Goal: Task Accomplishment & Management: Manage account settings

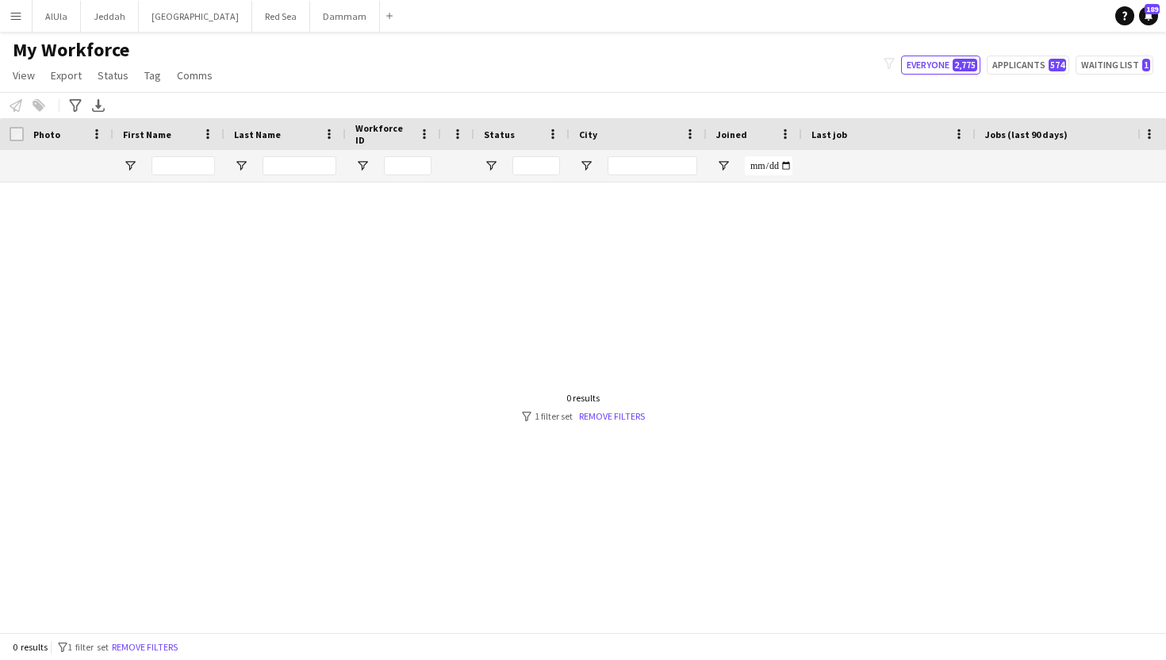
type input "**********"
click at [209, 179] on div at bounding box center [183, 166] width 63 height 32
click at [206, 167] on input "First Name Filter Input" at bounding box center [183, 165] width 63 height 19
type input "*****"
click at [22, 22] on button "Menu" at bounding box center [16, 16] width 32 height 32
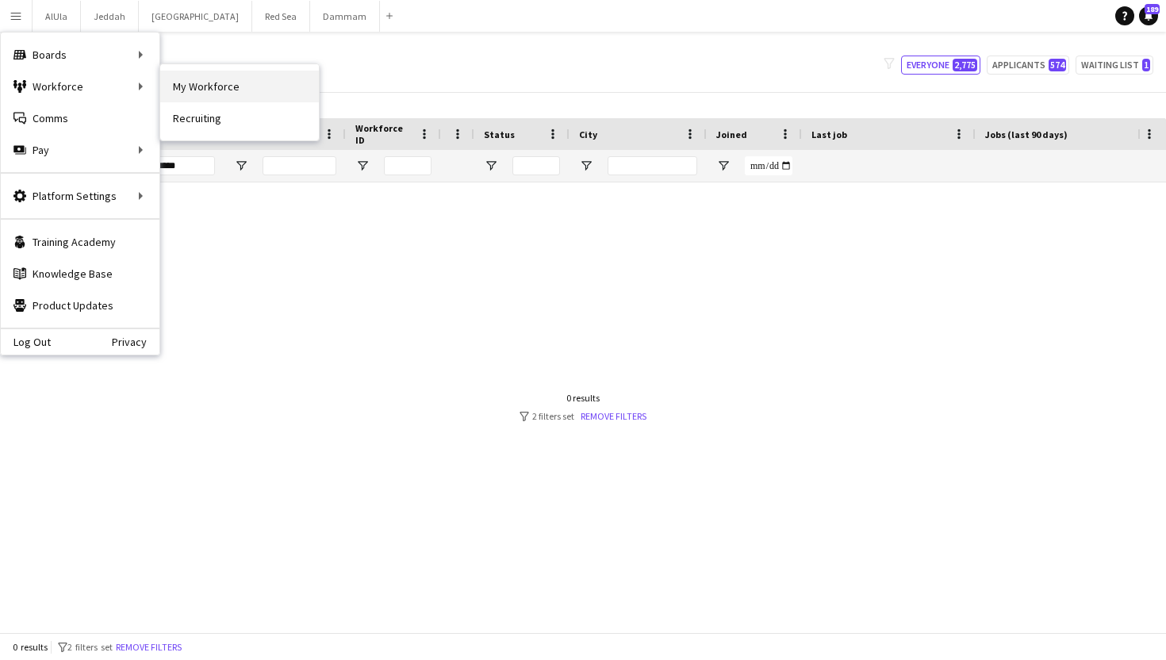
click at [195, 84] on link "My Workforce" at bounding box center [239, 87] width 159 height 32
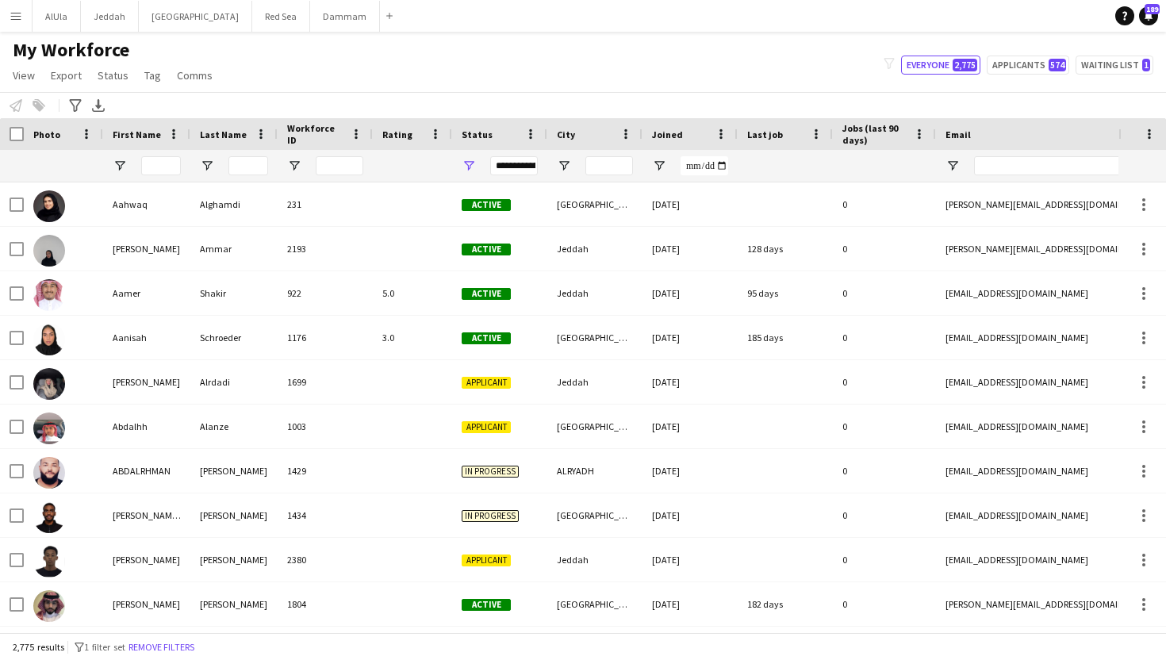
type input "**********"
type input "*****"
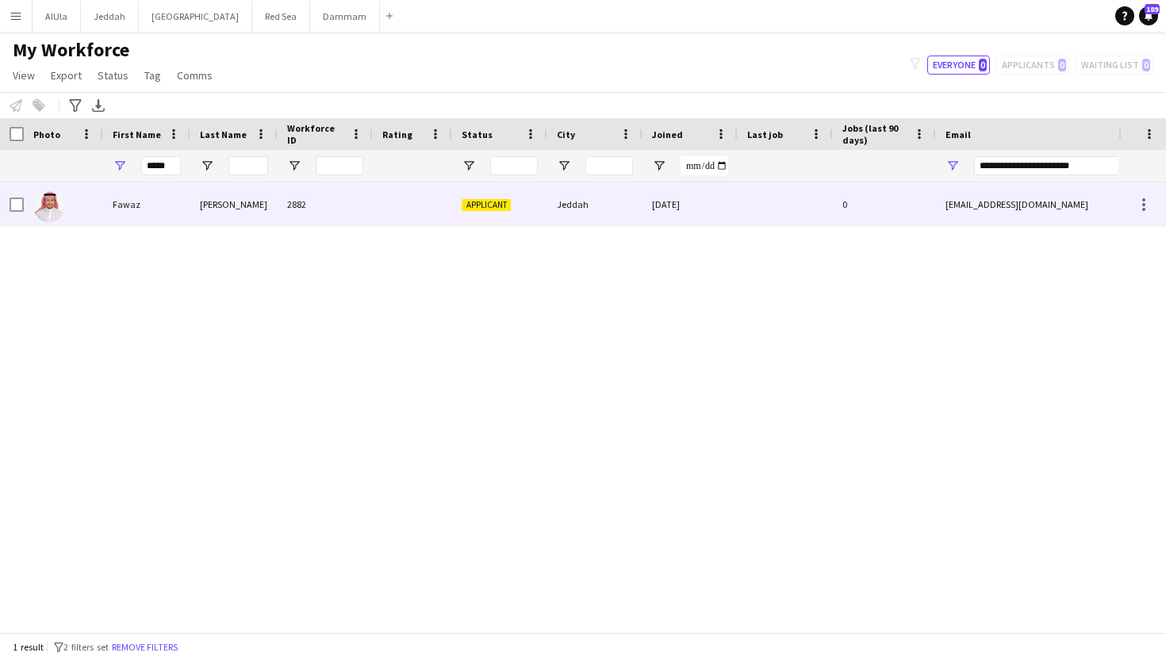
click at [459, 215] on div "Applicant" at bounding box center [499, 205] width 95 height 44
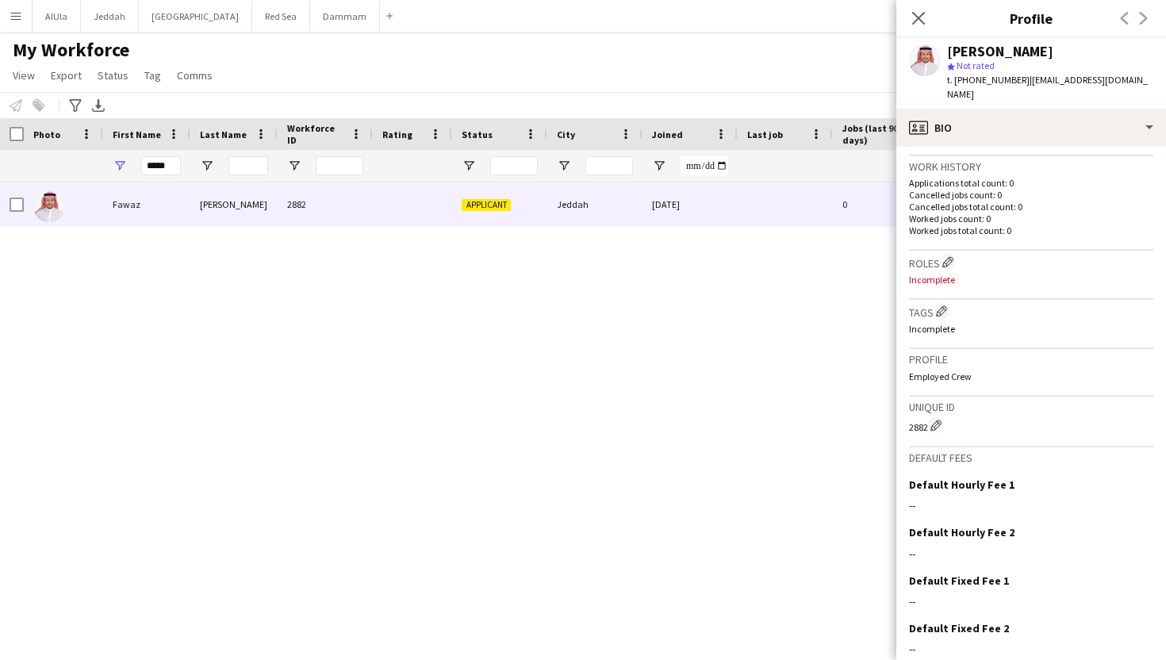
scroll to position [433, 0]
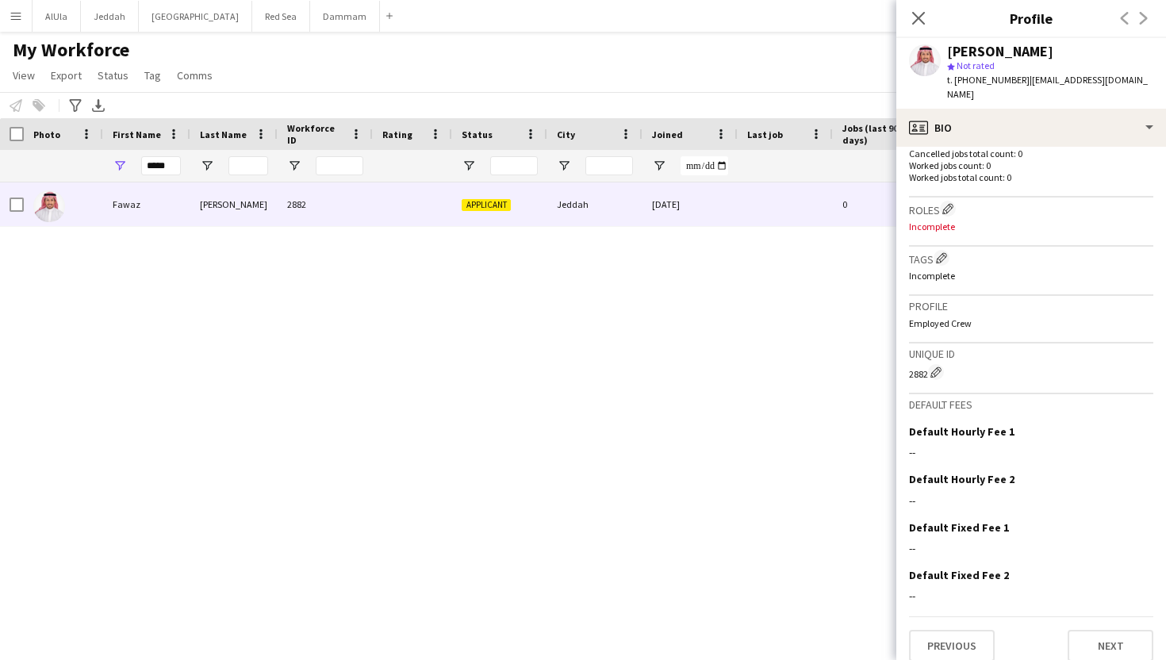
click at [943, 221] on p "Incomplete" at bounding box center [1031, 227] width 244 height 12
click at [950, 203] on app-icon "Edit crew company roles" at bounding box center [948, 208] width 11 height 11
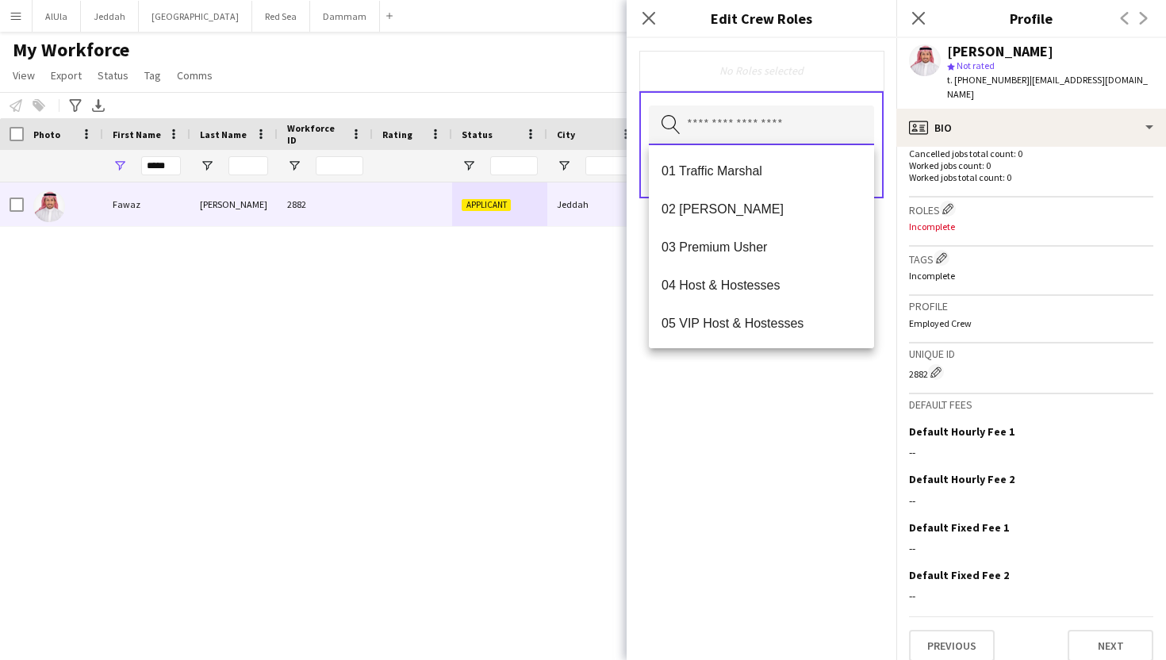
click at [772, 112] on input "text" at bounding box center [761, 126] width 225 height 40
click at [739, 276] on mat-option "04 Host & Hostesses" at bounding box center [761, 285] width 225 height 38
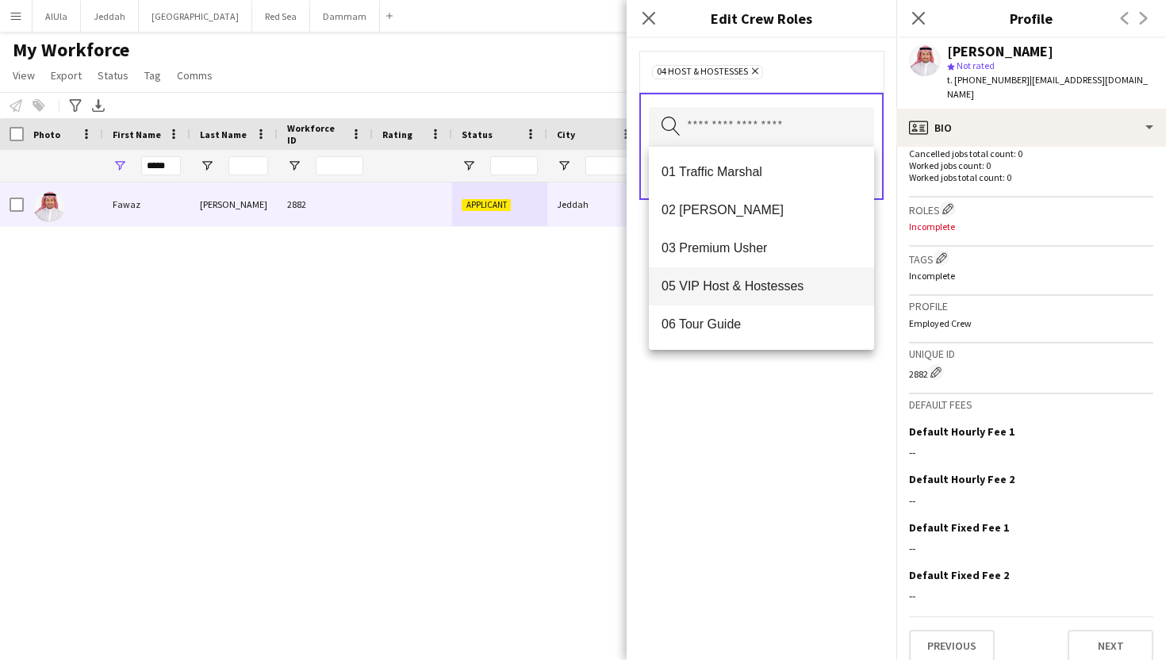
click at [783, 279] on span "05 VIP Host & Hostesses" at bounding box center [762, 286] width 200 height 15
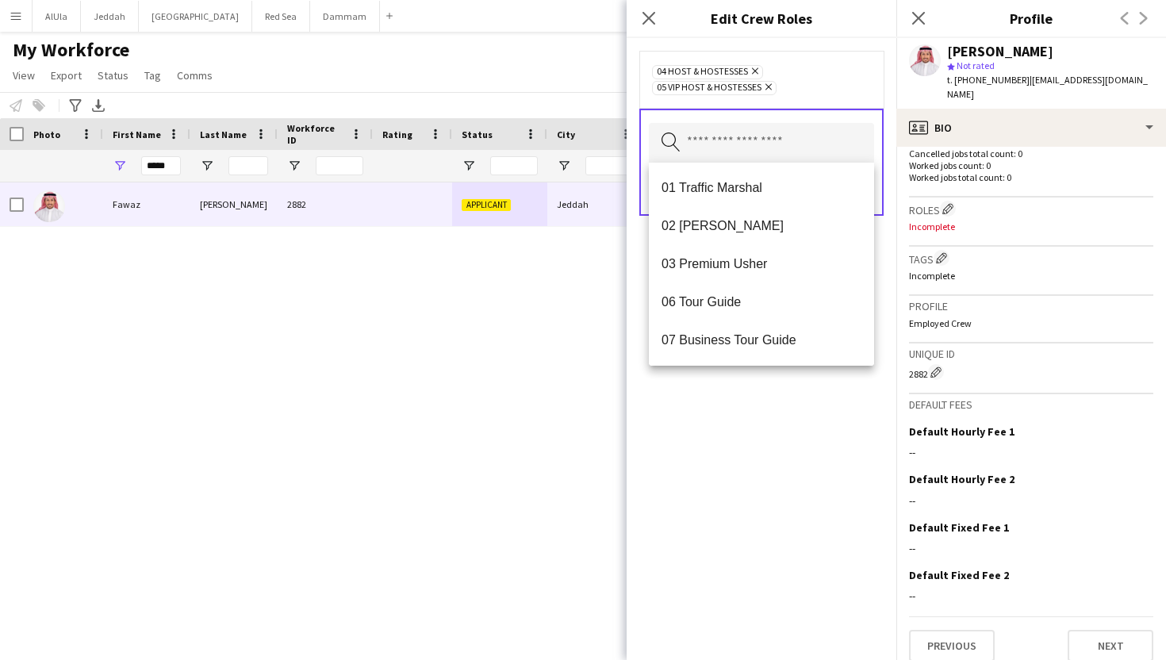
click at [780, 401] on div "04 Host & Hostesses Remove 05 VIP Host & Hostesses Remove Search by role type S…" at bounding box center [762, 349] width 270 height 622
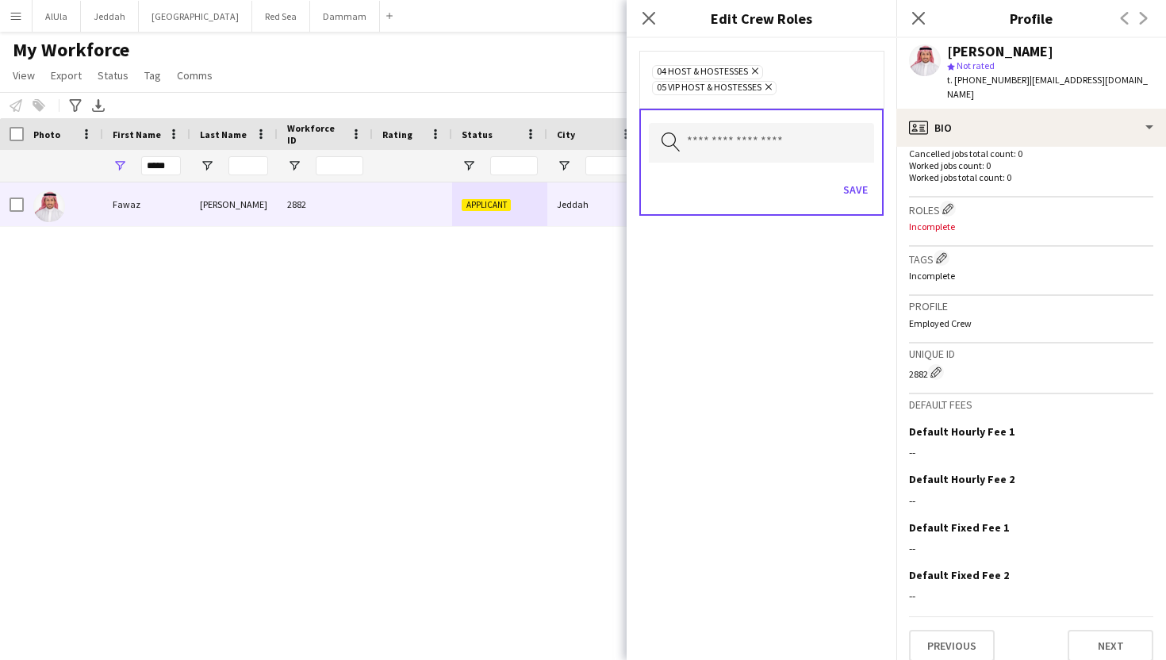
click at [770, 87] on icon at bounding box center [769, 87] width 6 height 6
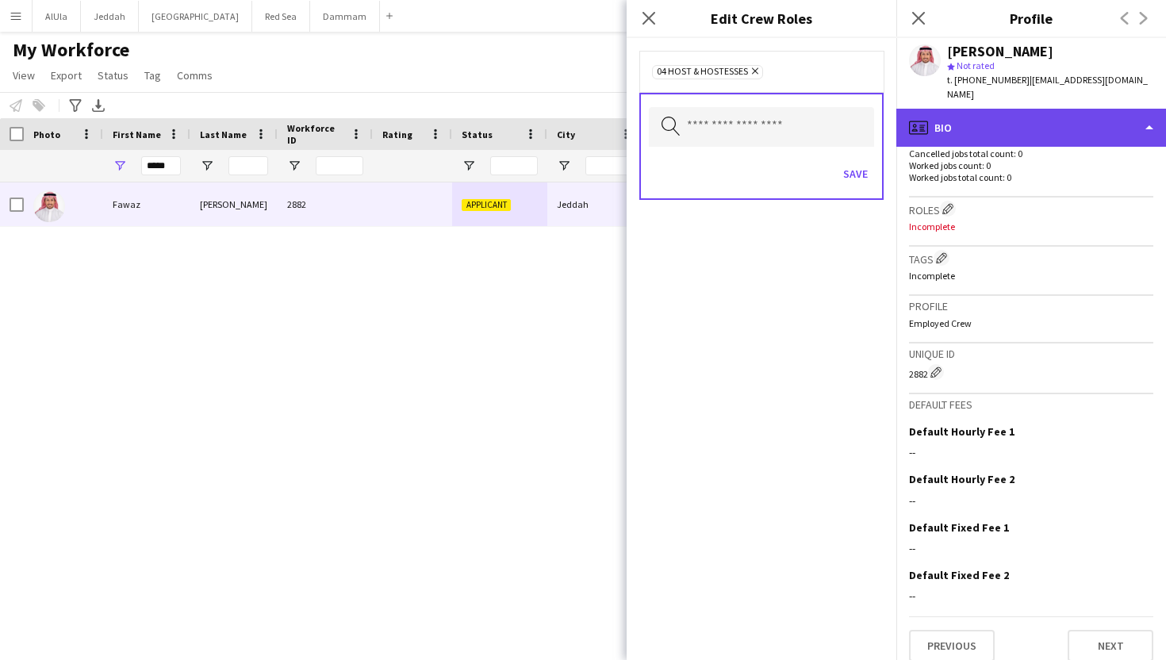
click at [961, 125] on div "profile Bio" at bounding box center [1032, 128] width 270 height 38
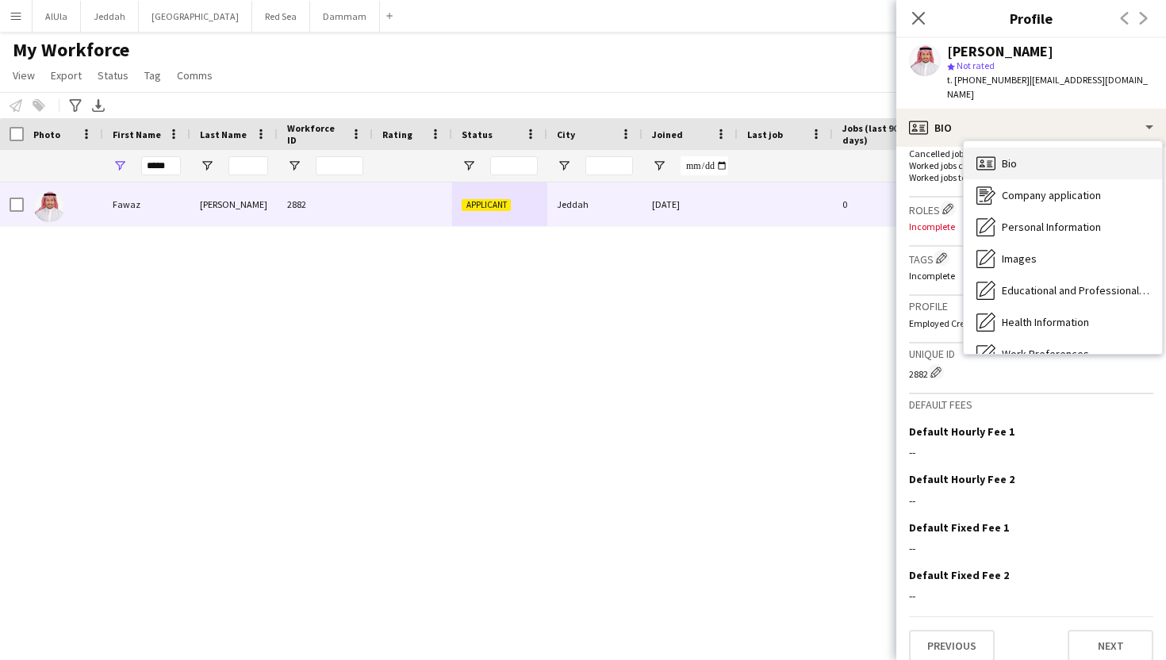
click at [997, 157] on div "Bio Bio" at bounding box center [1063, 164] width 198 height 32
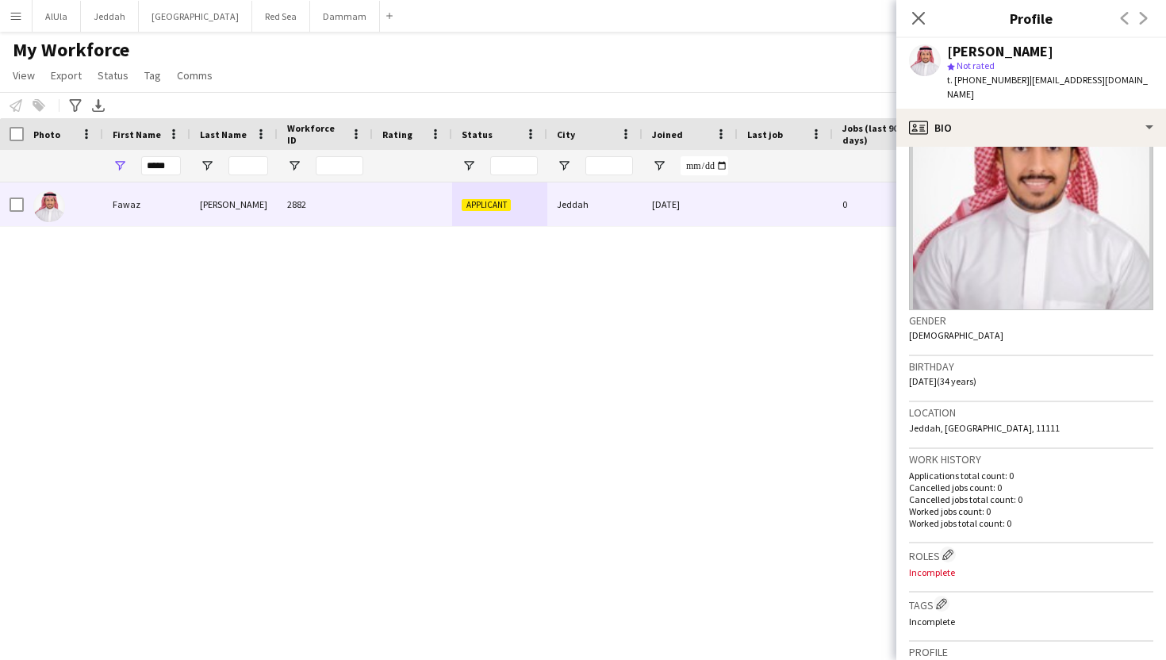
scroll to position [0, 0]
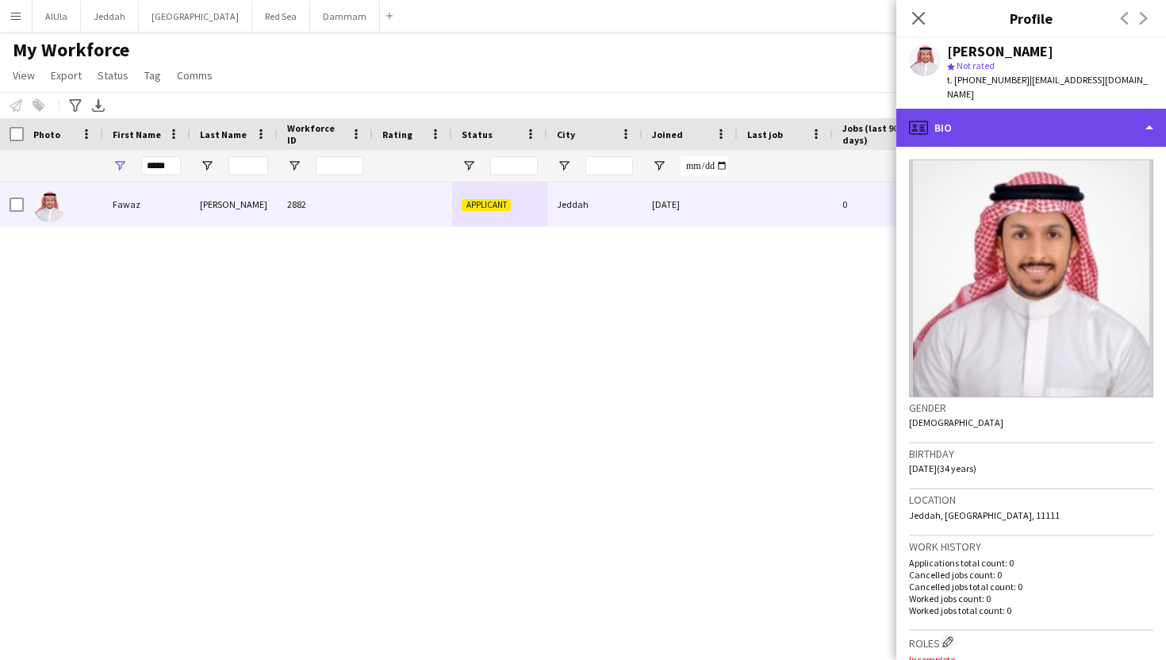
click at [993, 116] on div "profile Bio" at bounding box center [1032, 128] width 270 height 38
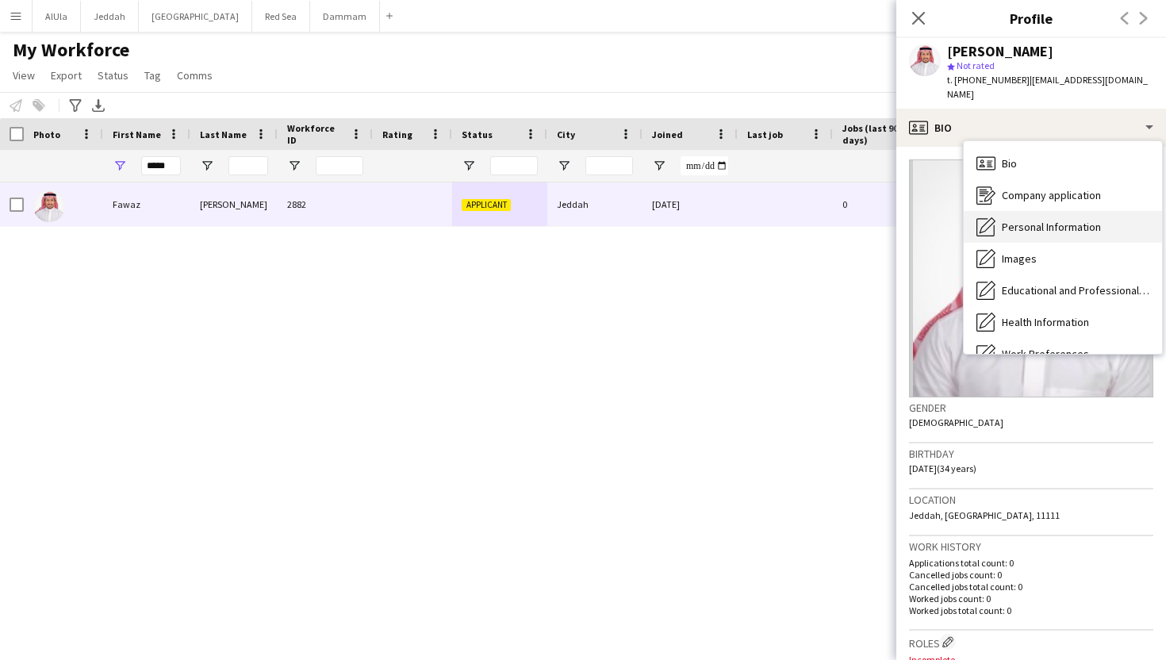
click at [1010, 220] on span "Personal Information" at bounding box center [1051, 227] width 99 height 14
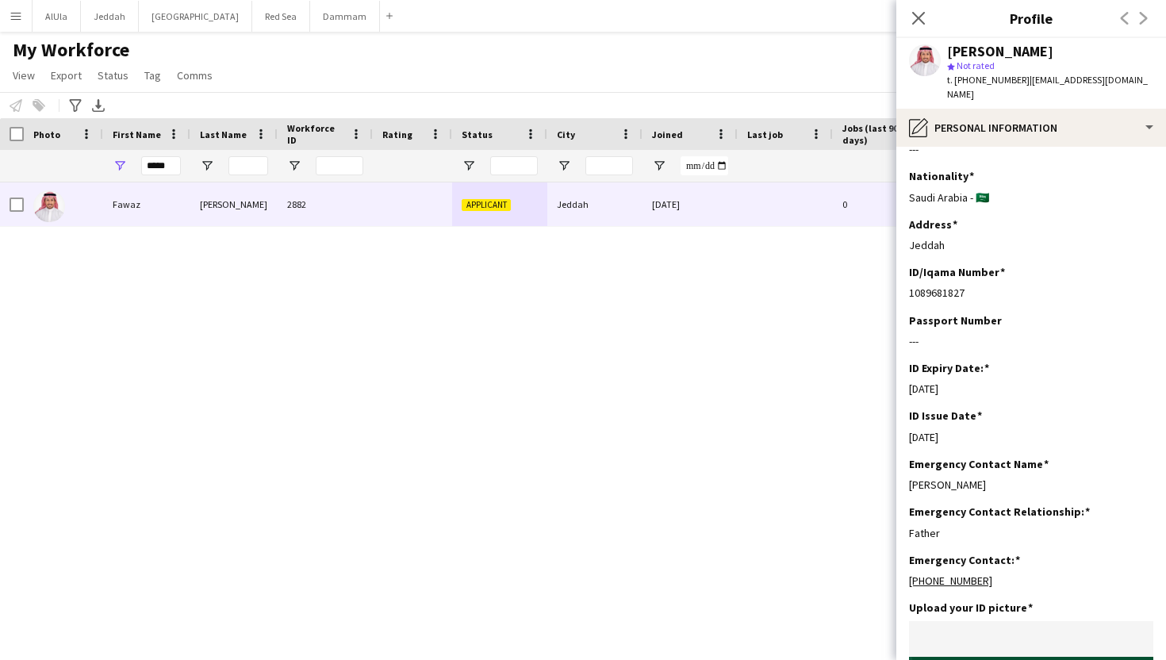
scroll to position [92, 0]
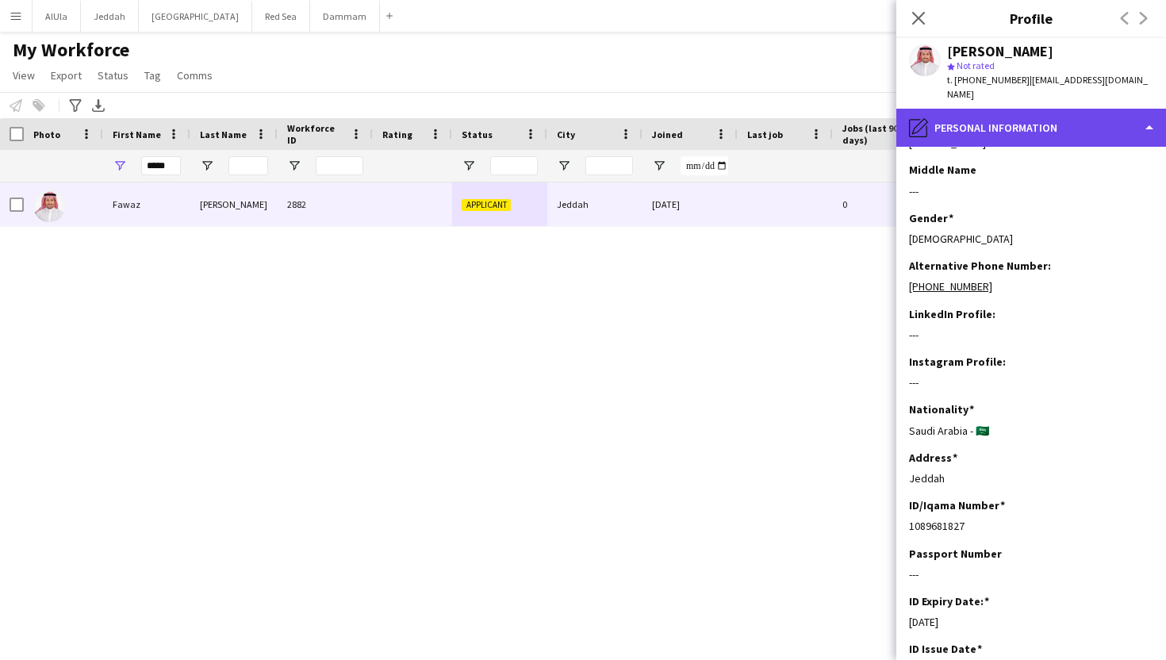
click at [955, 113] on div "pencil4 Personal Information" at bounding box center [1032, 128] width 270 height 38
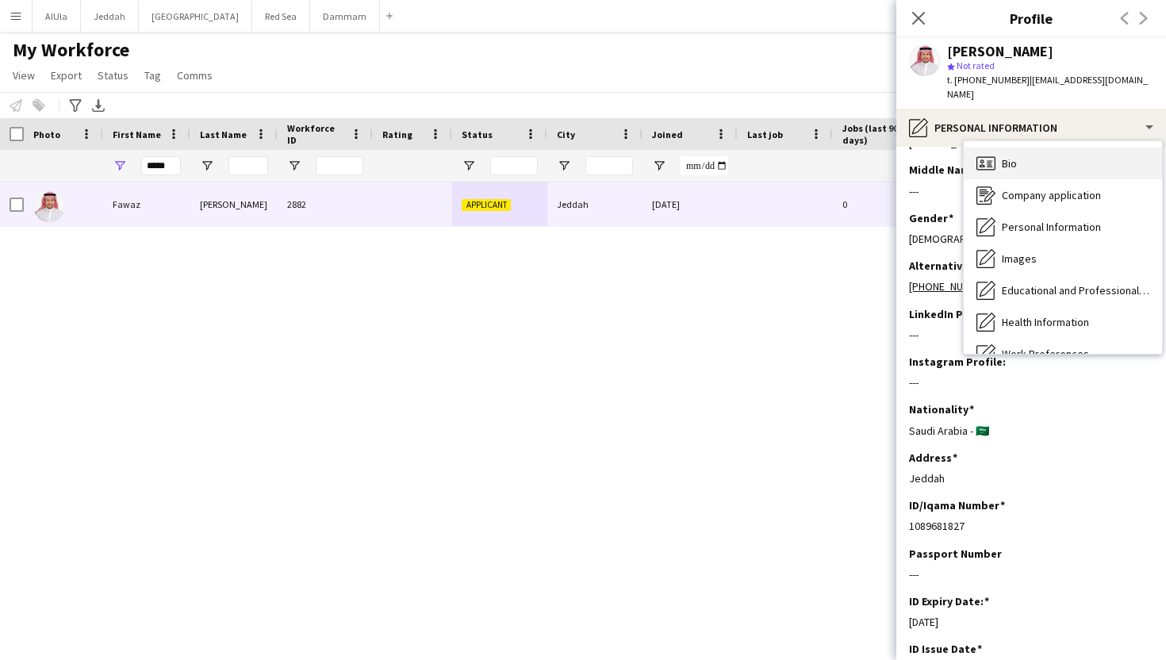
click at [1005, 156] on span "Bio" at bounding box center [1009, 163] width 15 height 14
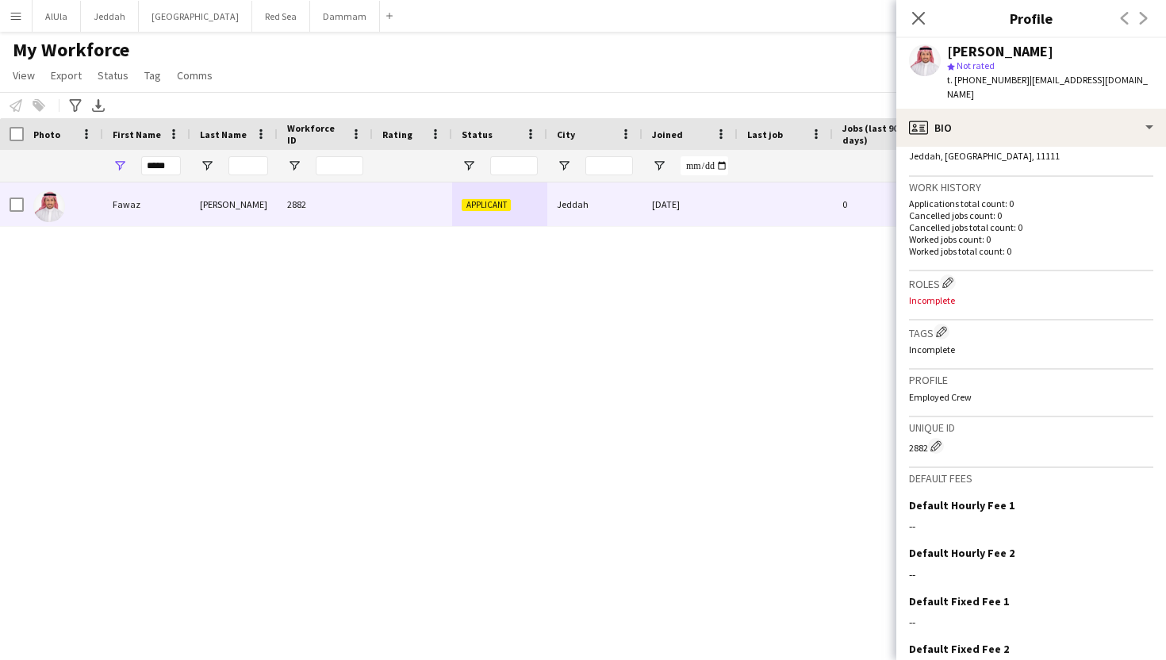
scroll to position [367, 0]
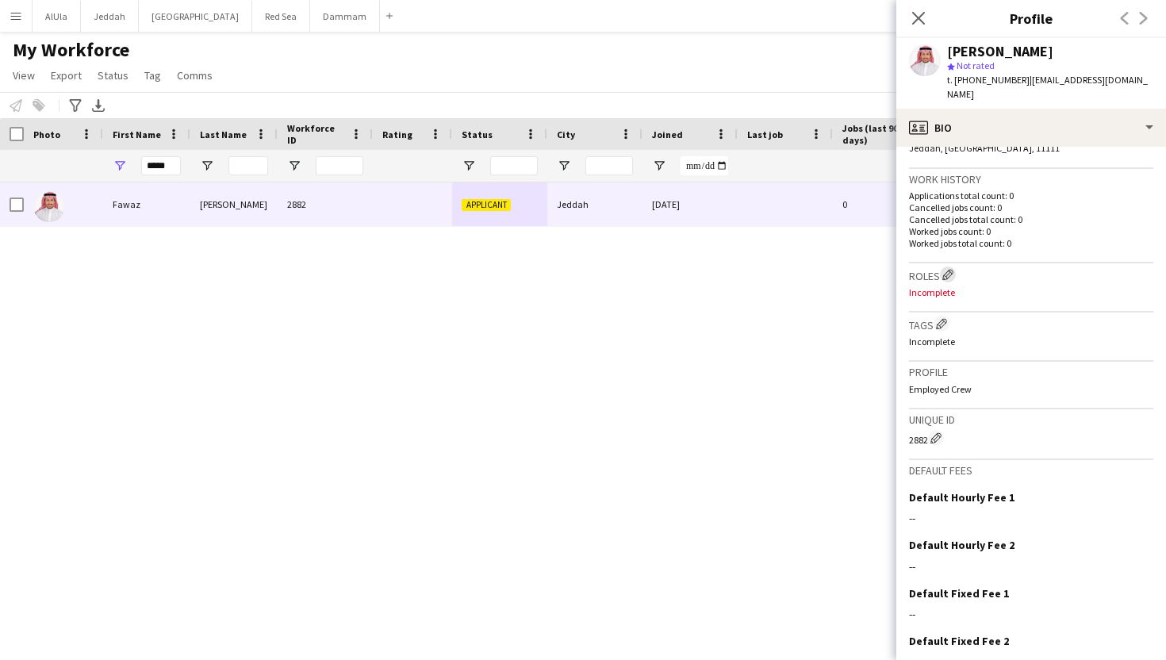
click at [948, 269] on app-icon "Edit crew company roles" at bounding box center [948, 274] width 11 height 11
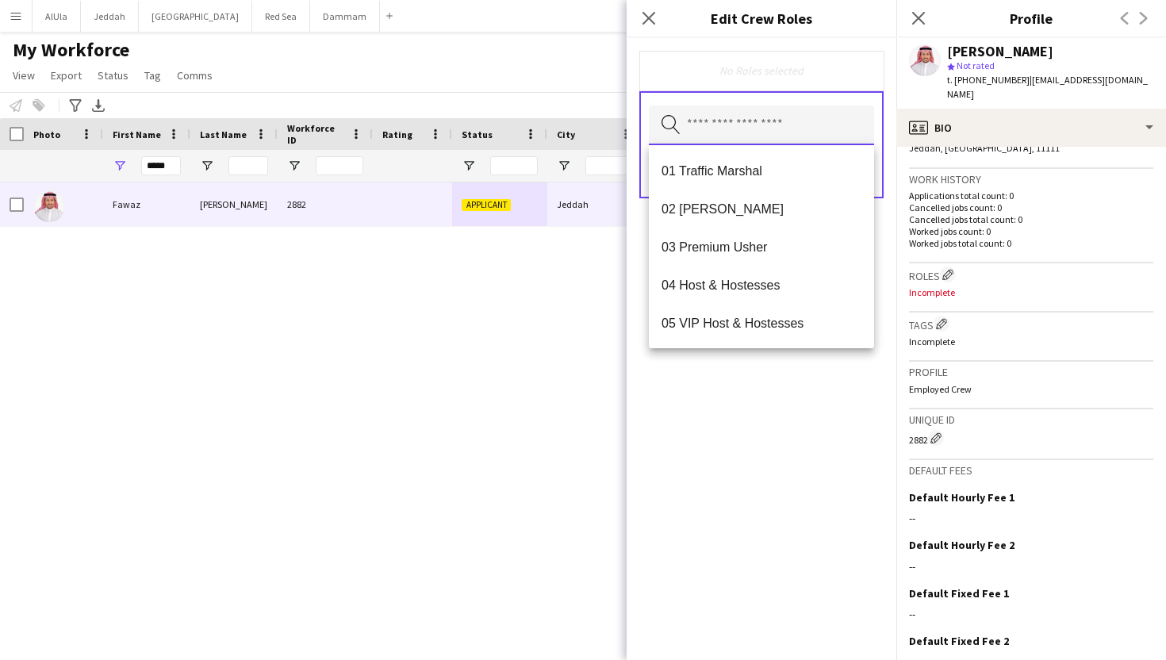
click at [761, 119] on input "text" at bounding box center [761, 126] width 225 height 40
click at [741, 278] on span "04 Host & Hostesses" at bounding box center [762, 285] width 200 height 15
click at [791, 398] on div "04 Host & Hostesses Remove Search by role type Save" at bounding box center [762, 349] width 270 height 622
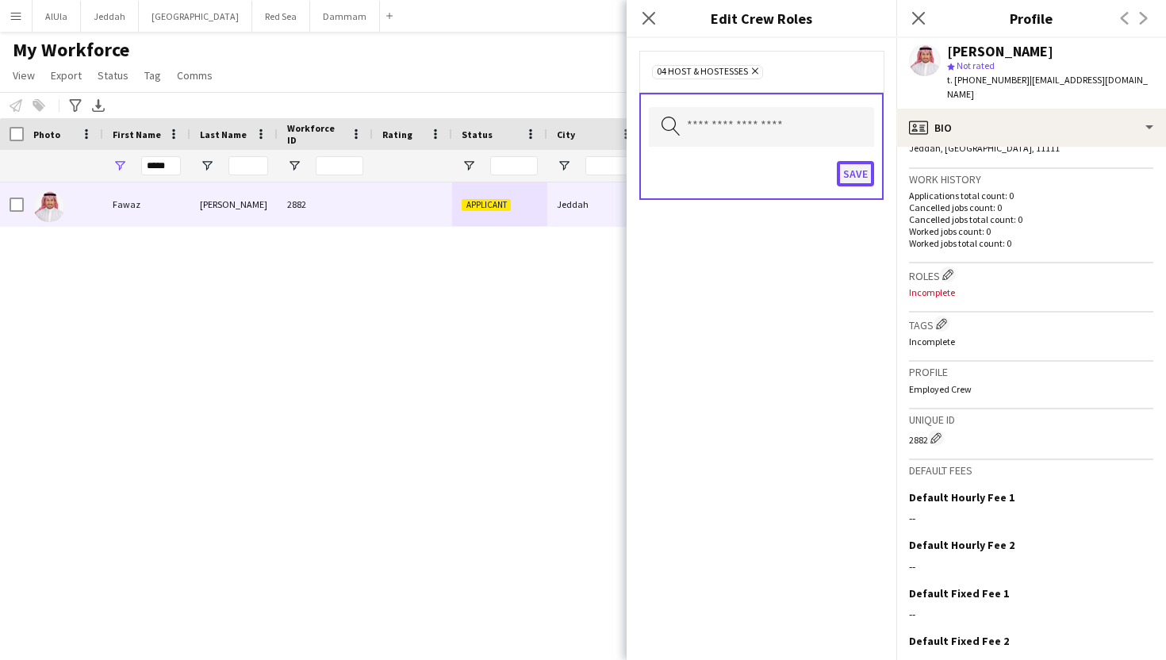
click at [857, 176] on button "Save" at bounding box center [855, 173] width 37 height 25
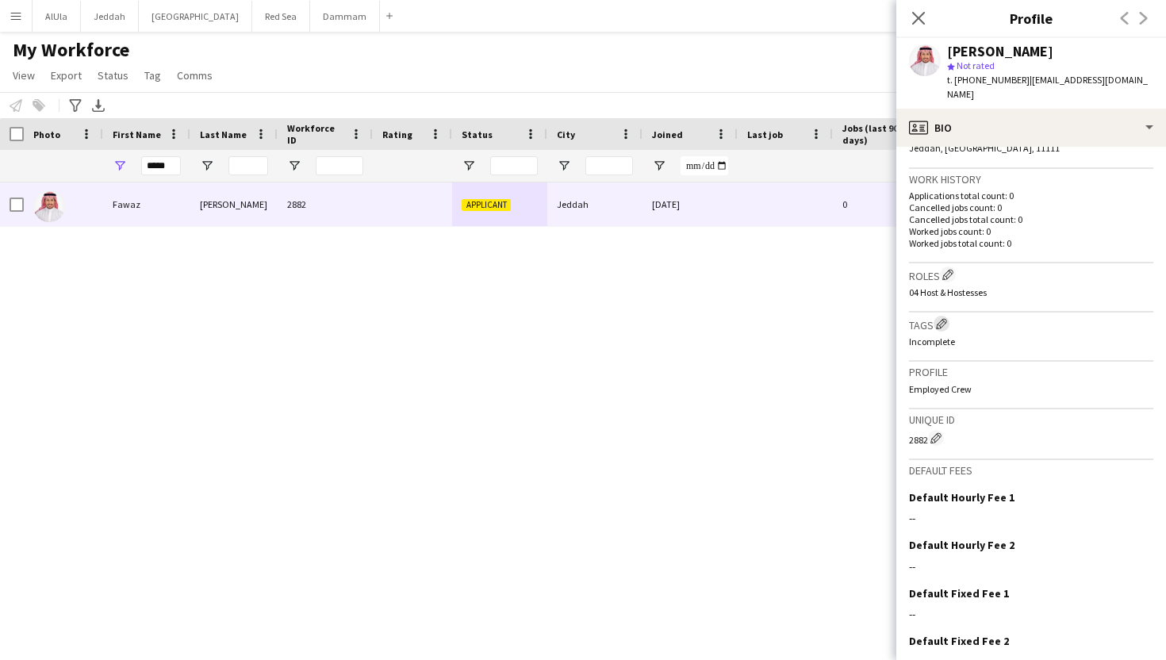
click at [939, 318] on app-icon "Edit crew company tags" at bounding box center [941, 323] width 11 height 11
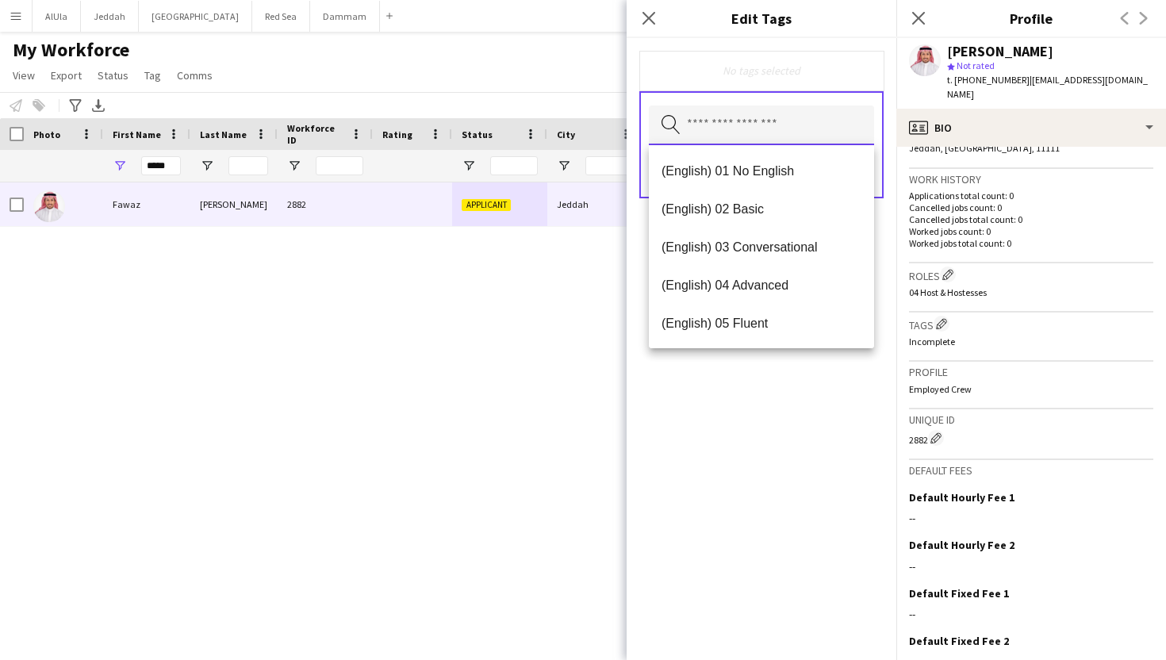
click at [760, 121] on input "text" at bounding box center [761, 126] width 225 height 40
click at [748, 248] on span "(English) 03 Conversational" at bounding box center [762, 247] width 200 height 15
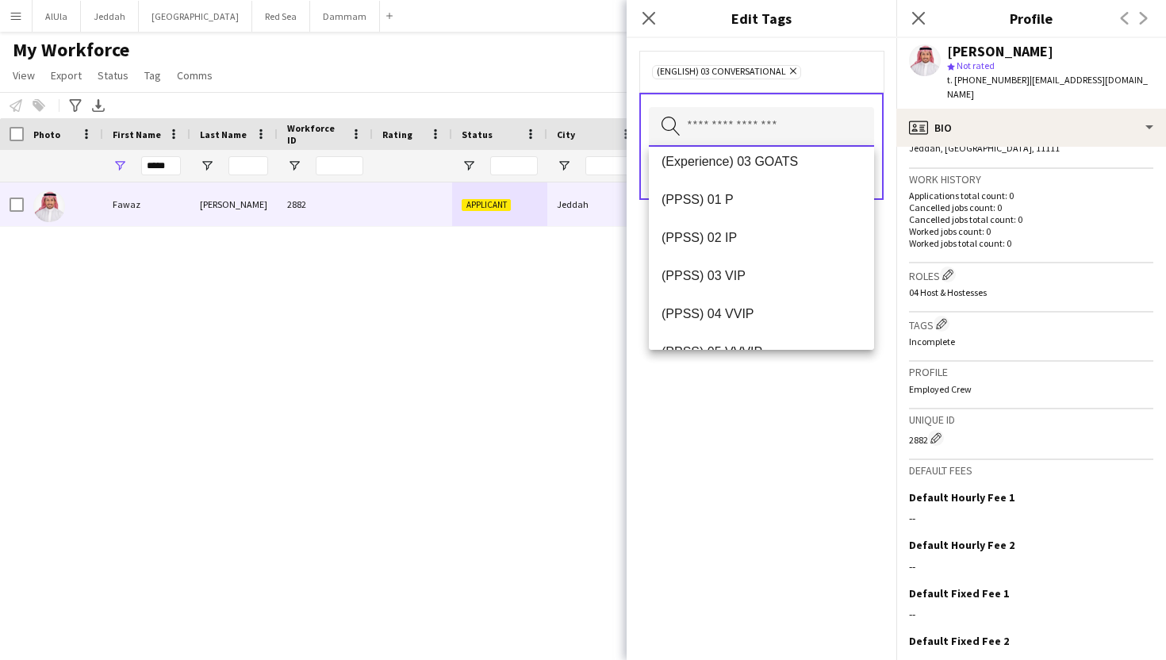
scroll to position [254, 0]
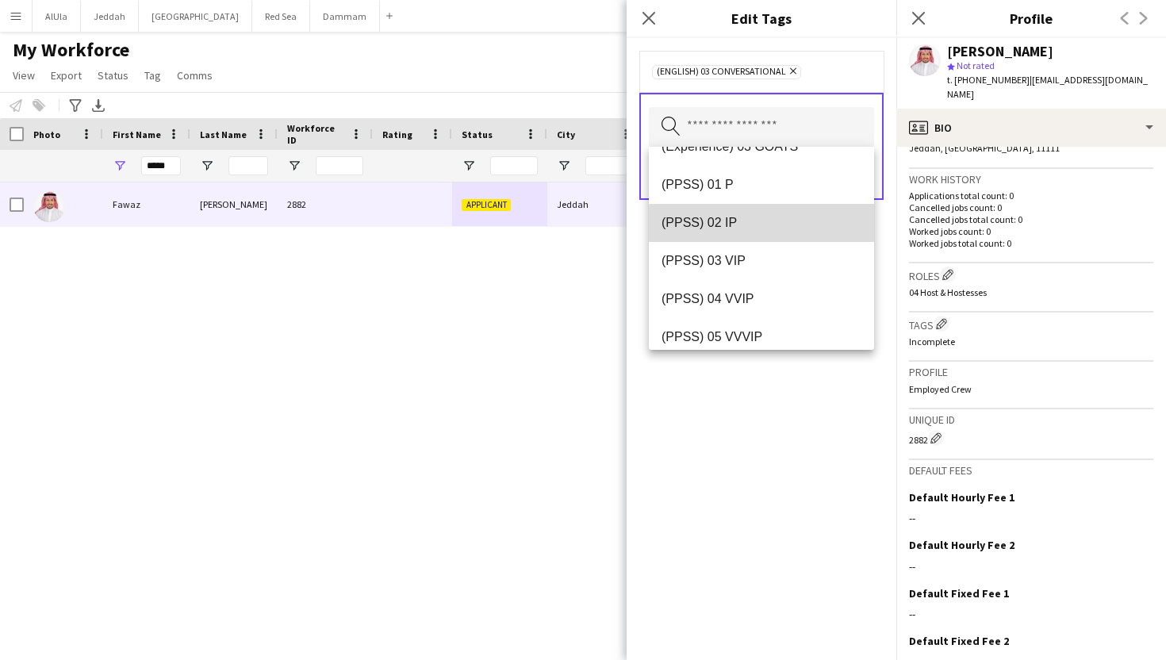
click at [765, 225] on span "(PPSS) 02 IP" at bounding box center [762, 222] width 200 height 15
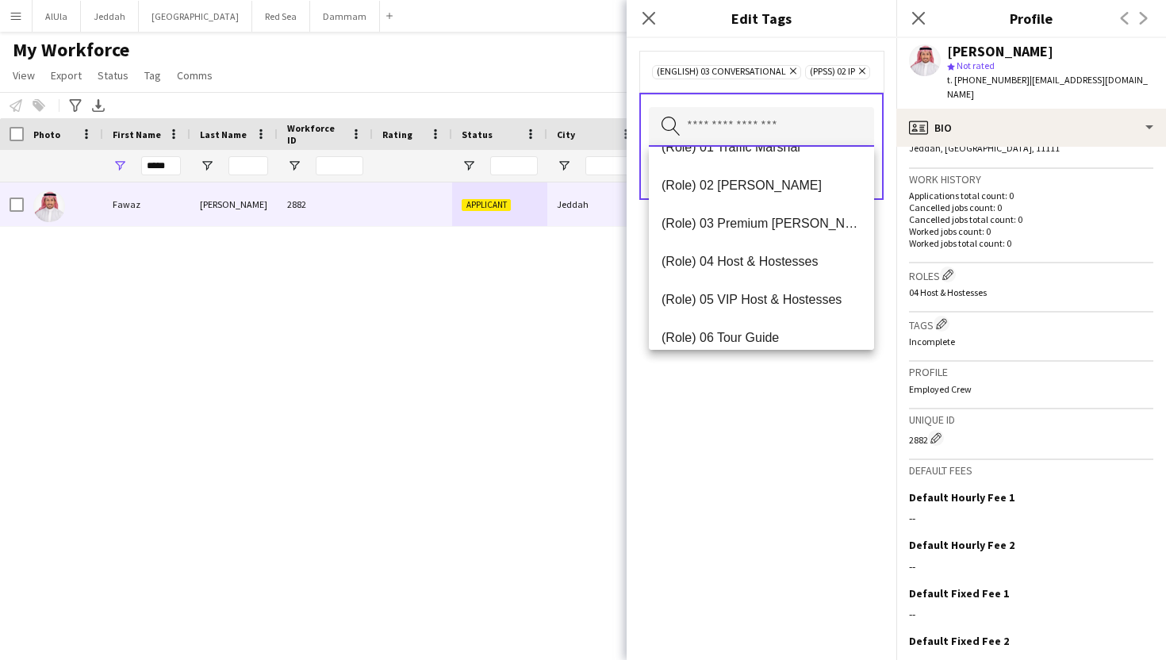
scroll to position [492, 0]
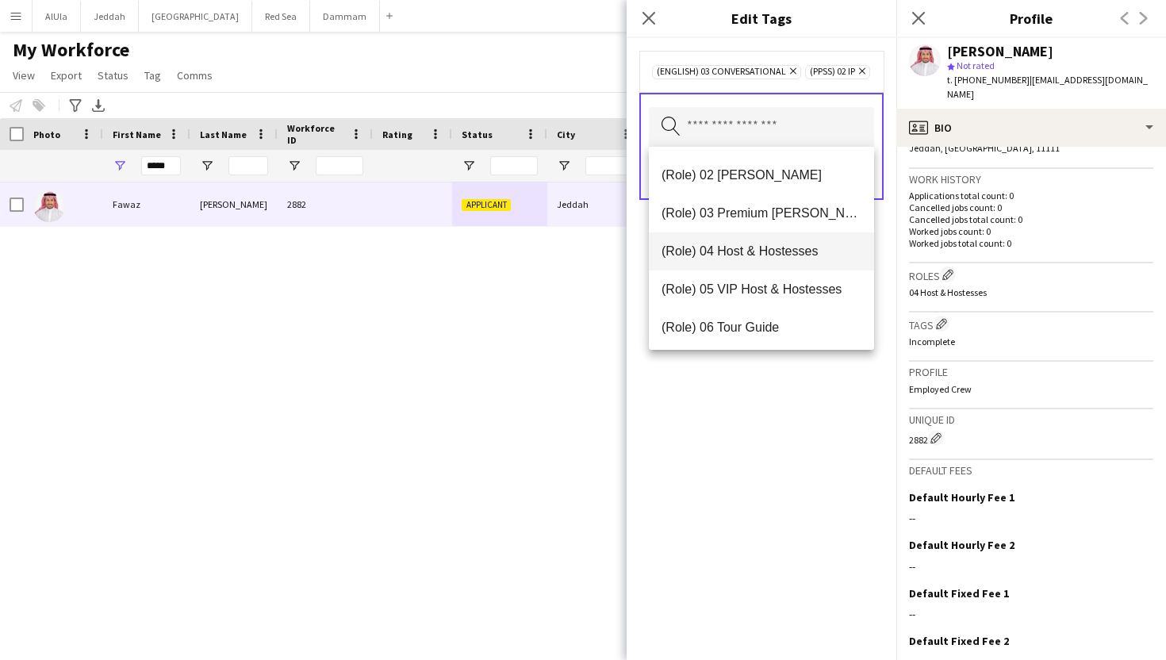
click at [770, 256] on span "(Role) 04 Host & Hostesses" at bounding box center [762, 251] width 200 height 15
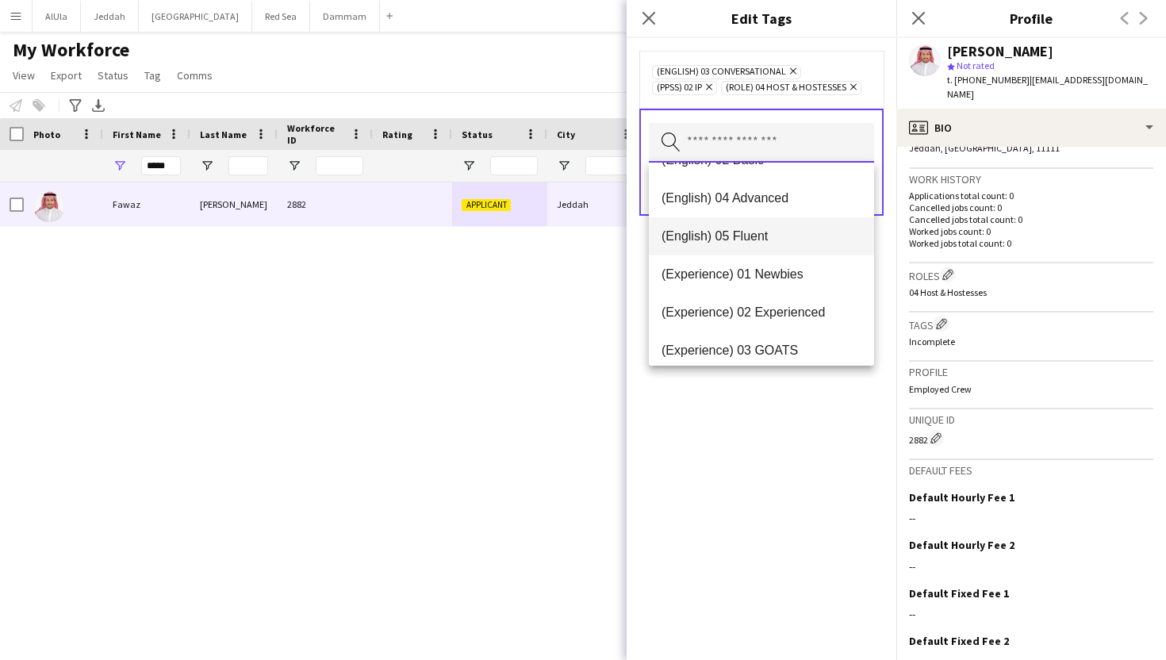
scroll to position [67, 0]
click at [777, 265] on span "(Experience) 01 Newbies" at bounding box center [762, 272] width 200 height 15
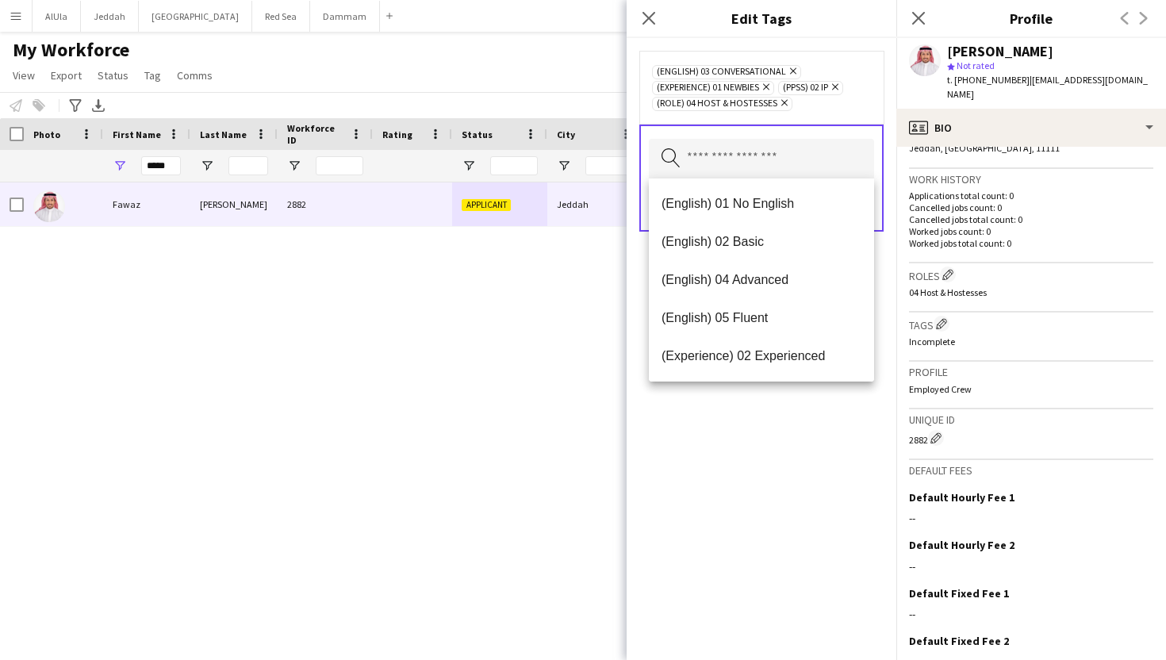
click at [771, 406] on div "(English) 03 Conversational Remove (Experience) 01 Newbies Remove (PPSS) 02 IP …" at bounding box center [762, 349] width 270 height 622
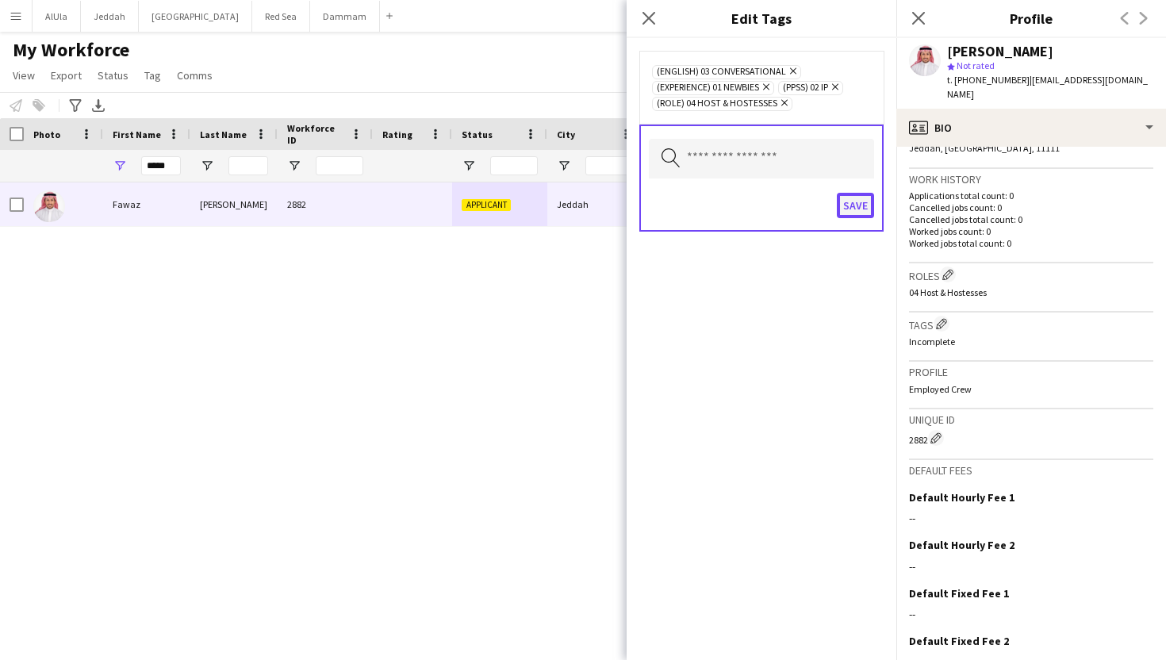
click at [862, 211] on button "Save" at bounding box center [855, 205] width 37 height 25
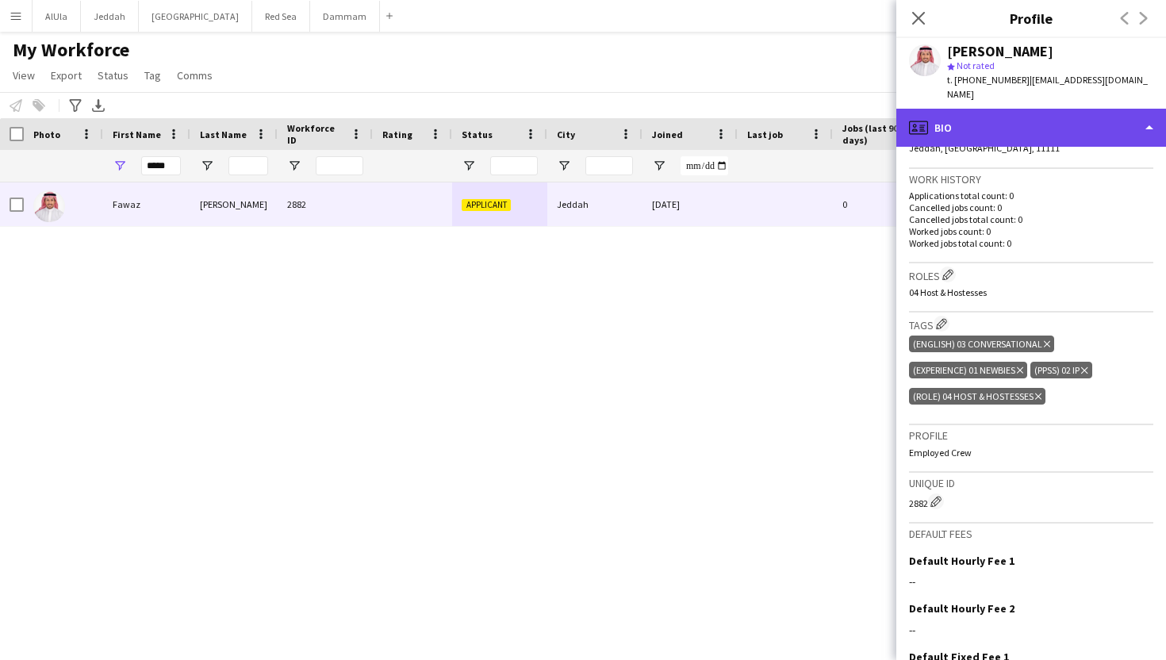
click at [950, 121] on div "profile Bio" at bounding box center [1032, 128] width 270 height 38
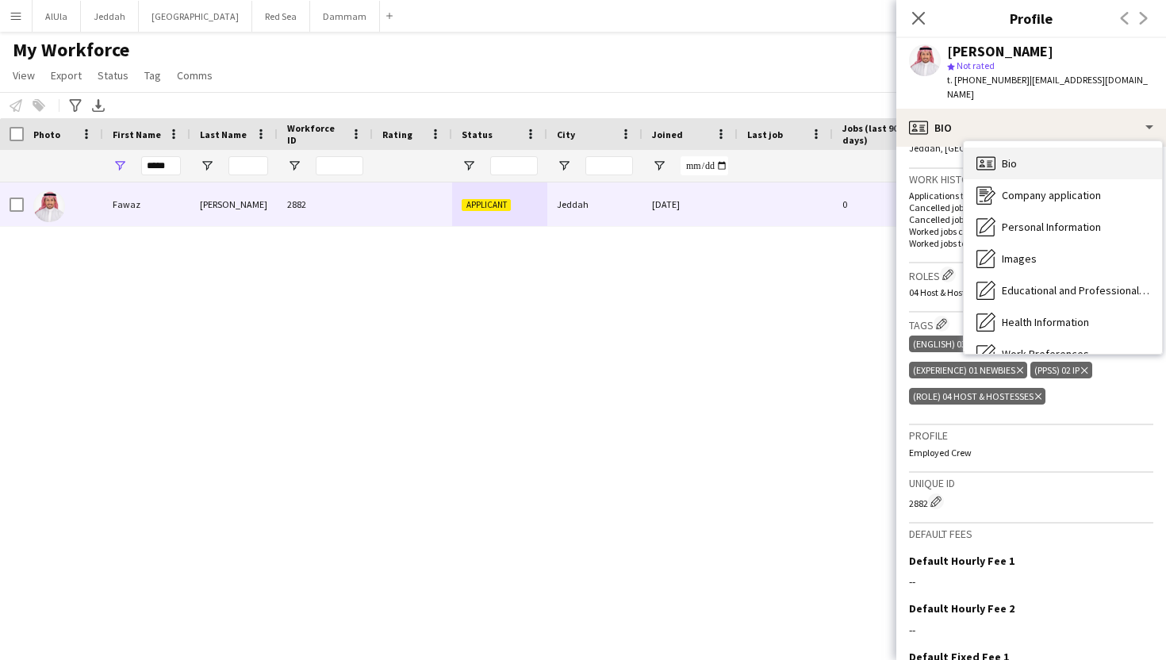
click at [1014, 156] on span "Bio" at bounding box center [1009, 163] width 15 height 14
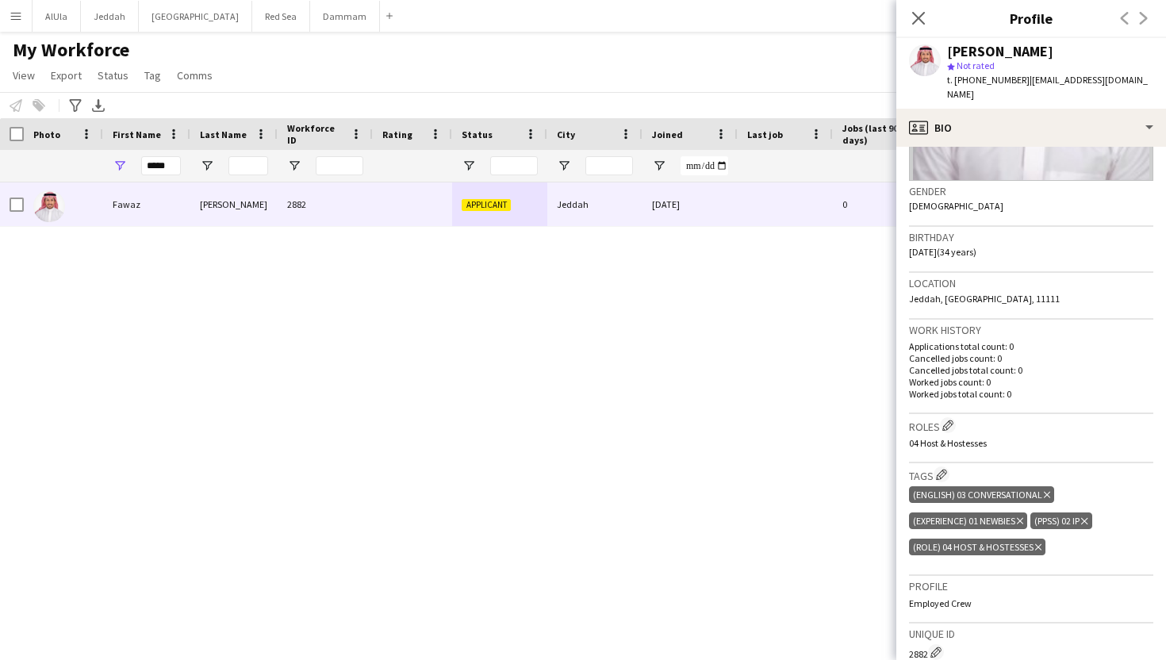
scroll to position [0, 0]
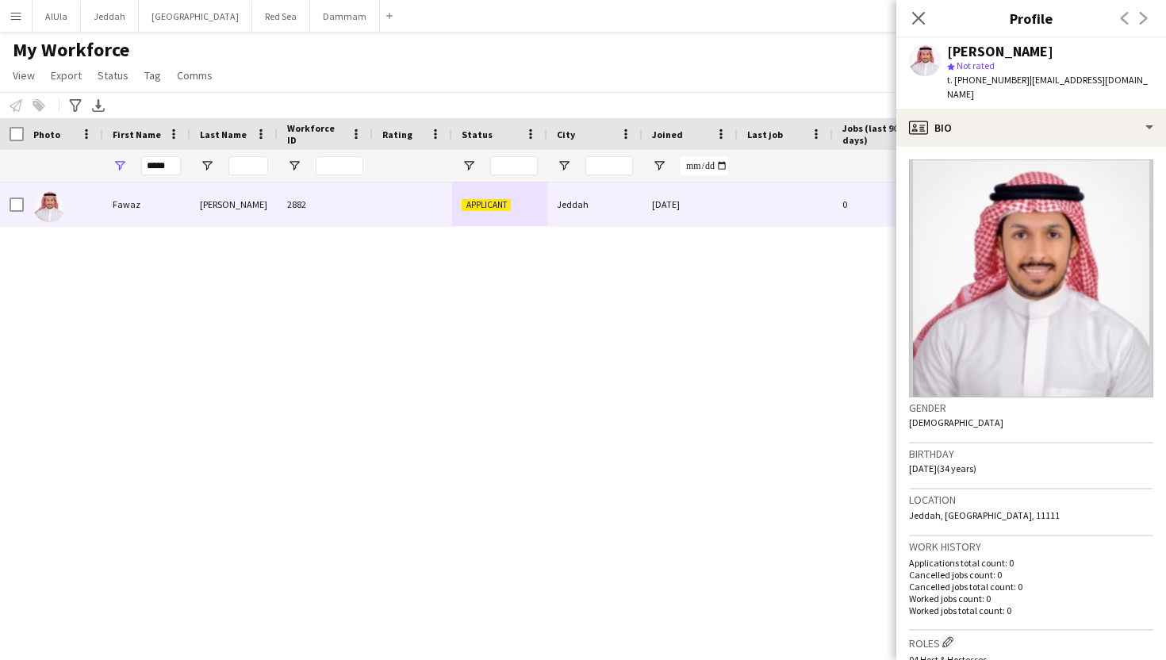
click at [1008, 83] on span "t. [PHONE_NUMBER]" at bounding box center [988, 80] width 83 height 12
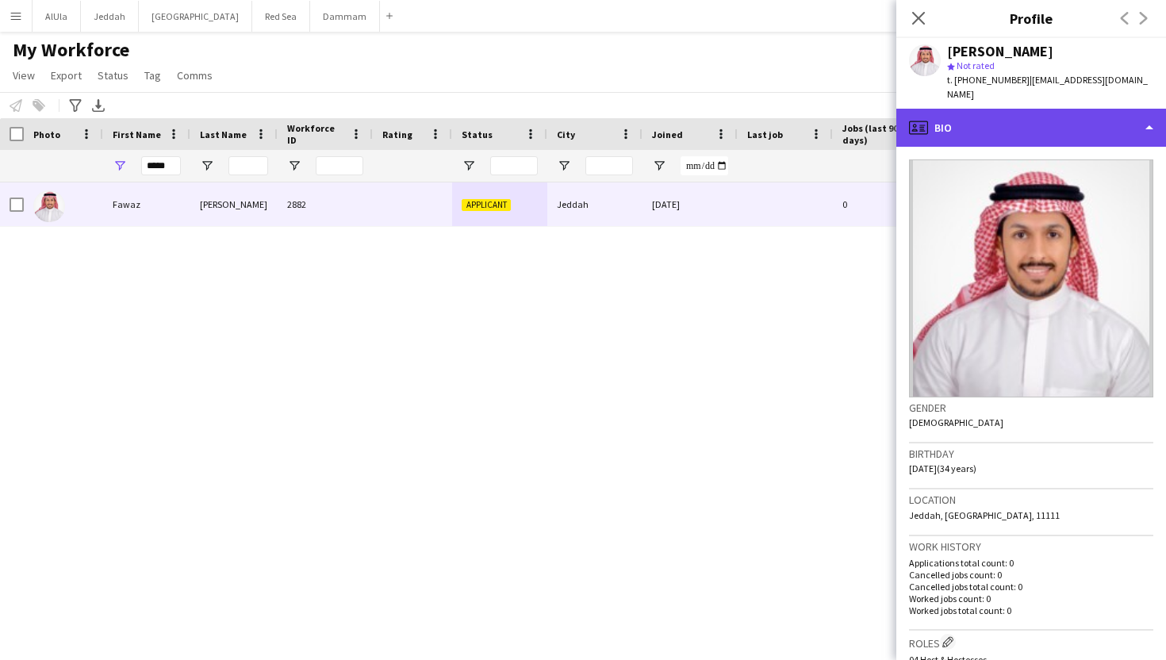
click at [1008, 117] on div "profile Bio" at bounding box center [1032, 128] width 270 height 38
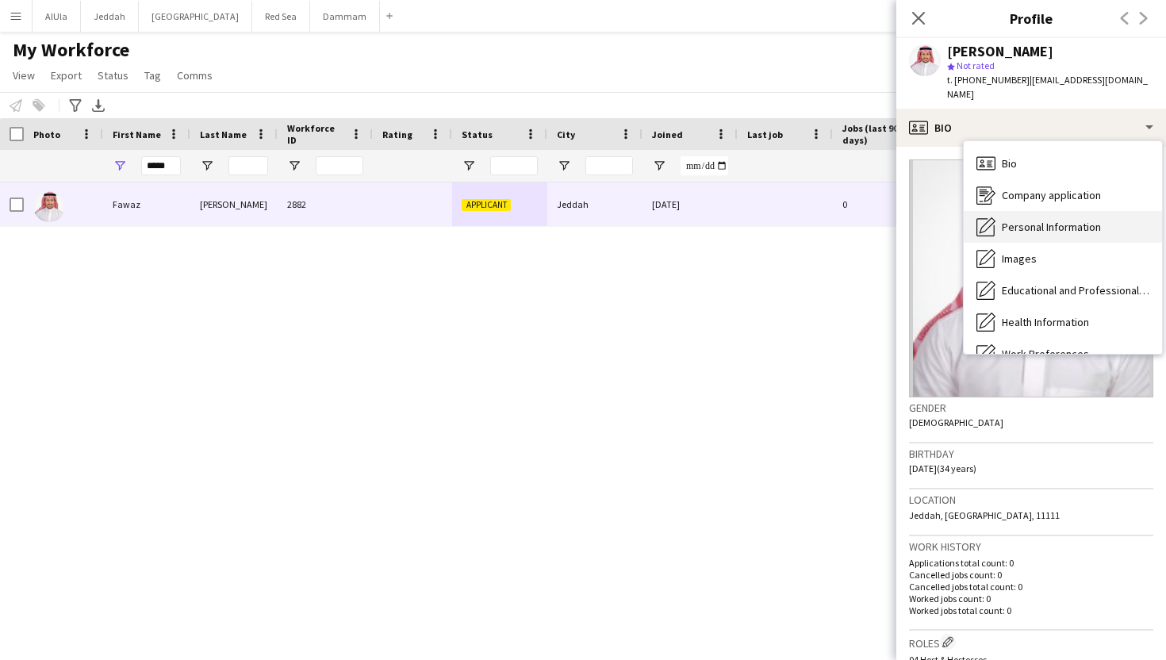
click at [1031, 220] on span "Personal Information" at bounding box center [1051, 227] width 99 height 14
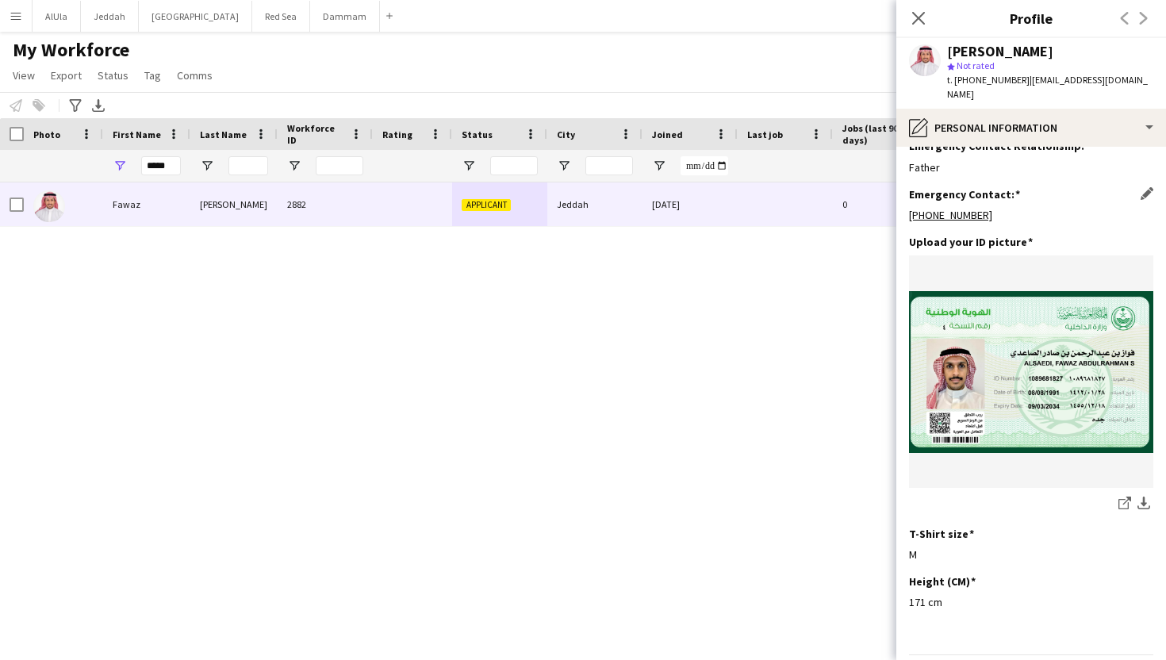
scroll to position [694, 0]
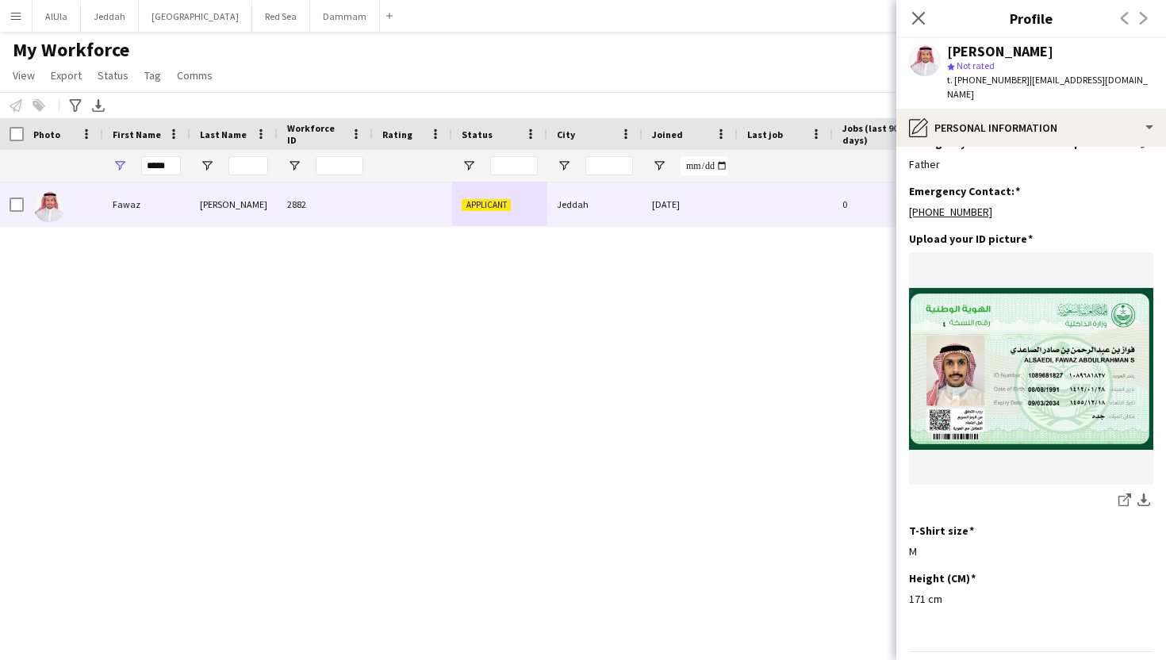
click at [1007, 136] on h3 "Emergency Contact Relationship:" at bounding box center [999, 143] width 181 height 14
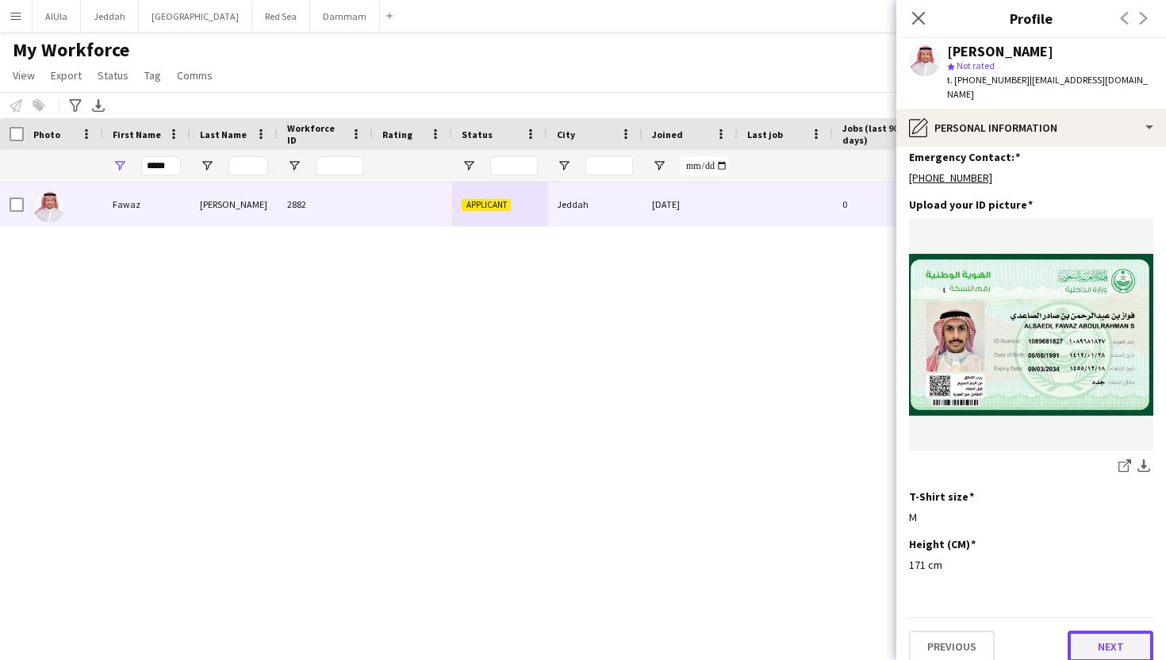
click at [1110, 632] on button "Next" at bounding box center [1111, 647] width 86 height 32
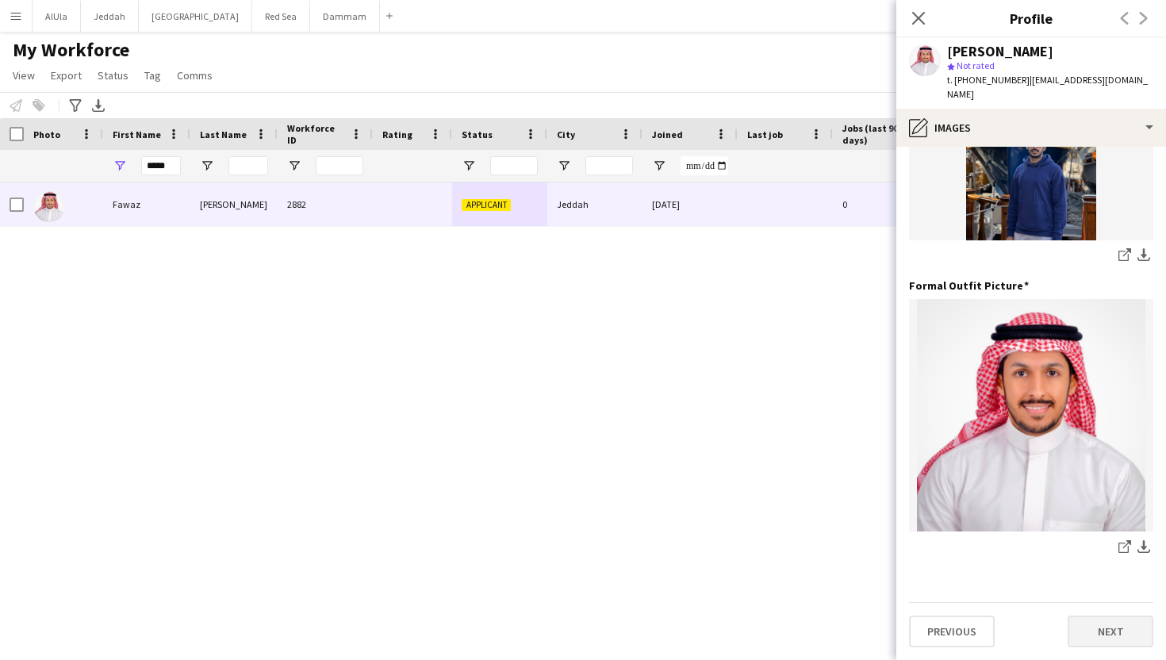
scroll to position [0, 0]
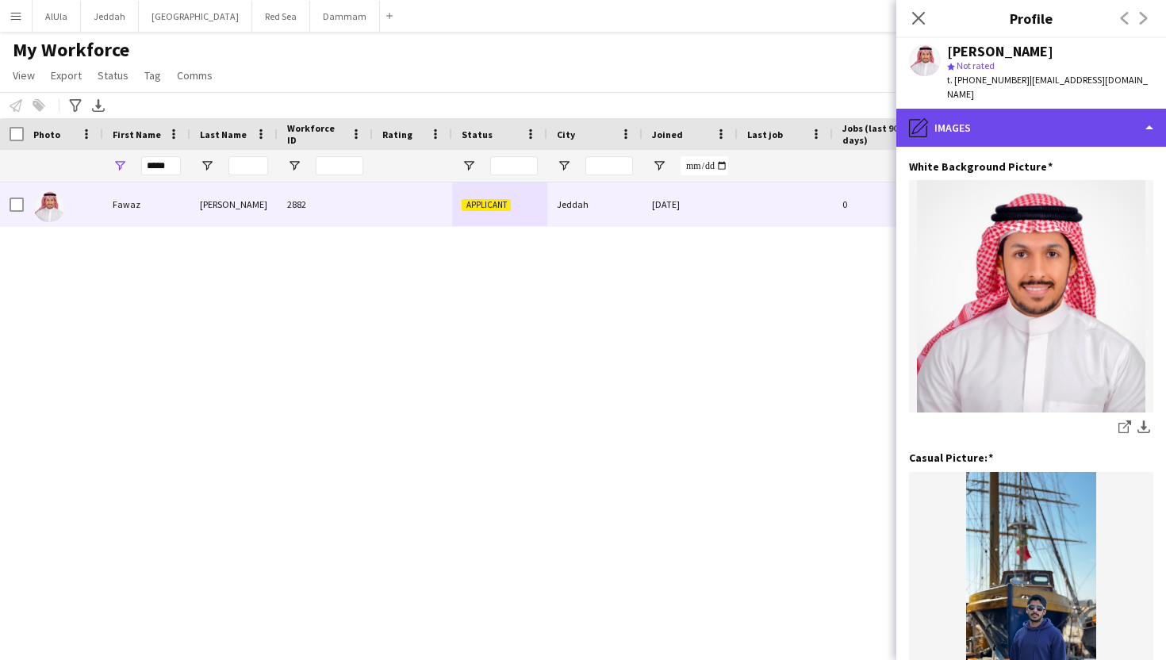
click at [1007, 125] on div "pencil4 Images" at bounding box center [1032, 128] width 270 height 38
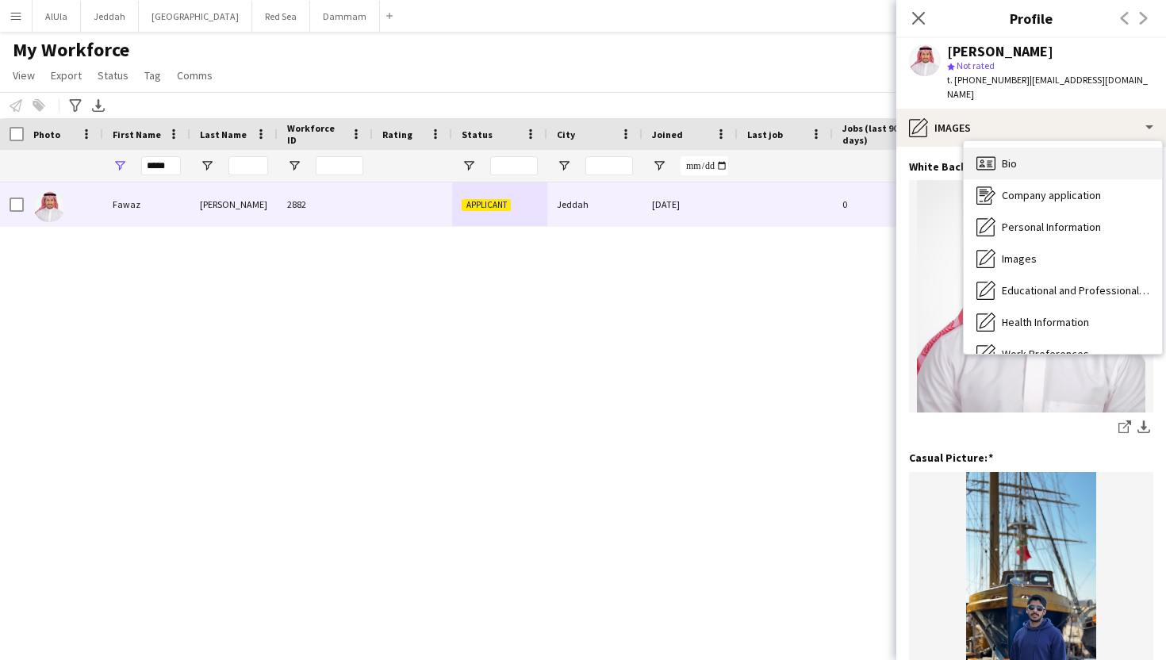
click at [1009, 156] on span "Bio" at bounding box center [1009, 163] width 15 height 14
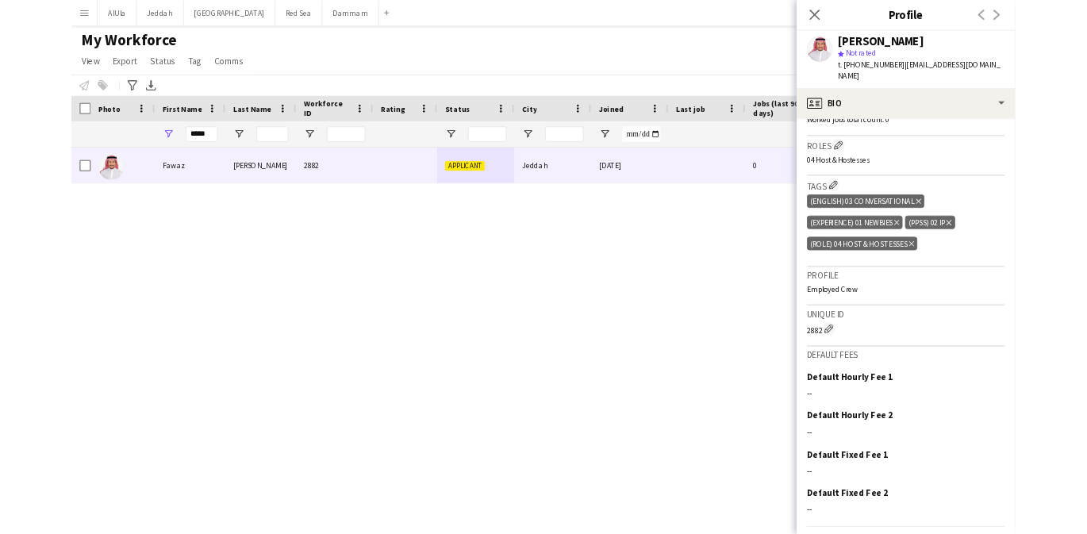
scroll to position [497, 0]
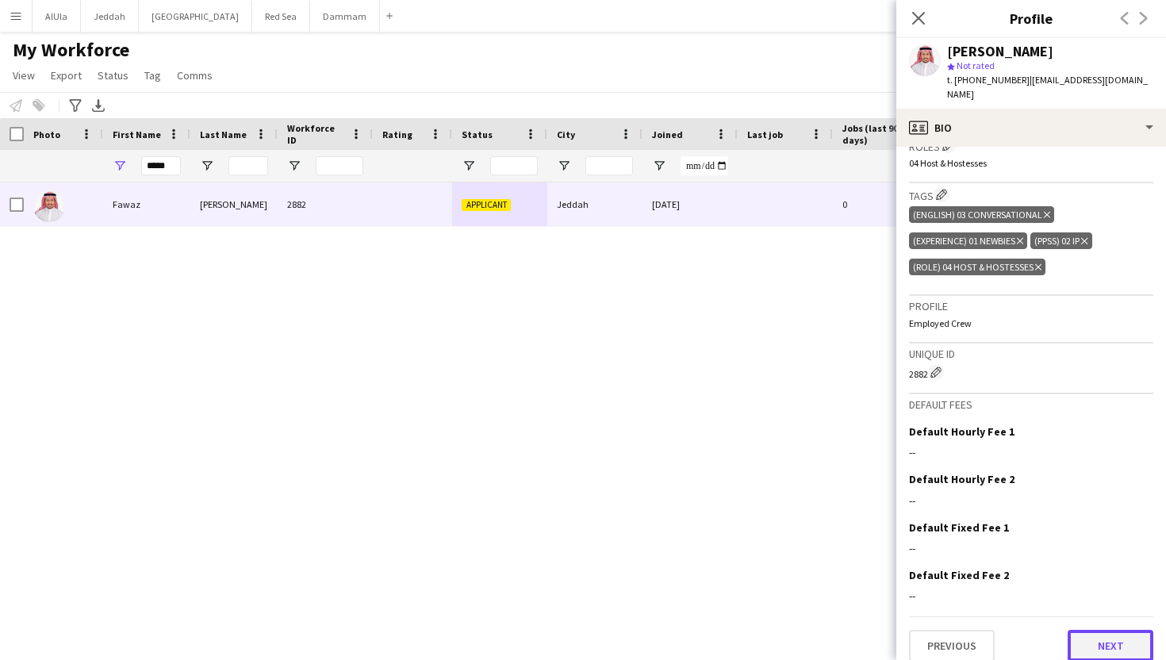
click at [1120, 630] on button "Next" at bounding box center [1111, 646] width 86 height 32
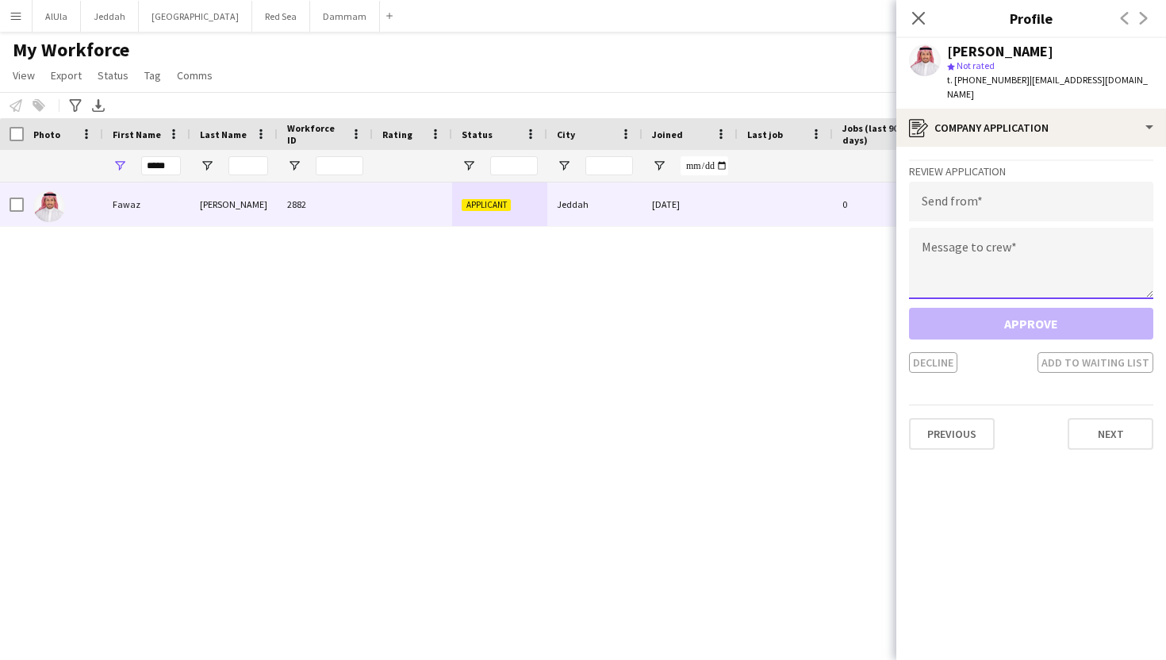
click at [1008, 268] on textarea at bounding box center [1031, 263] width 244 height 71
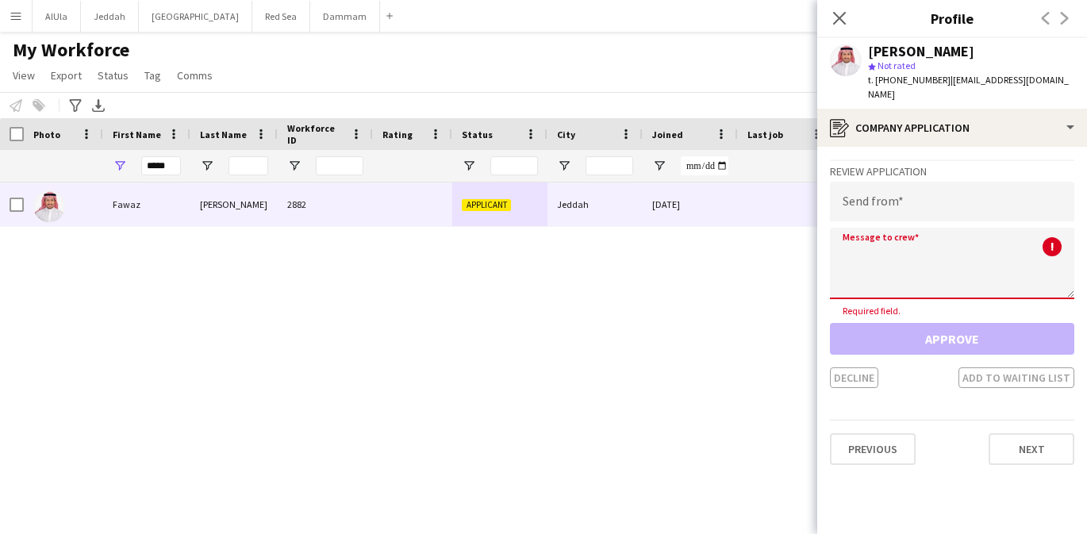
click at [937, 232] on textarea at bounding box center [952, 263] width 244 height 71
paste textarea "**********"
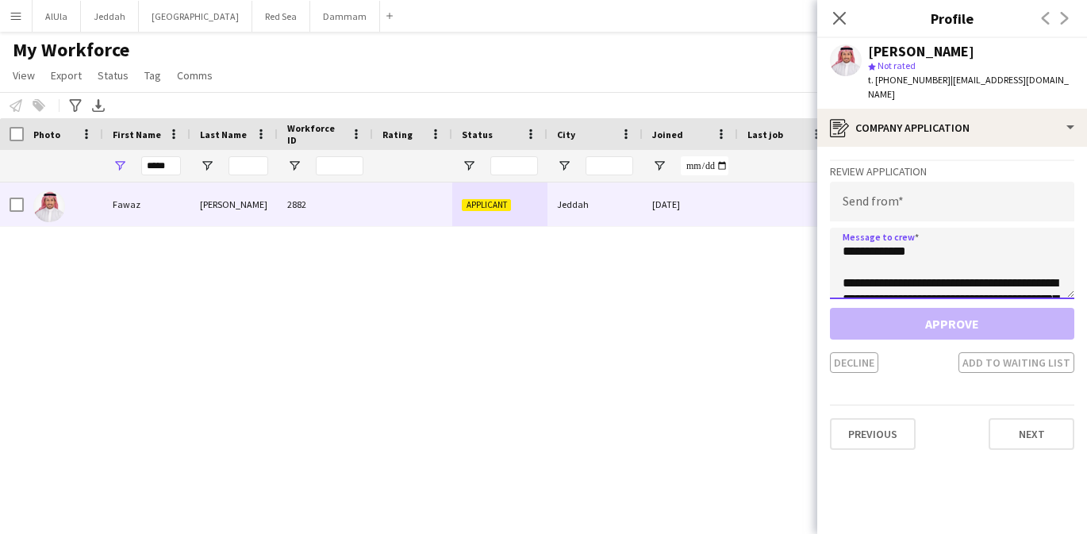
scroll to position [263, 0]
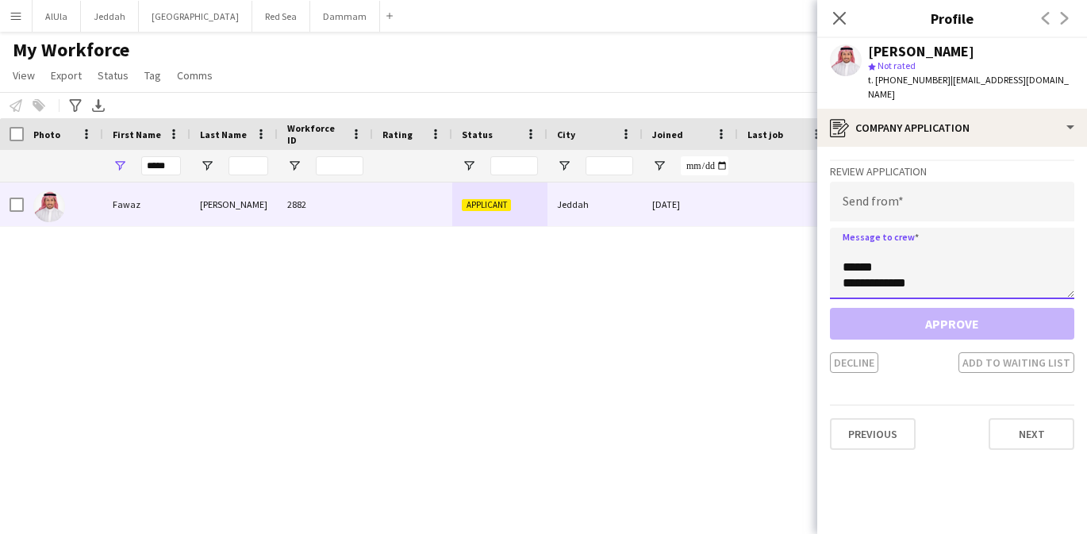
type textarea "**********"
click at [863, 182] on input "email" at bounding box center [952, 202] width 244 height 40
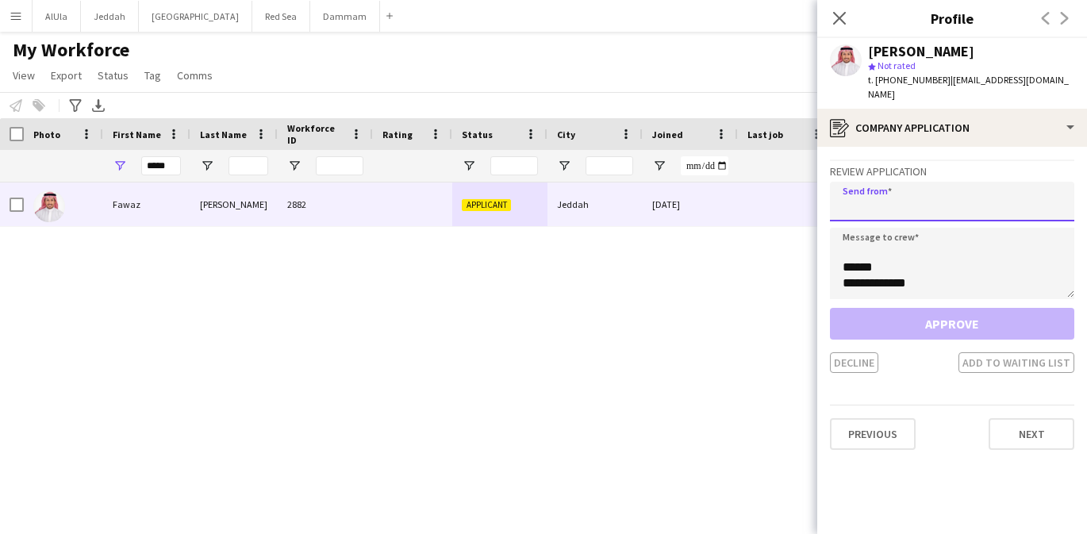
paste input "**********"
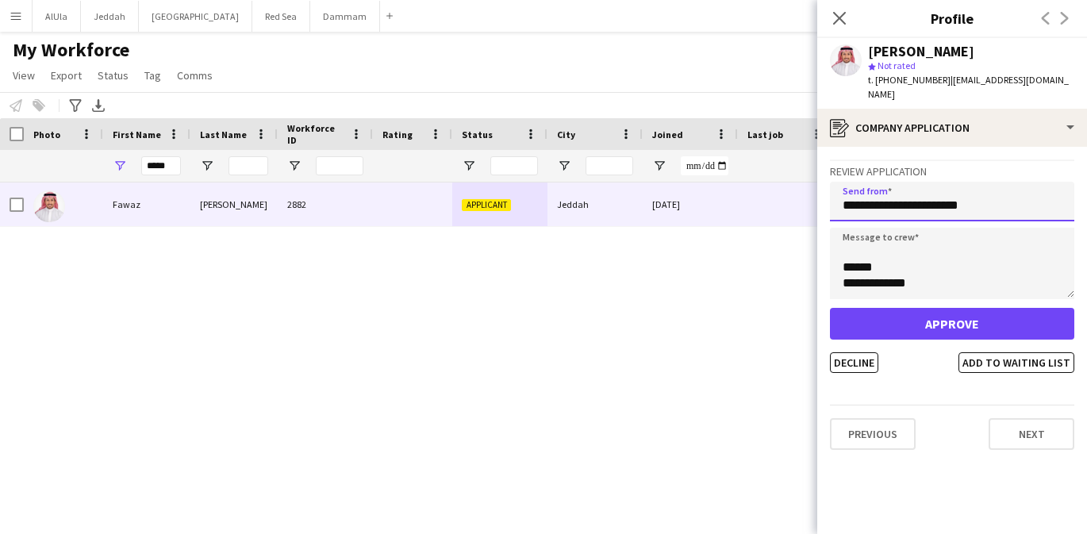
type input "**********"
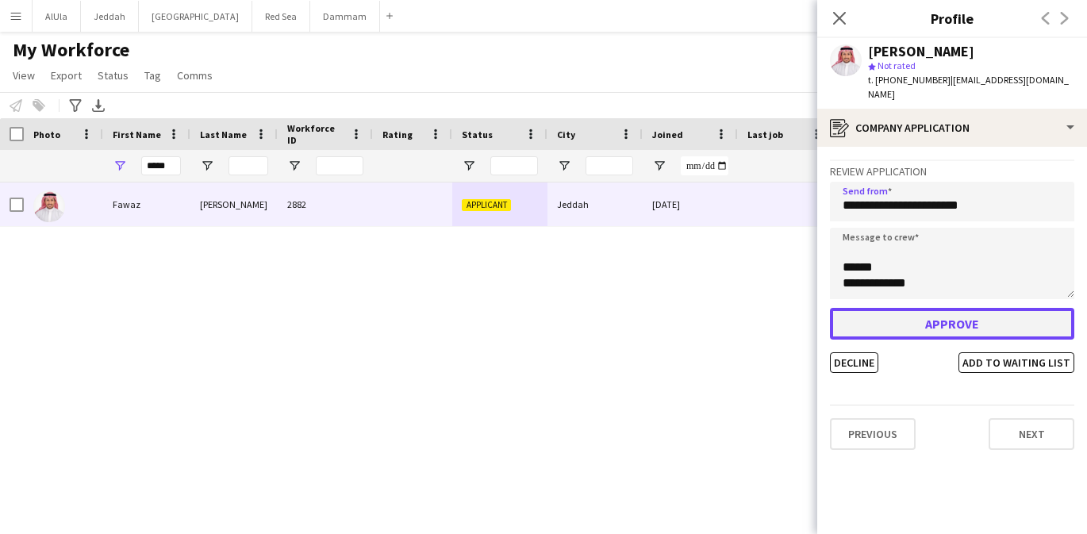
click at [893, 308] on button "Approve" at bounding box center [952, 324] width 244 height 32
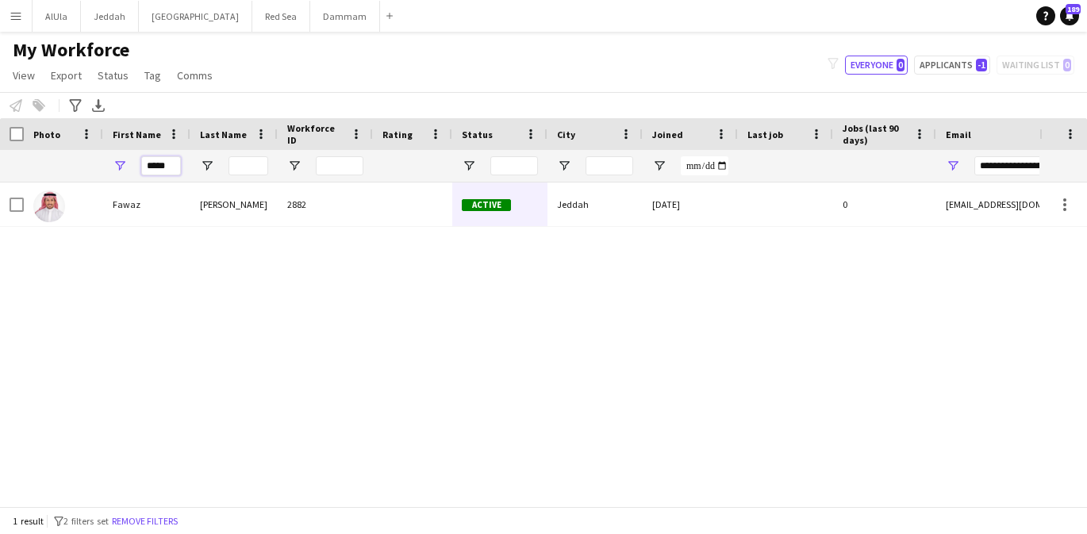
click at [171, 164] on input "*****" at bounding box center [161, 165] width 40 height 19
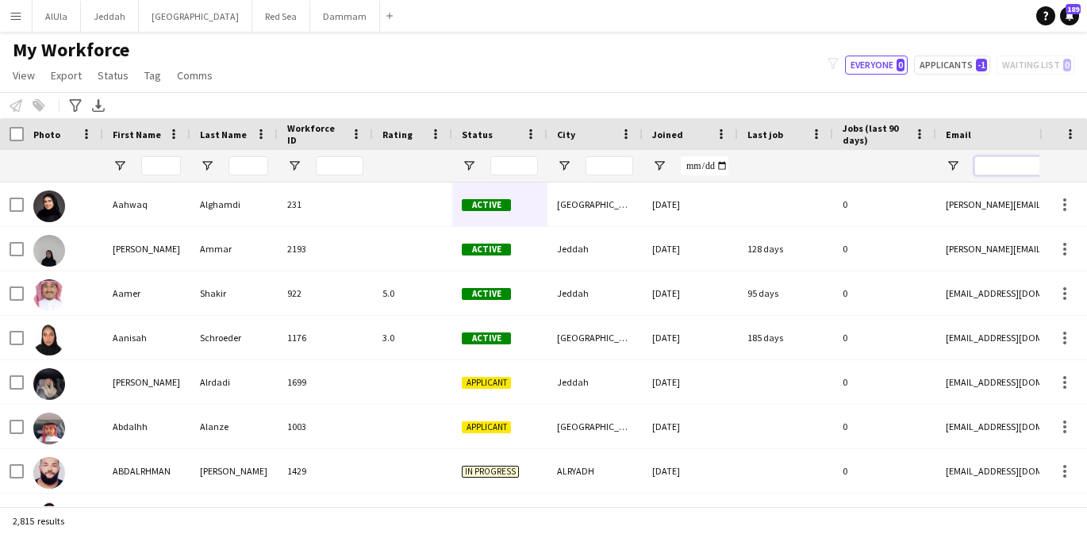
paste input "**********"
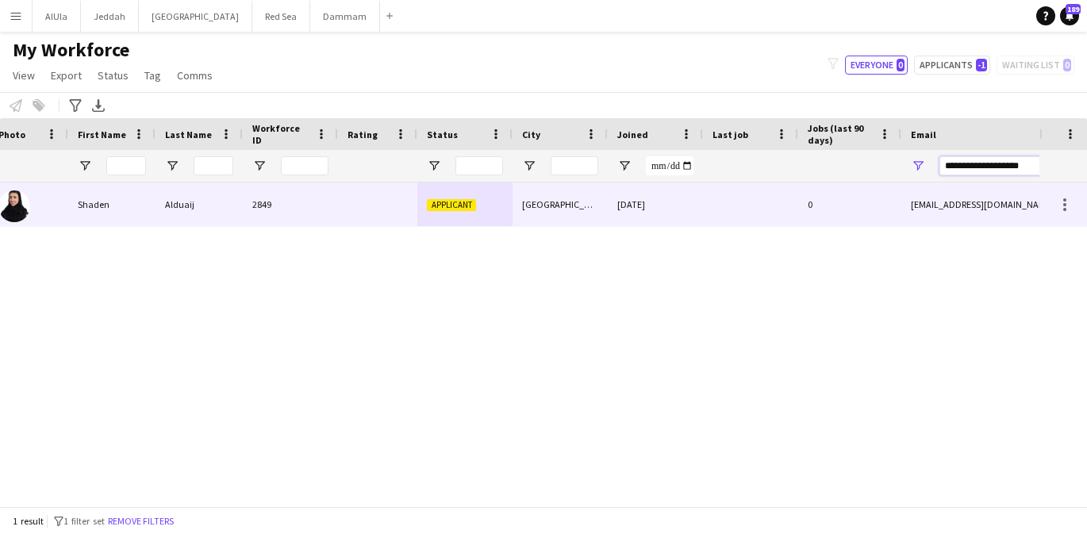
type input "**********"
click at [628, 199] on div "[DATE]" at bounding box center [655, 205] width 95 height 44
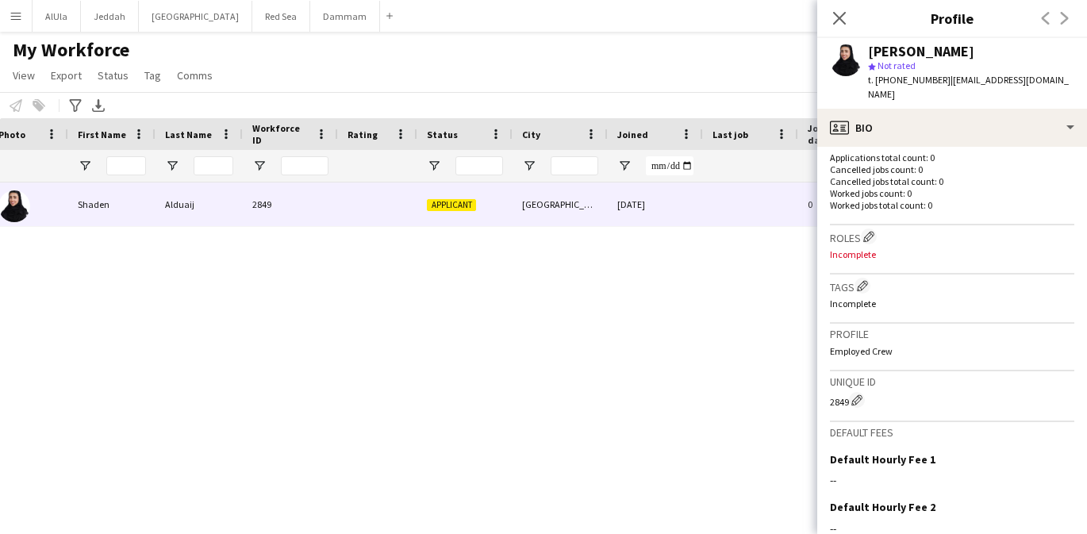
scroll to position [401, 0]
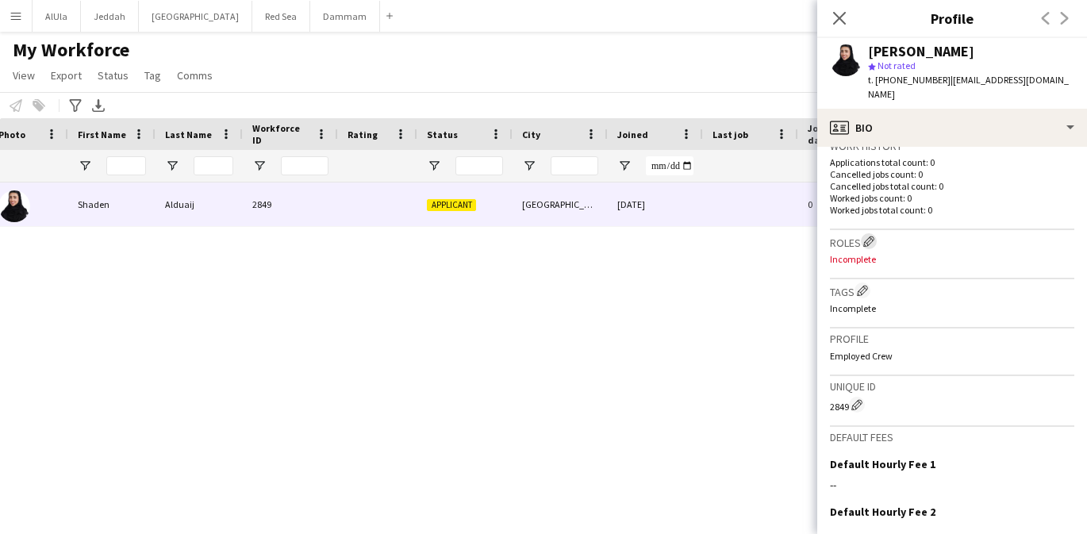
click at [868, 236] on app-icon "Edit crew company roles" at bounding box center [868, 241] width 11 height 11
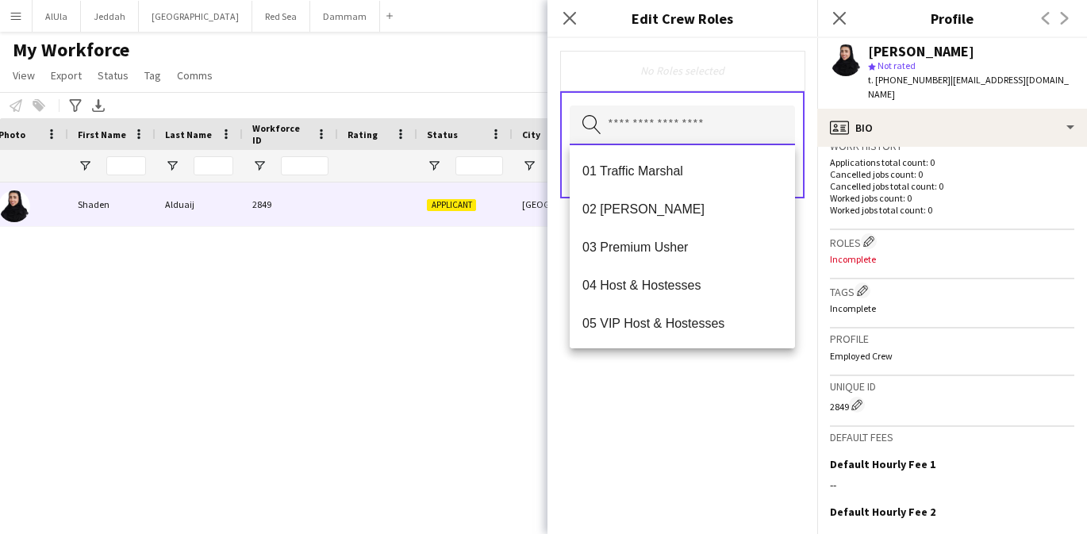
click at [672, 132] on input "text" at bounding box center [682, 126] width 225 height 40
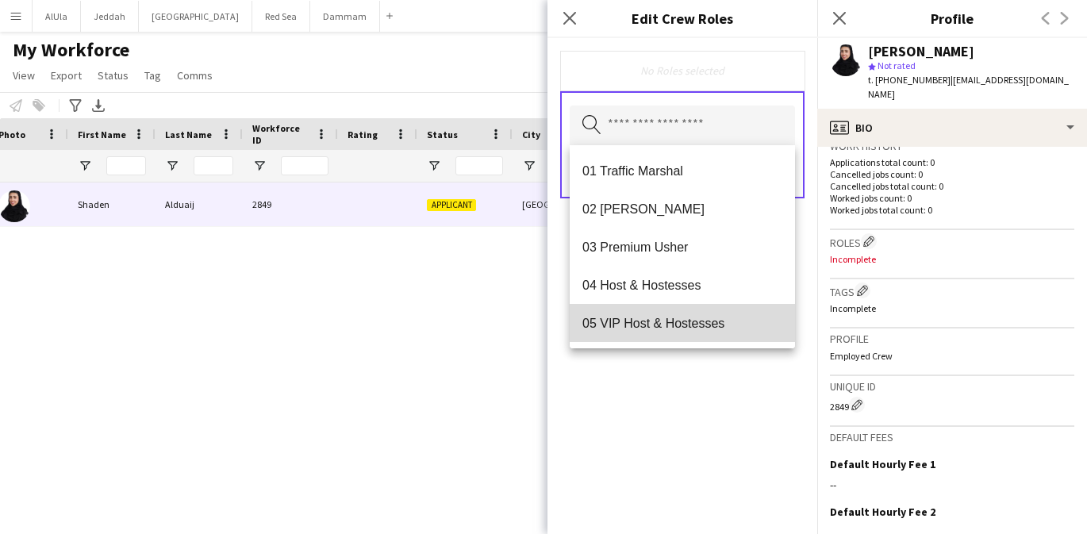
click at [680, 316] on span "05 VIP Host & Hostesses" at bounding box center [682, 323] width 200 height 15
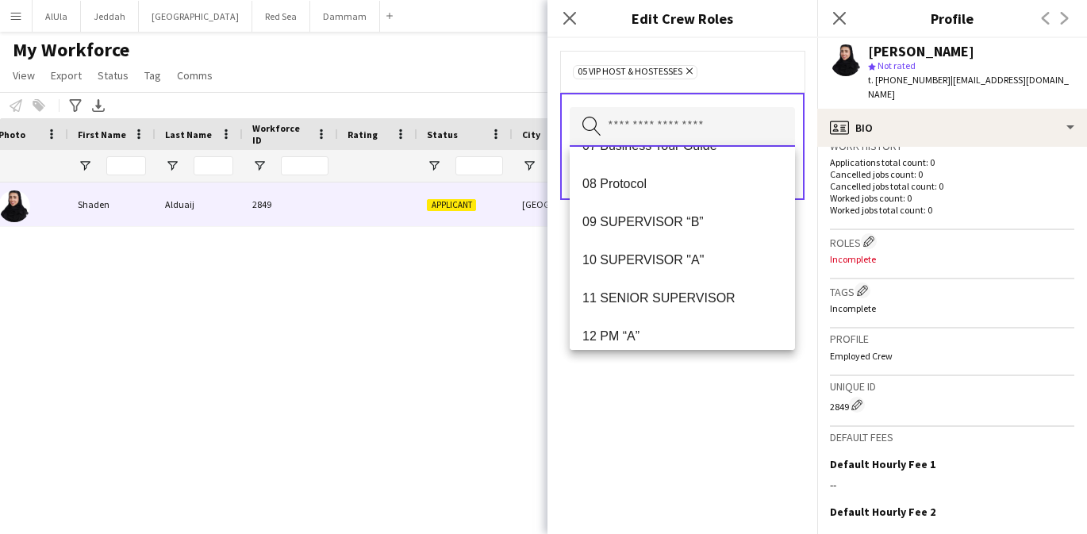
scroll to position [198, 0]
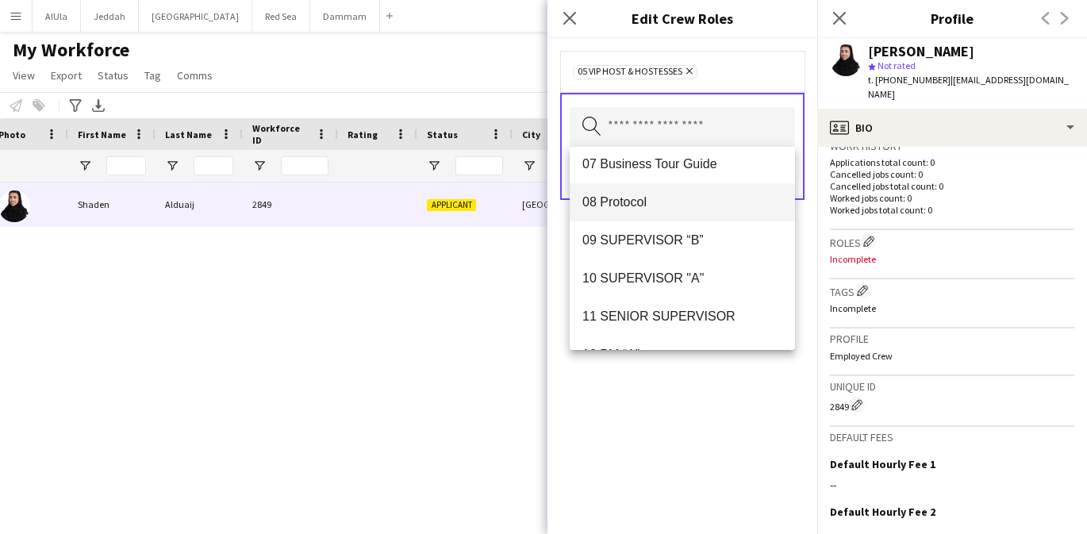
click at [678, 213] on mat-option "08 Protocol" at bounding box center [682, 202] width 225 height 38
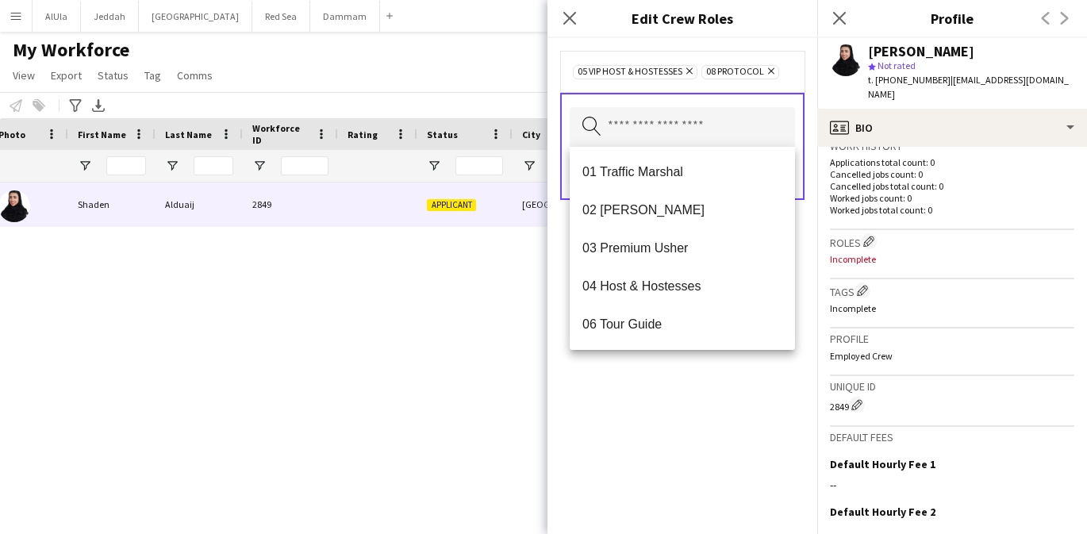
click at [682, 363] on div "05 VIP Host & Hostesses Remove 08 Protocol Remove Search by role type Save" at bounding box center [683, 286] width 270 height 496
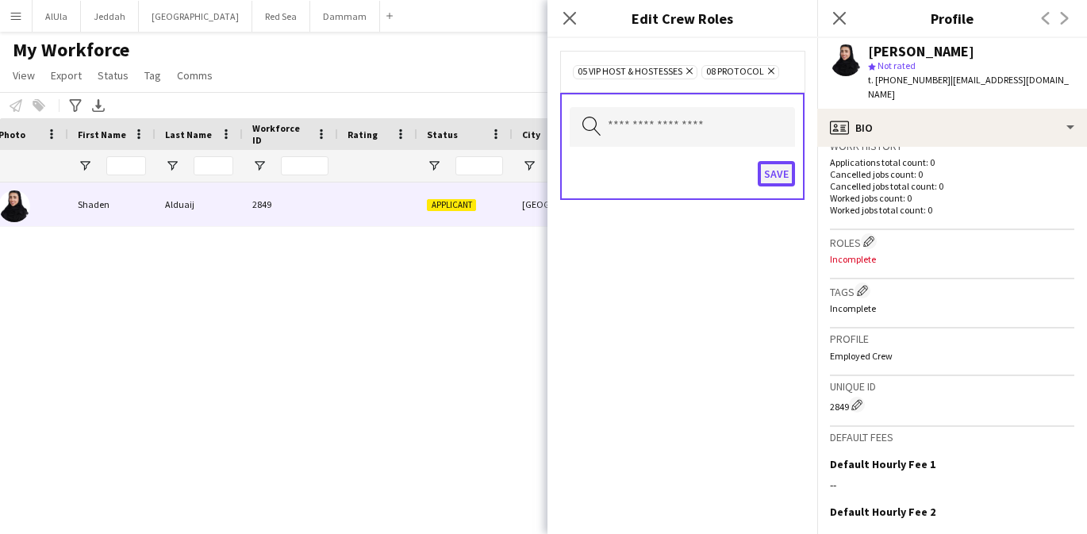
click at [777, 173] on button "Save" at bounding box center [776, 173] width 37 height 25
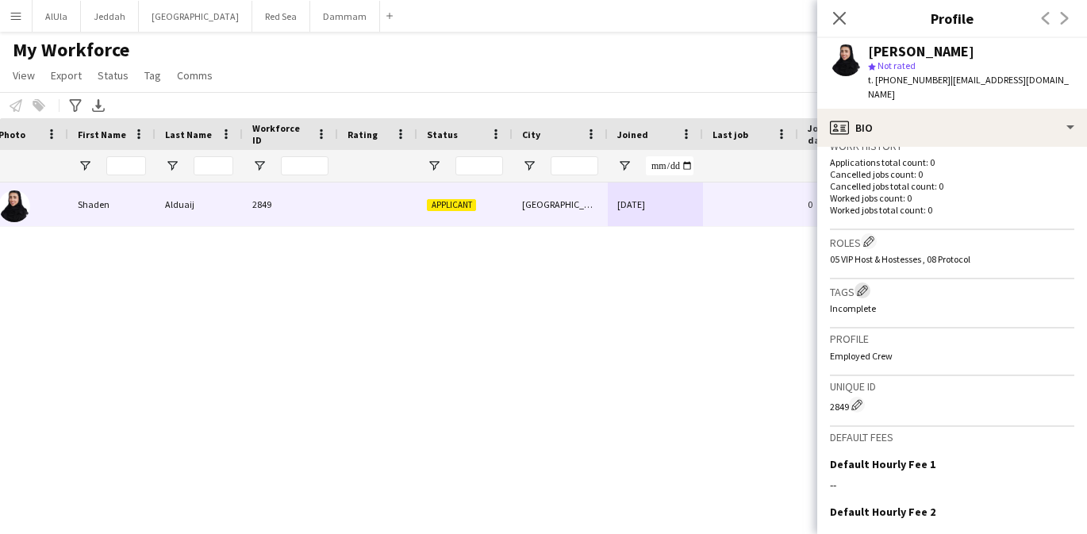
click at [867, 285] on app-icon "Edit crew company tags" at bounding box center [862, 290] width 11 height 11
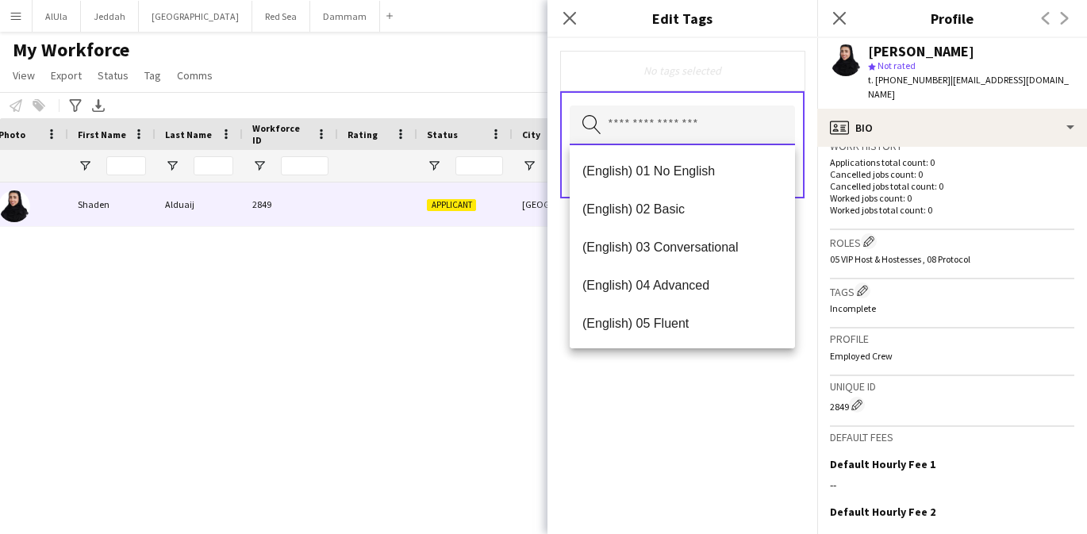
click at [683, 132] on input "text" at bounding box center [682, 126] width 225 height 40
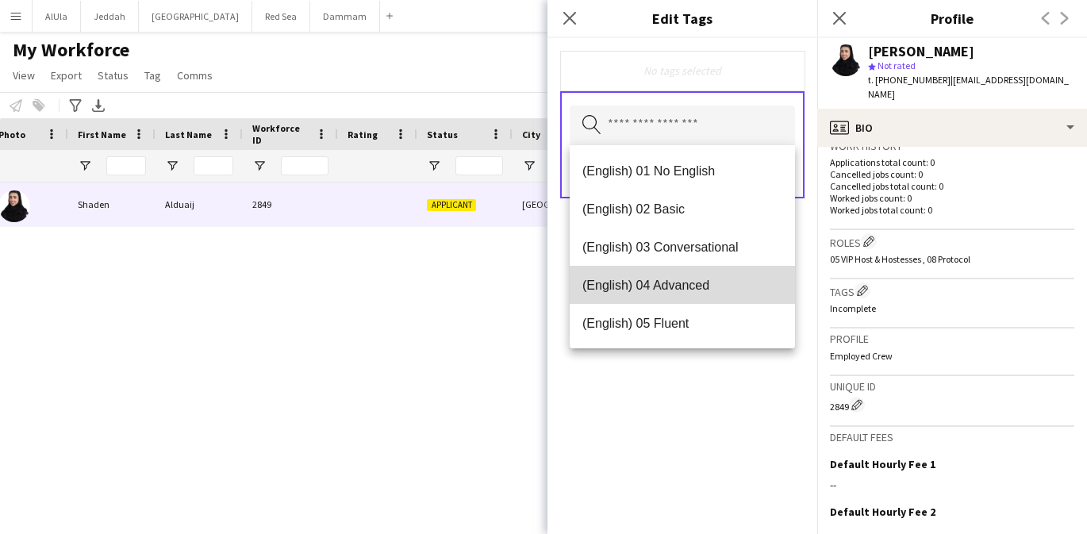
click at [678, 281] on span "(English) 04 Advanced" at bounding box center [682, 285] width 200 height 15
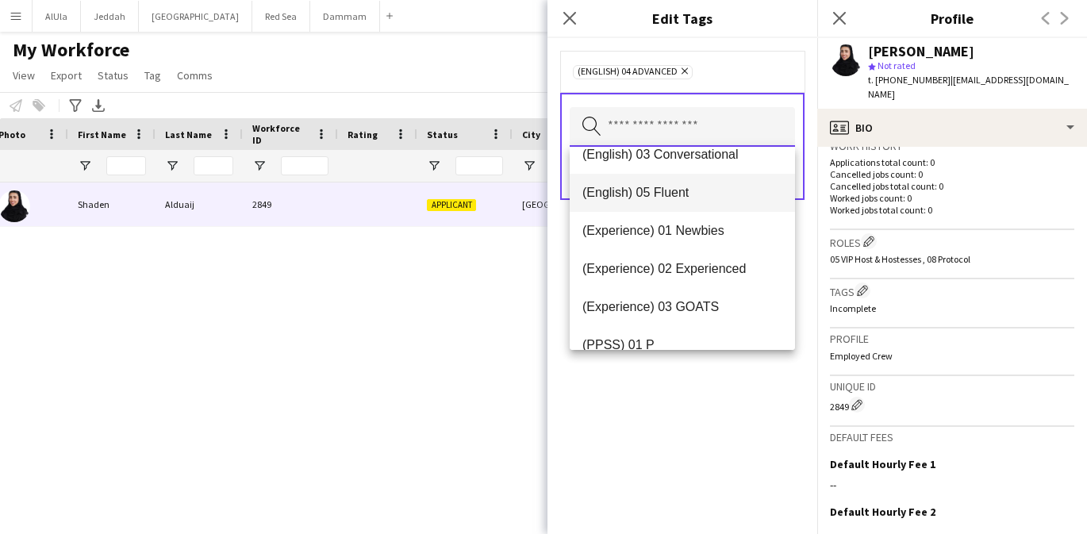
scroll to position [93, 0]
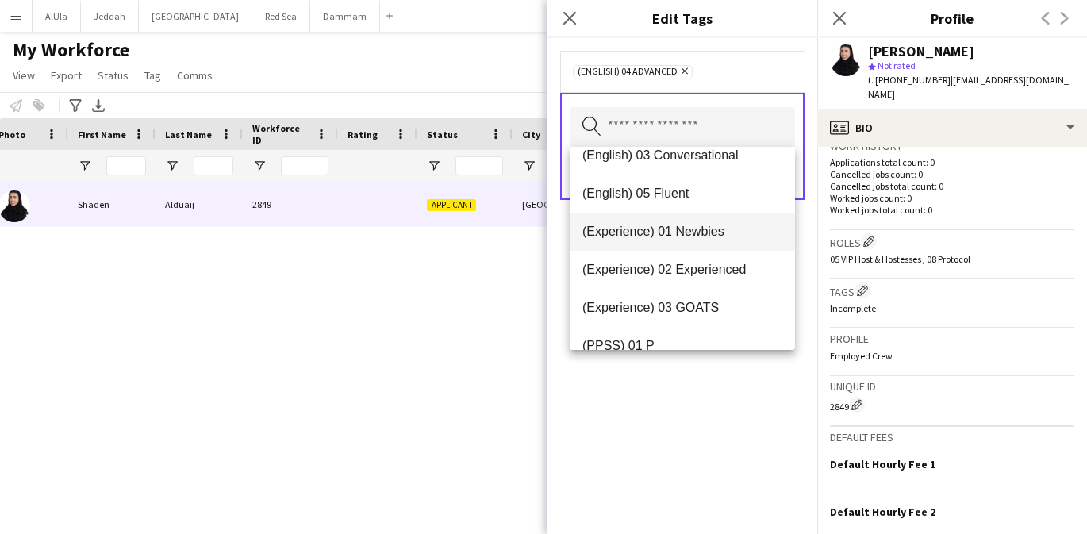
click at [685, 238] on span "(Experience) 01 Newbies" at bounding box center [682, 231] width 200 height 15
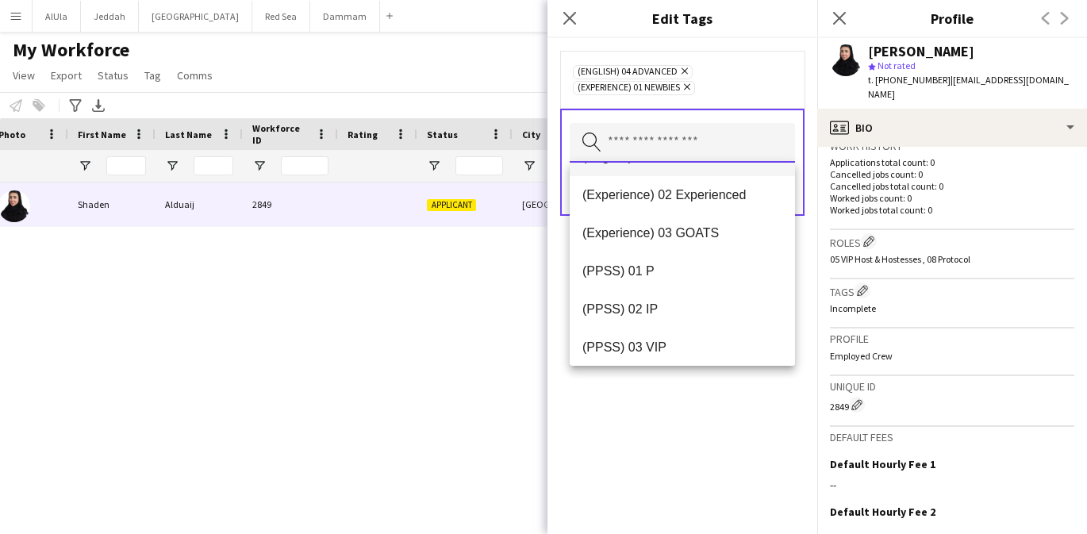
scroll to position [167, 0]
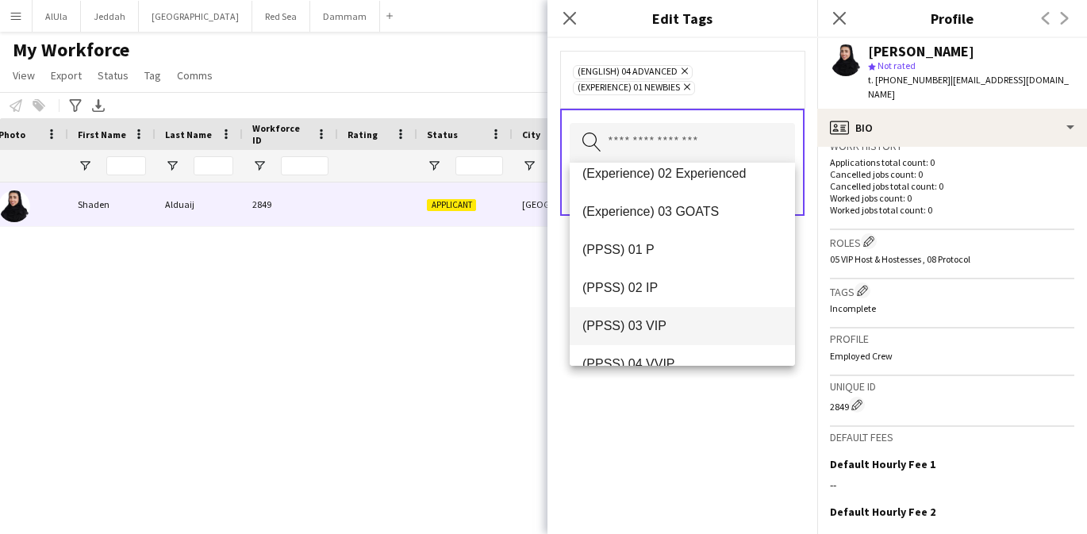
click at [681, 317] on mat-option "(PPSS) 03 VIP" at bounding box center [682, 326] width 225 height 38
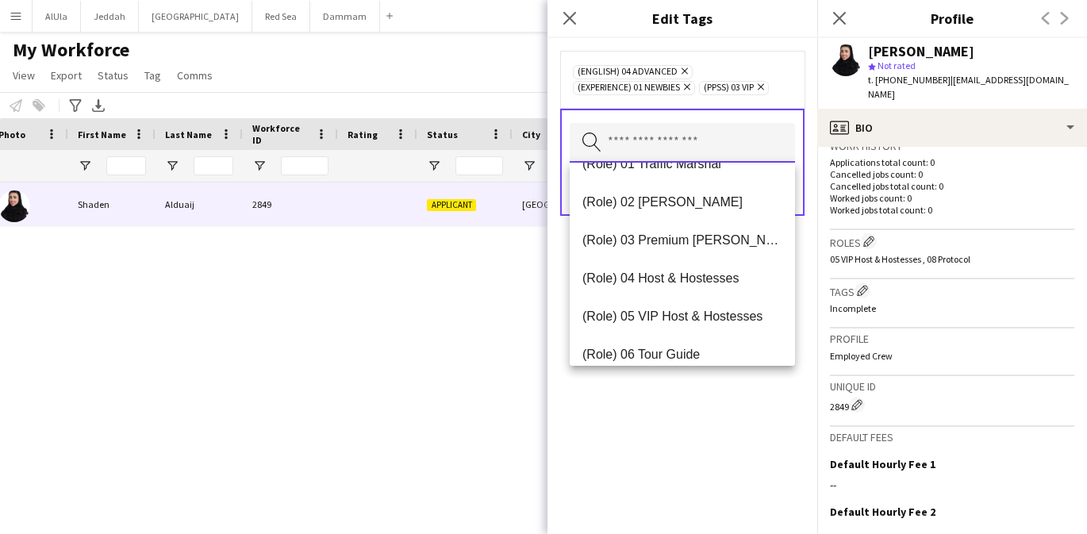
scroll to position [452, 0]
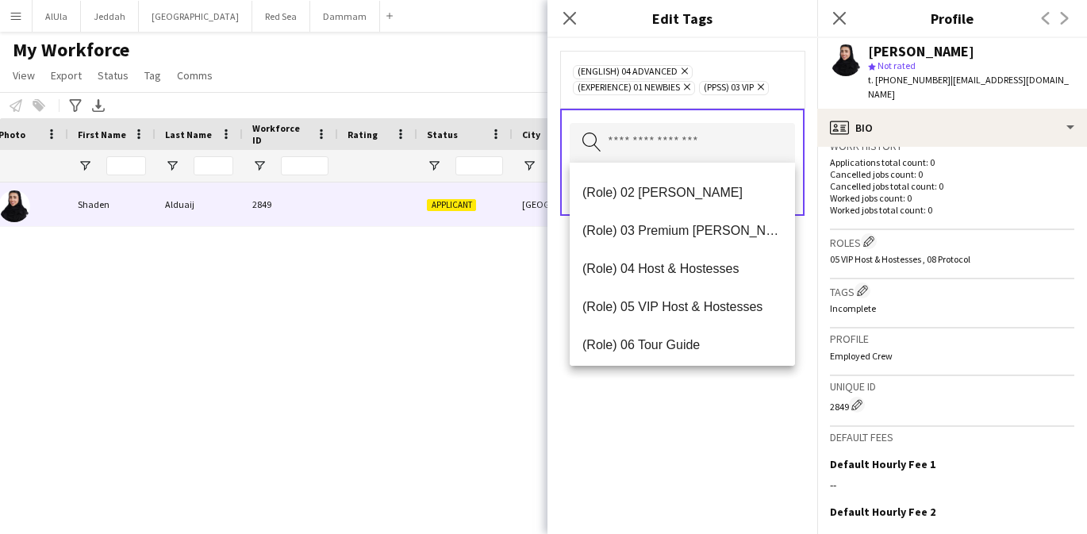
click at [676, 298] on mat-option "(Role) 05 VIP Host & Hostesses" at bounding box center [682, 307] width 225 height 38
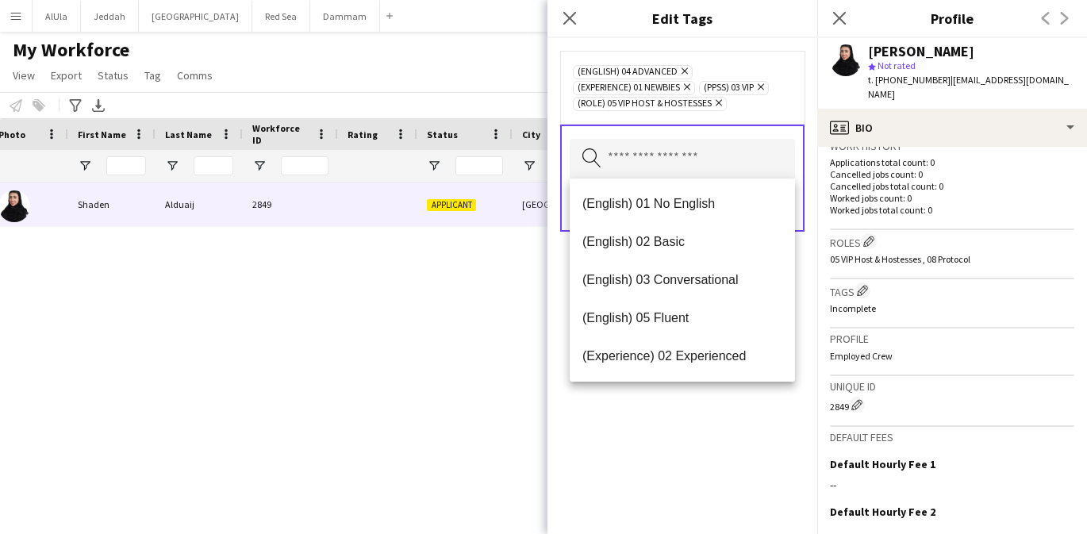
click at [674, 395] on div "(English) 04 Advanced Remove (Experience) 01 Newbies Remove (PPSS) 03 VIP Remov…" at bounding box center [683, 286] width 270 height 496
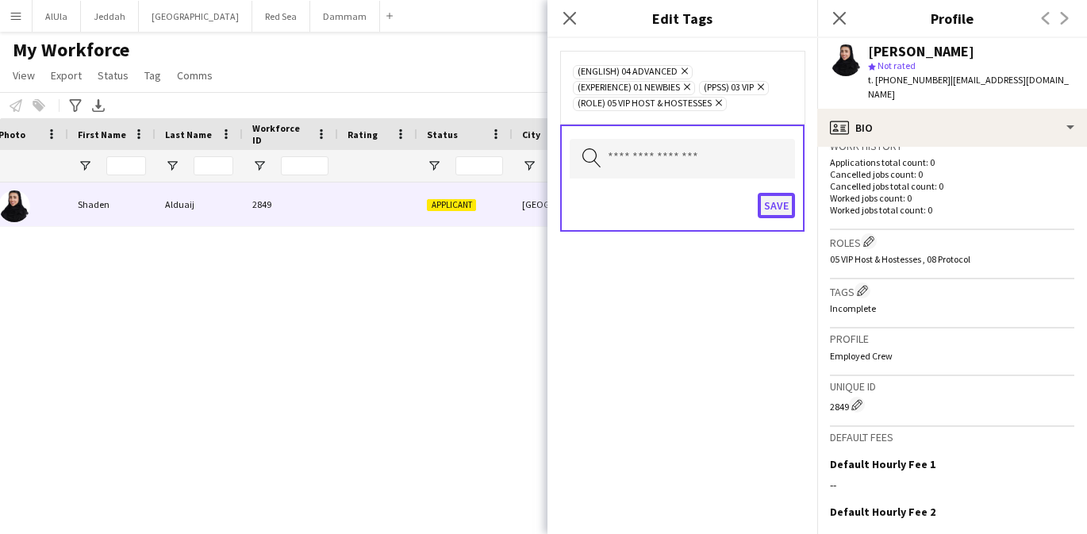
click at [781, 213] on button "Save" at bounding box center [776, 205] width 37 height 25
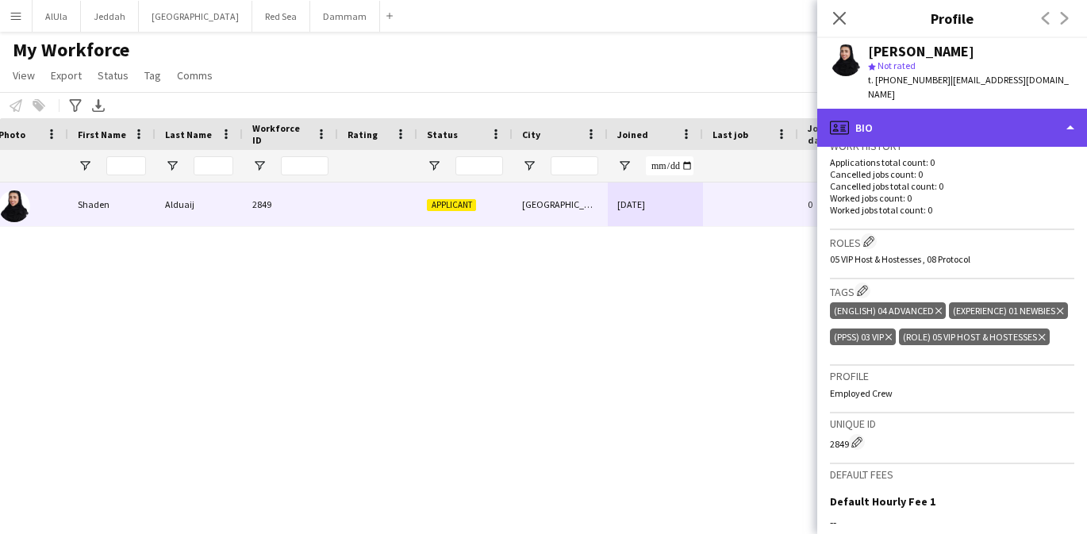
click at [925, 117] on div "profile Bio" at bounding box center [952, 128] width 270 height 38
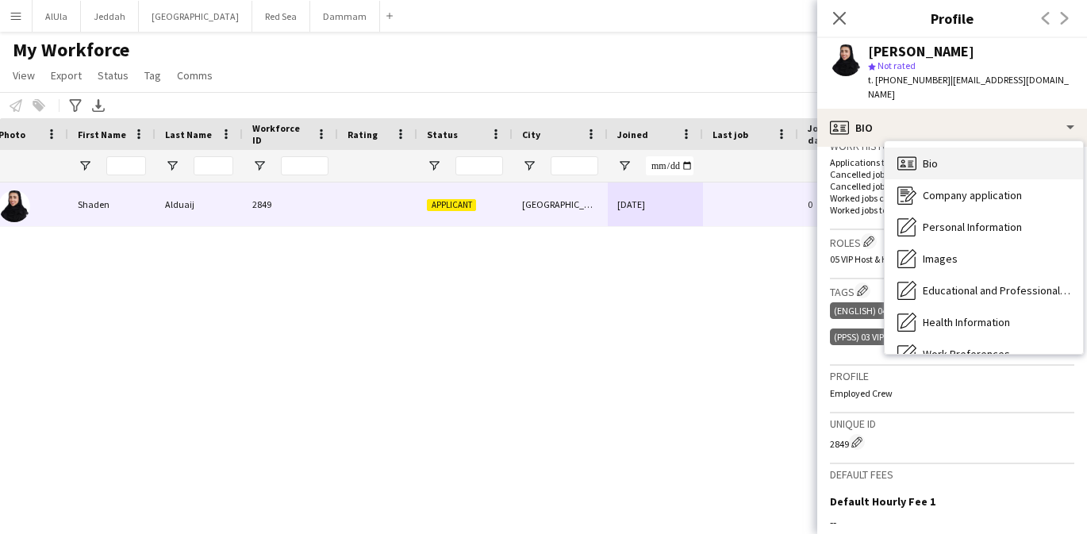
click at [939, 153] on div "Bio Bio" at bounding box center [984, 164] width 198 height 32
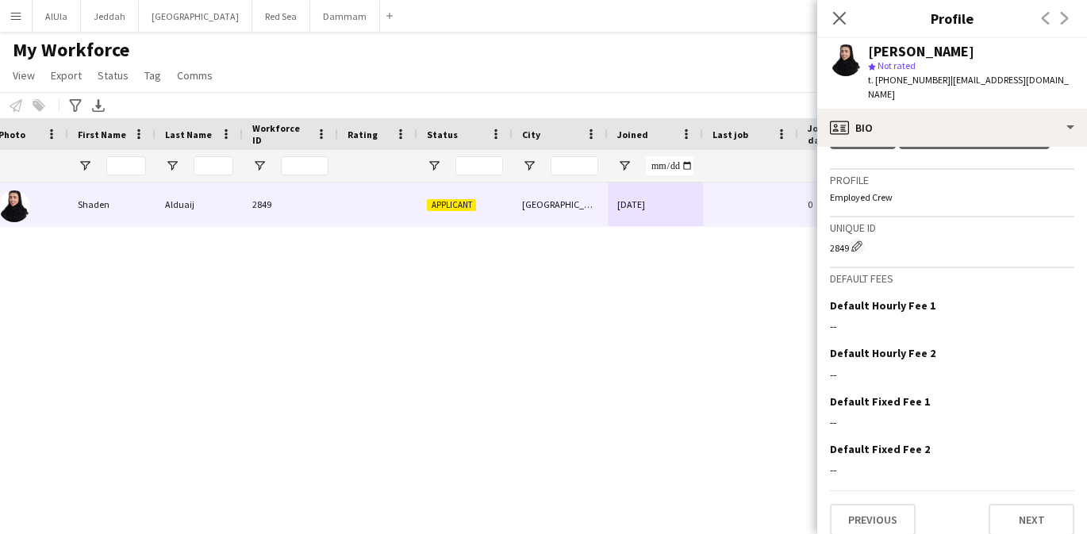
scroll to position [0, 0]
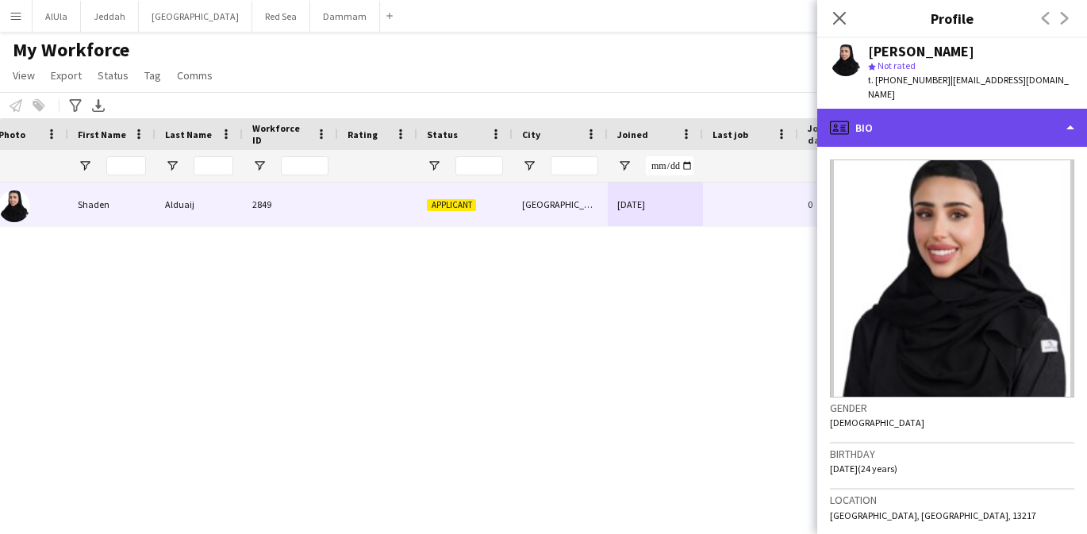
click at [901, 109] on div "profile Bio" at bounding box center [952, 128] width 270 height 38
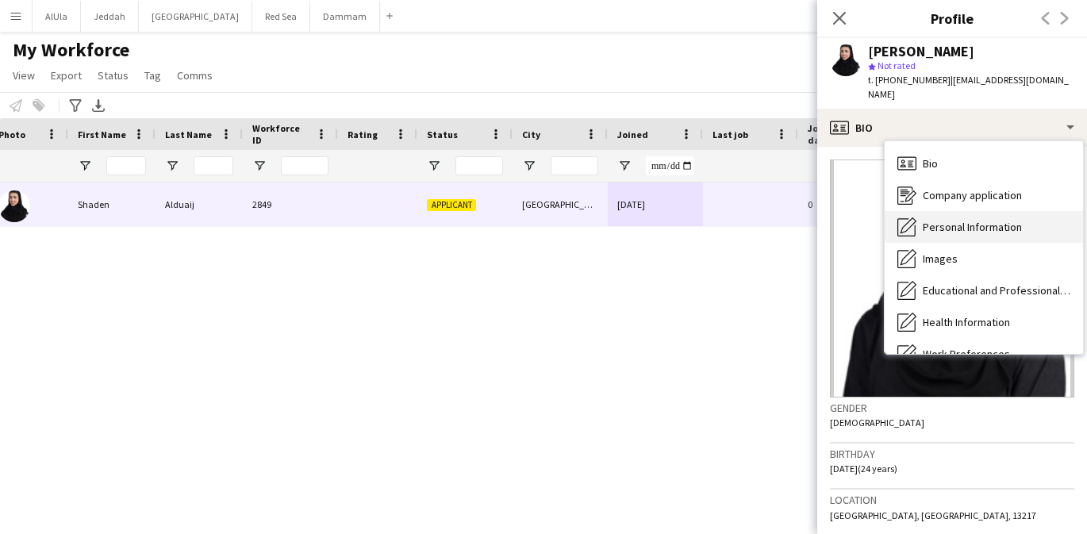
click at [949, 220] on span "Personal Information" at bounding box center [972, 227] width 99 height 14
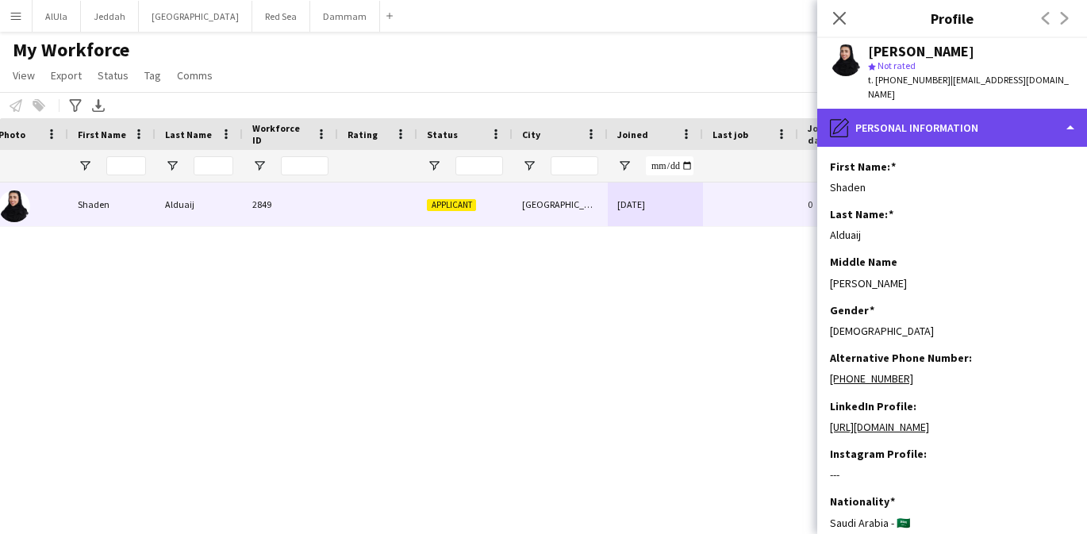
click at [927, 115] on div "pencil4 Personal Information" at bounding box center [952, 128] width 270 height 38
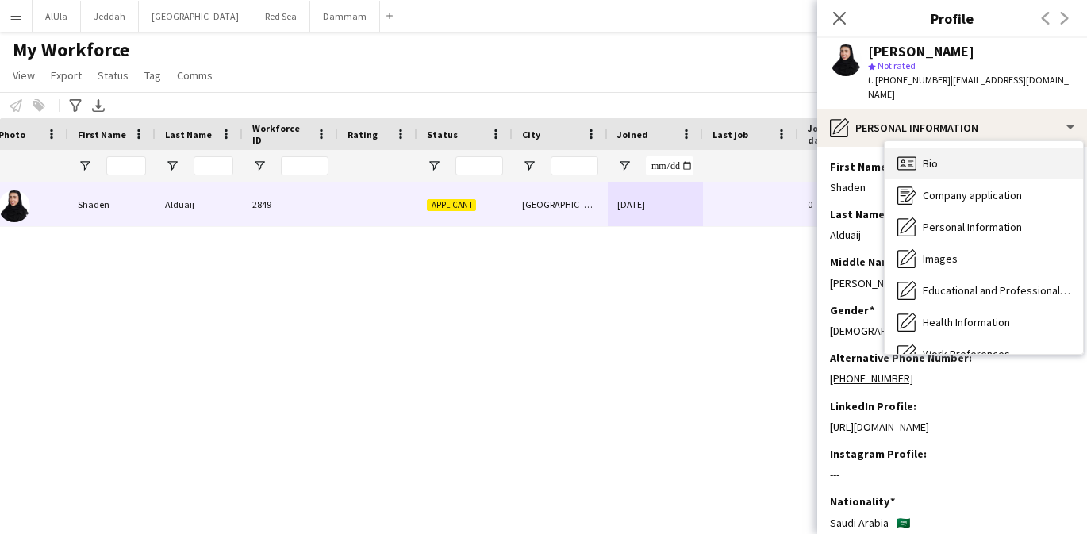
click at [936, 156] on span "Bio" at bounding box center [930, 163] width 15 height 14
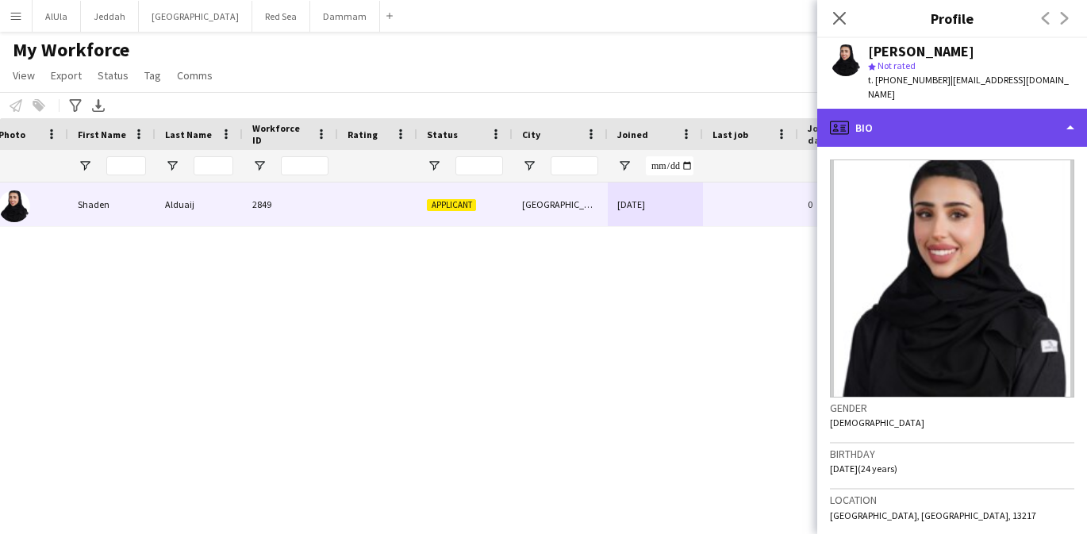
click at [891, 113] on div "profile Bio" at bounding box center [952, 128] width 270 height 38
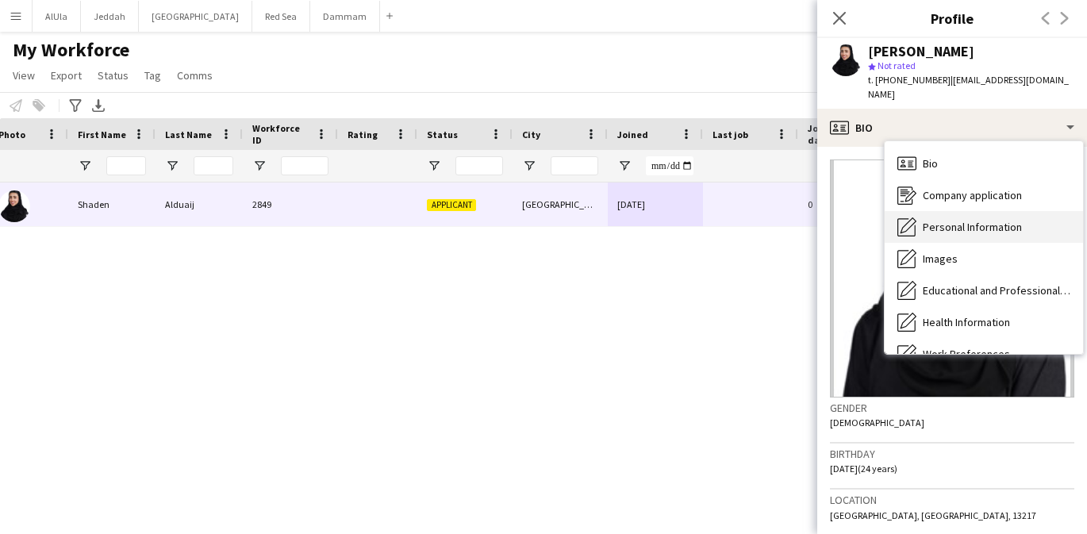
click at [932, 220] on span "Personal Information" at bounding box center [972, 227] width 99 height 14
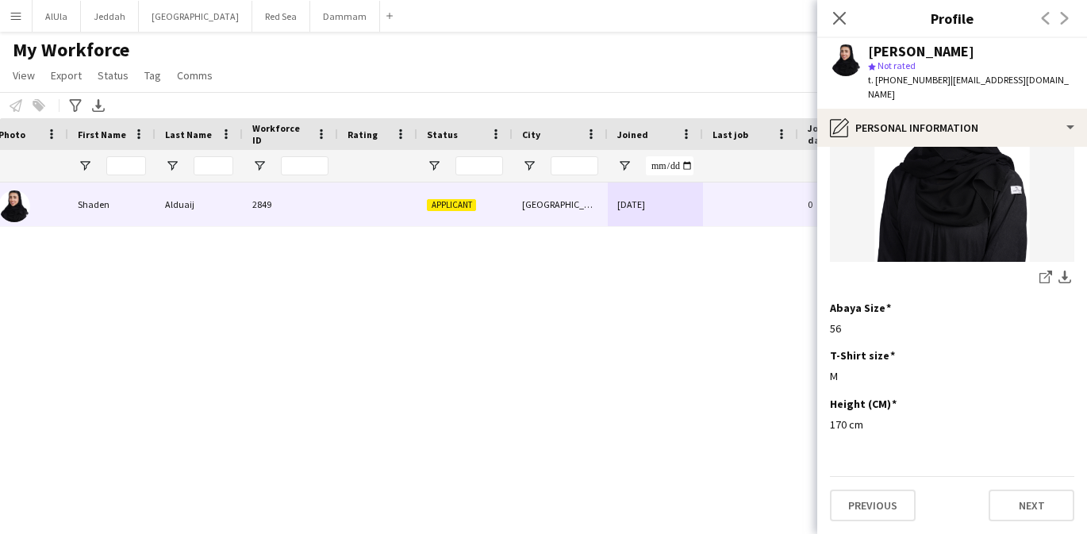
scroll to position [932, 0]
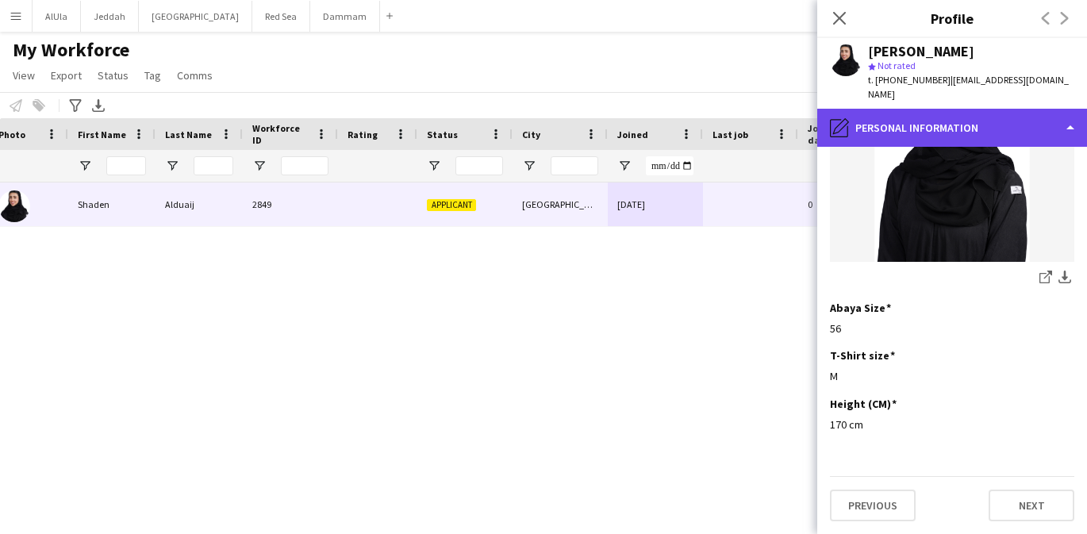
click at [920, 121] on div "pencil4 Personal Information" at bounding box center [952, 128] width 270 height 38
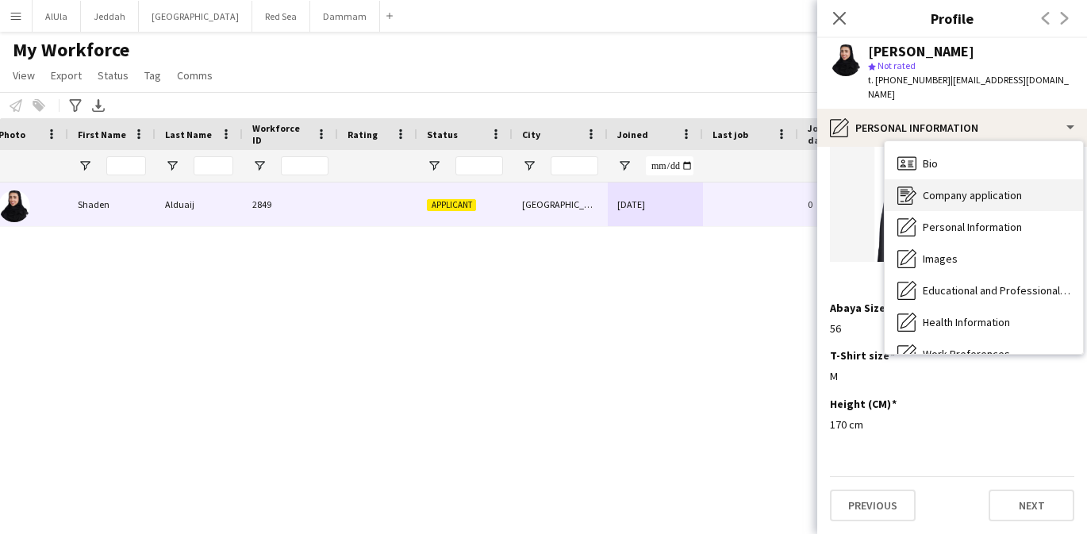
click at [943, 188] on span "Company application" at bounding box center [972, 195] width 99 height 14
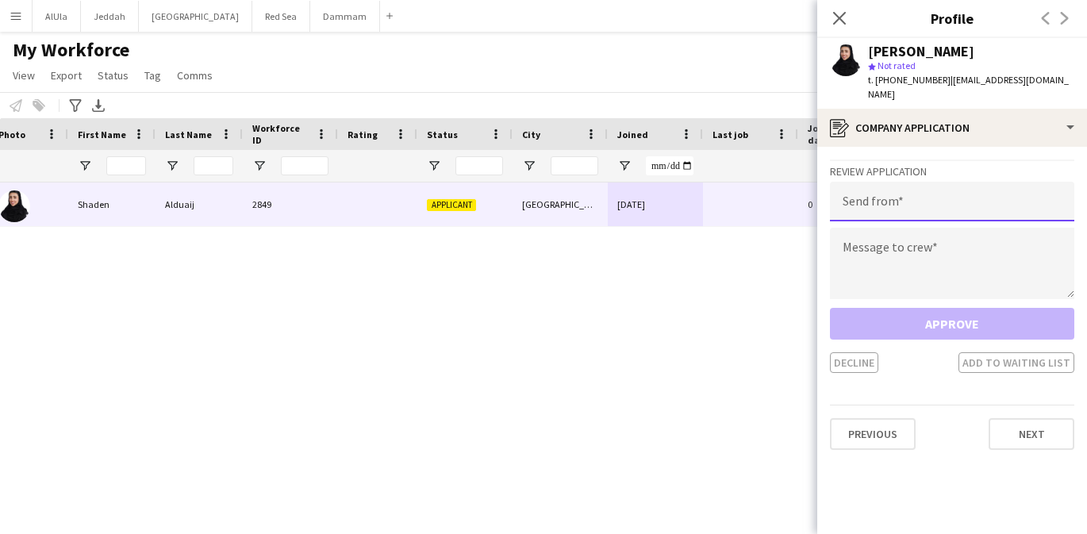
click at [880, 189] on input "email" at bounding box center [952, 202] width 244 height 40
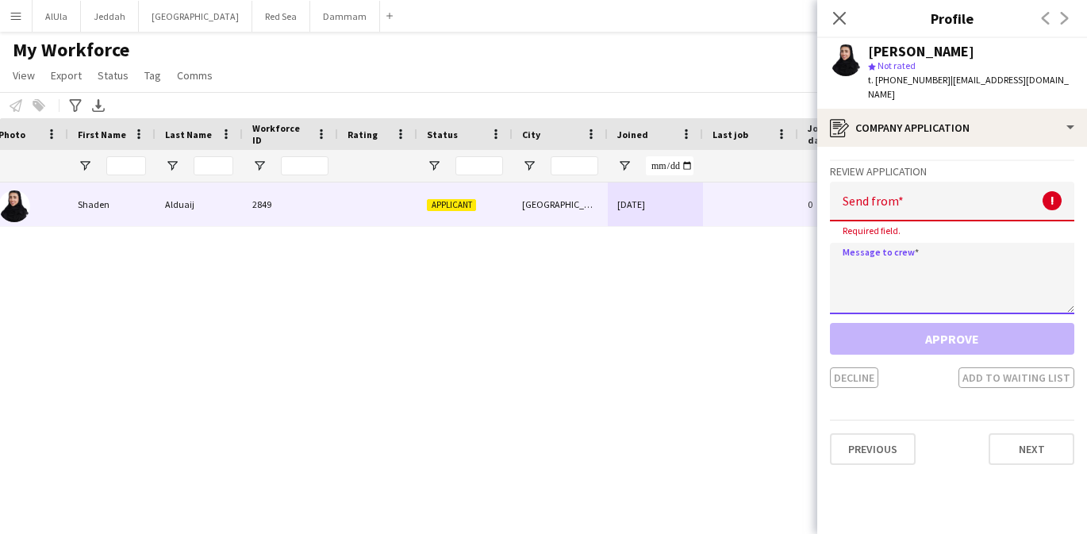
click at [939, 250] on textarea at bounding box center [952, 278] width 244 height 71
paste textarea "**********"
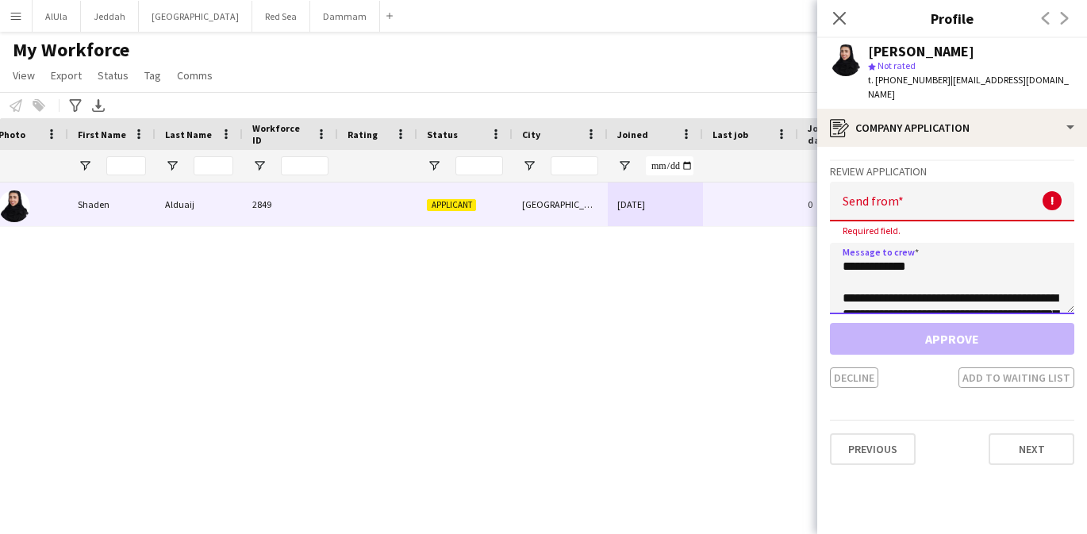
scroll to position [263, 0]
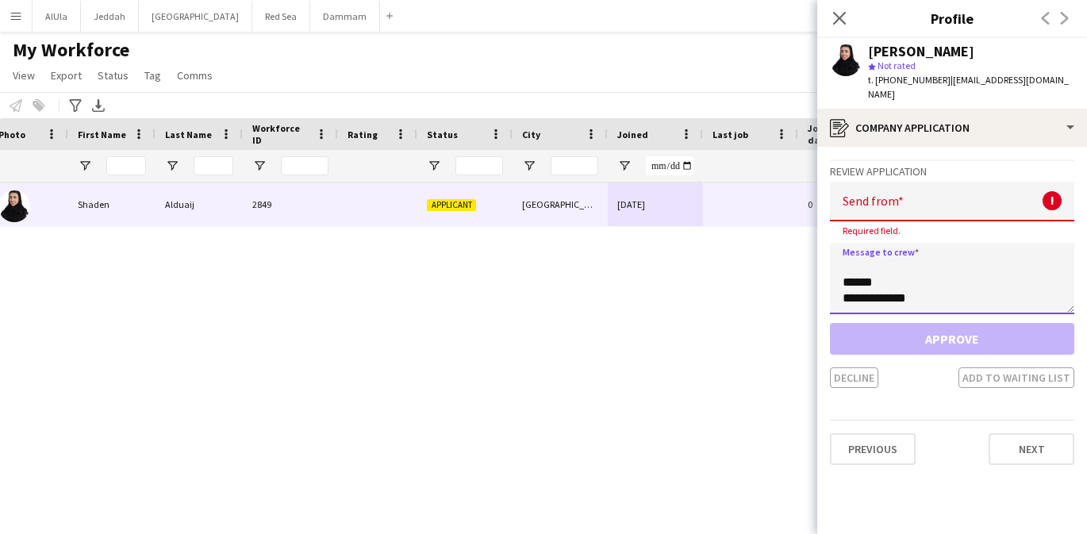
type textarea "**********"
click at [867, 184] on input "email" at bounding box center [952, 202] width 244 height 40
paste input "**********"
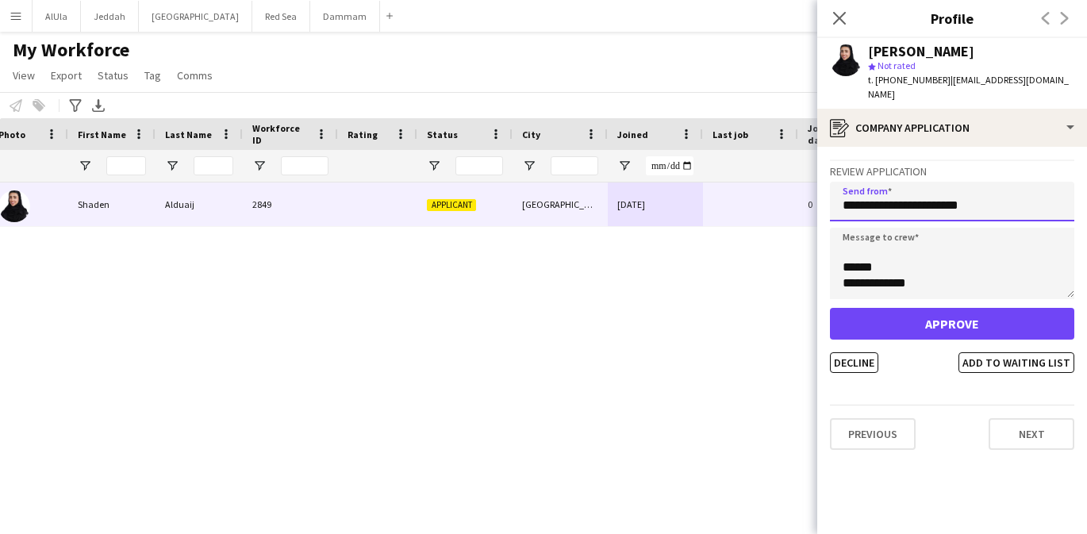
type input "**********"
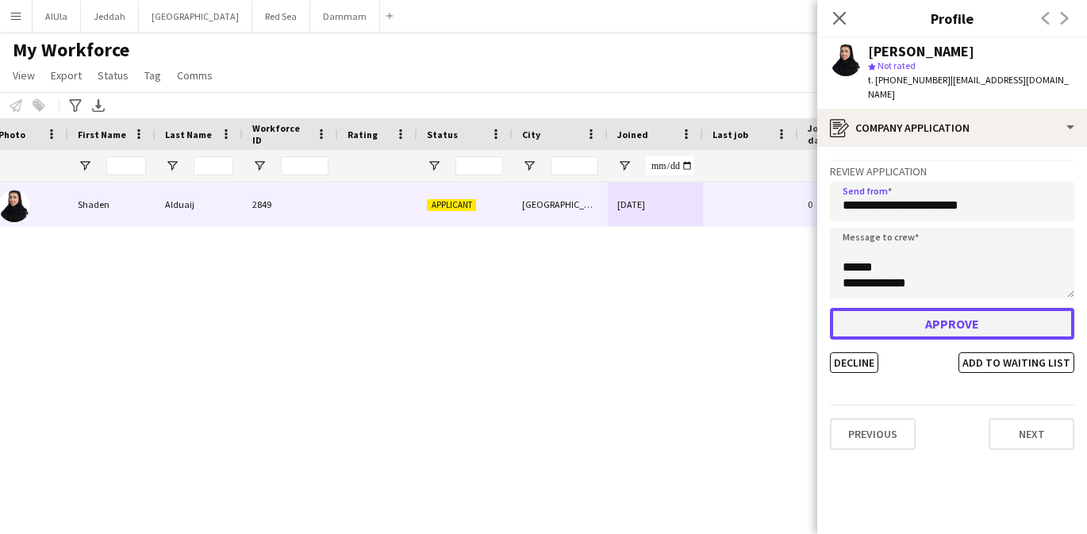
click at [916, 313] on button "Approve" at bounding box center [952, 324] width 244 height 32
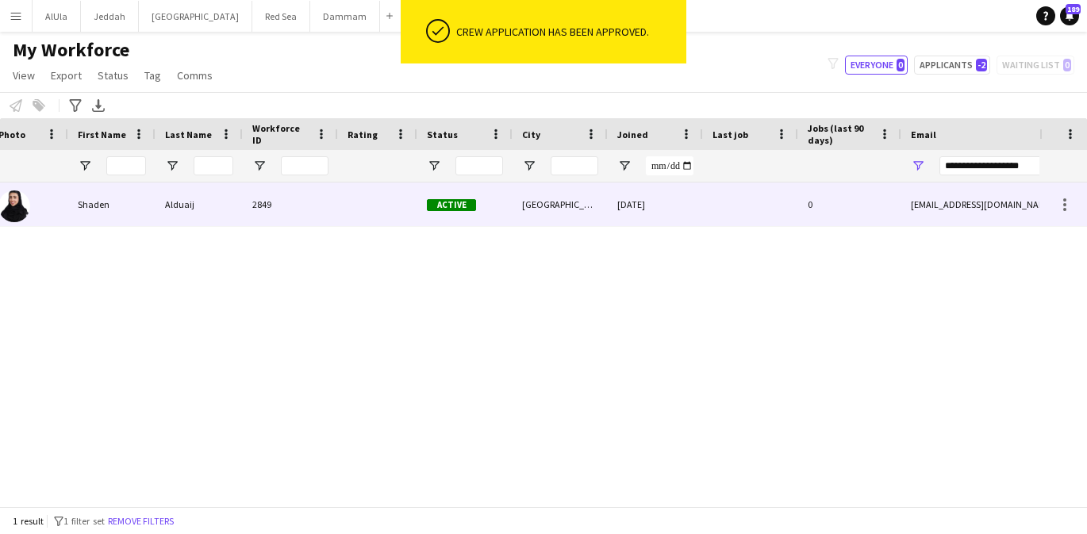
click at [752, 213] on div at bounding box center [750, 205] width 95 height 44
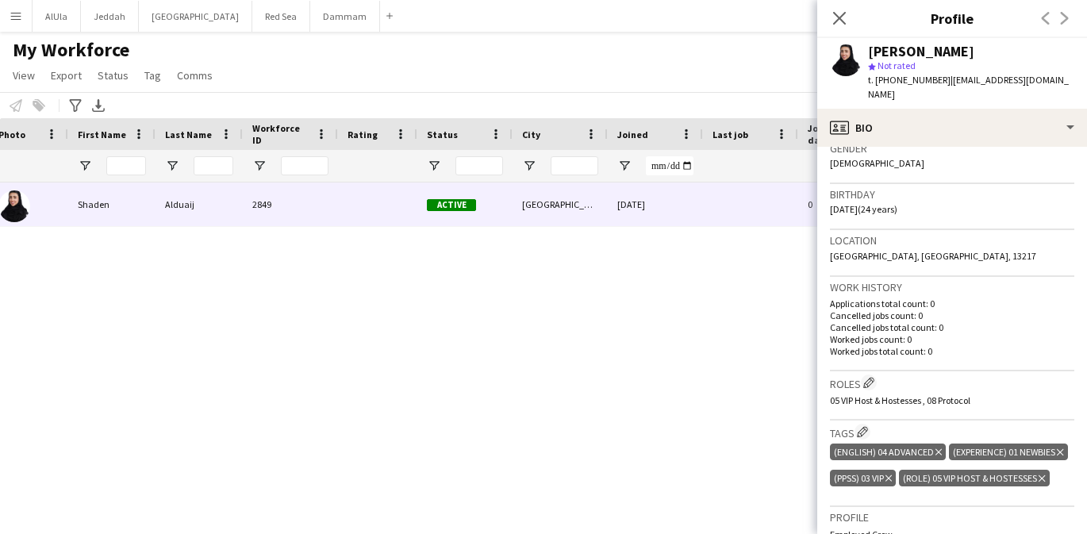
scroll to position [0, 0]
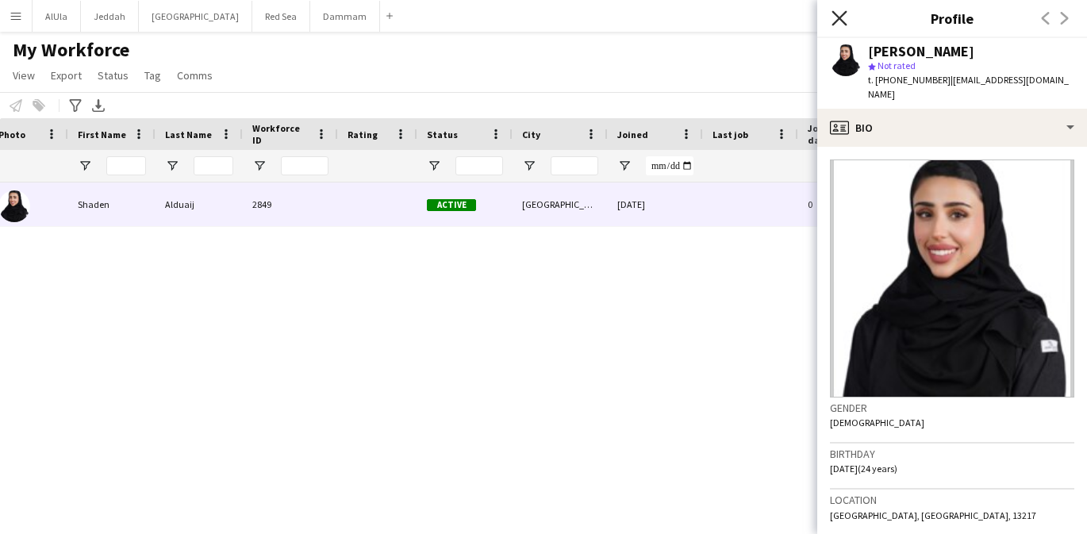
click at [839, 13] on icon "Close pop-in" at bounding box center [839, 17] width 15 height 15
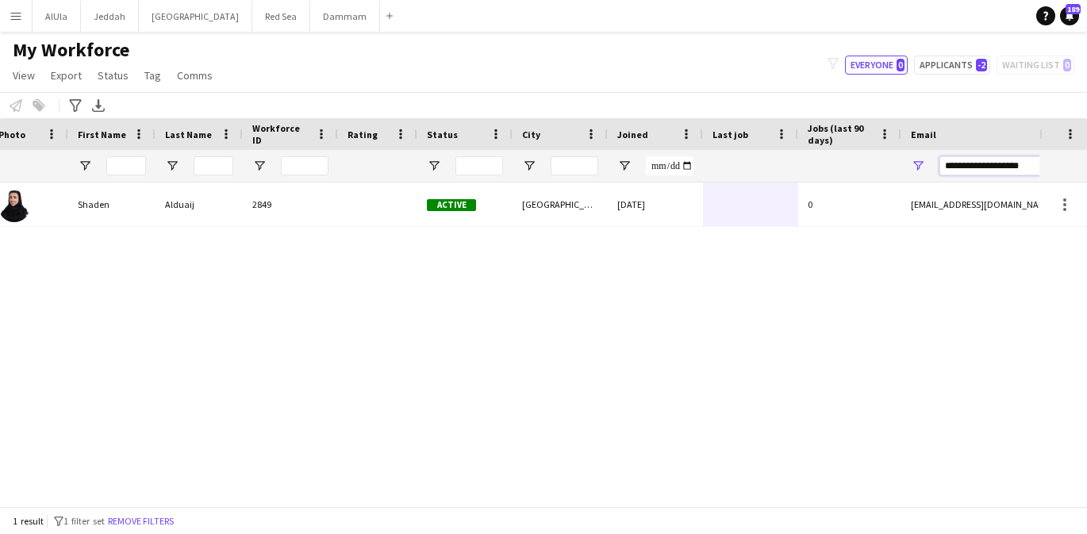
click at [974, 166] on input "**********" at bounding box center [1075, 165] width 270 height 19
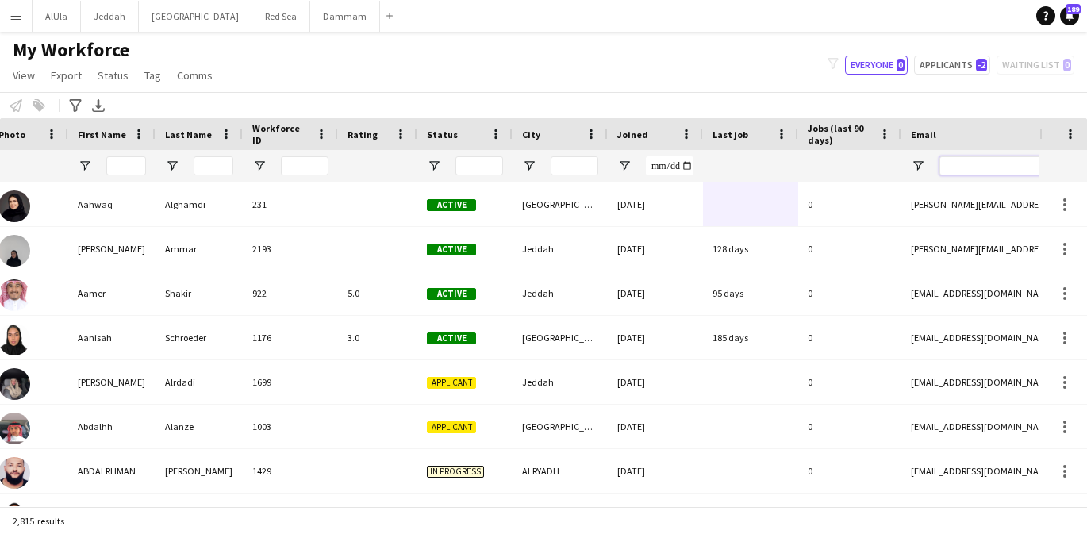
click at [950, 163] on input "Email Filter Input" at bounding box center [1075, 165] width 270 height 19
paste input "**********"
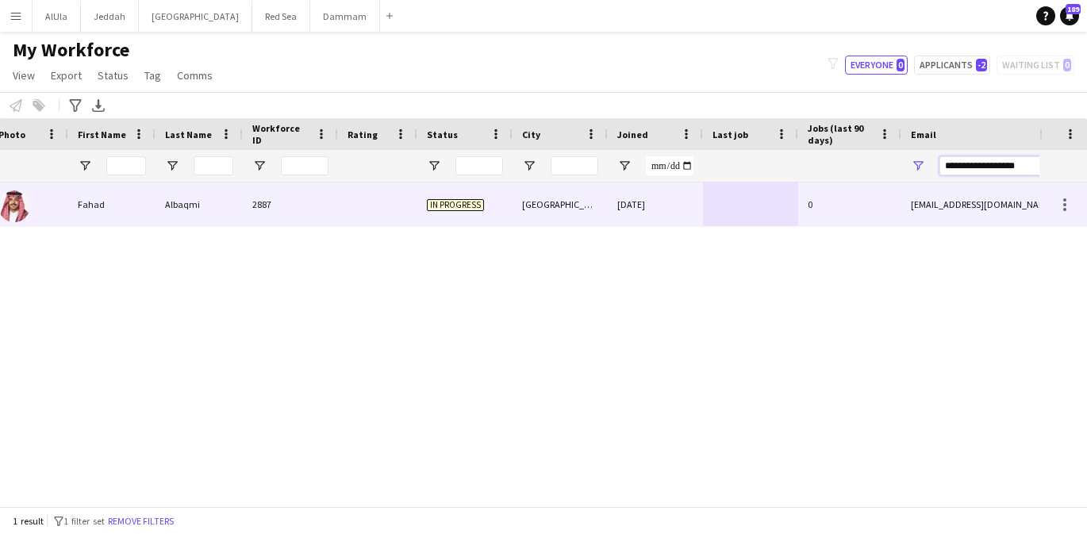
type input "**********"
click at [557, 205] on div "[GEOGRAPHIC_DATA]" at bounding box center [560, 205] width 95 height 44
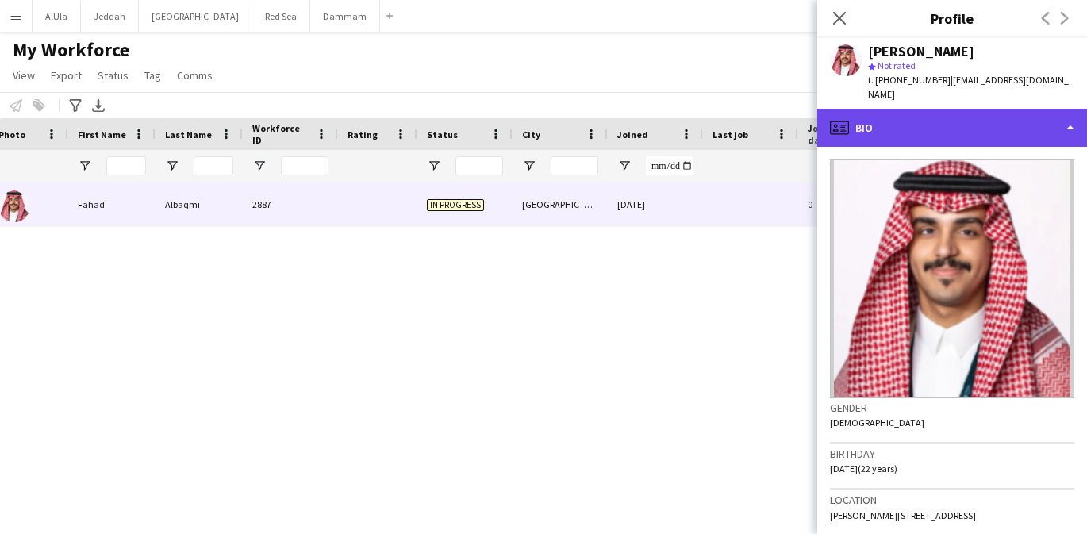
click at [924, 124] on div "profile Bio" at bounding box center [952, 128] width 270 height 38
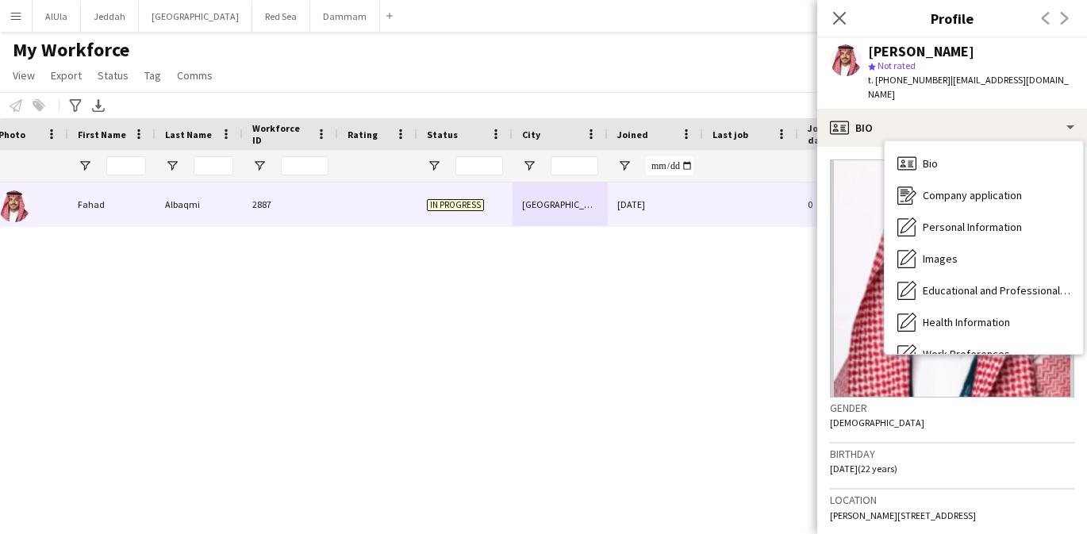
click at [957, 426] on div "Gender [DEMOGRAPHIC_DATA]" at bounding box center [952, 421] width 244 height 46
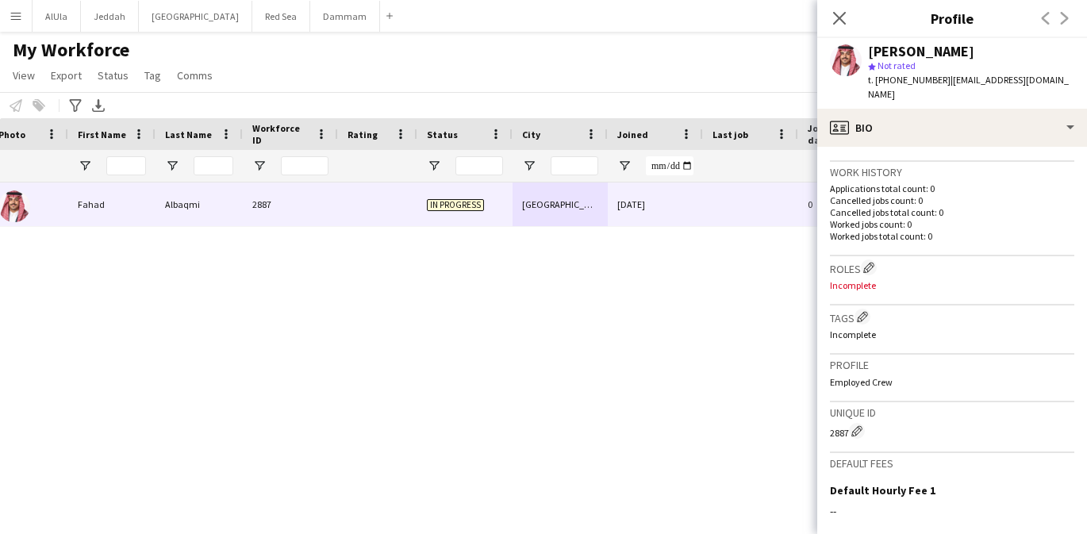
scroll to position [382, 0]
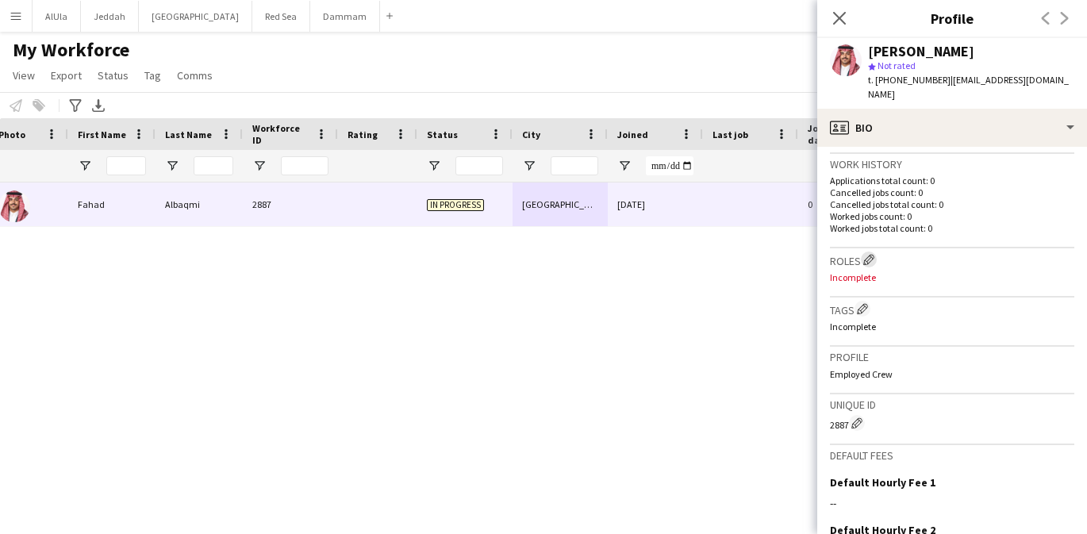
click at [871, 252] on button "Edit crew company roles" at bounding box center [869, 260] width 16 height 16
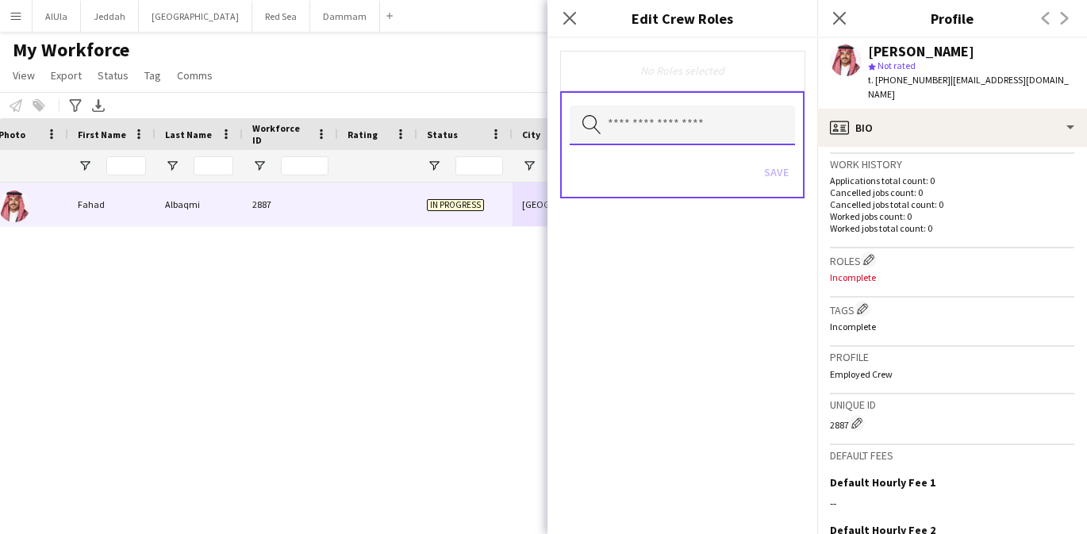
click at [717, 130] on input "text" at bounding box center [682, 126] width 225 height 40
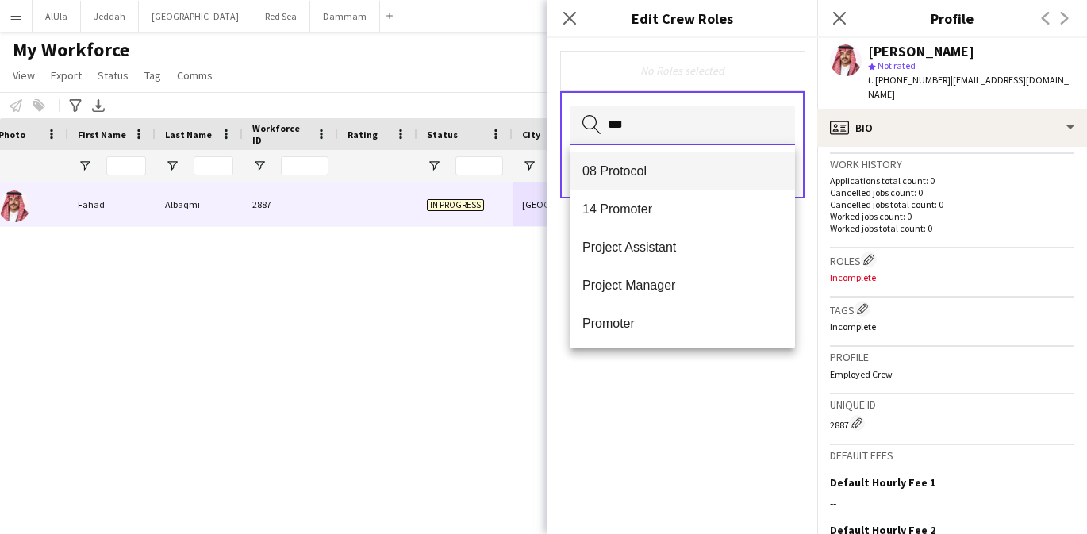
type input "***"
click at [649, 165] on span "08 Protocol" at bounding box center [682, 170] width 200 height 15
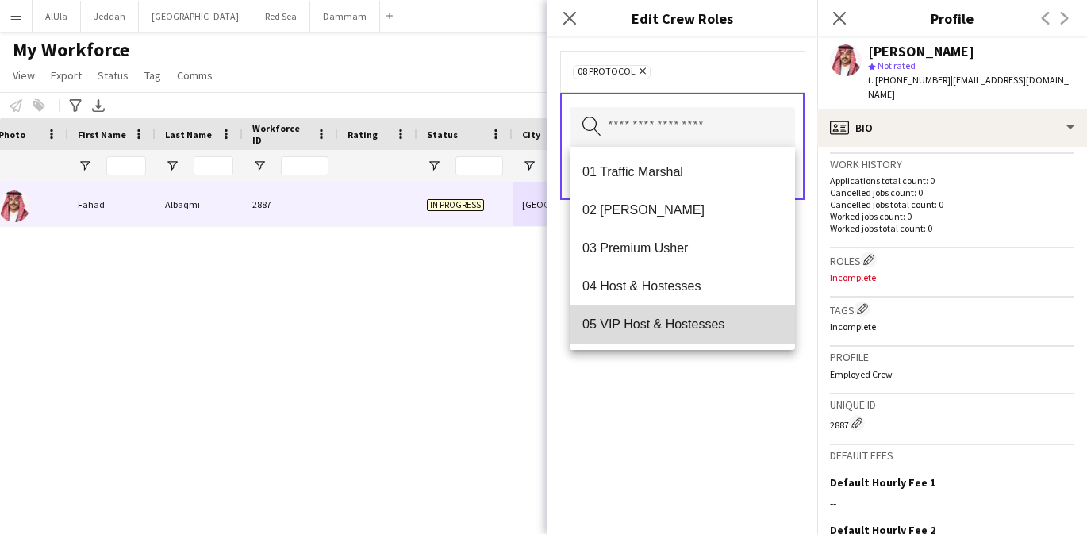
click at [667, 311] on mat-option "05 VIP Host & Hostesses" at bounding box center [682, 324] width 225 height 38
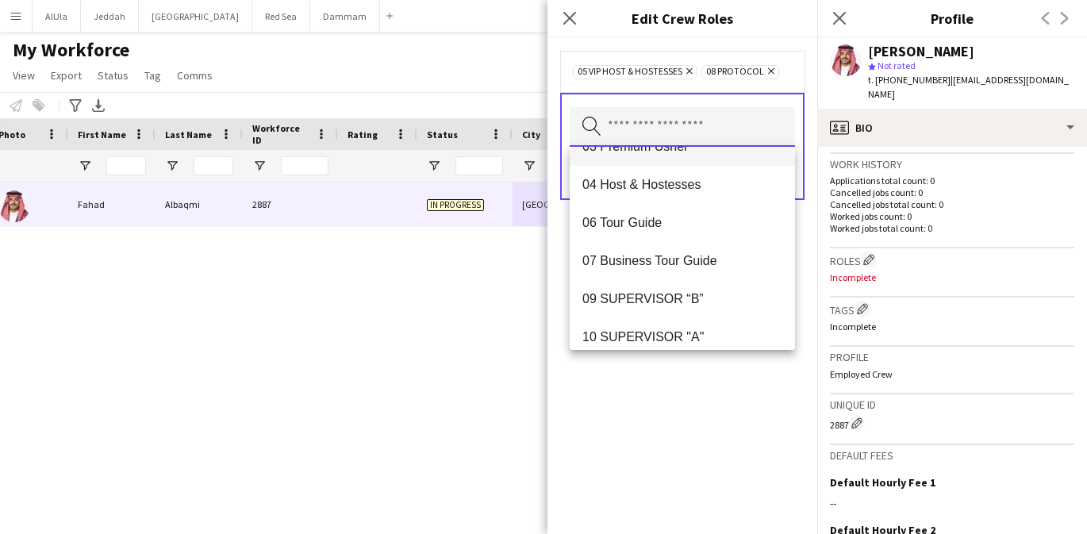
scroll to position [0, 0]
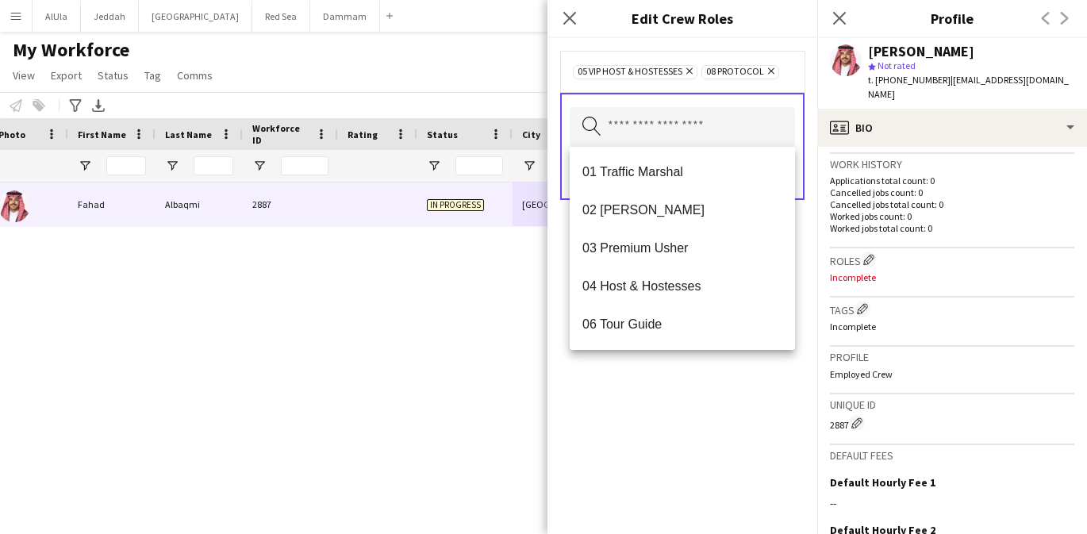
click at [652, 389] on div "05 VIP Host & Hostesses Remove 08 Protocol Remove Search by role type Save" at bounding box center [683, 286] width 270 height 496
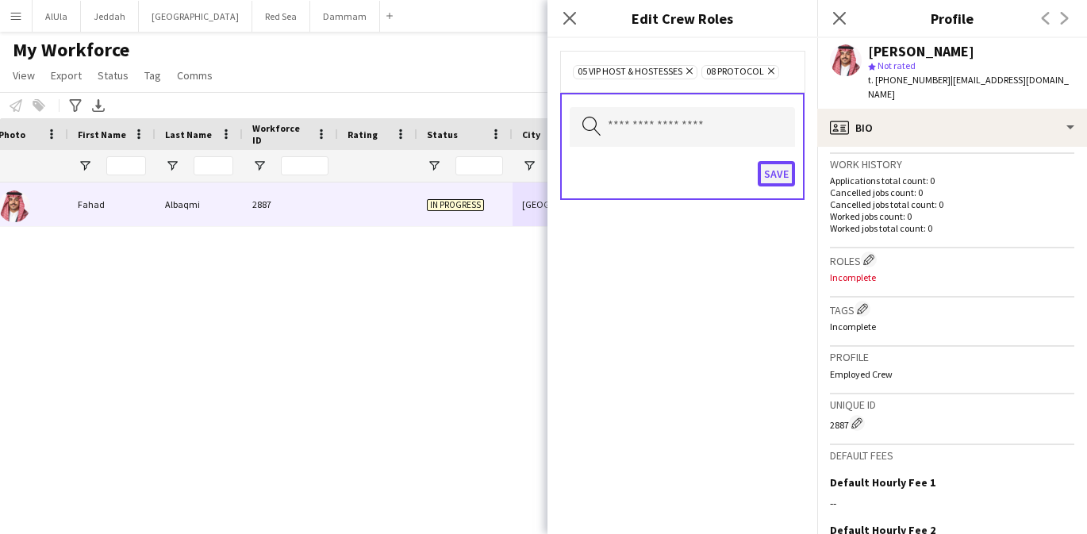
click at [778, 176] on button "Save" at bounding box center [776, 173] width 37 height 25
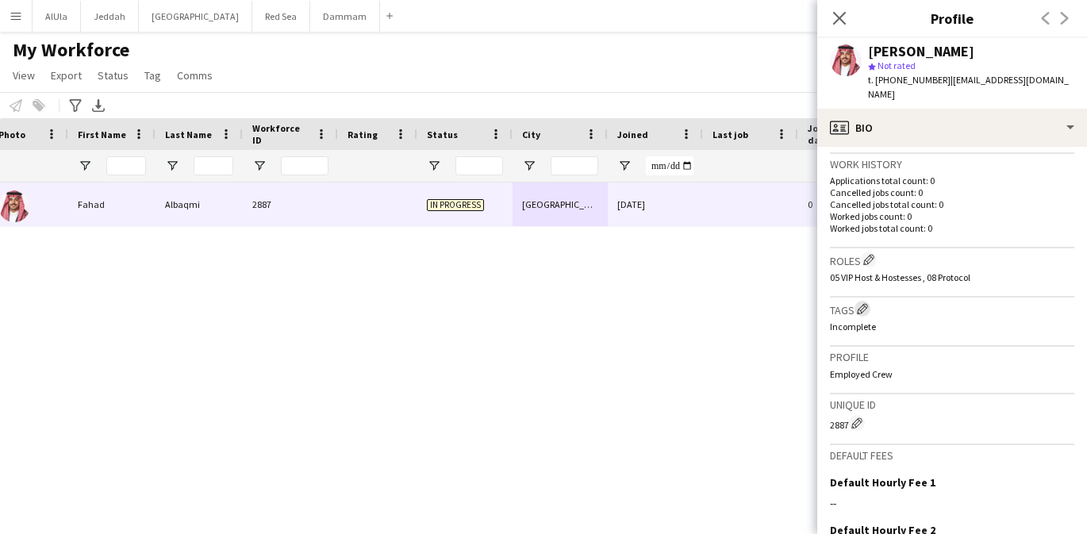
click at [866, 303] on app-icon "Edit crew company tags" at bounding box center [862, 308] width 11 height 11
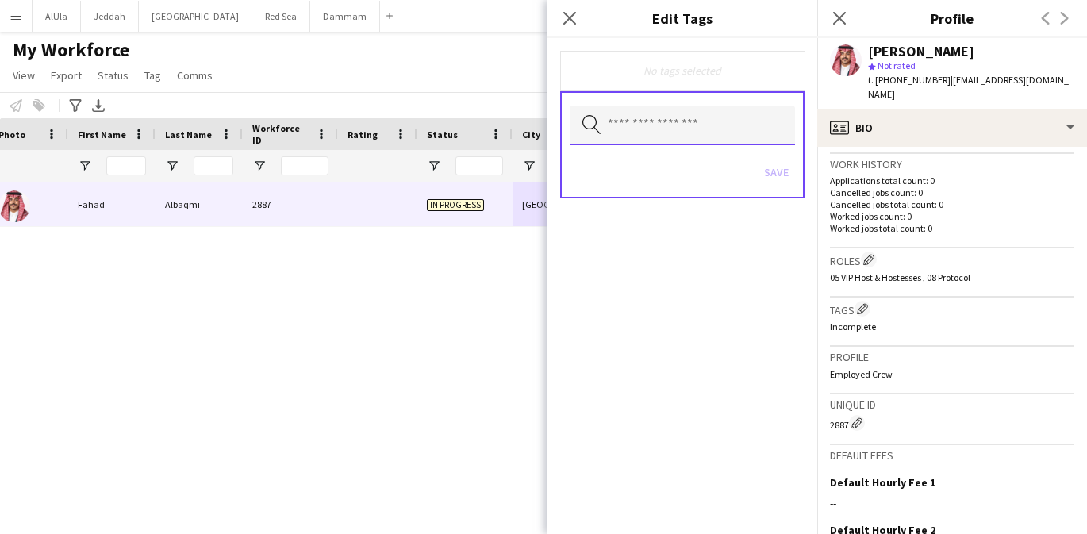
click at [694, 128] on input "text" at bounding box center [682, 126] width 225 height 40
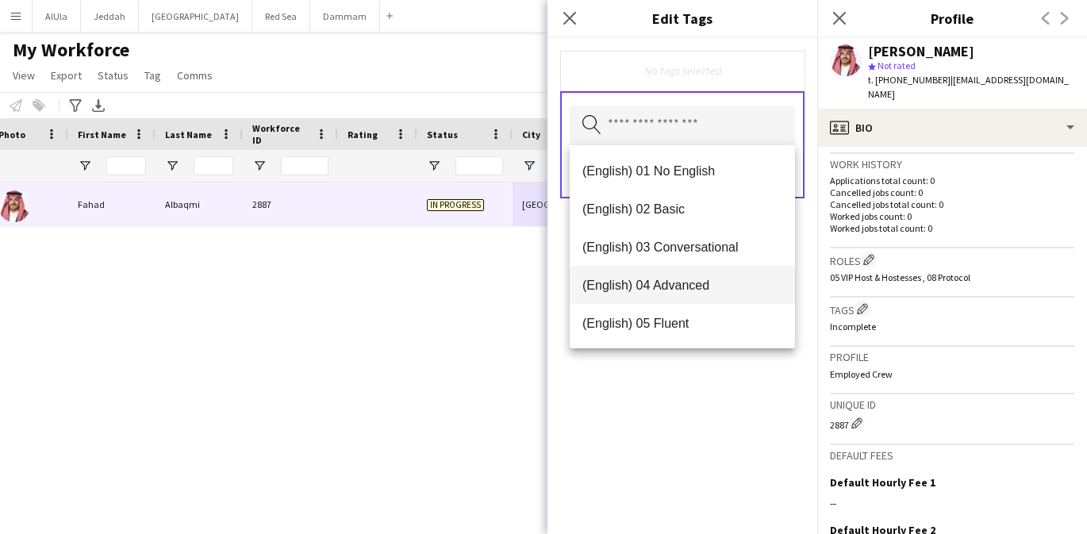
click at [687, 278] on span "(English) 04 Advanced" at bounding box center [682, 285] width 200 height 15
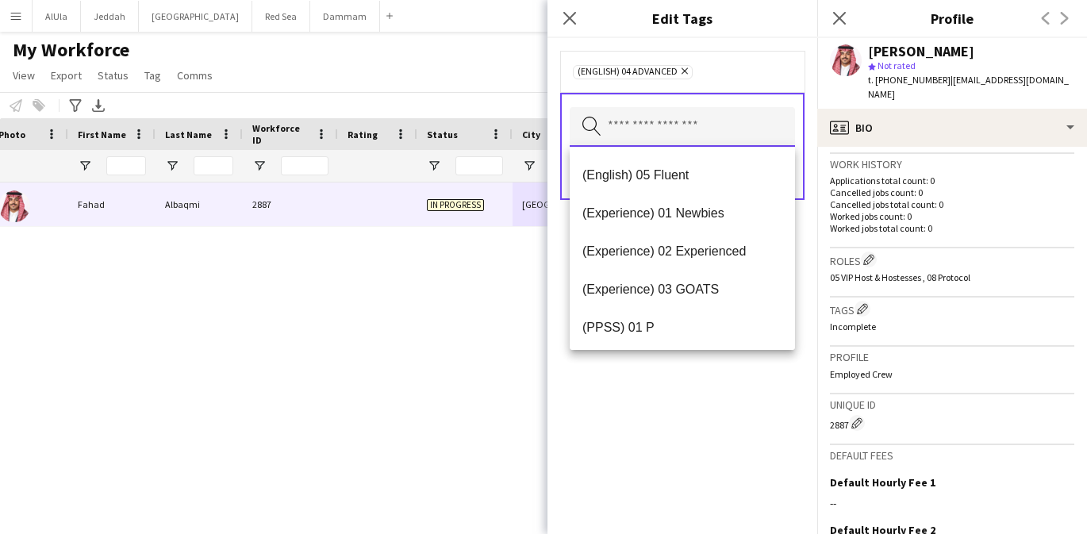
scroll to position [118, 0]
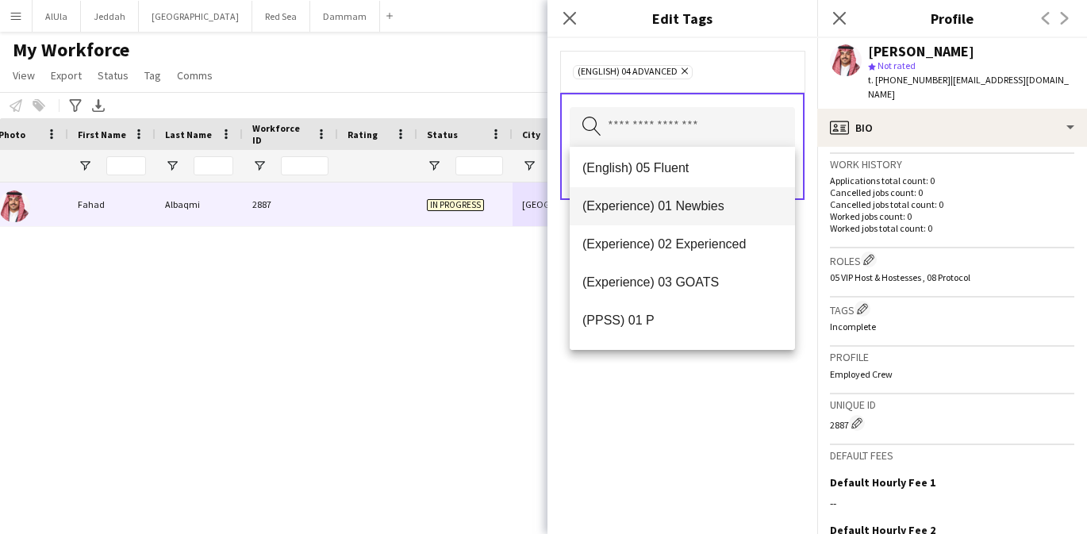
click at [688, 209] on span "(Experience) 01 Newbies" at bounding box center [682, 205] width 200 height 15
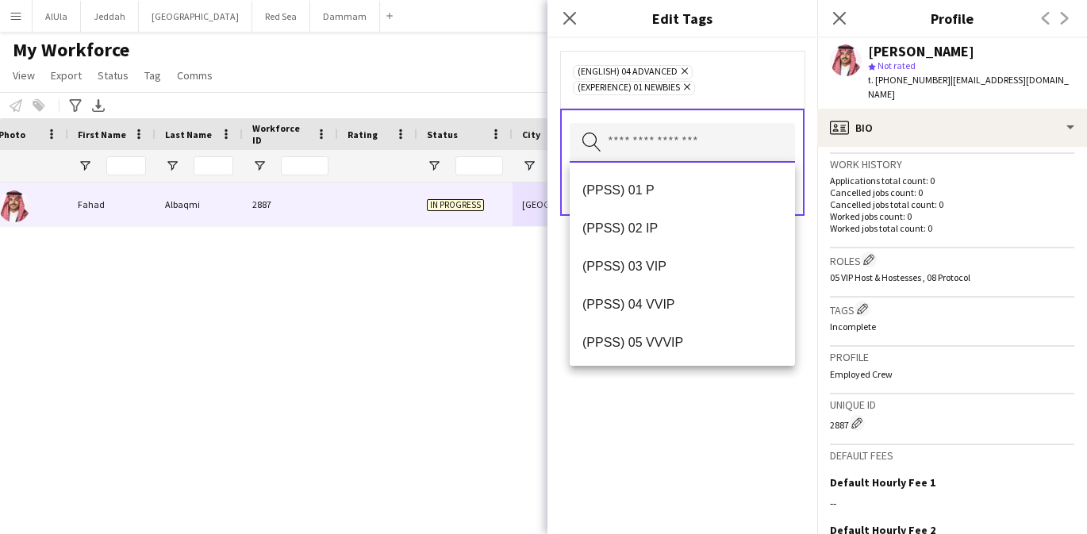
scroll to position [229, 0]
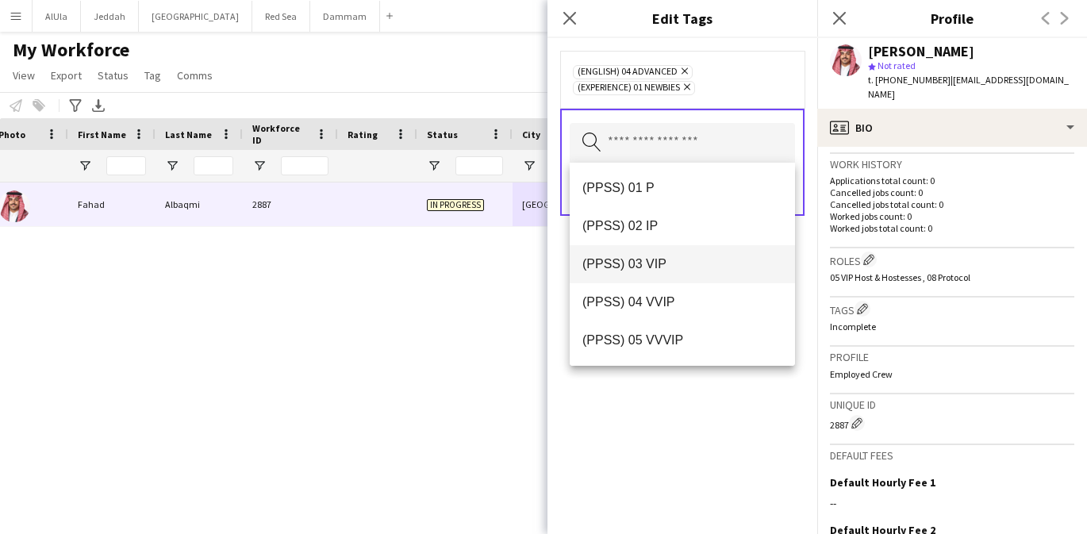
click at [687, 254] on mat-option "(PPSS) 03 VIP" at bounding box center [682, 264] width 225 height 38
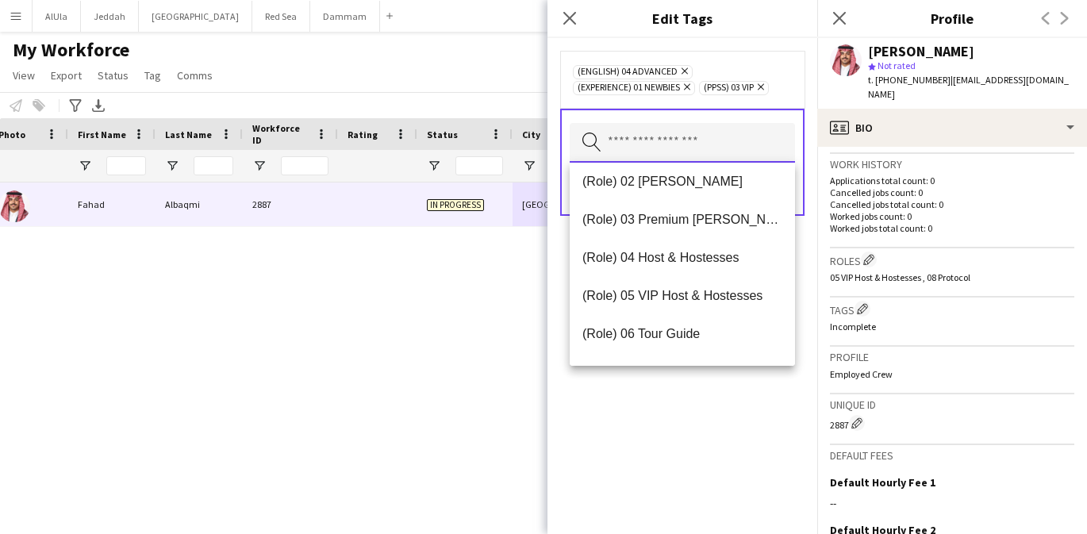
scroll to position [466, 0]
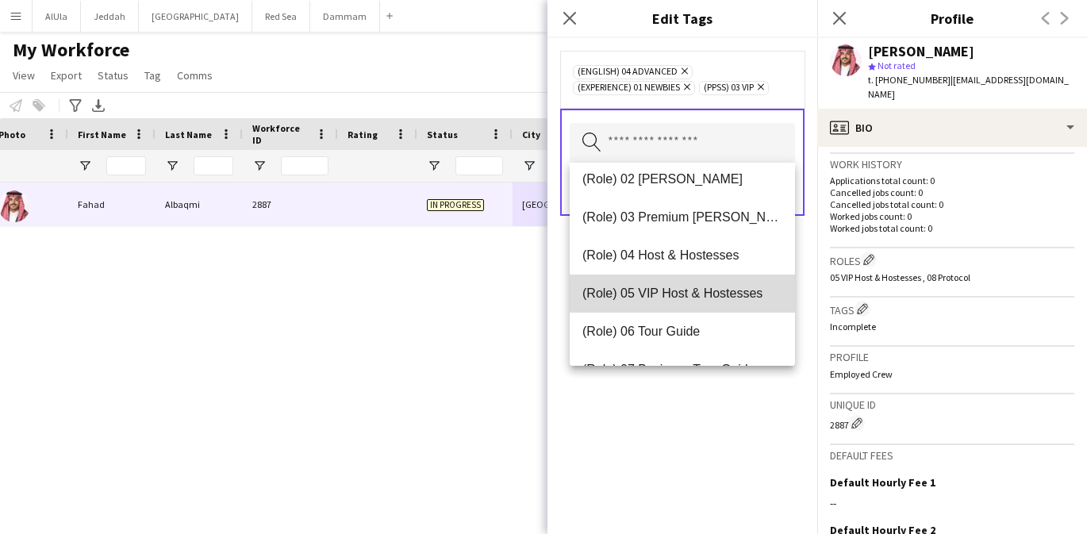
click at [686, 289] on span "(Role) 05 VIP Host & Hostesses" at bounding box center [682, 293] width 200 height 15
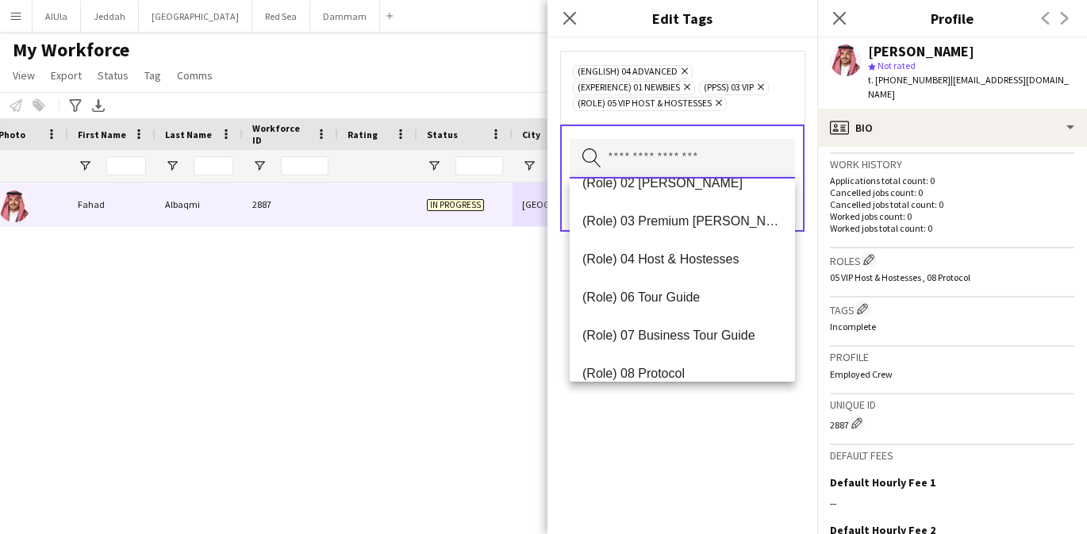
scroll to position [509, 0]
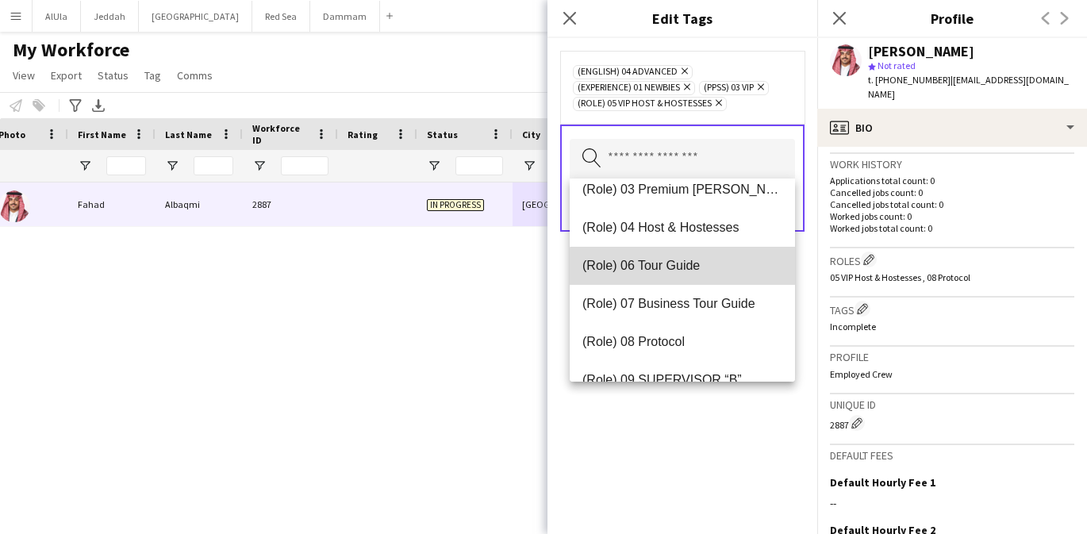
click at [683, 271] on span "(Role) 06 Tour Guide" at bounding box center [682, 265] width 200 height 15
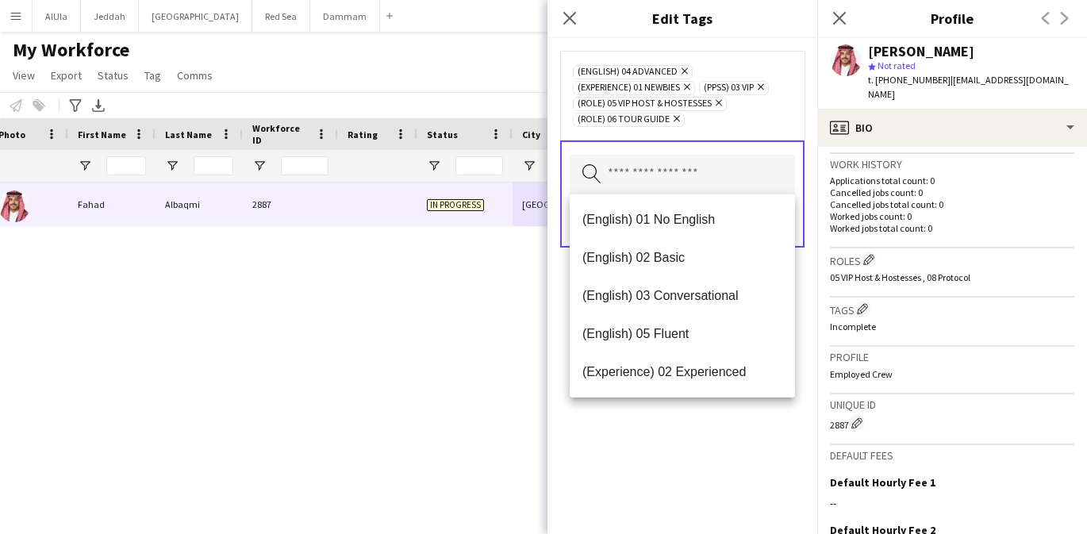
click at [674, 409] on div "(English) 04 Advanced Remove (Experience) 01 Newbies Remove (PPSS) 03 VIP Remov…" at bounding box center [683, 286] width 270 height 496
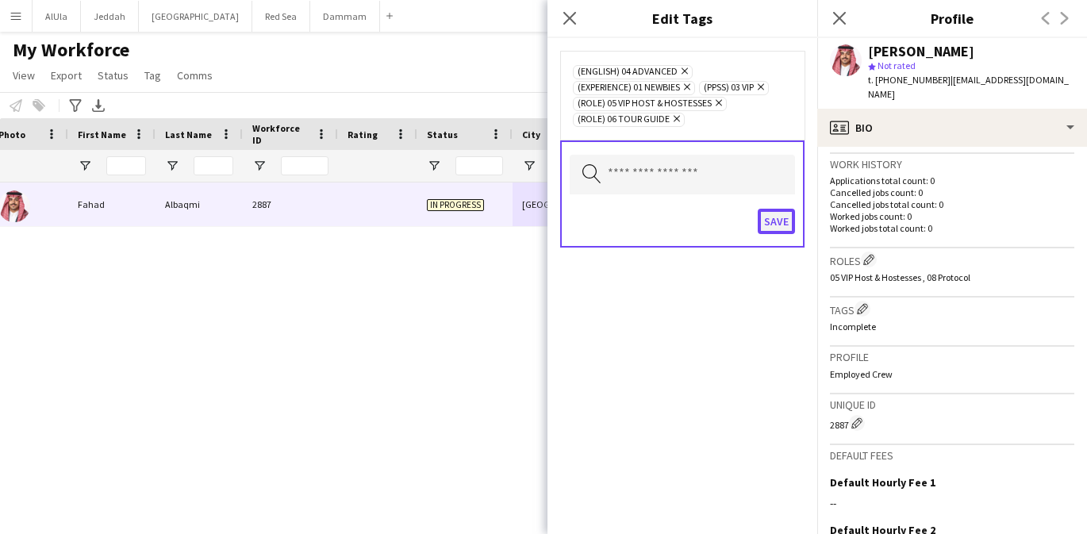
click at [778, 224] on button "Save" at bounding box center [776, 221] width 37 height 25
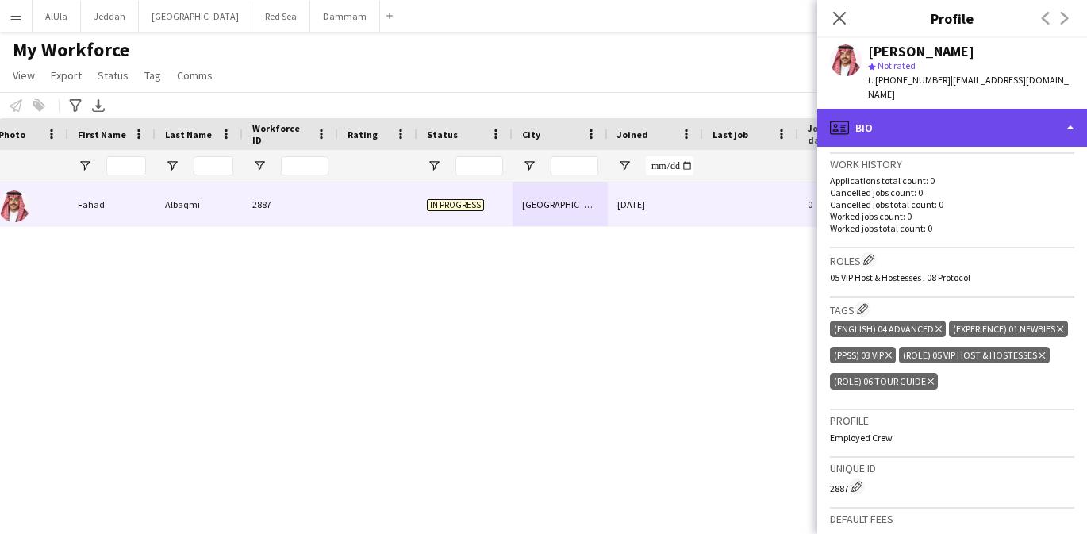
click at [943, 112] on div "profile Bio" at bounding box center [952, 128] width 270 height 38
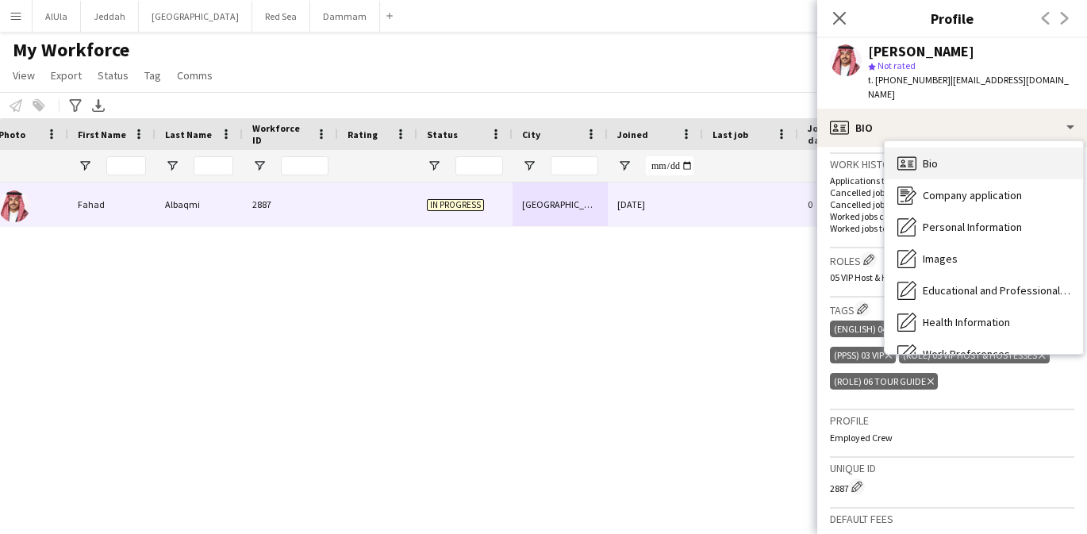
click at [950, 153] on div "Bio Bio" at bounding box center [984, 164] width 198 height 32
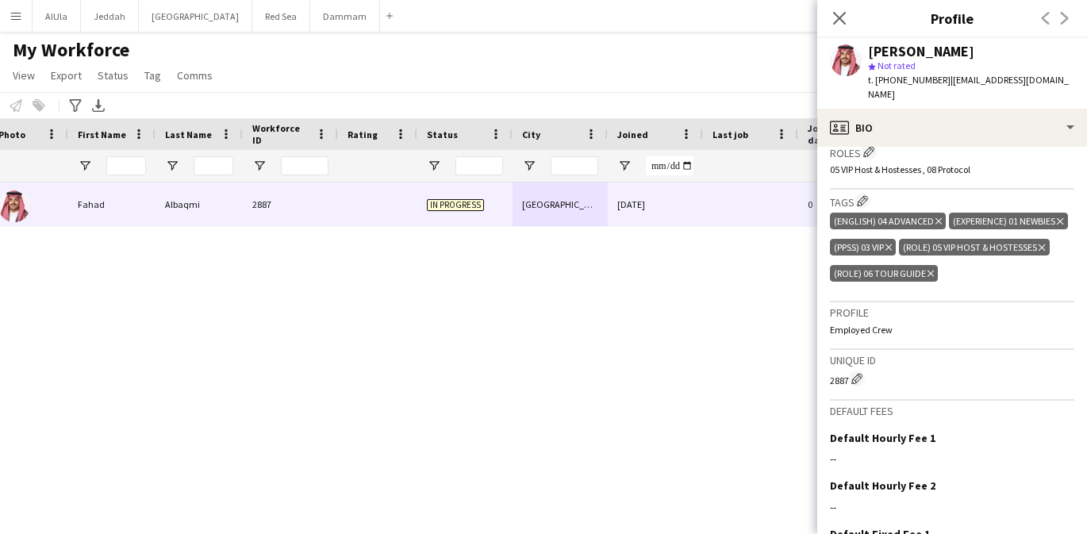
scroll to position [623, 0]
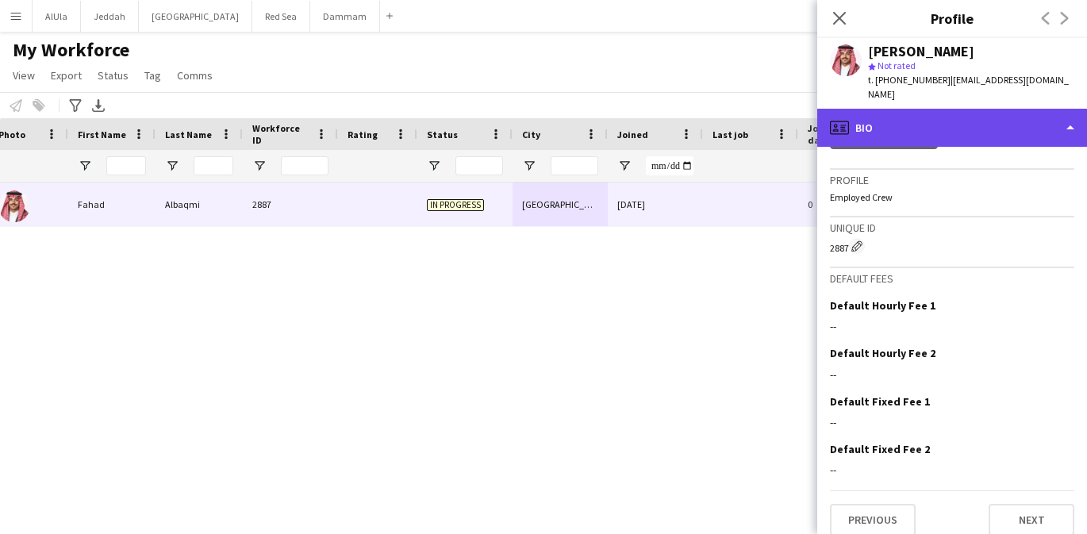
click at [926, 117] on div "profile Bio" at bounding box center [952, 128] width 270 height 38
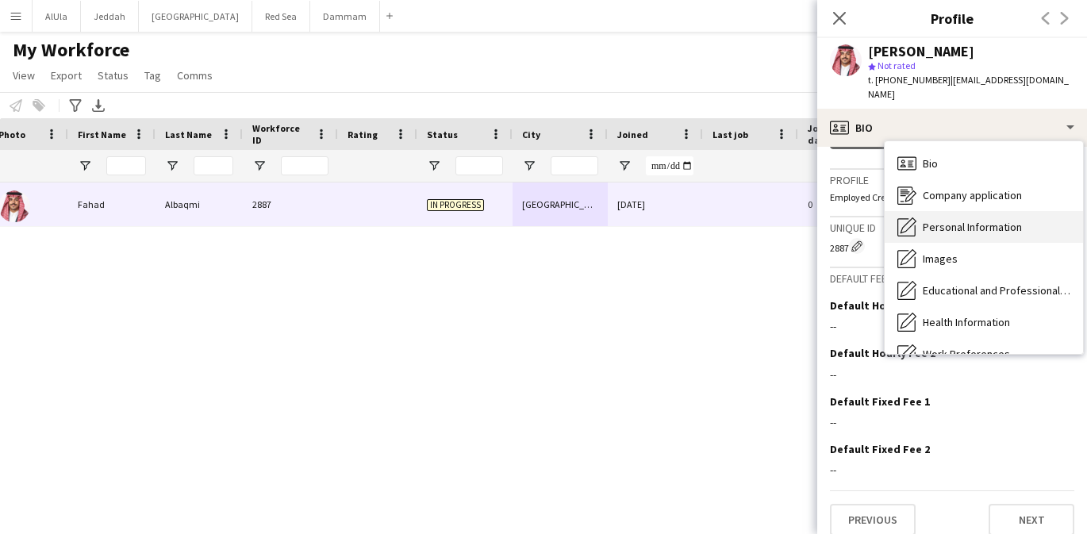
click at [938, 220] on span "Personal Information" at bounding box center [972, 227] width 99 height 14
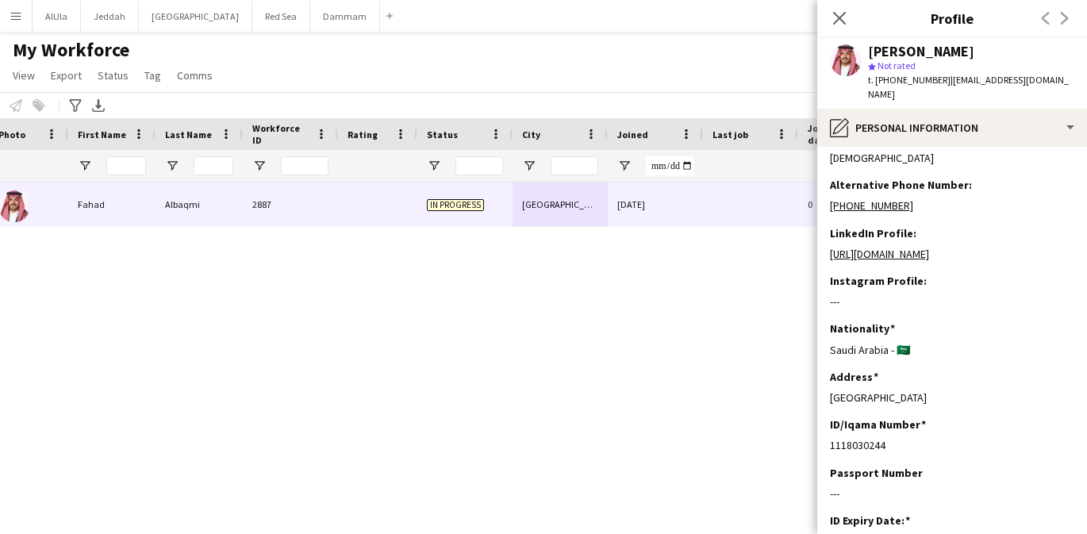
scroll to position [44, 0]
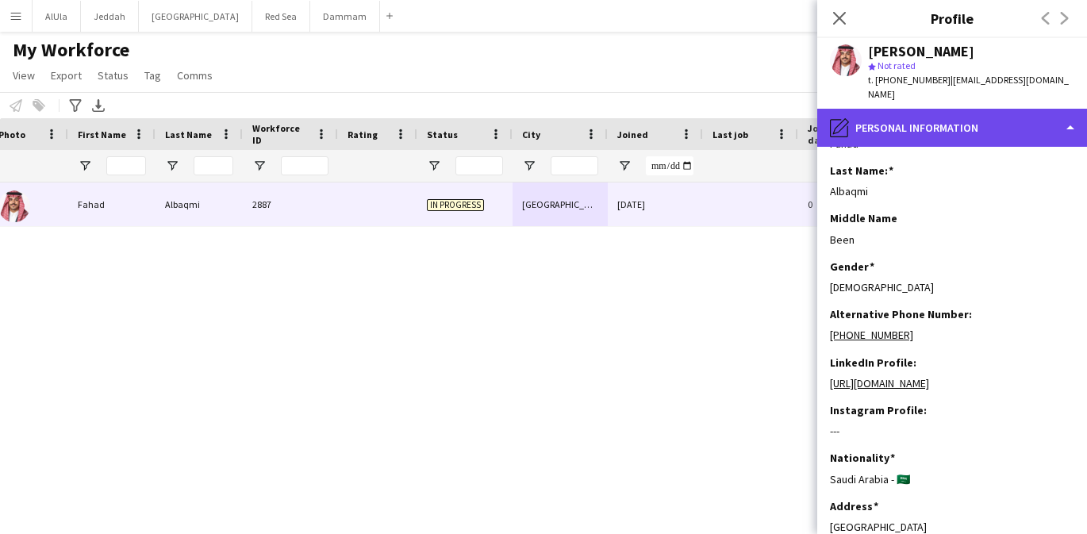
click at [918, 109] on div "pencil4 Personal Information" at bounding box center [952, 128] width 270 height 38
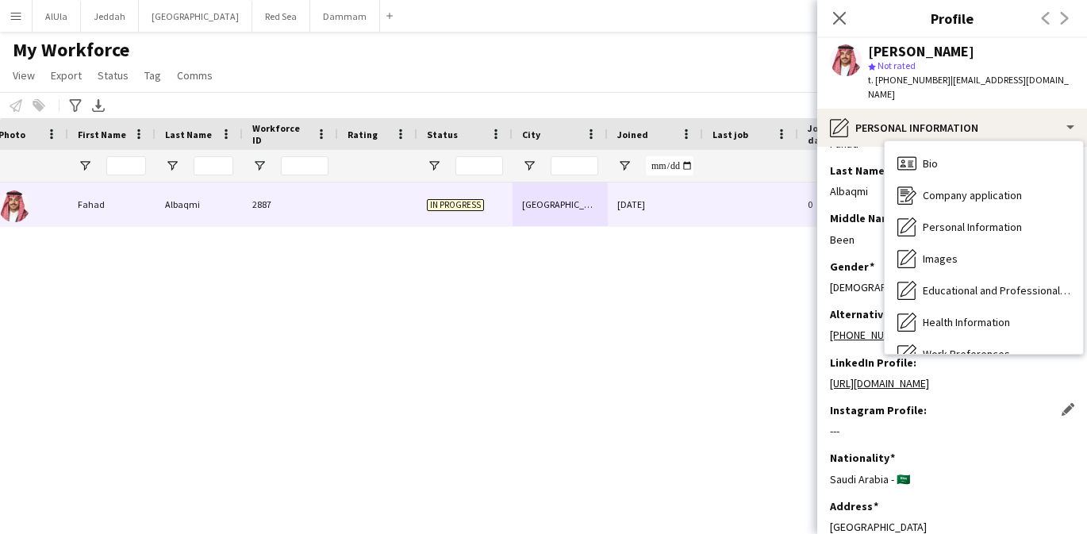
click at [953, 451] on div "Instagram Profile: Edit this field ---" at bounding box center [952, 427] width 244 height 48
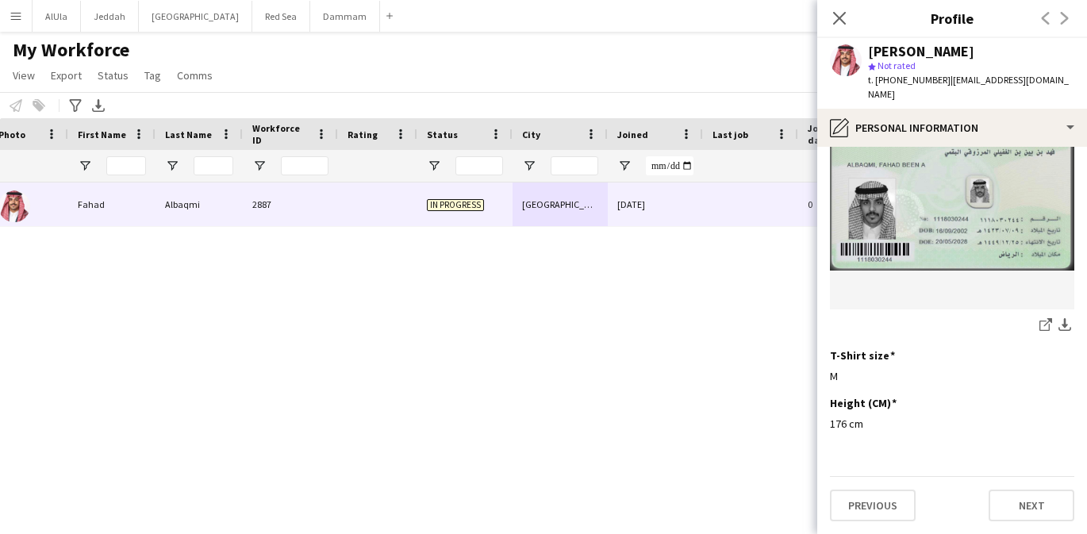
scroll to position [898, 0]
click at [980, 227] on img at bounding box center [952, 194] width 244 height 155
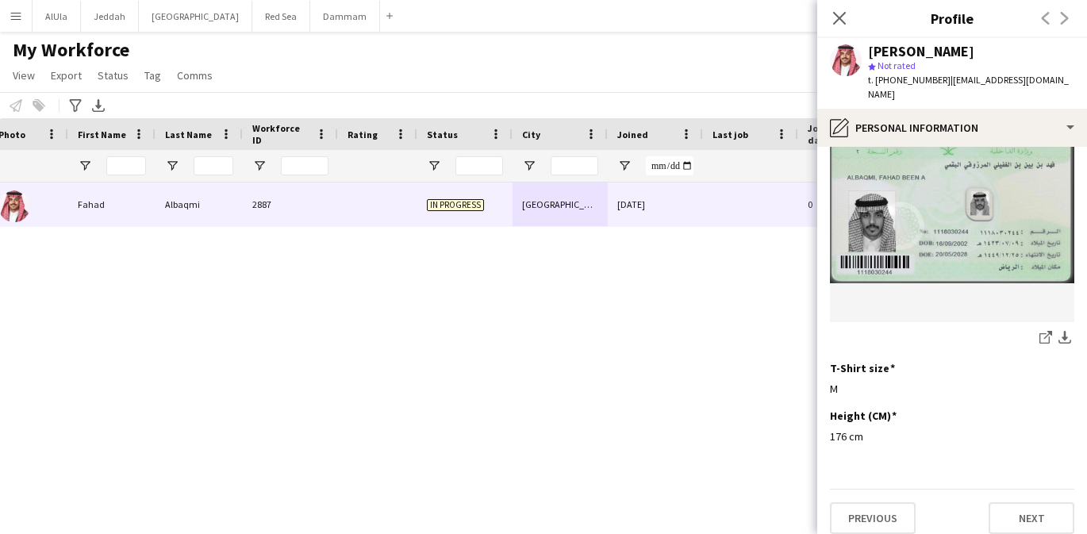
scroll to position [838, 0]
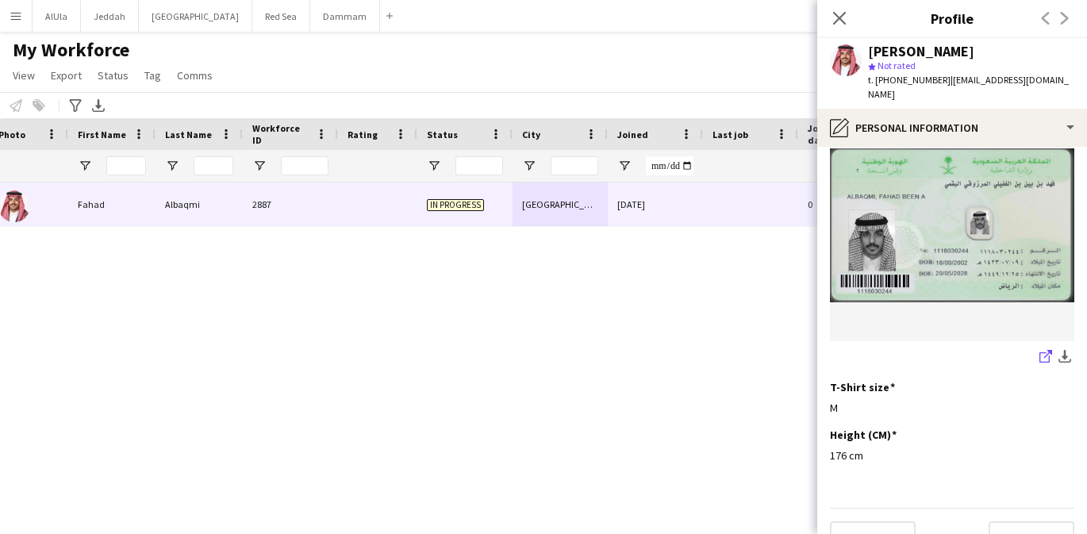
click at [1044, 363] on icon "share-external-link-1" at bounding box center [1045, 356] width 13 height 13
click at [626, 321] on div "[PERSON_NAME] 2887 In progress [GEOGRAPHIC_DATA] [DATE] 0 [EMAIL_ADDRESS][DOMAI…" at bounding box center [519, 345] width 1039 height 324
click at [833, 21] on icon "Close pop-in" at bounding box center [839, 17] width 15 height 15
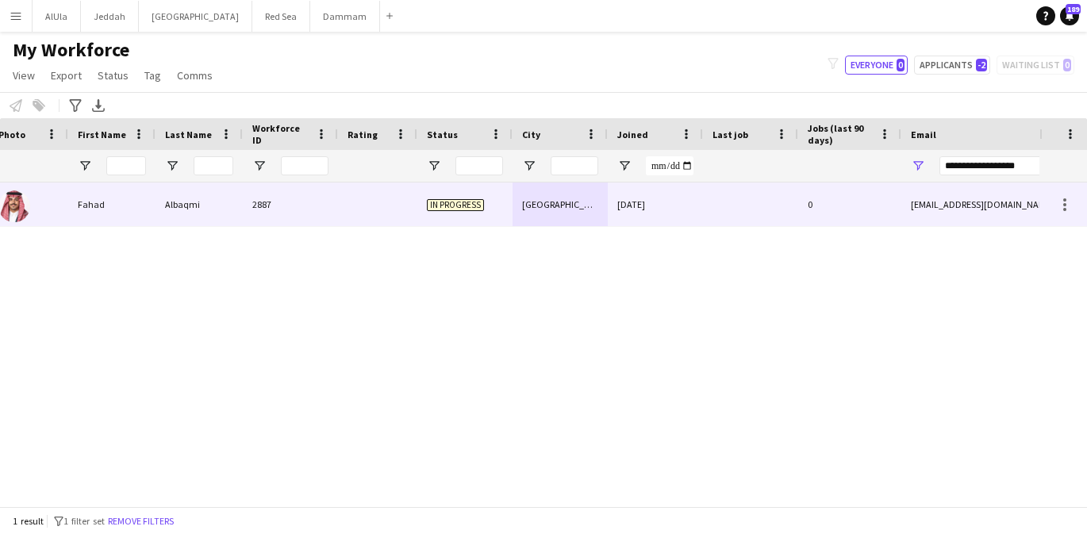
click at [491, 213] on div "In progress" at bounding box center [464, 205] width 95 height 44
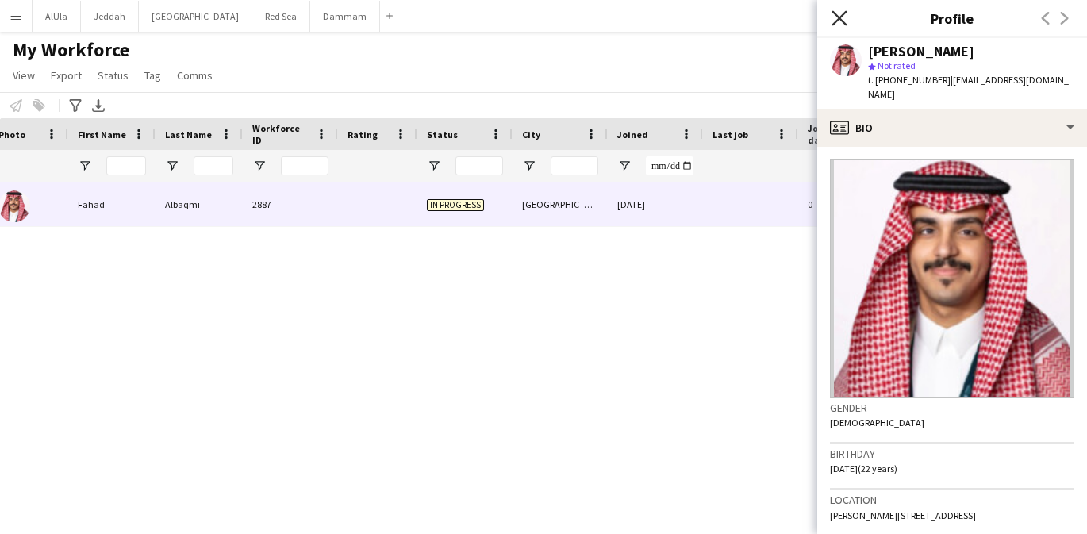
click at [836, 17] on icon "Close pop-in" at bounding box center [839, 17] width 15 height 15
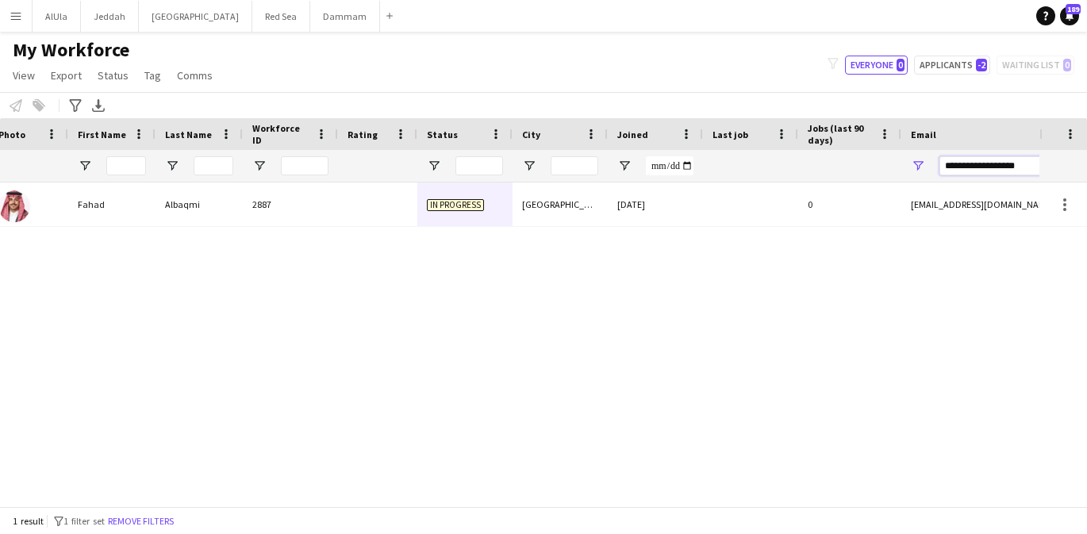
click at [964, 168] on input "**********" at bounding box center [1075, 165] width 270 height 19
paste input "**********"
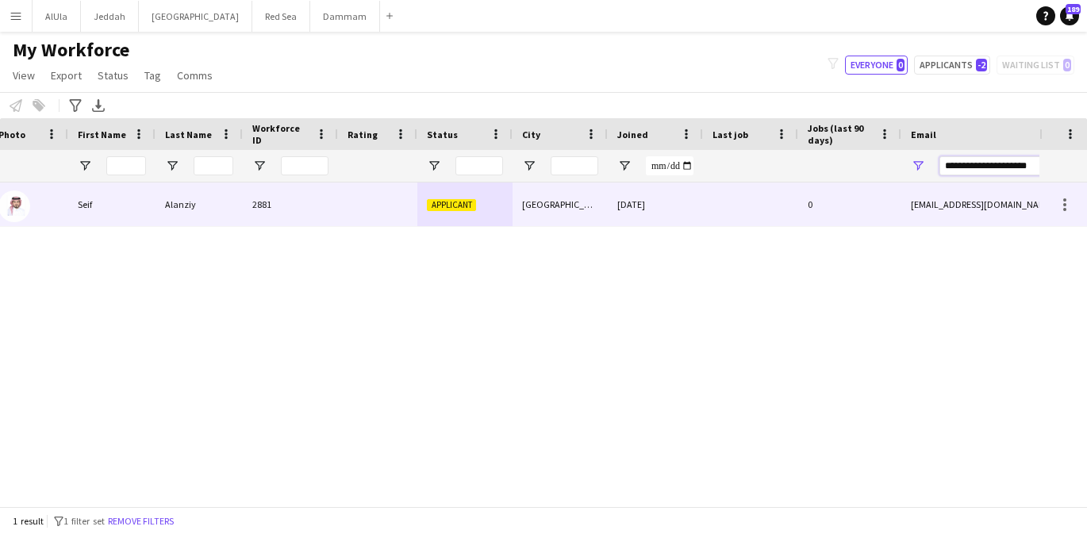
type input "**********"
click at [571, 200] on div "[GEOGRAPHIC_DATA]" at bounding box center [560, 205] width 95 height 44
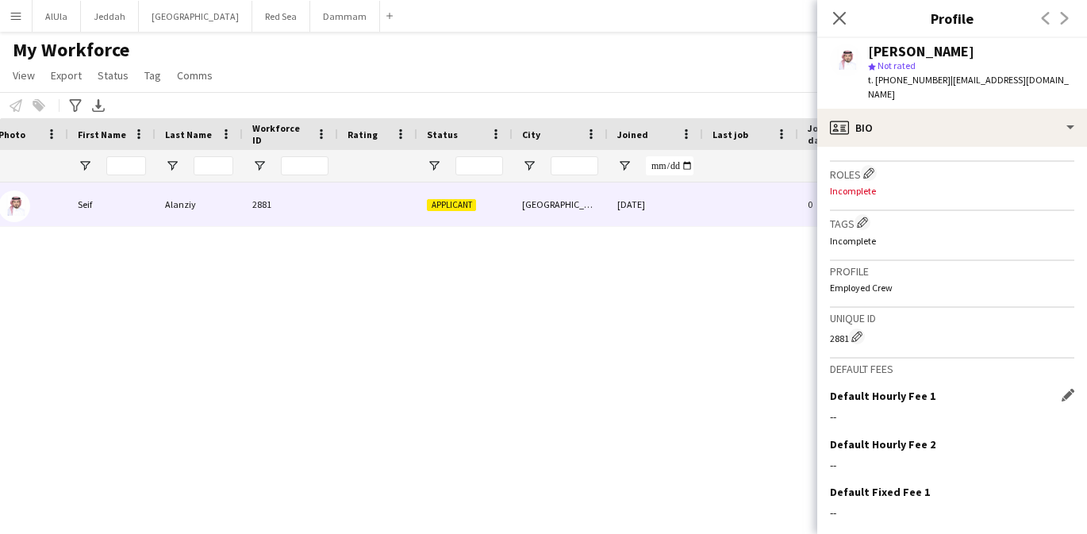
scroll to position [468, 0]
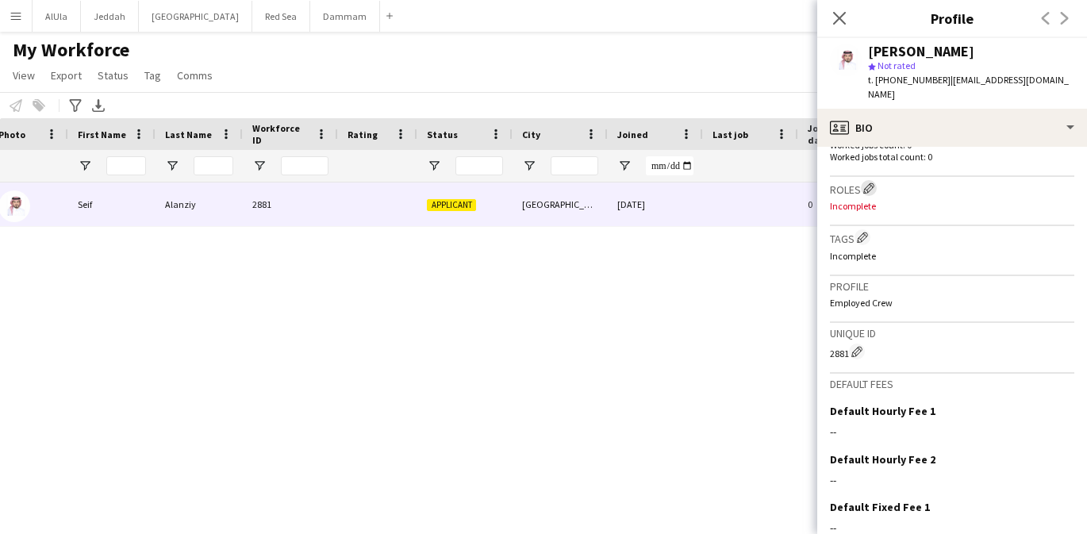
click at [871, 183] on app-icon "Edit crew company roles" at bounding box center [868, 188] width 11 height 11
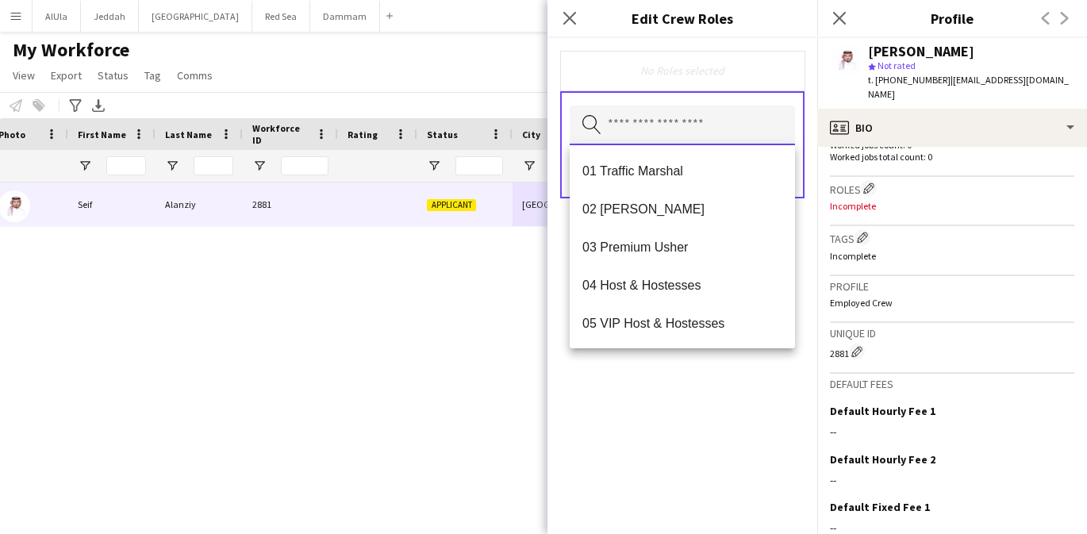
click at [657, 125] on input "text" at bounding box center [682, 126] width 225 height 40
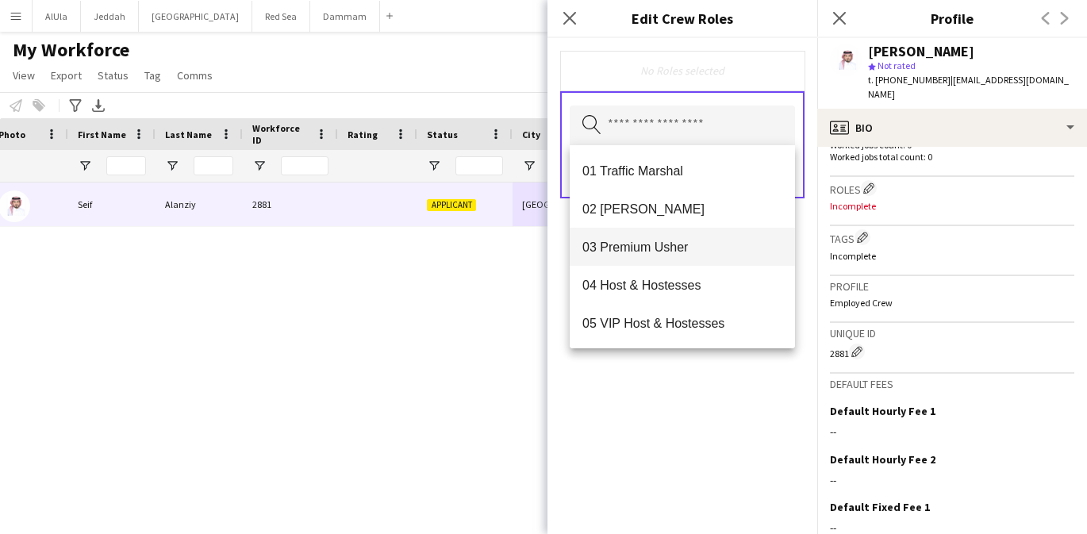
click at [664, 251] on span "03 Premium Usher" at bounding box center [682, 247] width 200 height 15
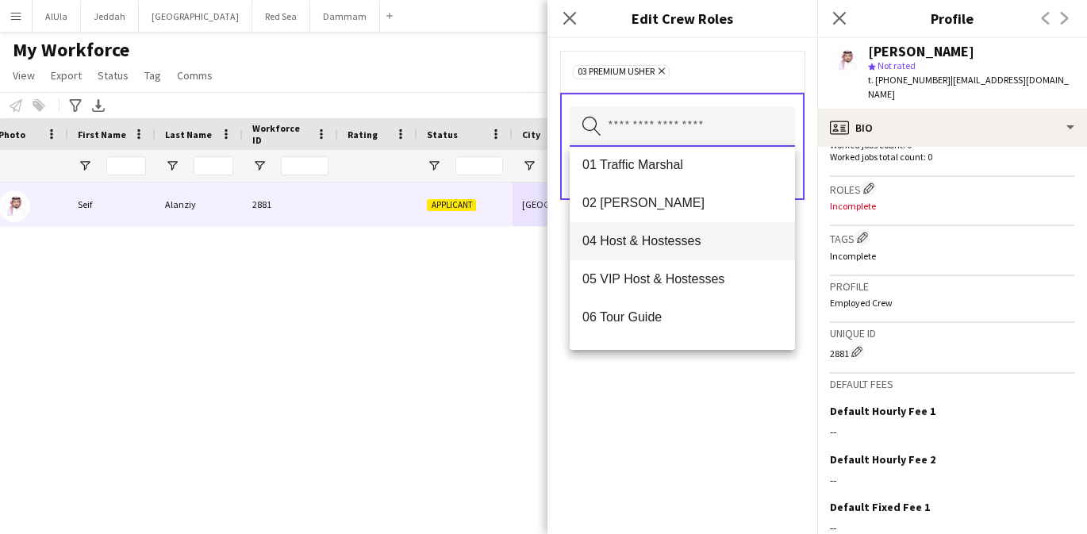
scroll to position [0, 0]
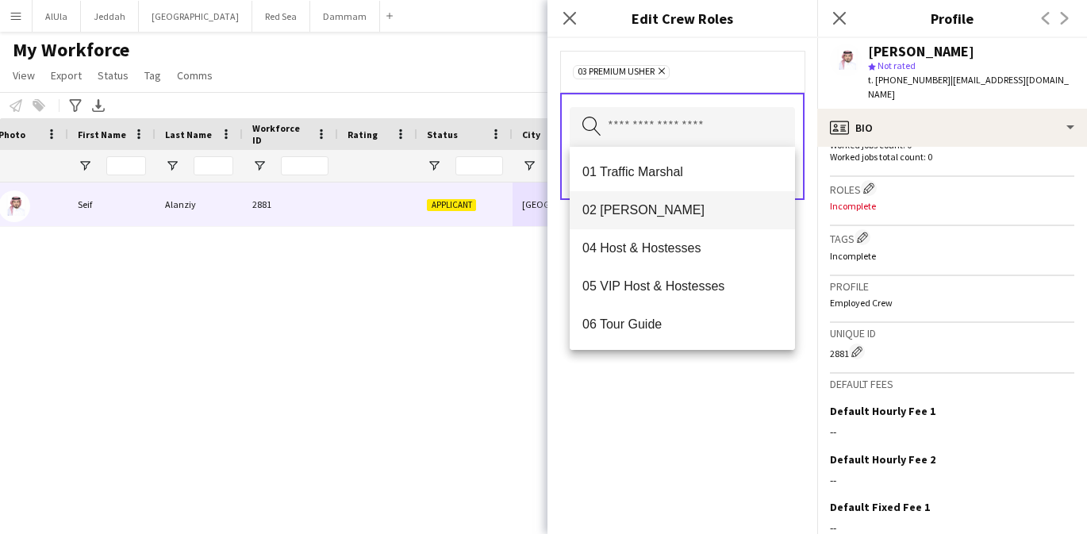
click at [674, 216] on span "02 [PERSON_NAME]" at bounding box center [682, 209] width 200 height 15
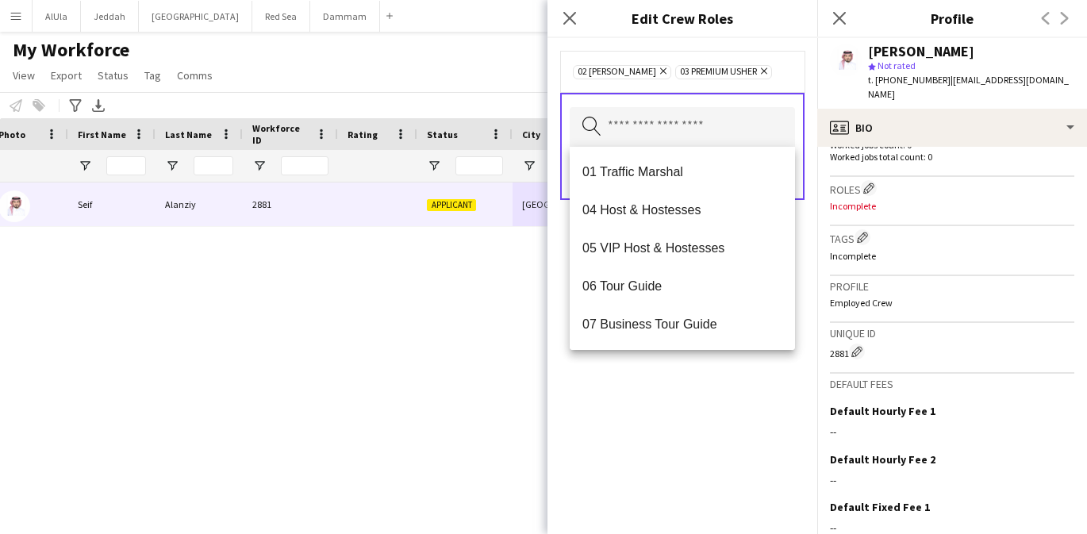
click at [684, 386] on div "02 [PERSON_NAME] Remove 03 Premium [PERSON_NAME] Remove Search by role type Save" at bounding box center [683, 286] width 270 height 496
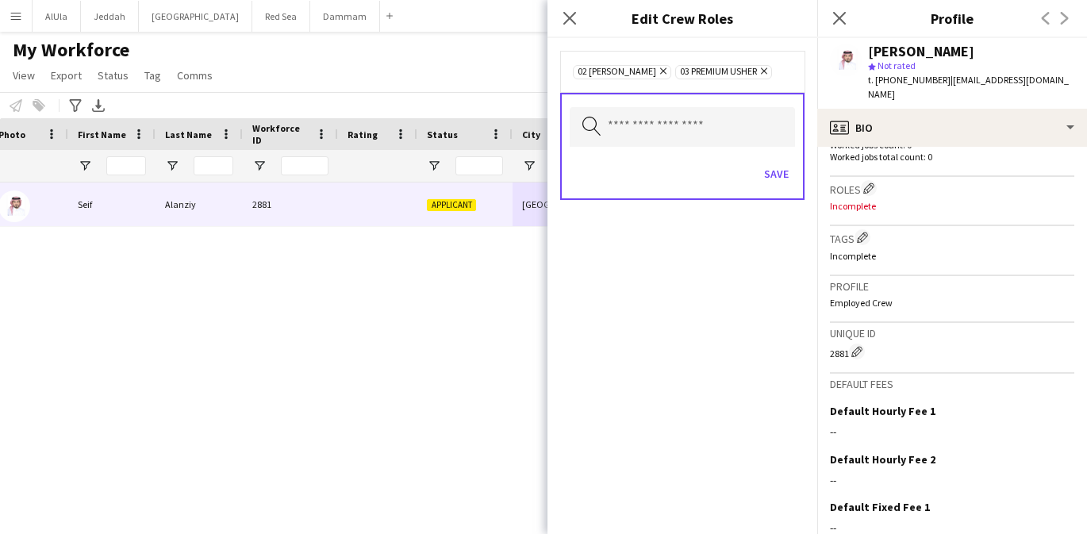
click at [757, 74] on icon "Remove" at bounding box center [762, 71] width 10 height 10
click at [790, 175] on button "Save" at bounding box center [776, 173] width 37 height 25
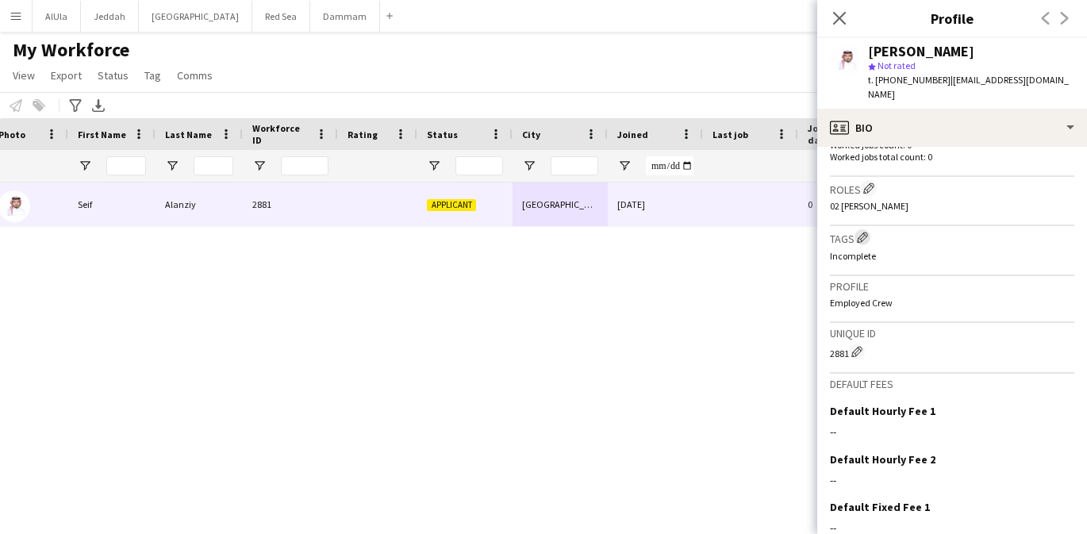
click at [863, 232] on app-icon "Edit crew company tags" at bounding box center [862, 237] width 11 height 11
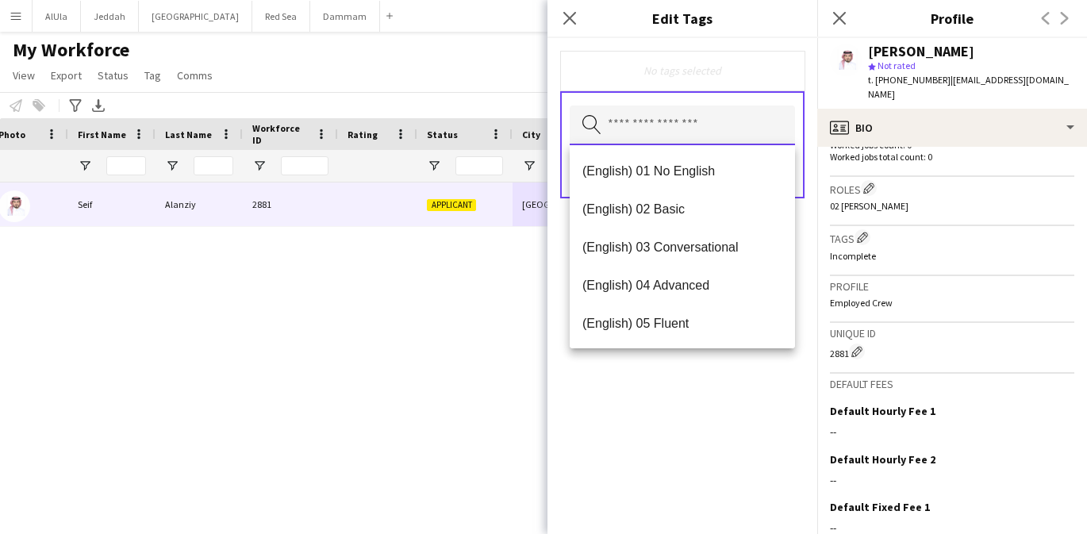
click at [705, 127] on input "text" at bounding box center [682, 126] width 225 height 40
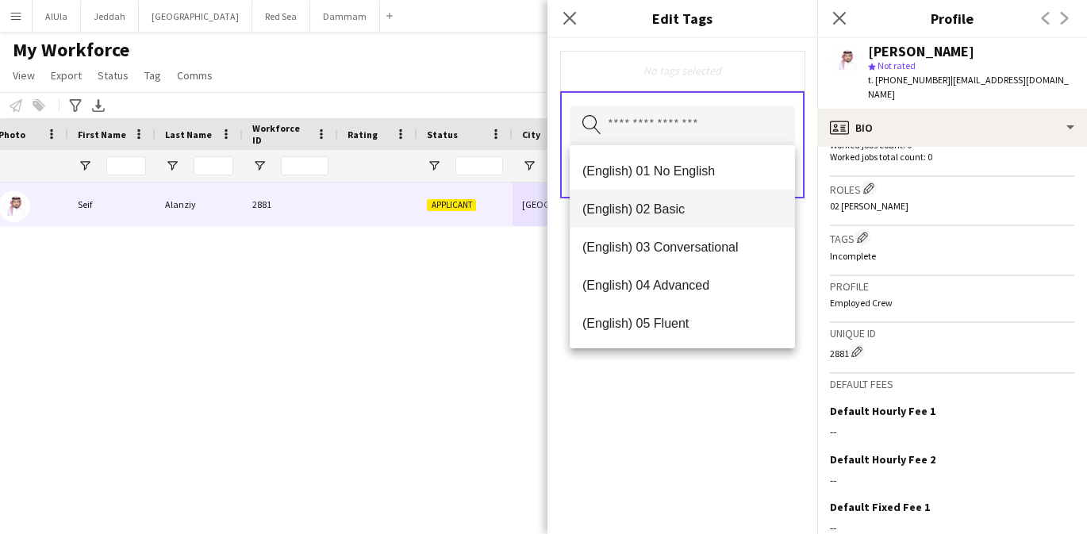
click at [682, 215] on span "(English) 02 Basic" at bounding box center [682, 209] width 200 height 15
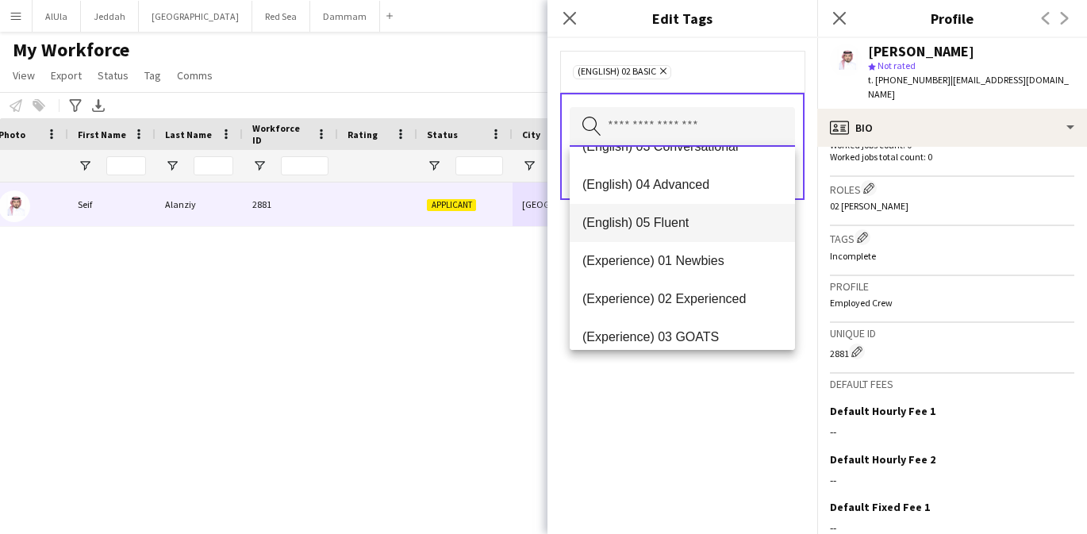
scroll to position [96, 0]
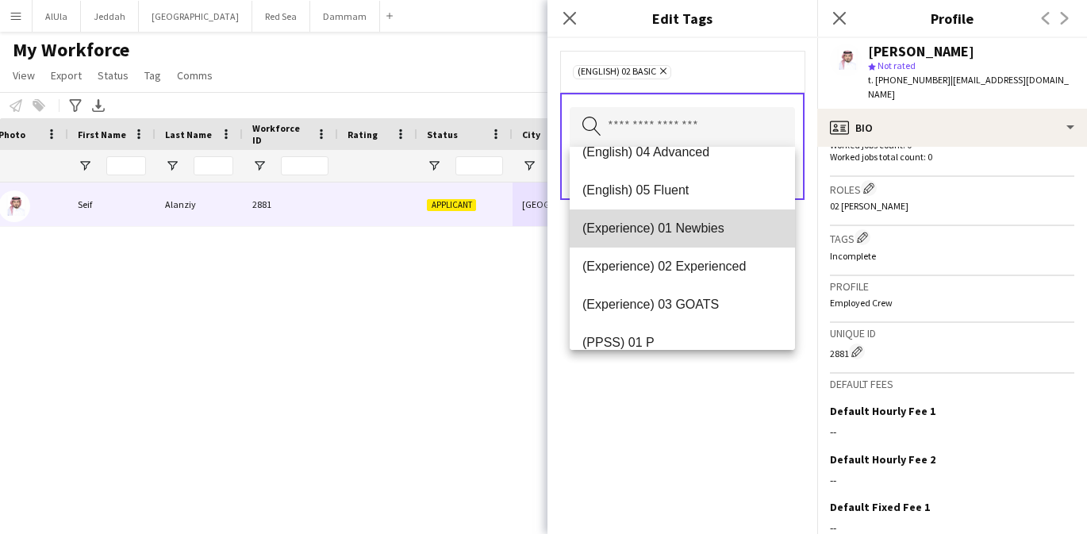
click at [688, 229] on span "(Experience) 01 Newbies" at bounding box center [682, 228] width 200 height 15
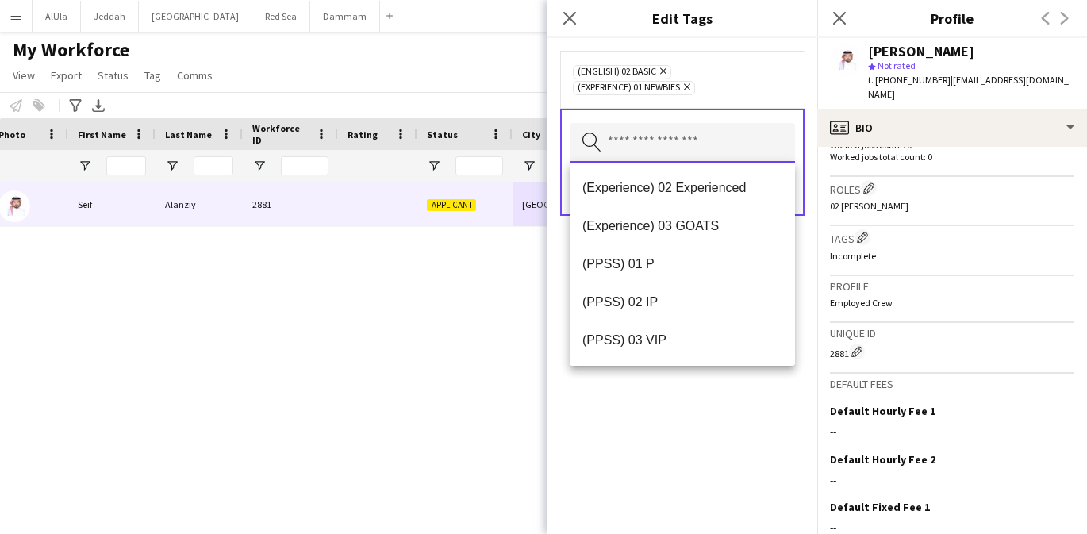
scroll to position [163, 0]
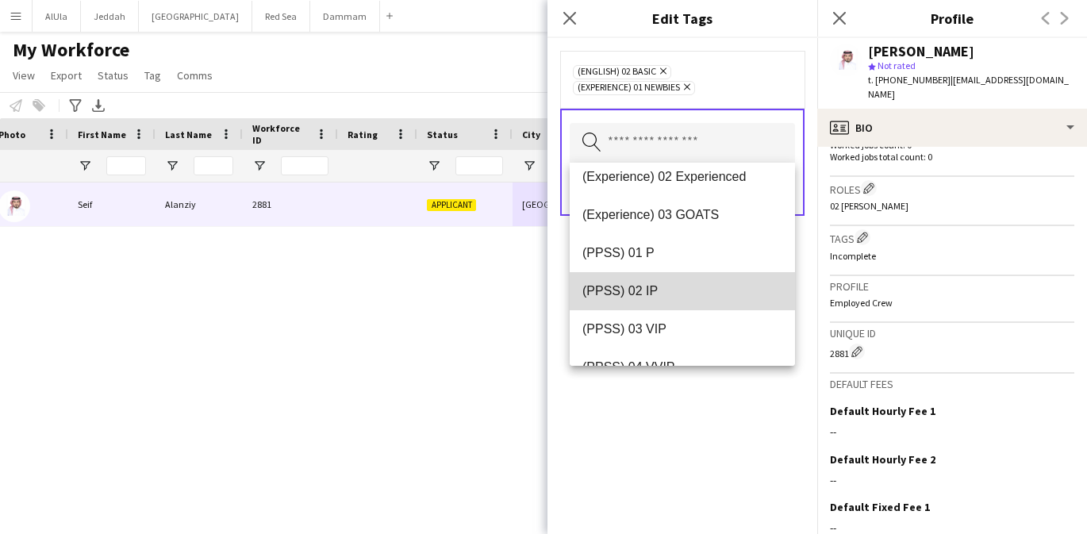
click at [693, 280] on mat-option "(PPSS) 02 IP" at bounding box center [682, 291] width 225 height 38
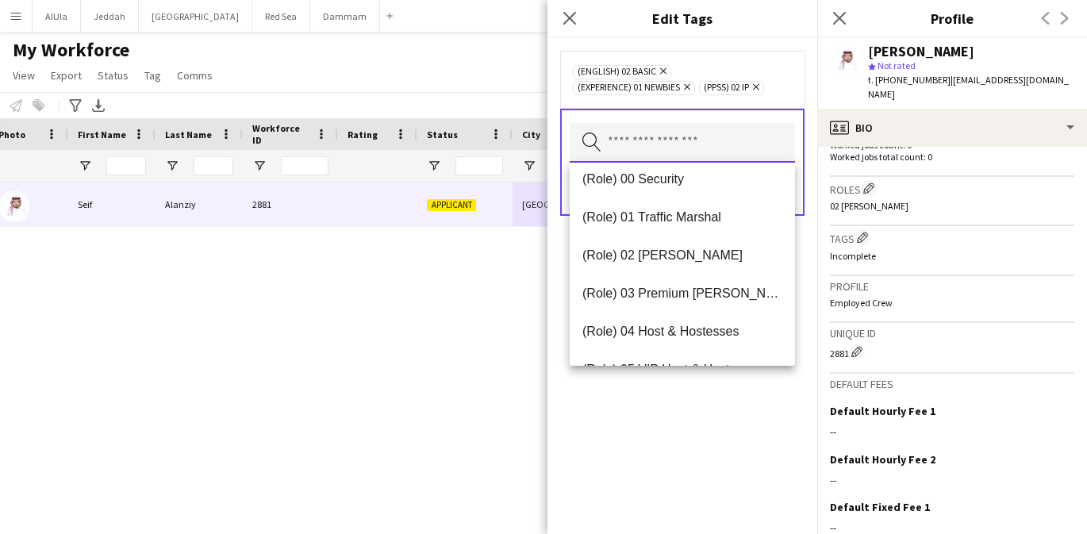
scroll to position [413, 0]
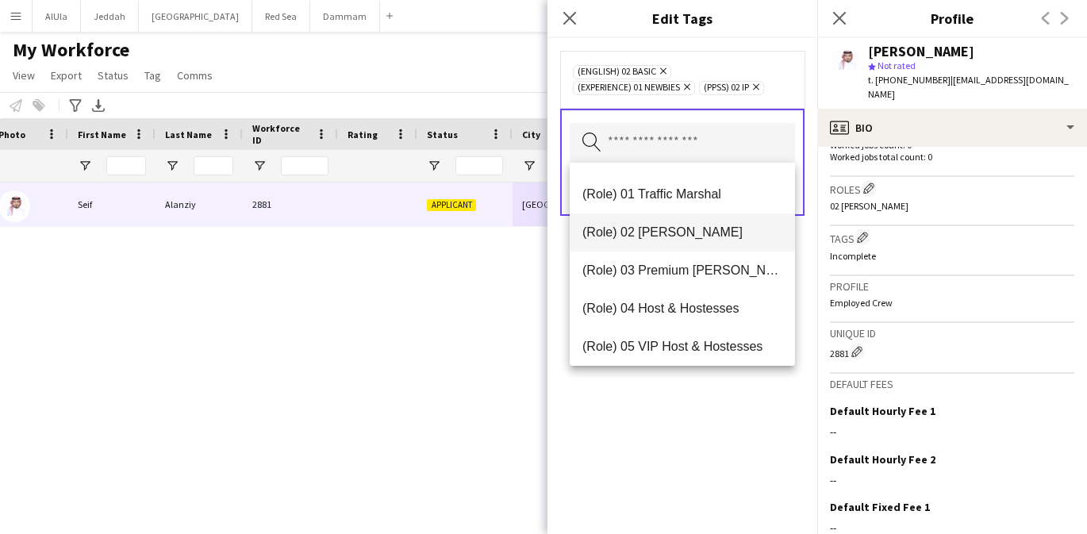
click at [682, 236] on span "(Role) 02 [PERSON_NAME]" at bounding box center [682, 232] width 200 height 15
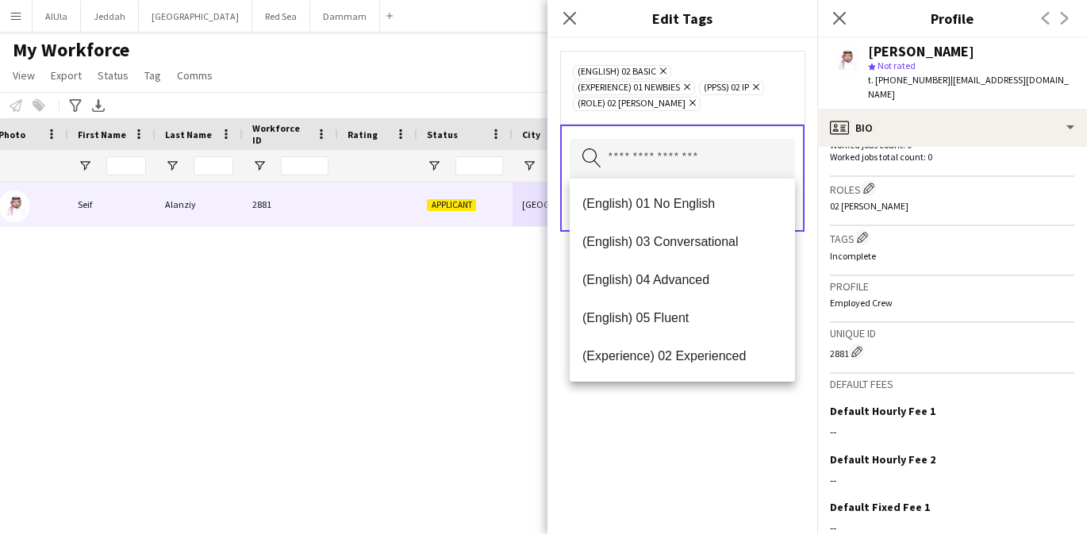
click at [710, 406] on div "(English) 02 Basic Remove (Experience) 01 Newbies Remove (PPSS) 02 IP Remove (R…" at bounding box center [683, 286] width 270 height 496
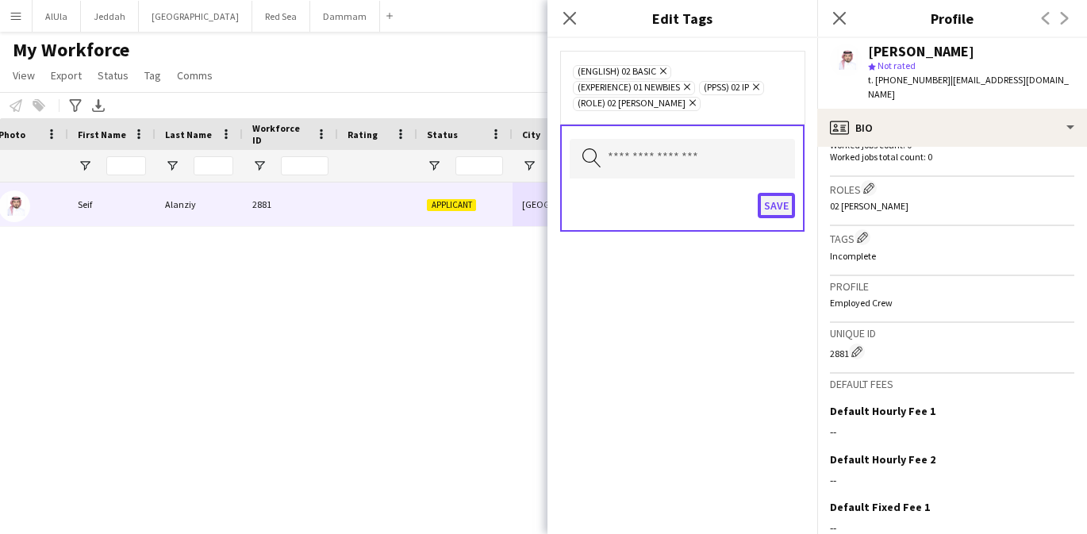
click at [778, 204] on button "Save" at bounding box center [776, 205] width 37 height 25
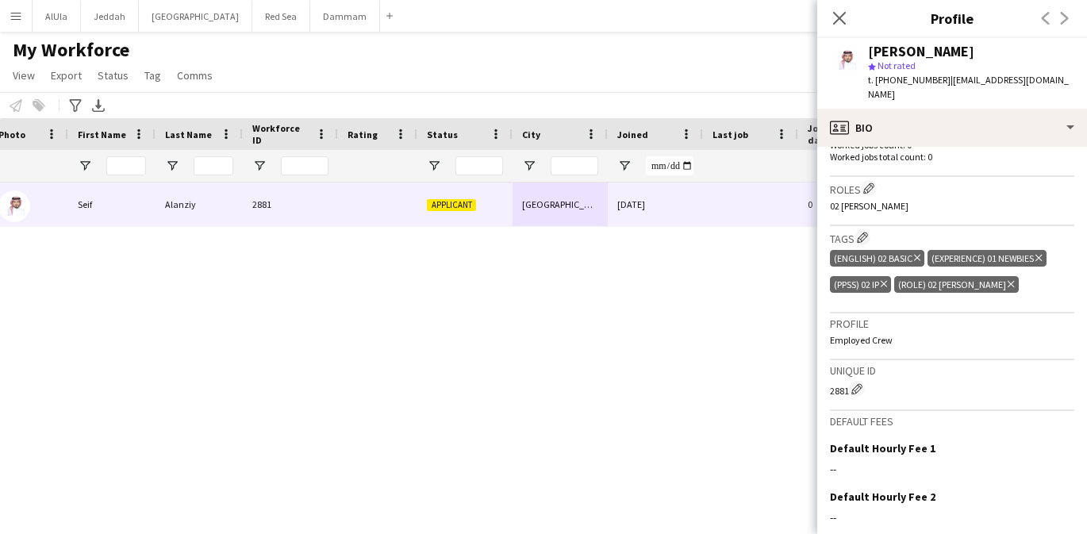
scroll to position [597, 0]
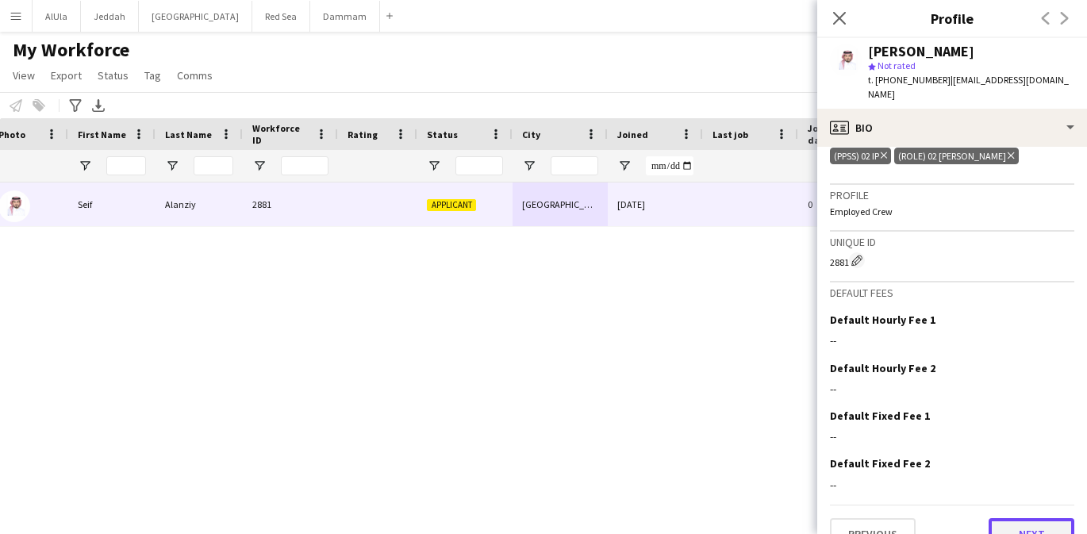
click at [1024, 518] on button "Next" at bounding box center [1032, 534] width 86 height 32
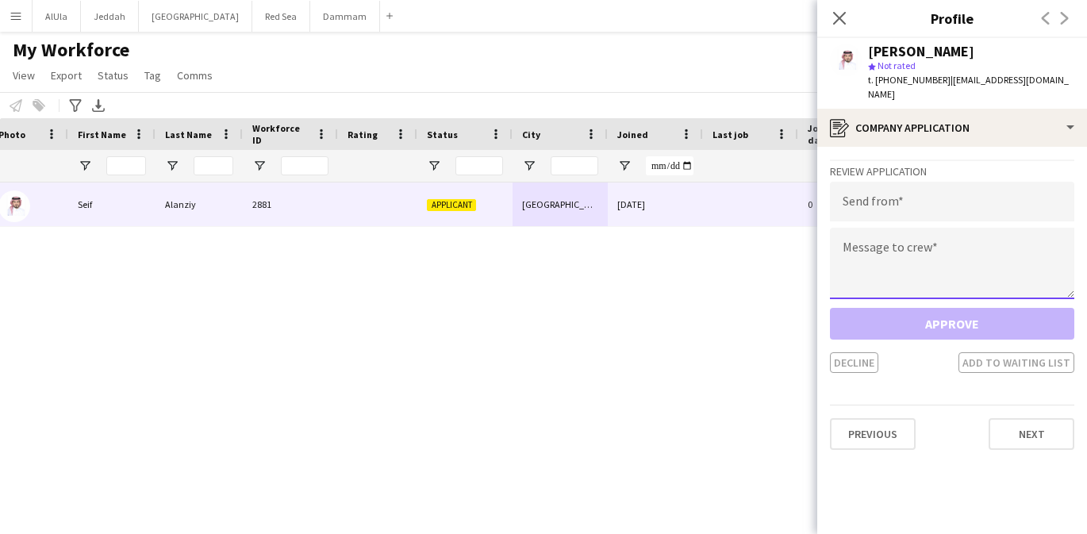
click at [924, 265] on textarea at bounding box center [952, 263] width 244 height 71
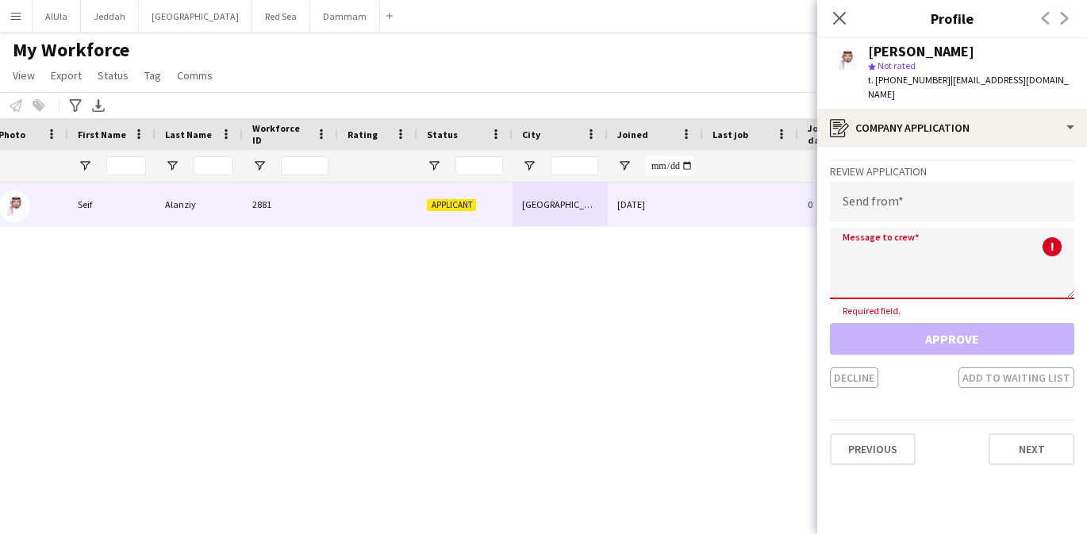
click at [855, 231] on textarea at bounding box center [952, 263] width 244 height 71
paste textarea "**********"
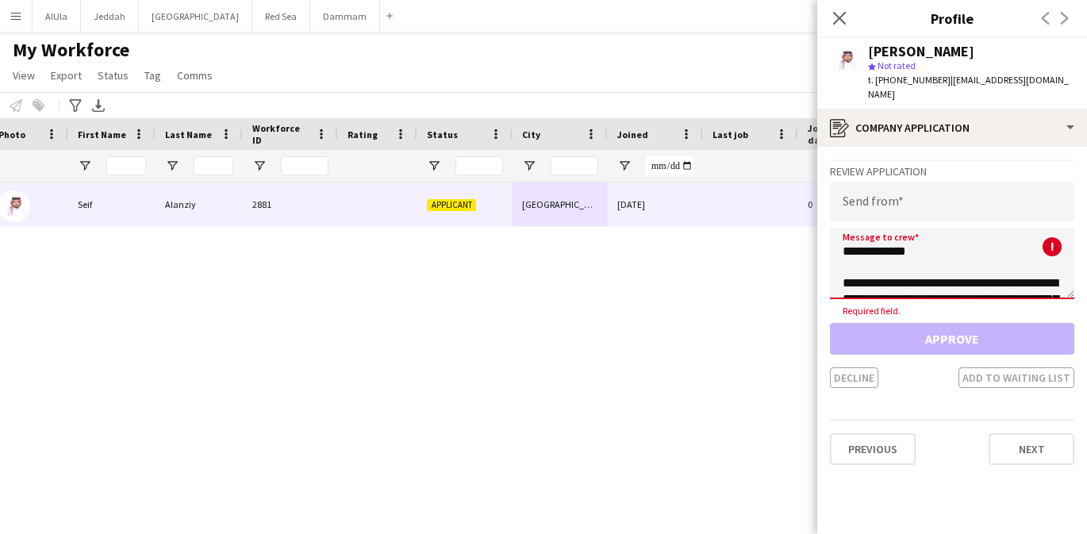
scroll to position [263, 0]
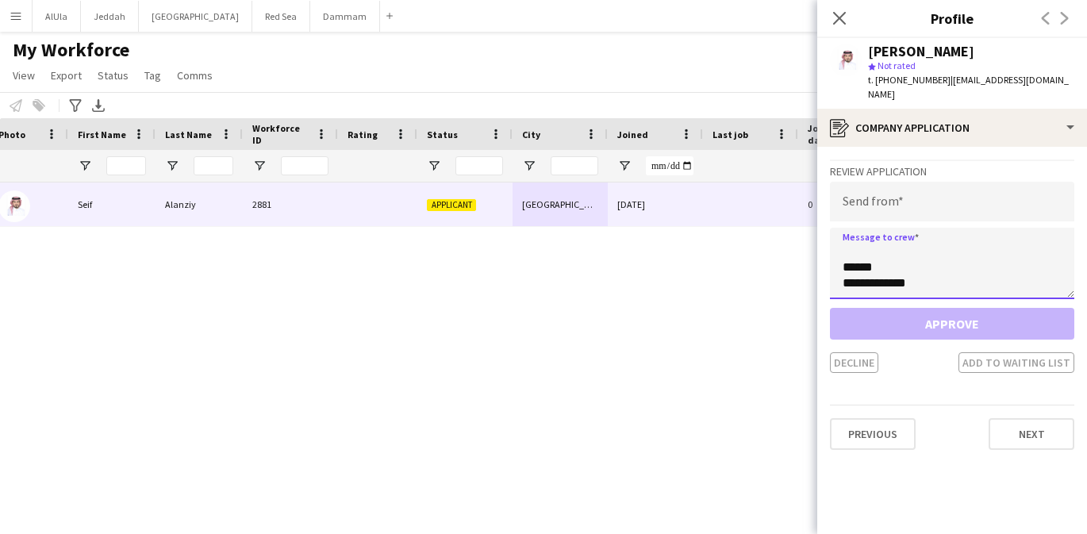
type textarea "**********"
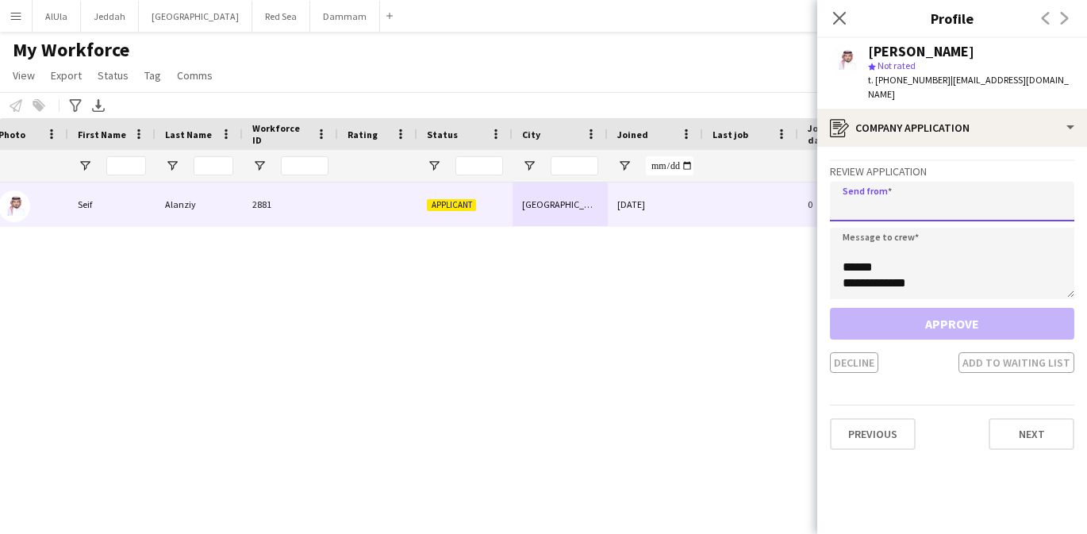
click at [871, 186] on input "email" at bounding box center [952, 202] width 244 height 40
paste input "**********"
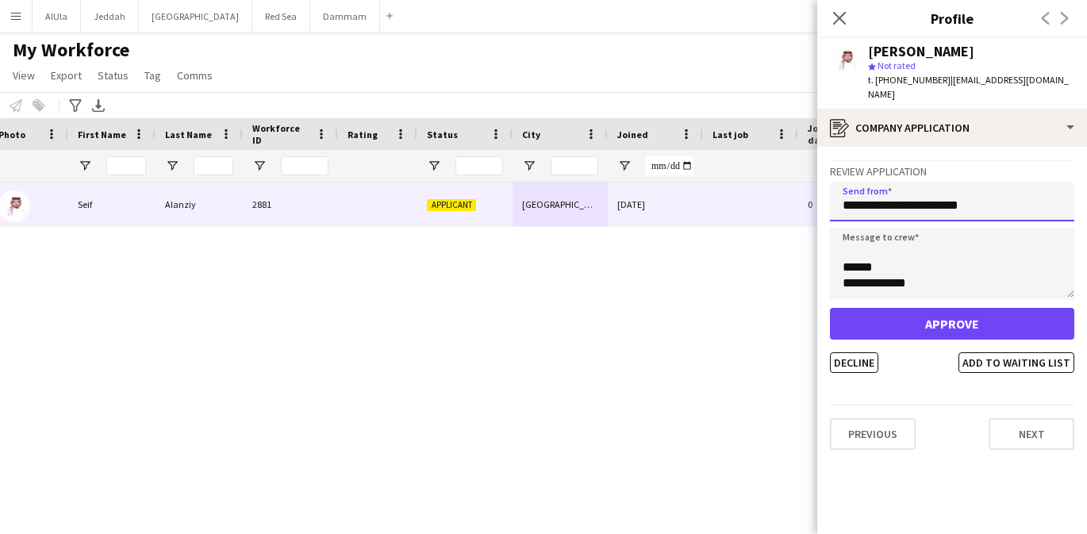
type input "**********"
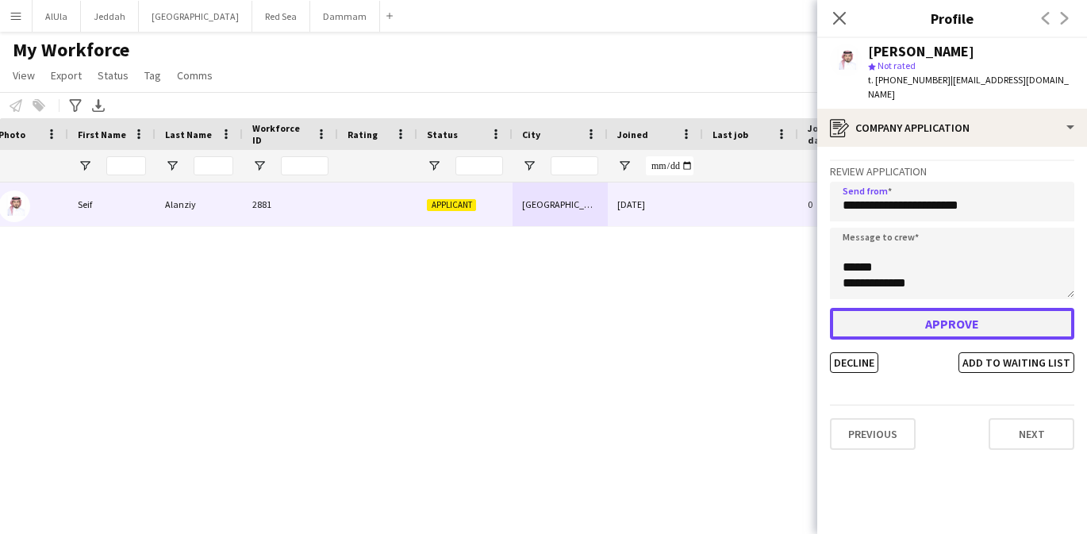
click at [896, 308] on button "Approve" at bounding box center [952, 324] width 244 height 32
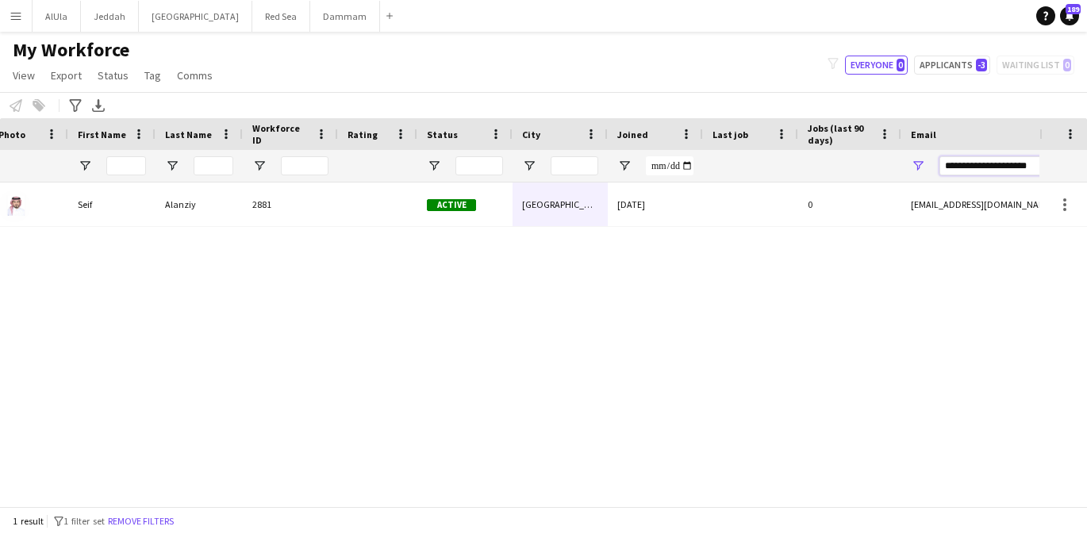
click at [955, 169] on input "**********" at bounding box center [1075, 165] width 270 height 19
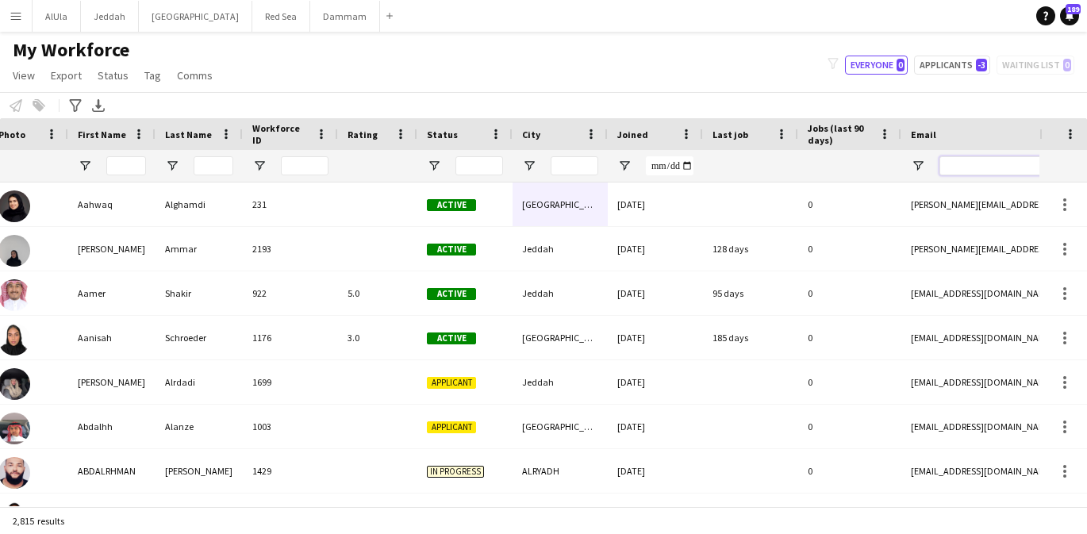
paste input "**********"
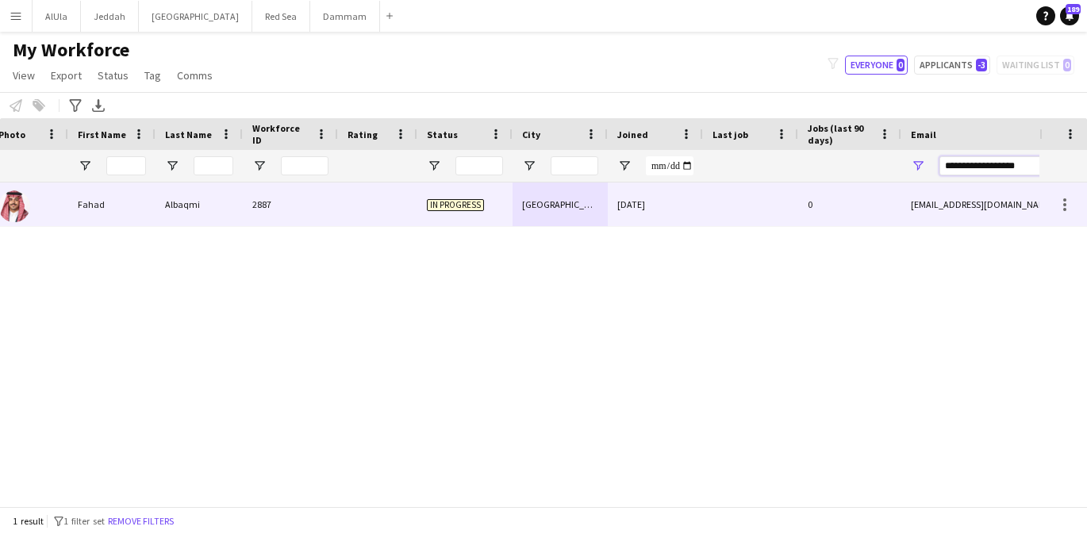
type input "**********"
click at [831, 207] on div "0" at bounding box center [849, 205] width 103 height 44
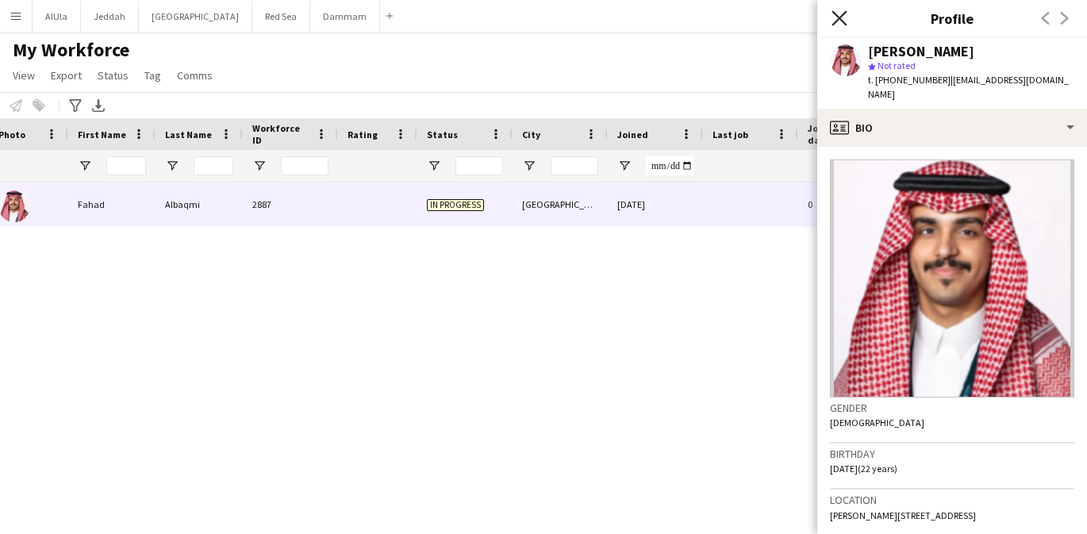
click at [837, 17] on icon at bounding box center [839, 17] width 15 height 15
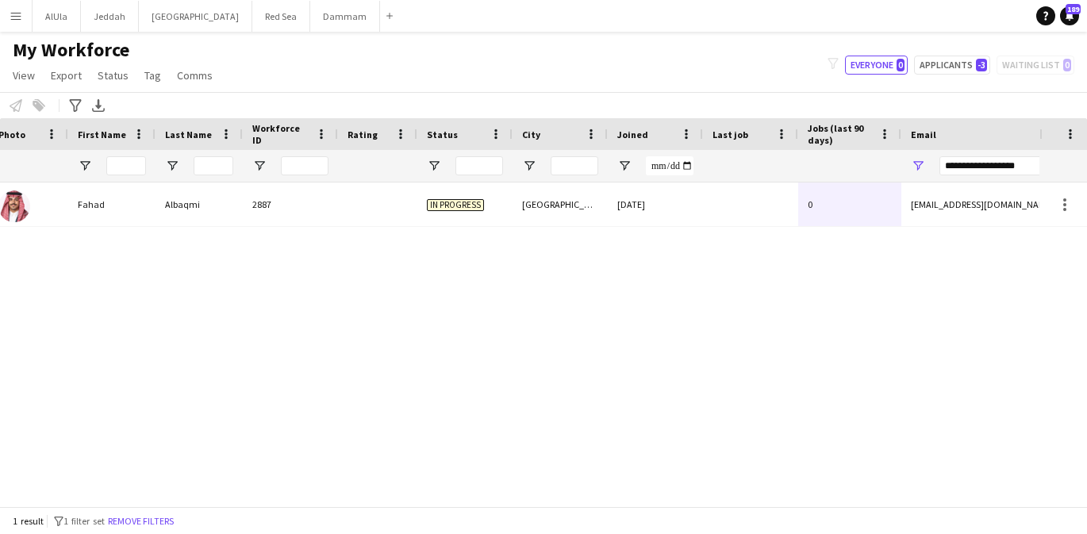
click at [18, 20] on app-icon "Menu" at bounding box center [16, 16] width 13 height 13
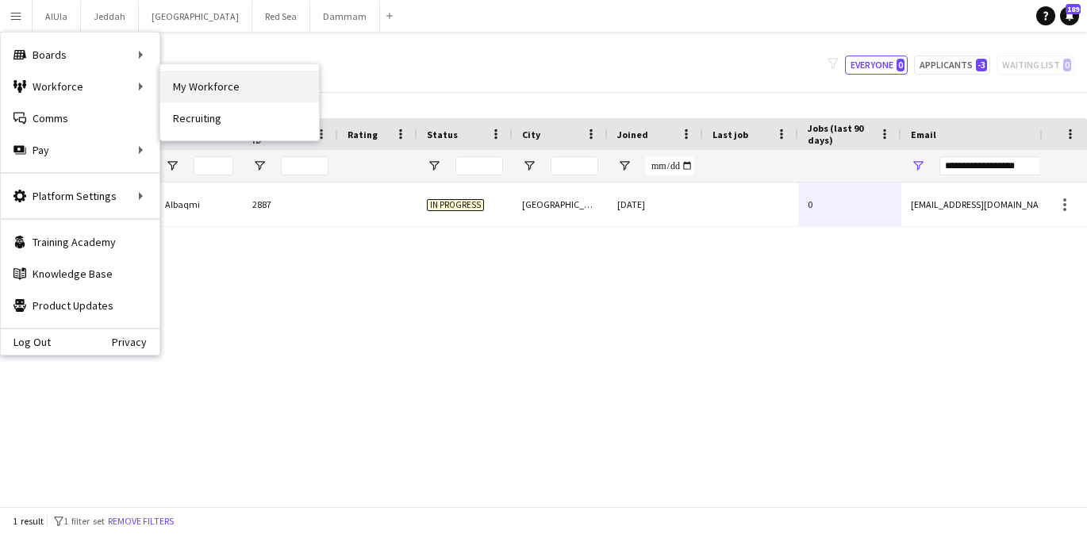
click at [181, 81] on link "My Workforce" at bounding box center [239, 87] width 159 height 32
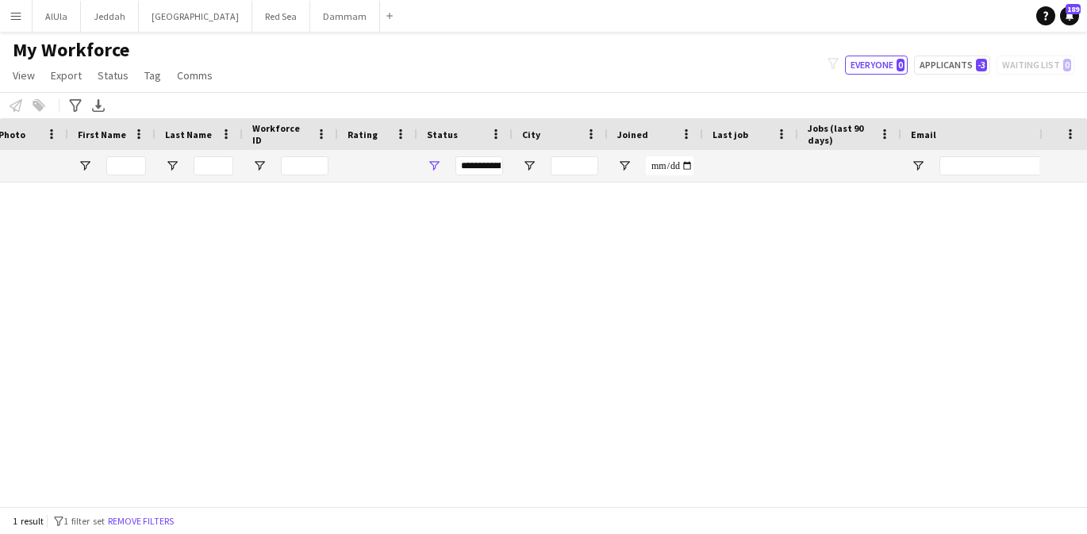
type input "**********"
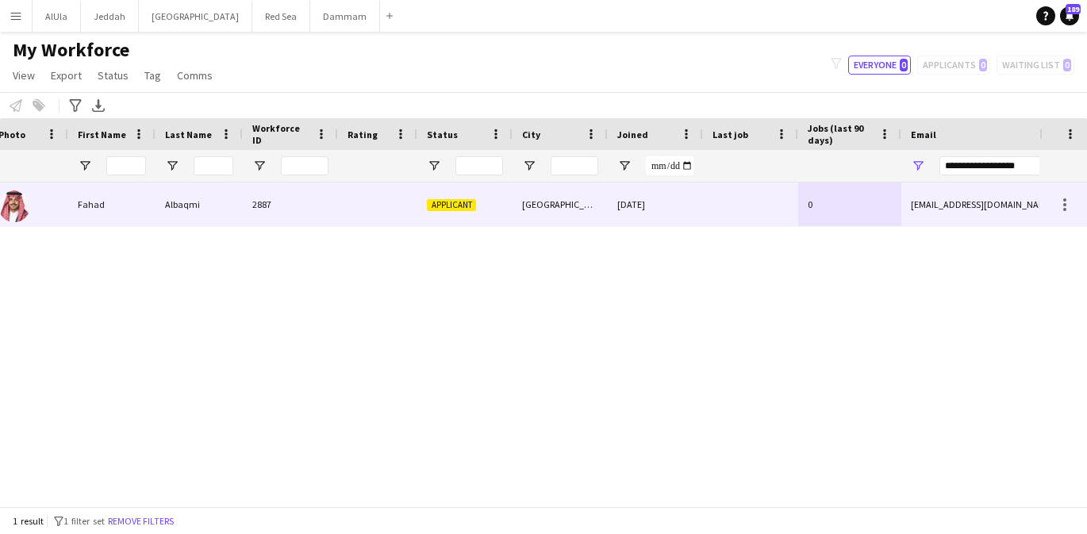
click at [413, 186] on div at bounding box center [377, 205] width 79 height 44
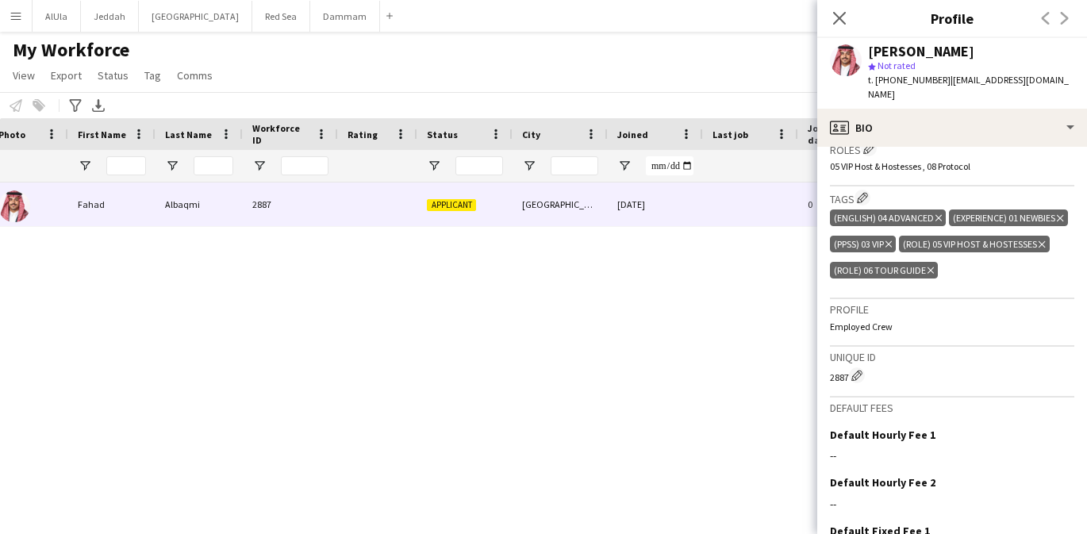
scroll to position [623, 0]
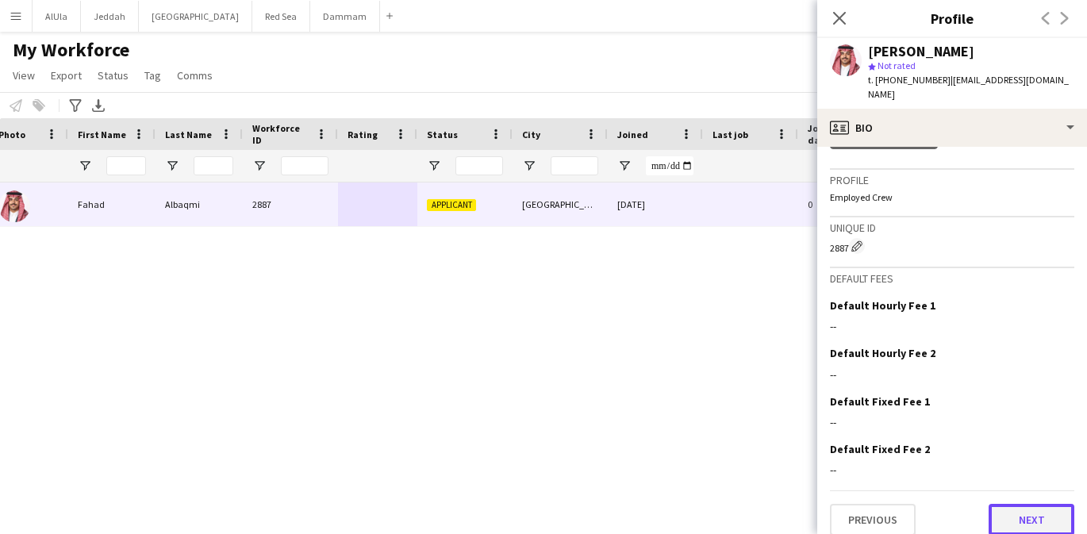
click at [1016, 504] on button "Next" at bounding box center [1032, 520] width 86 height 32
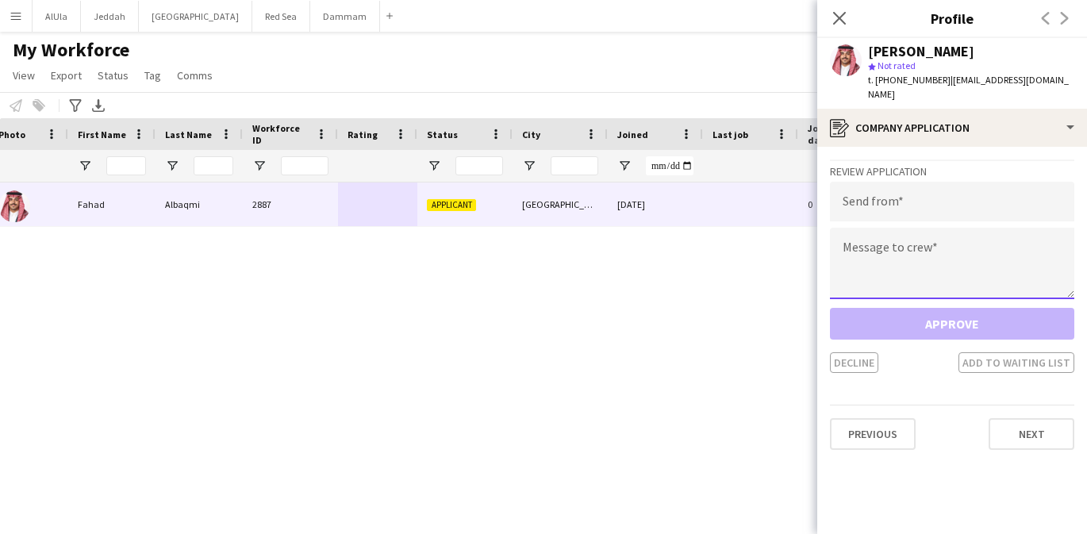
click at [916, 244] on textarea at bounding box center [952, 263] width 244 height 71
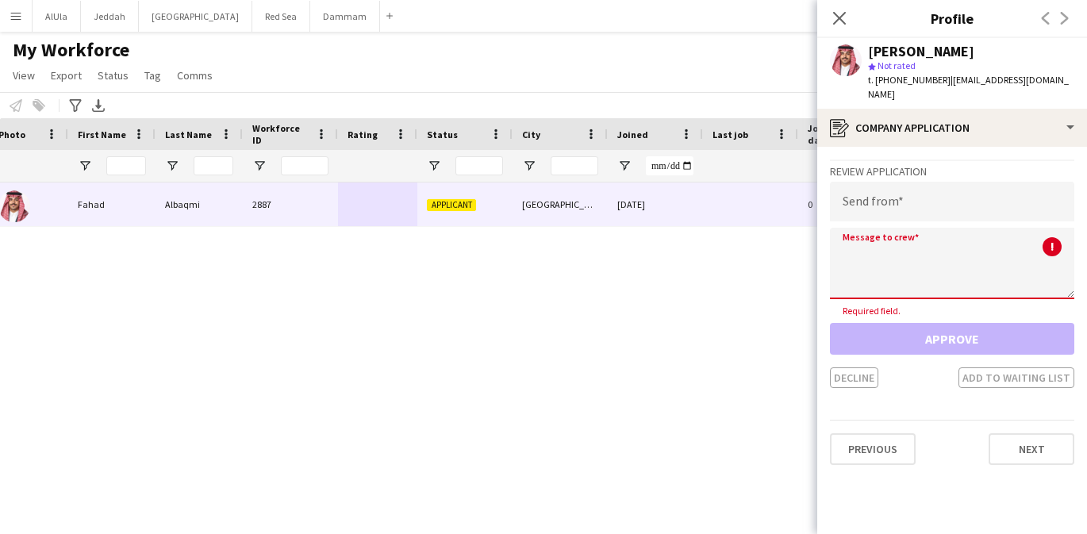
click at [897, 240] on textarea at bounding box center [952, 263] width 244 height 71
paste textarea "**********"
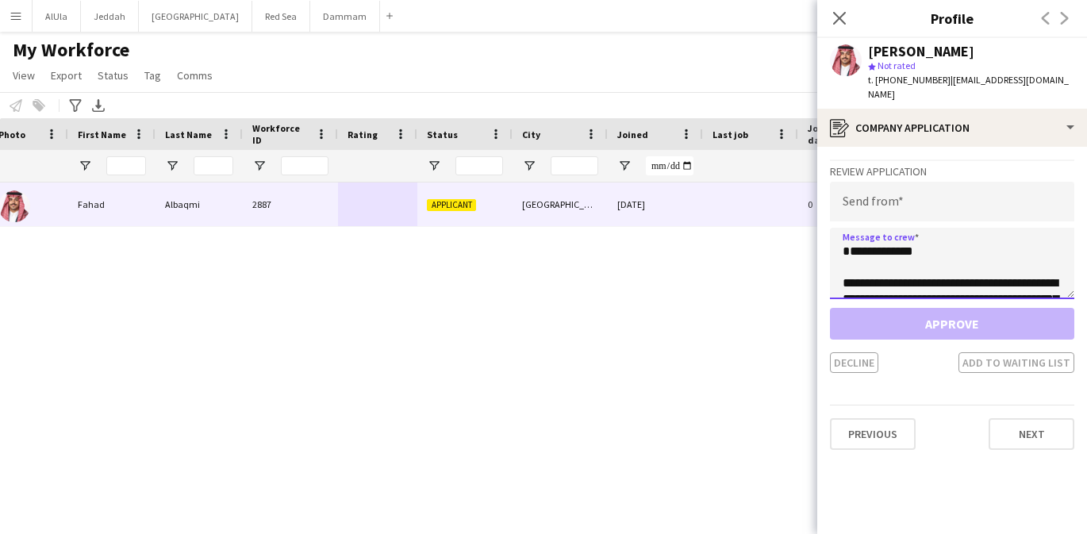
scroll to position [279, 0]
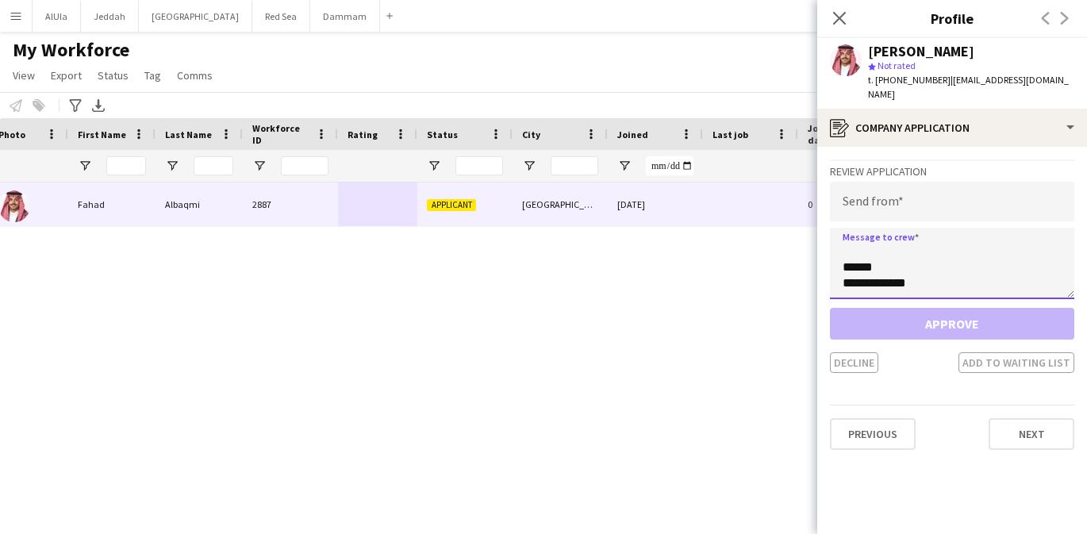
type textarea "**********"
click at [893, 182] on input "email" at bounding box center [952, 202] width 244 height 40
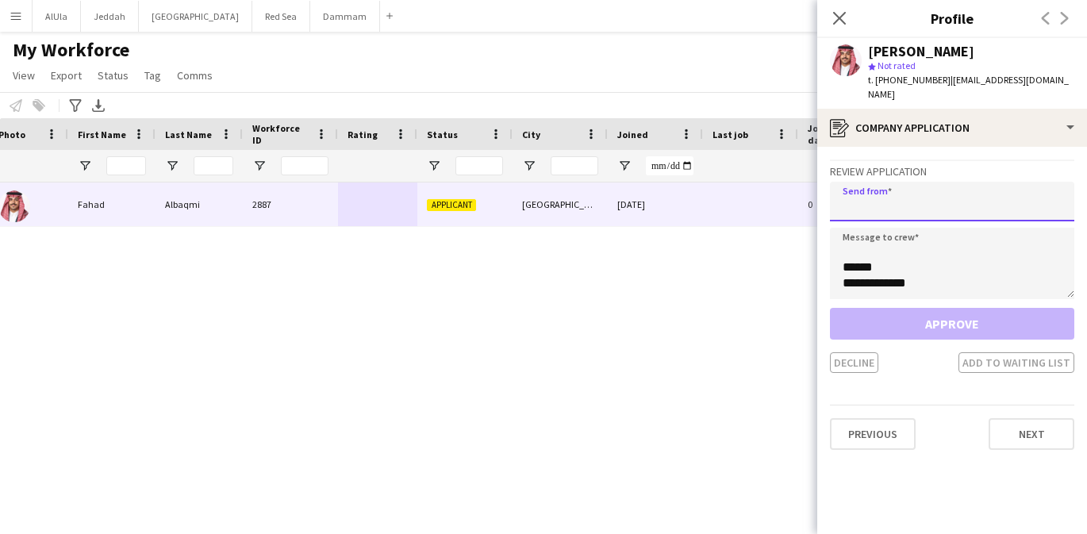
paste input "**********"
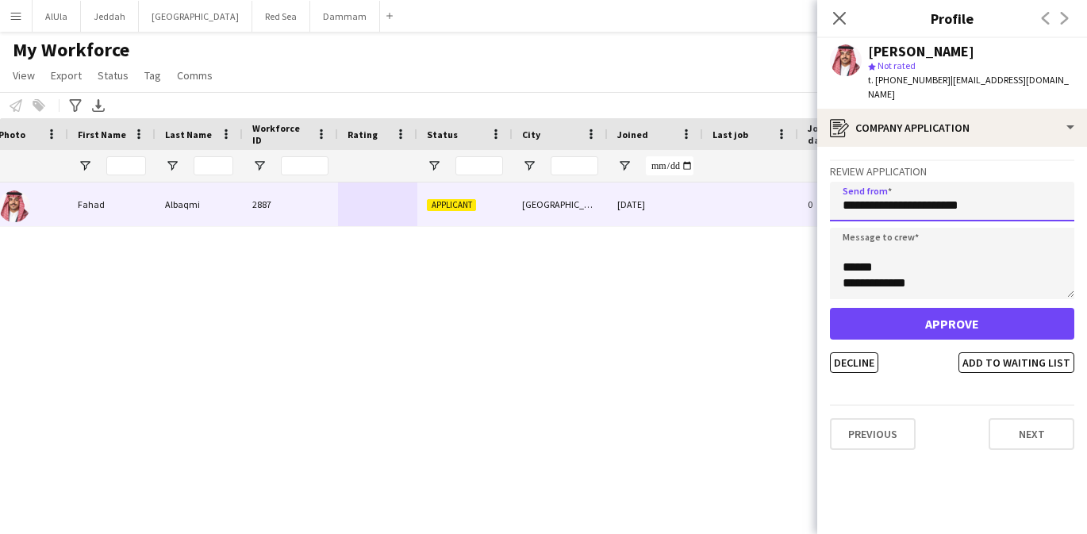
type input "**********"
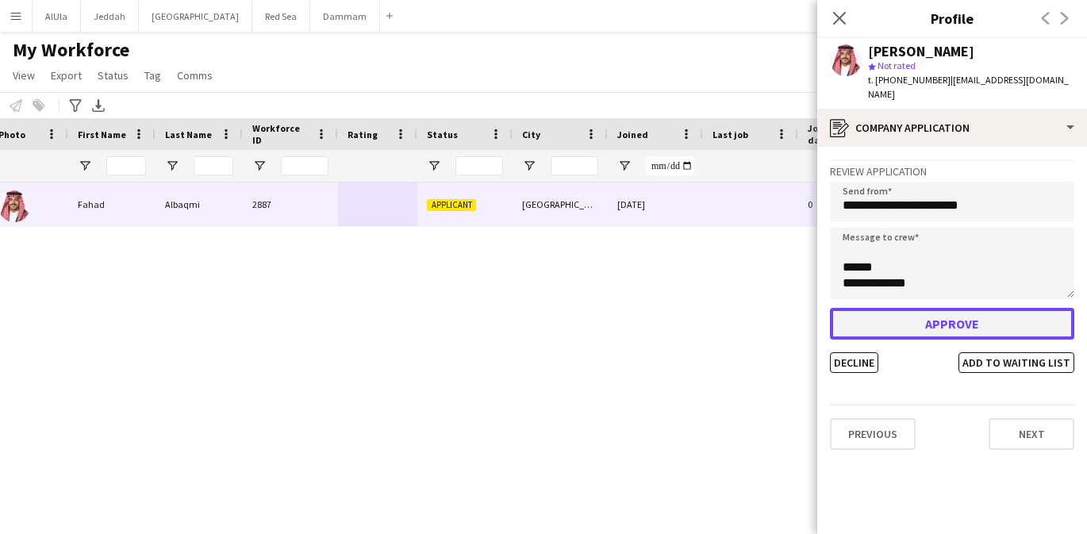
click at [938, 316] on button "Approve" at bounding box center [952, 324] width 244 height 32
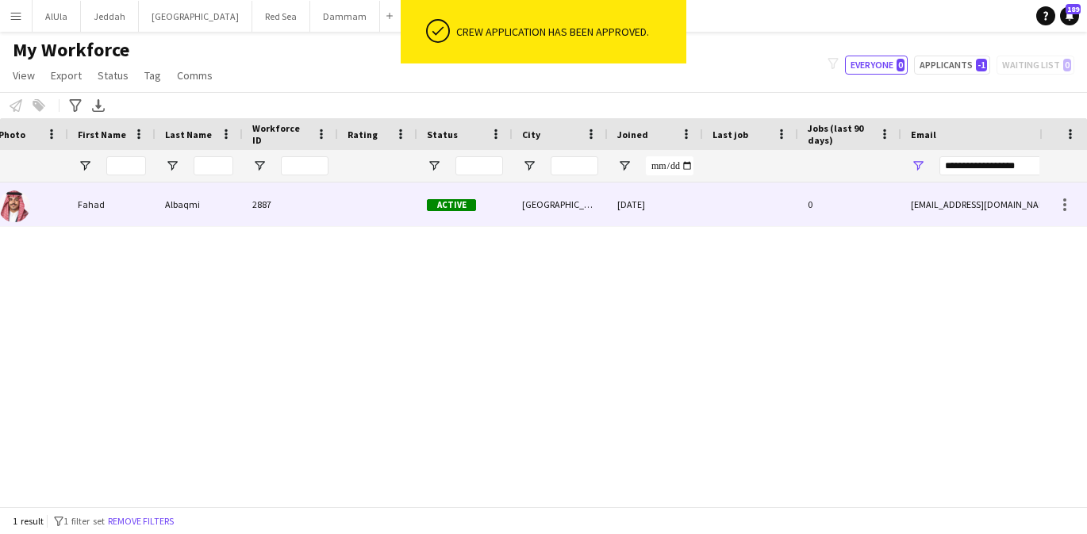
click at [881, 210] on div "0" at bounding box center [849, 205] width 103 height 44
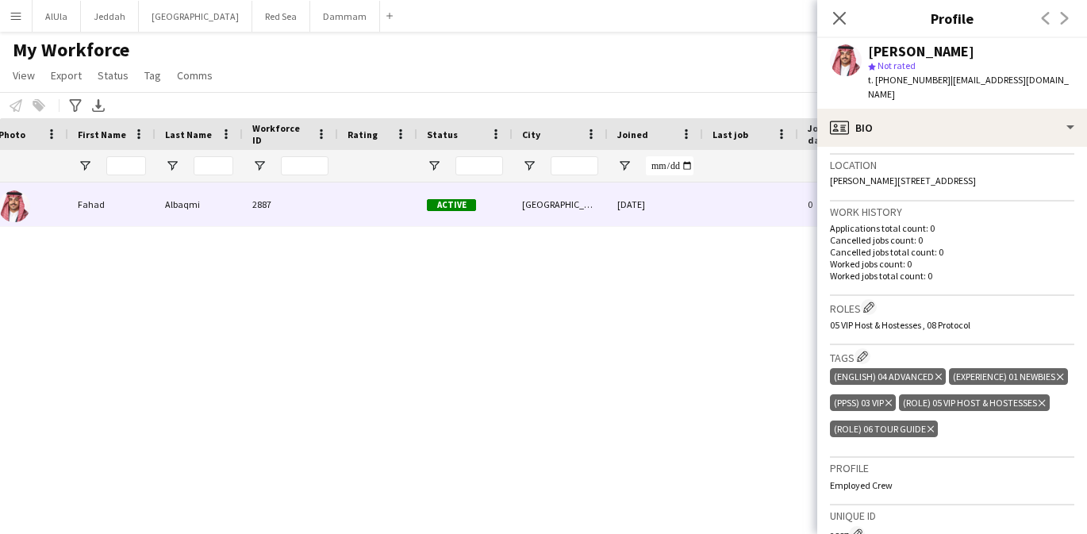
scroll to position [348, 0]
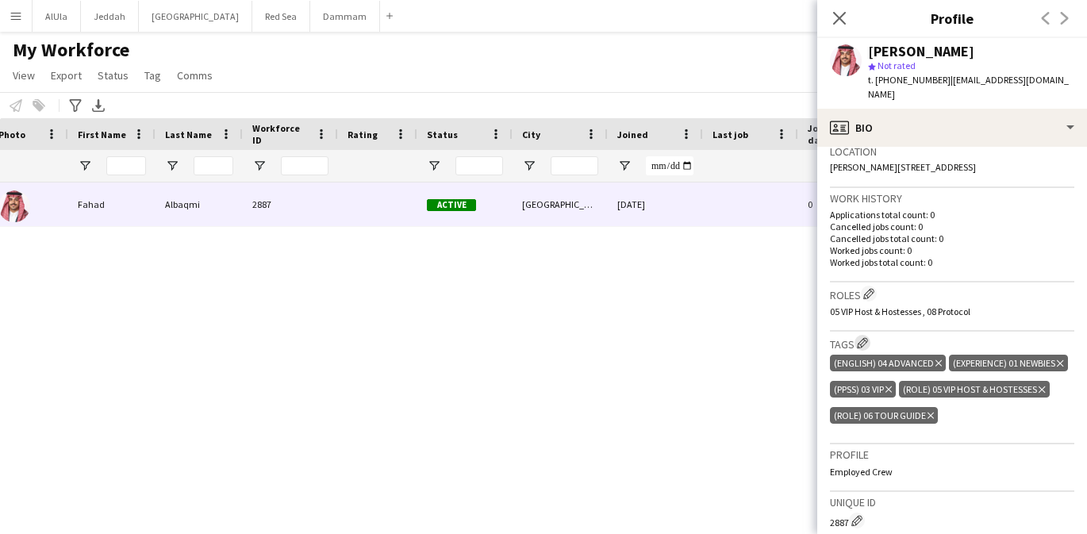
click at [863, 337] on app-icon "Edit crew company tags" at bounding box center [862, 342] width 11 height 11
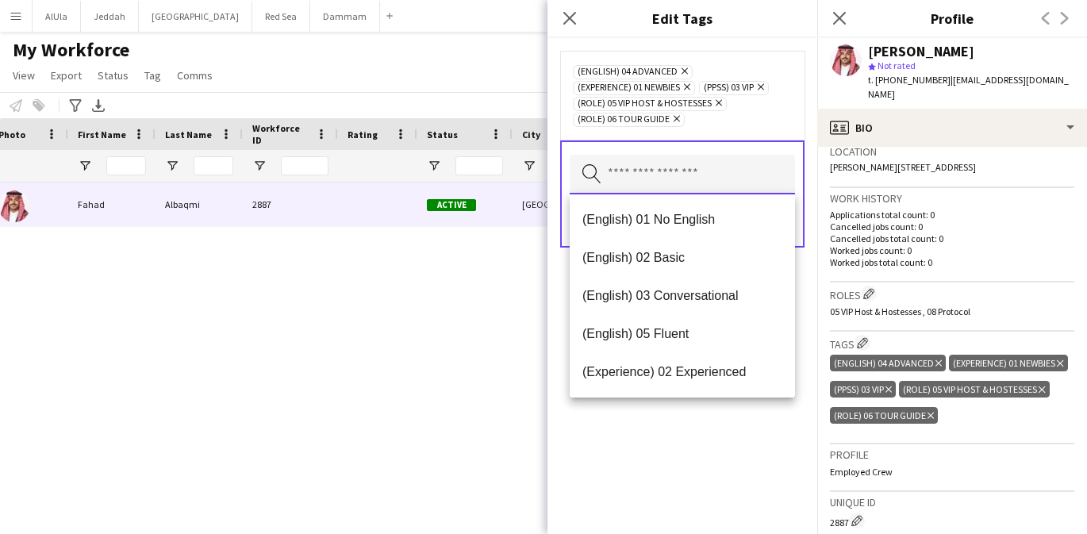
click at [712, 167] on input "text" at bounding box center [682, 175] width 225 height 40
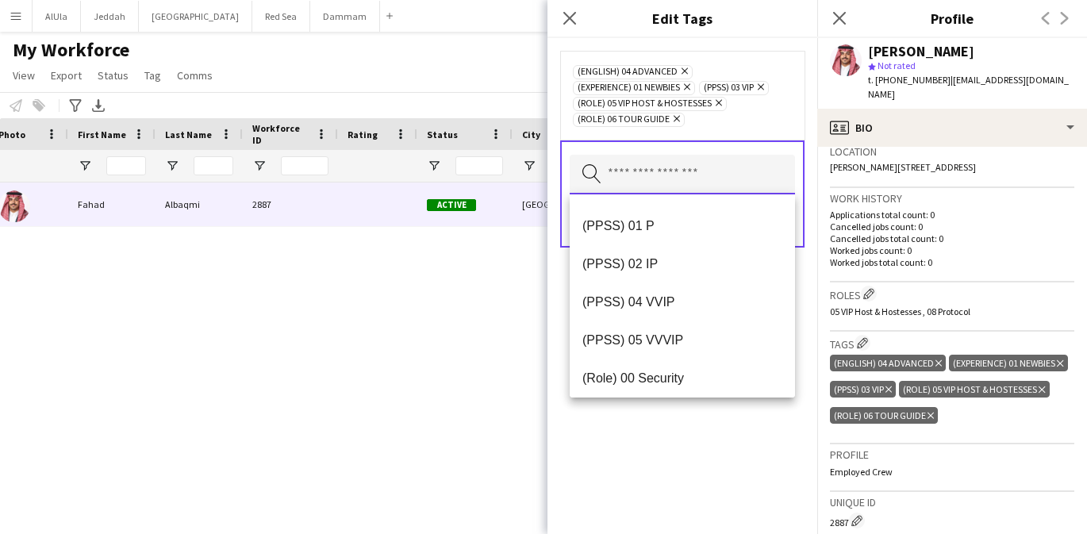
scroll to position [0, 0]
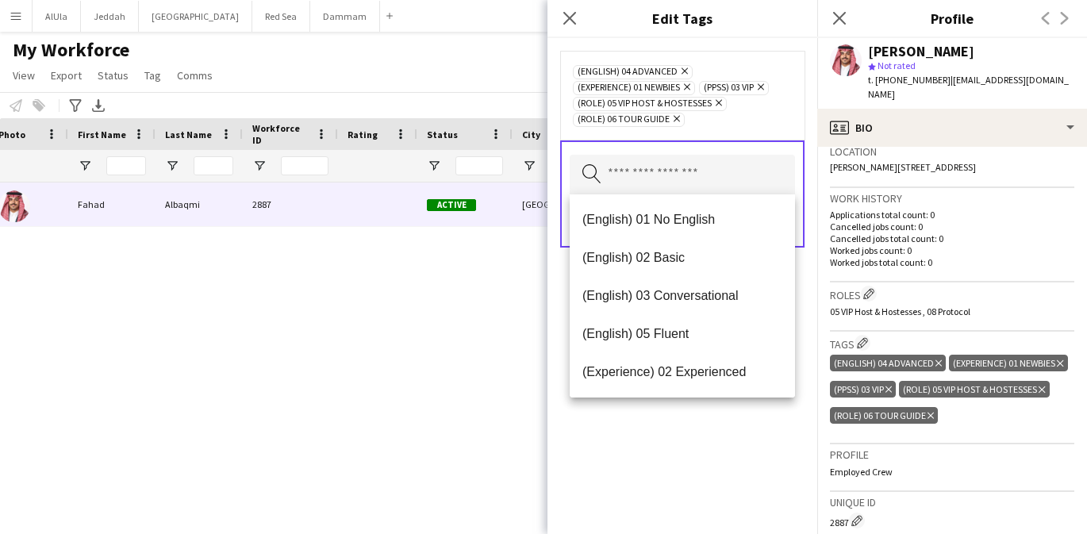
click at [729, 425] on div "(English) 04 Advanced Remove (Experience) 01 Newbies Remove (PPSS) 03 VIP Remov…" at bounding box center [683, 286] width 270 height 496
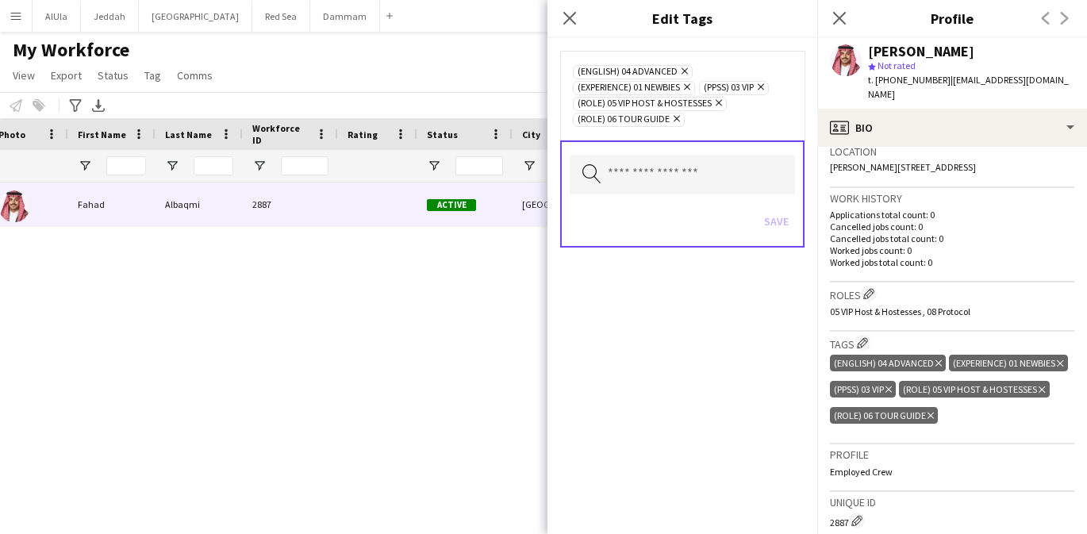
click at [953, 400] on div "(English) 04 Advanced Delete tag (Experience) 01 Newbies Delete tag (PPSS) 03 V…" at bounding box center [952, 391] width 244 height 79
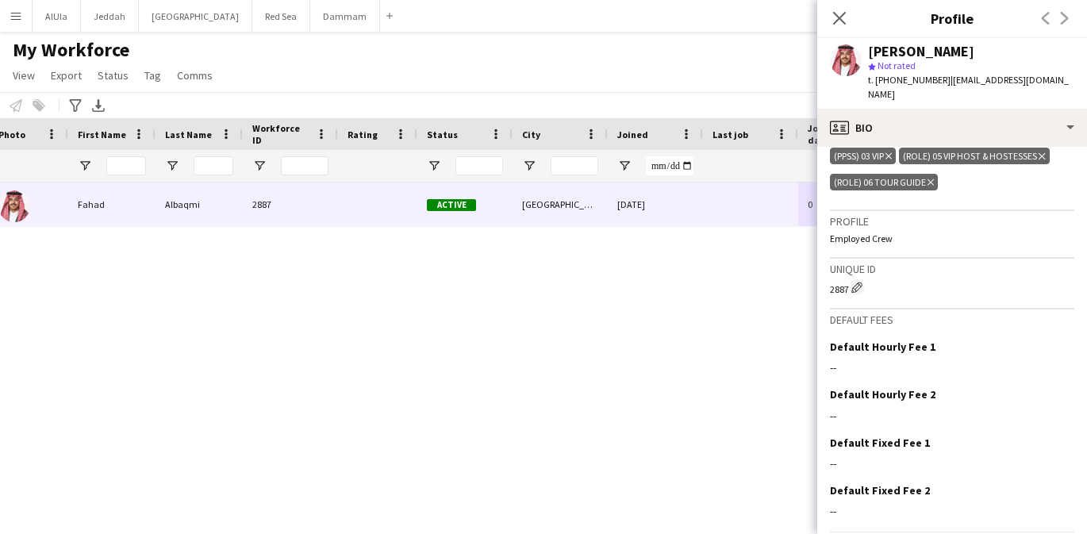
scroll to position [623, 0]
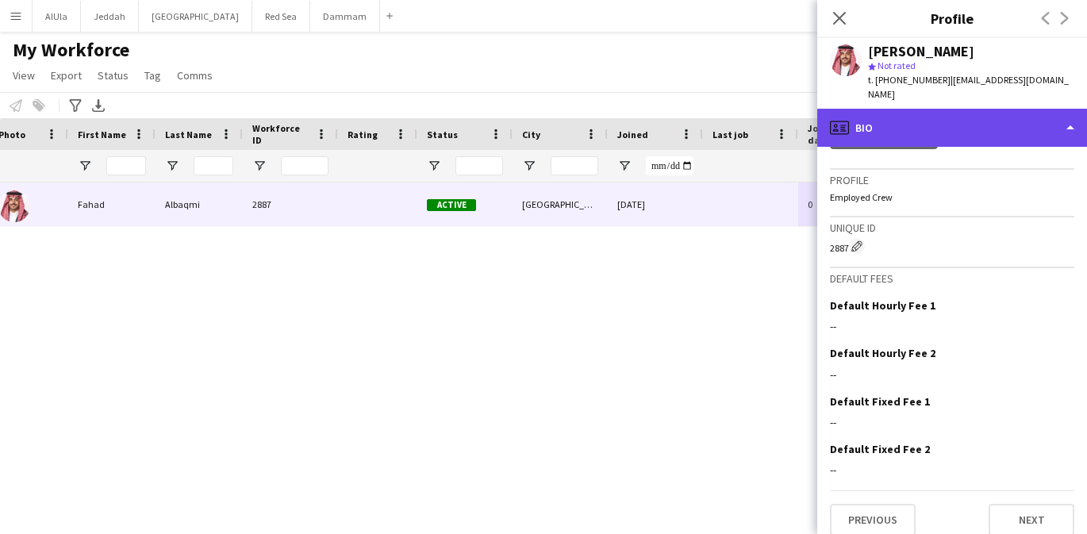
click at [933, 117] on div "profile Bio" at bounding box center [952, 128] width 270 height 38
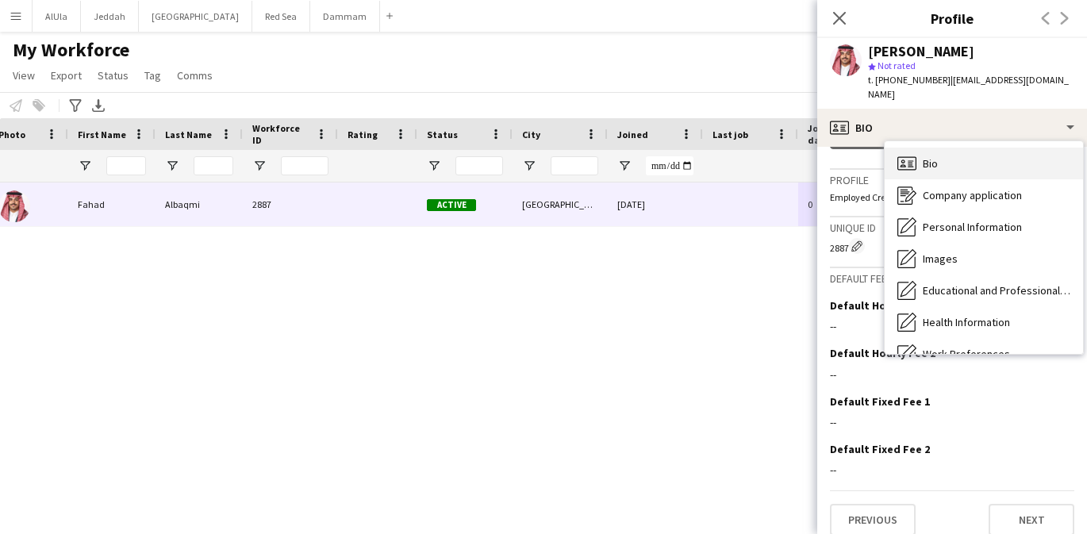
click at [941, 148] on div "Bio Bio" at bounding box center [984, 164] width 198 height 32
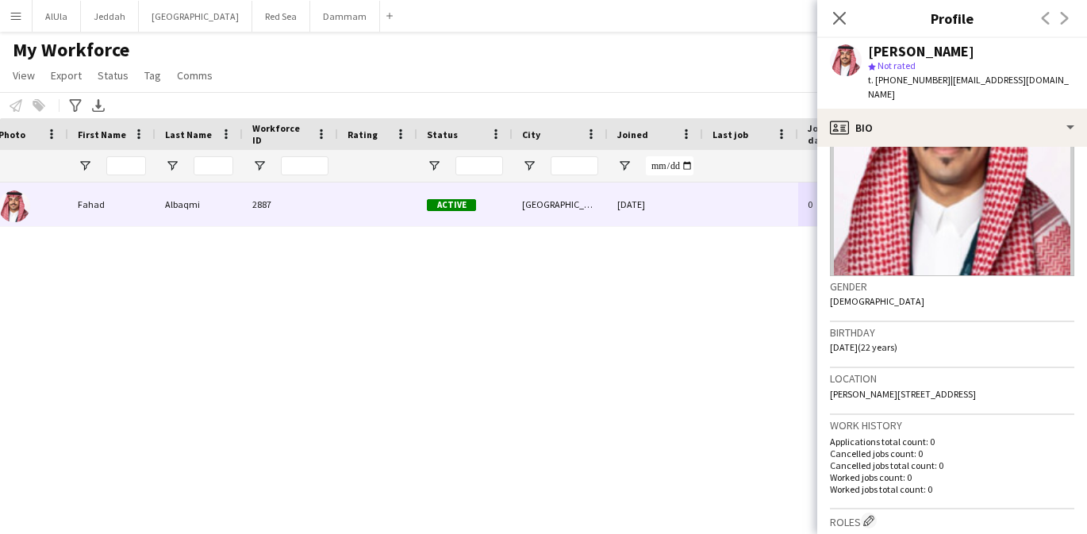
scroll to position [0, 0]
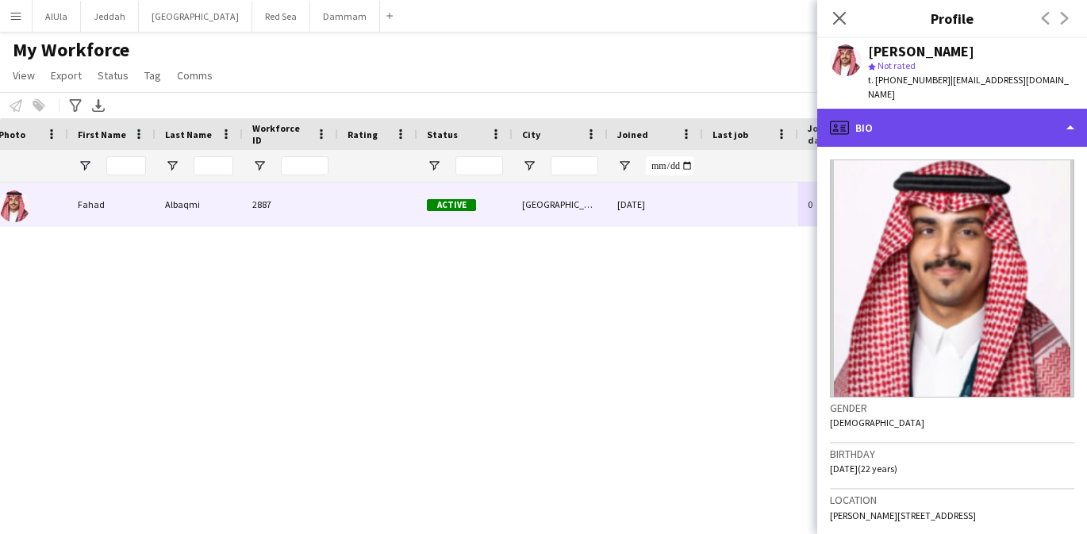
click at [939, 119] on div "profile Bio" at bounding box center [952, 128] width 270 height 38
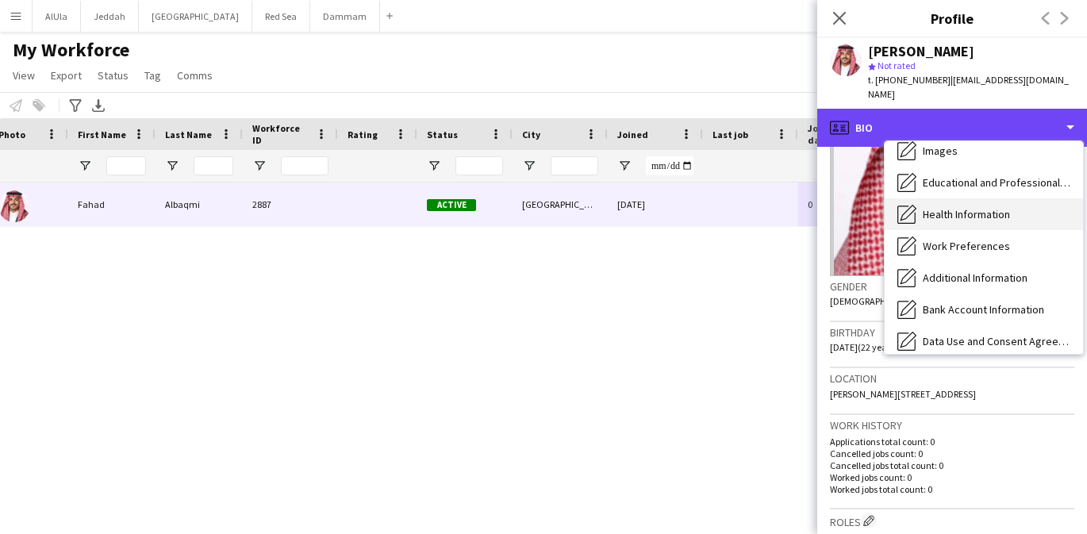
scroll to position [181, 0]
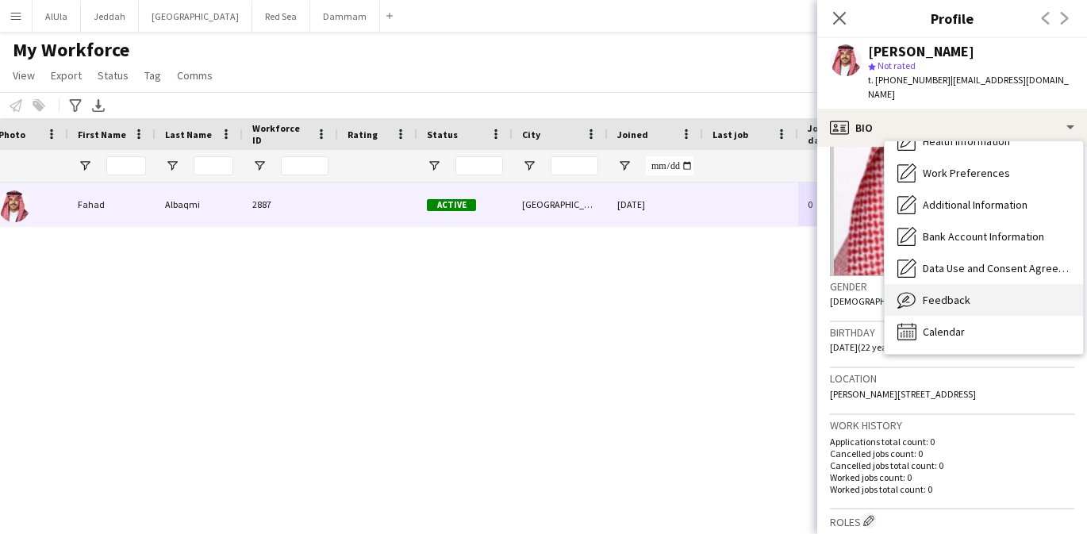
click at [955, 293] on span "Feedback" at bounding box center [947, 300] width 48 height 14
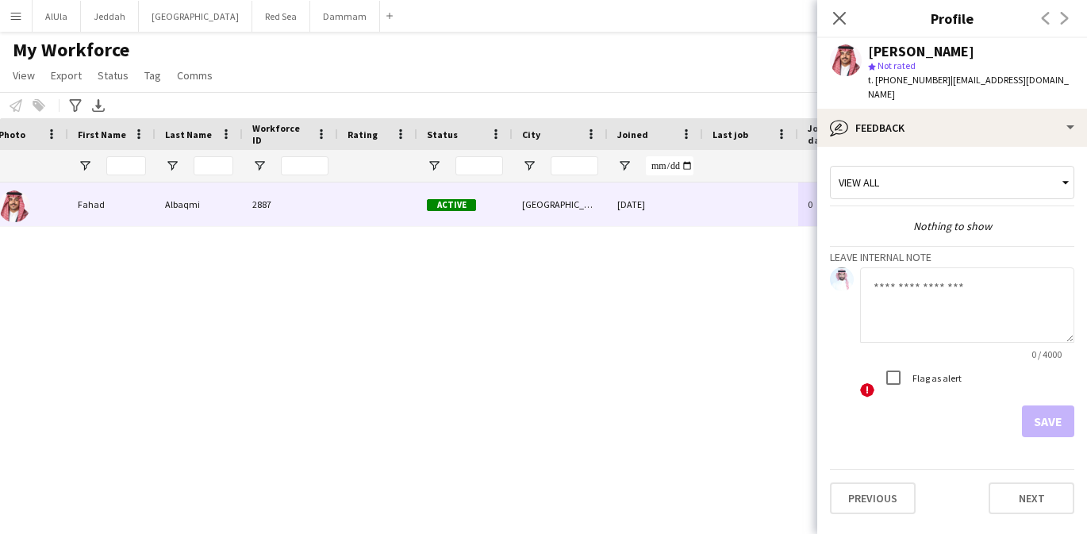
click at [918, 362] on div "Flag as alert" at bounding box center [920, 378] width 84 height 32
click at [911, 300] on textarea at bounding box center [967, 304] width 214 height 75
drag, startPoint x: 947, startPoint y: 273, endPoint x: 913, endPoint y: 273, distance: 34.1
click at [912, 273] on textarea "**********" at bounding box center [967, 304] width 214 height 75
click at [997, 282] on textarea "**********" at bounding box center [967, 304] width 214 height 75
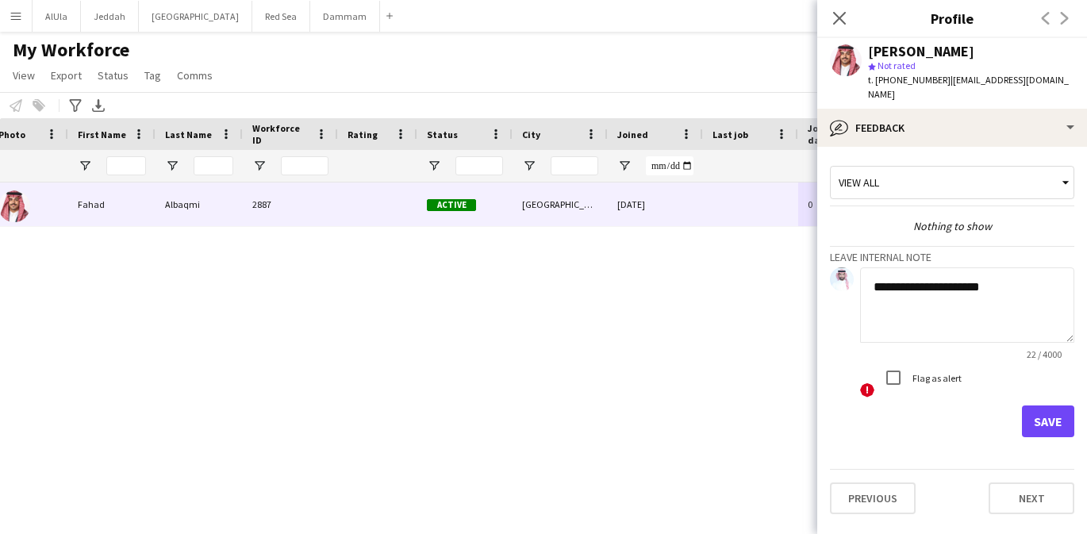
click at [944, 272] on textarea "**********" at bounding box center [967, 304] width 214 height 75
click at [1013, 286] on textarea "**********" at bounding box center [967, 304] width 214 height 75
drag, startPoint x: 951, startPoint y: 272, endPoint x: 913, endPoint y: 271, distance: 38.9
click at [913, 271] on textarea "**********" at bounding box center [967, 304] width 214 height 75
click at [1007, 278] on textarea "**********" at bounding box center [967, 304] width 214 height 75
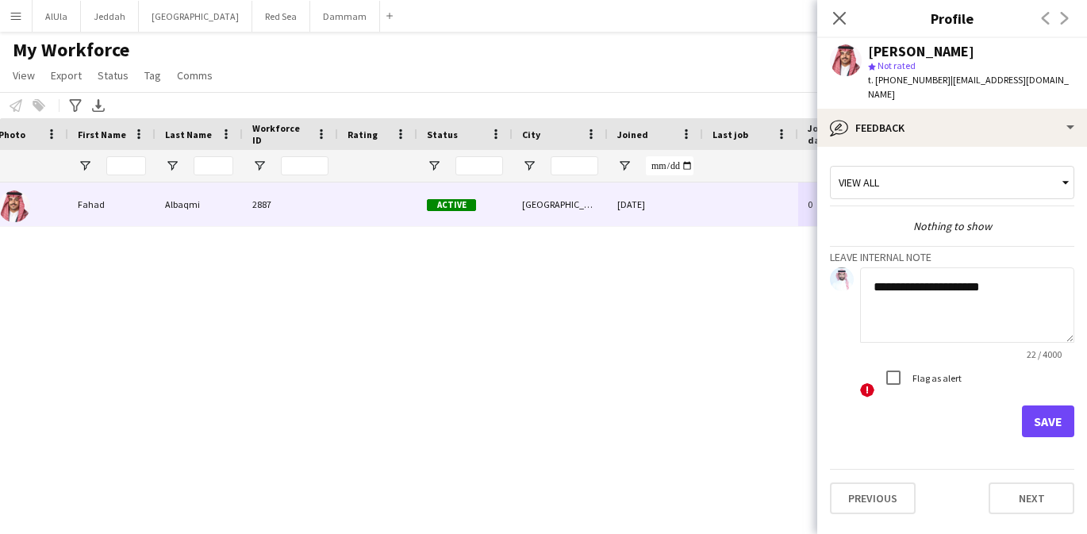
type textarea "**********"
click at [1044, 405] on button "Save" at bounding box center [1048, 421] width 52 height 32
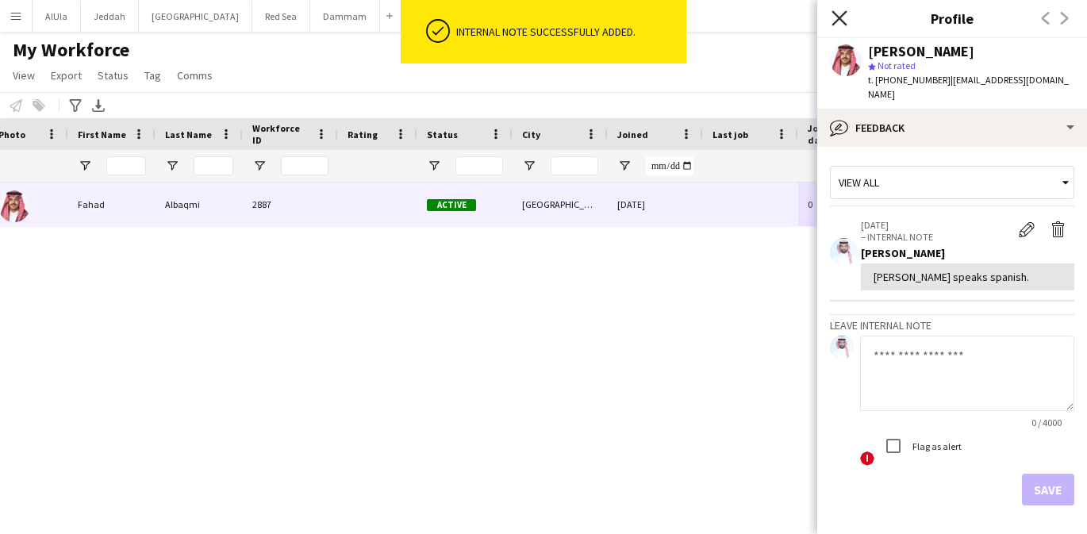
click at [843, 19] on icon "Close pop-in" at bounding box center [839, 17] width 15 height 15
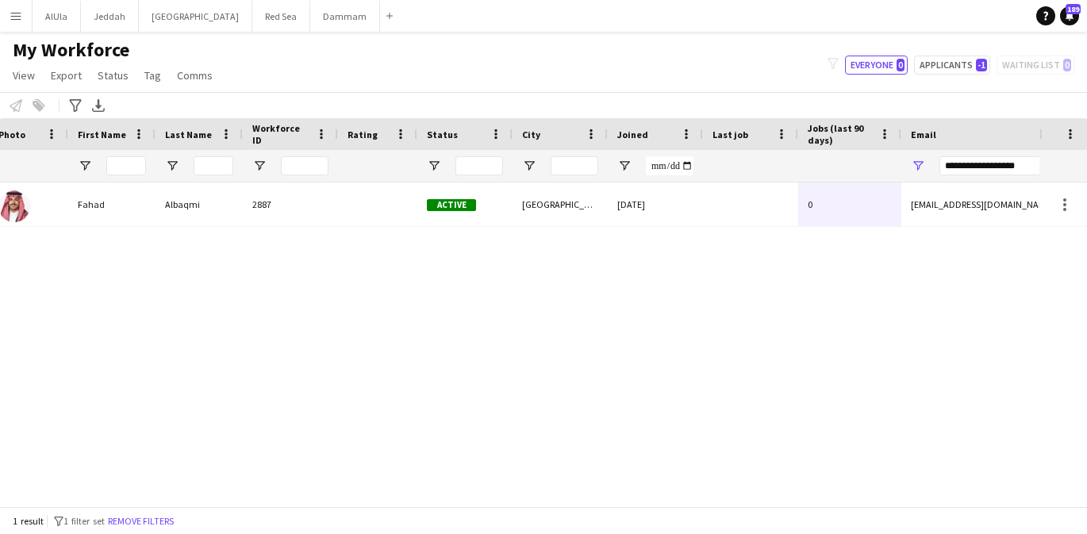
click at [17, 20] on app-icon "Menu" at bounding box center [16, 16] width 13 height 13
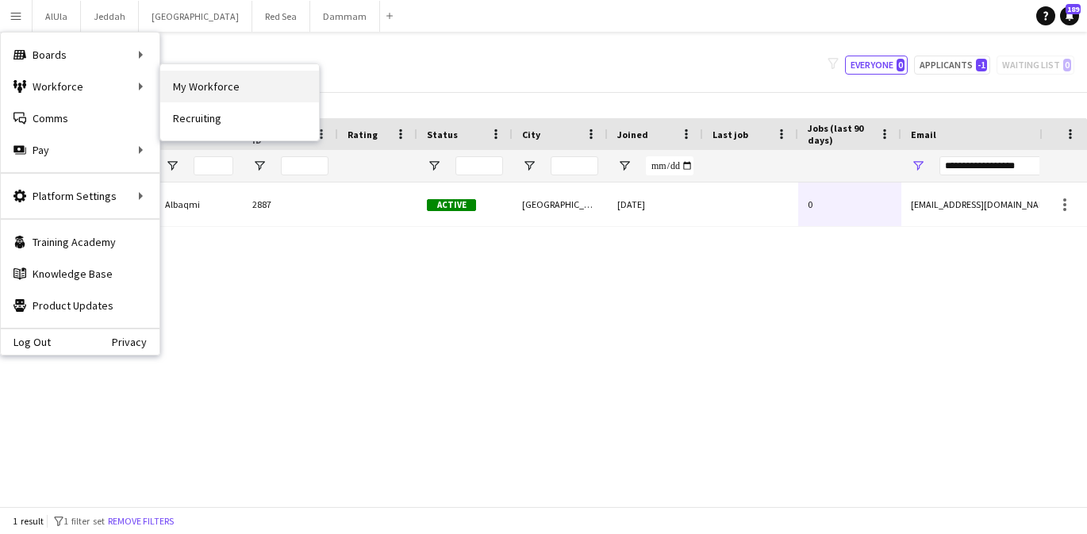
click at [200, 86] on link "My Workforce" at bounding box center [239, 87] width 159 height 32
type input "**********"
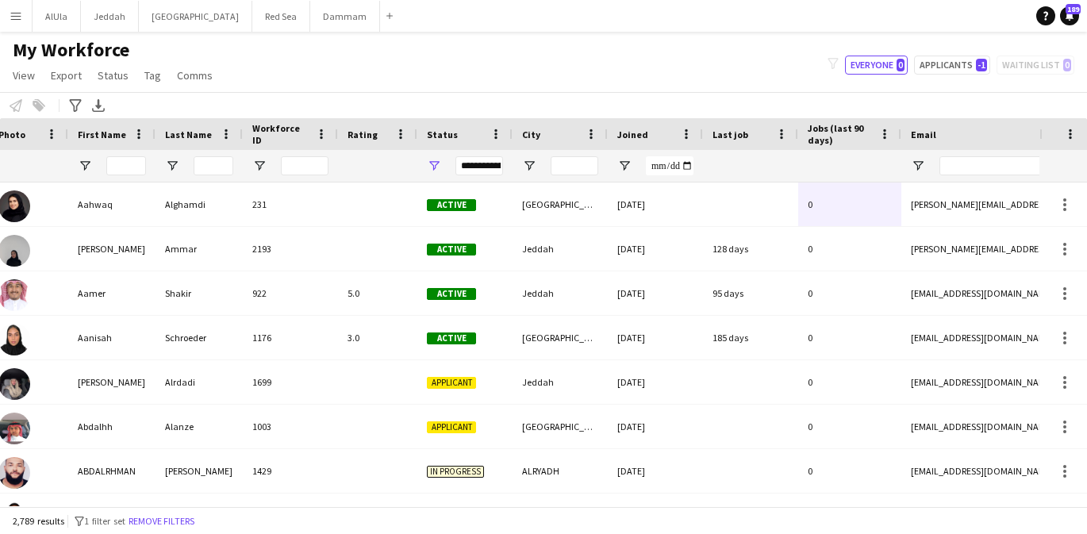
type input "**********"
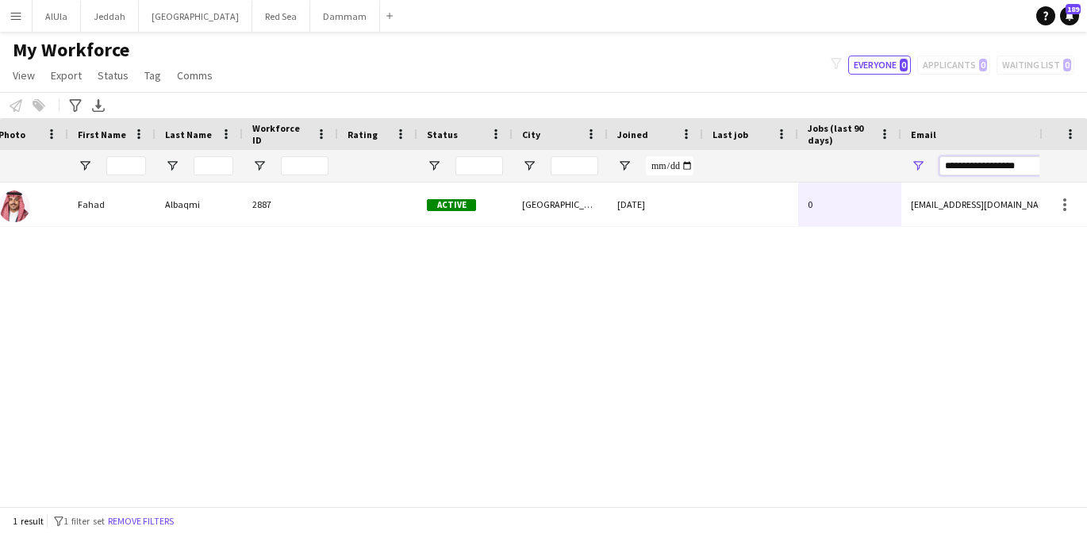
click at [984, 163] on input "**********" at bounding box center [1075, 165] width 270 height 19
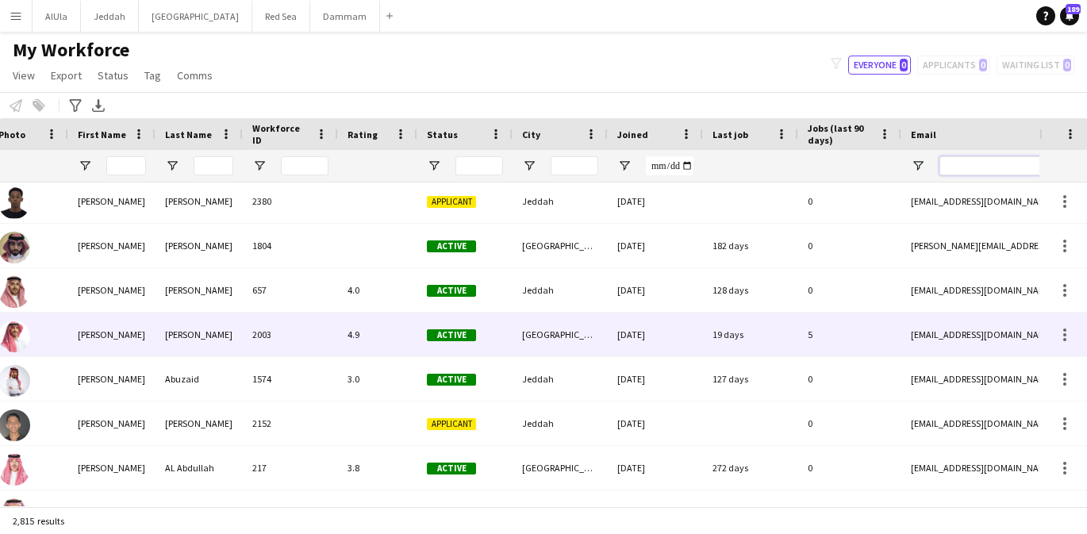
scroll to position [190, 0]
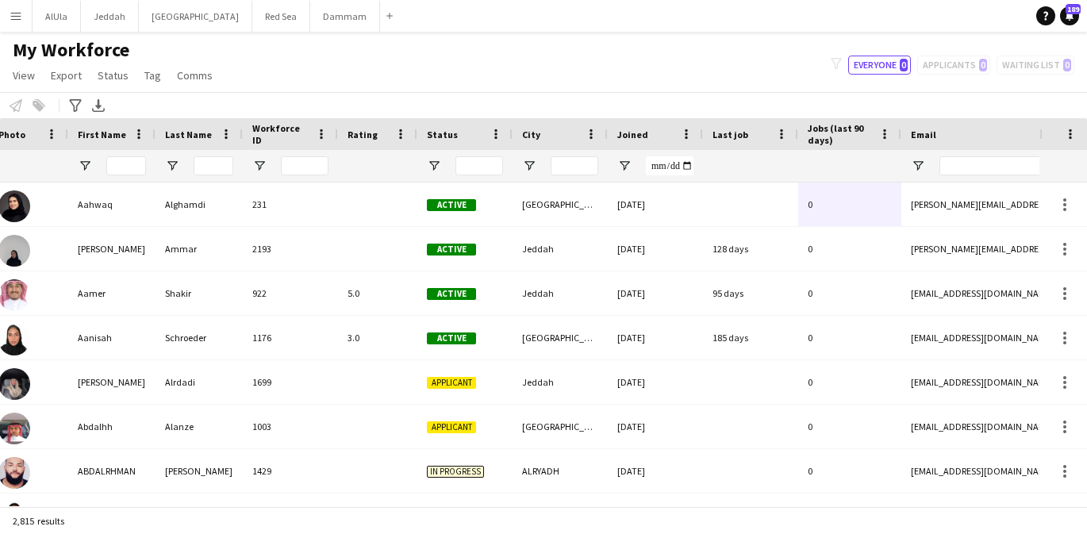
click at [17, 24] on button "Menu" at bounding box center [16, 16] width 32 height 32
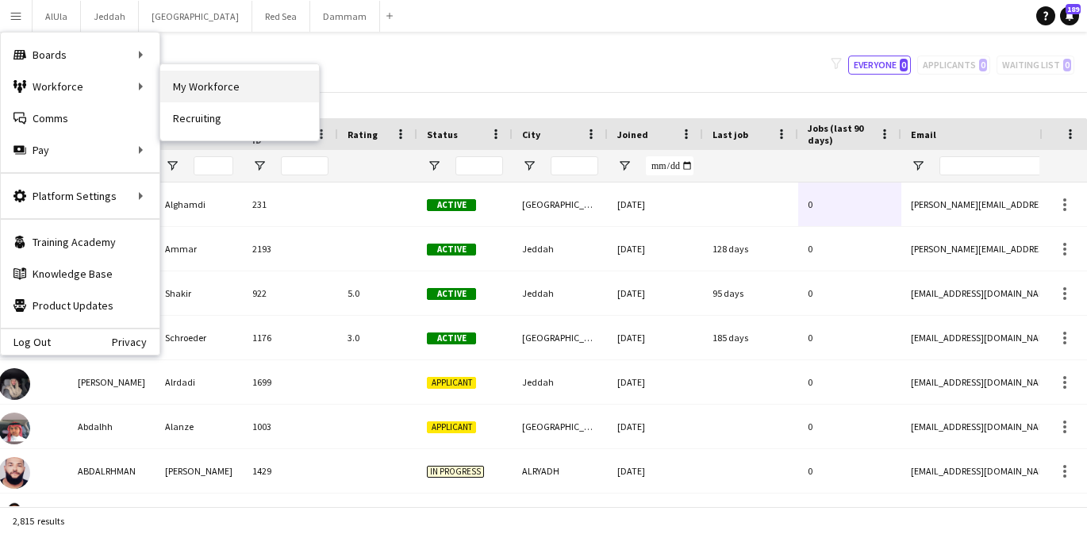
click at [219, 98] on link "My Workforce" at bounding box center [239, 87] width 159 height 32
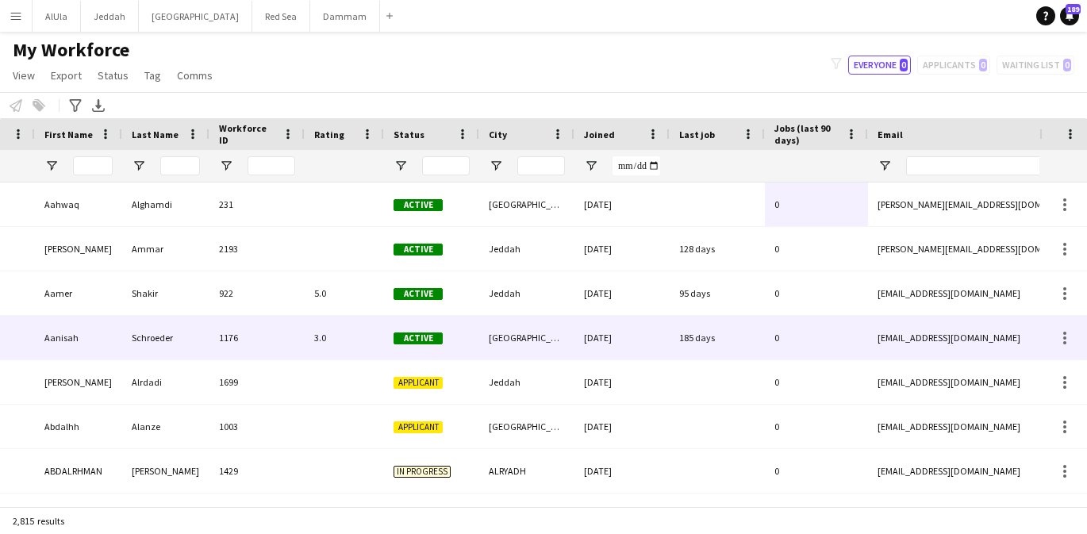
scroll to position [0, 160]
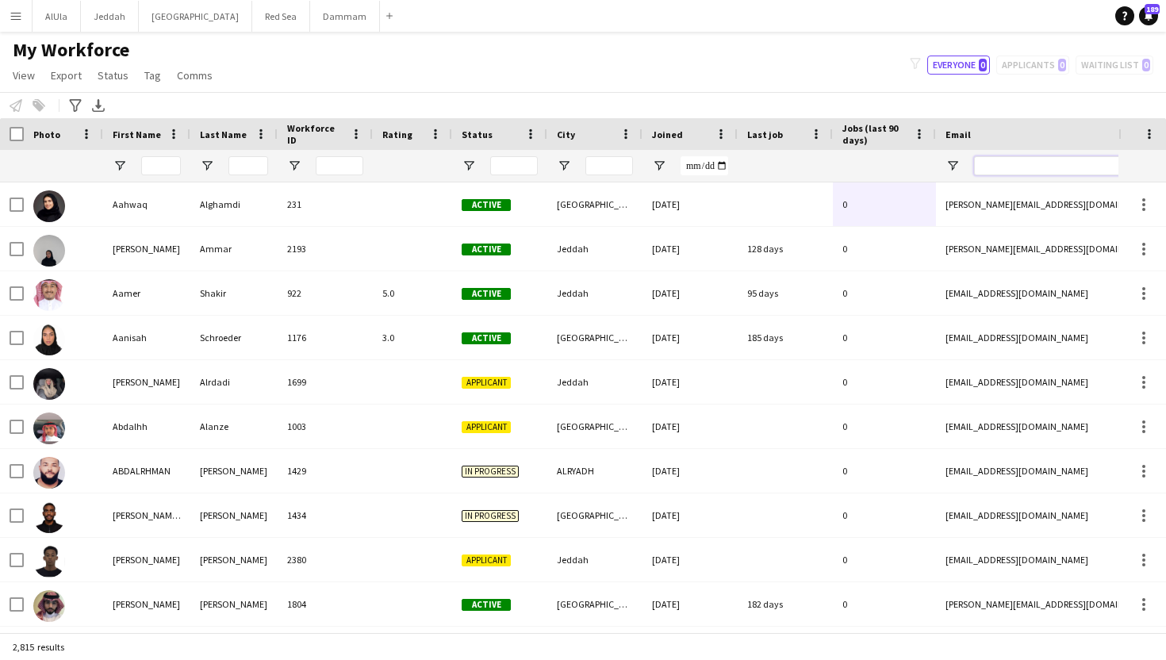
click at [985, 163] on input "Email Filter Input" at bounding box center [1109, 165] width 270 height 19
paste input "**********"
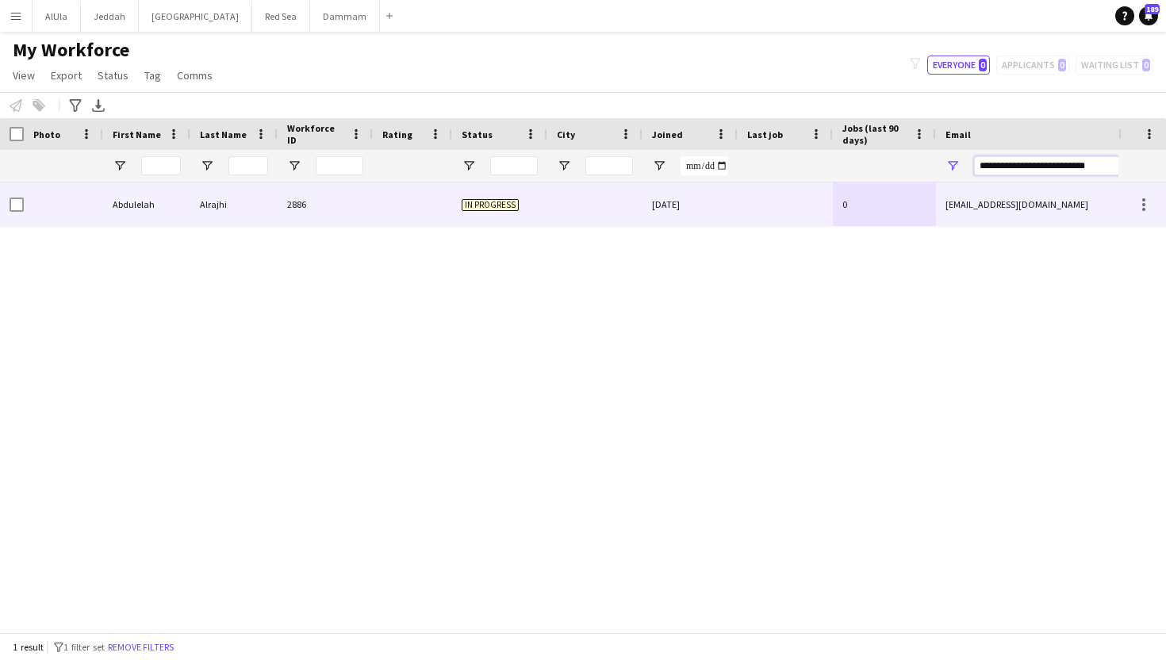
type input "**********"
click at [605, 205] on div at bounding box center [595, 205] width 95 height 44
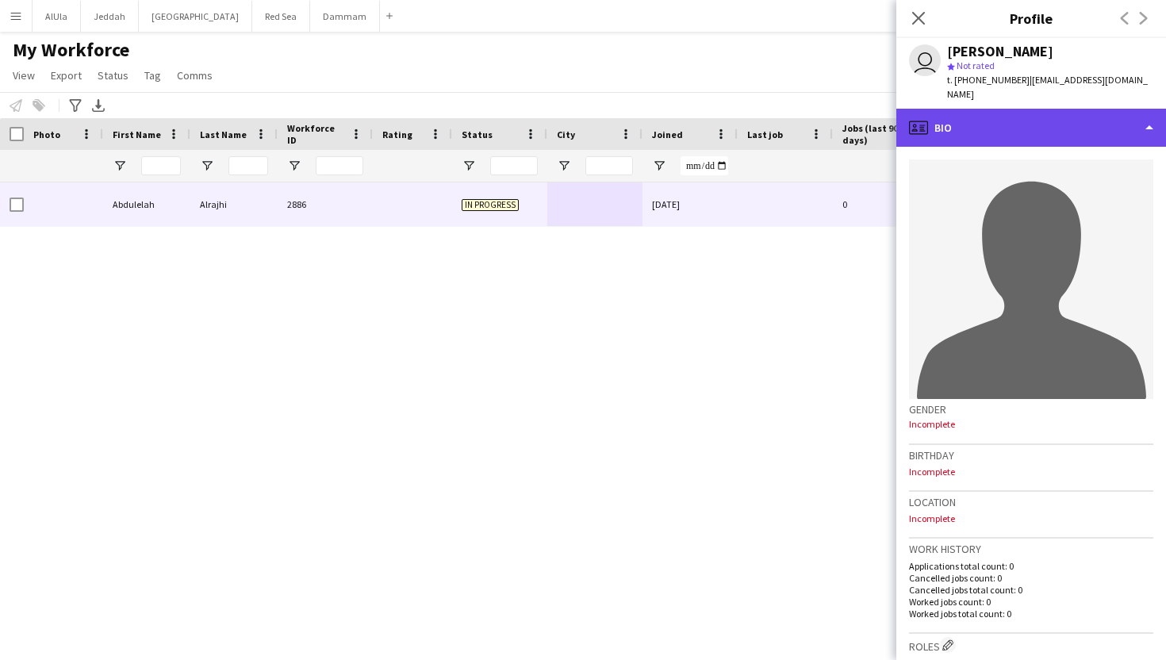
click at [987, 110] on div "profile Bio" at bounding box center [1032, 128] width 270 height 38
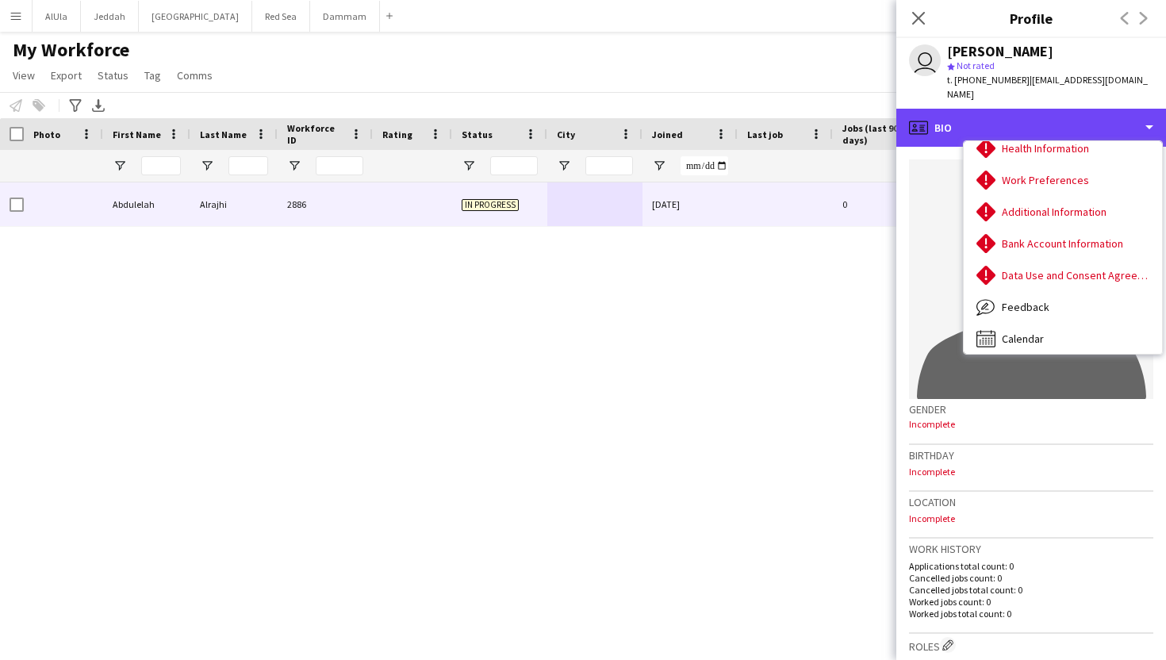
scroll to position [181, 0]
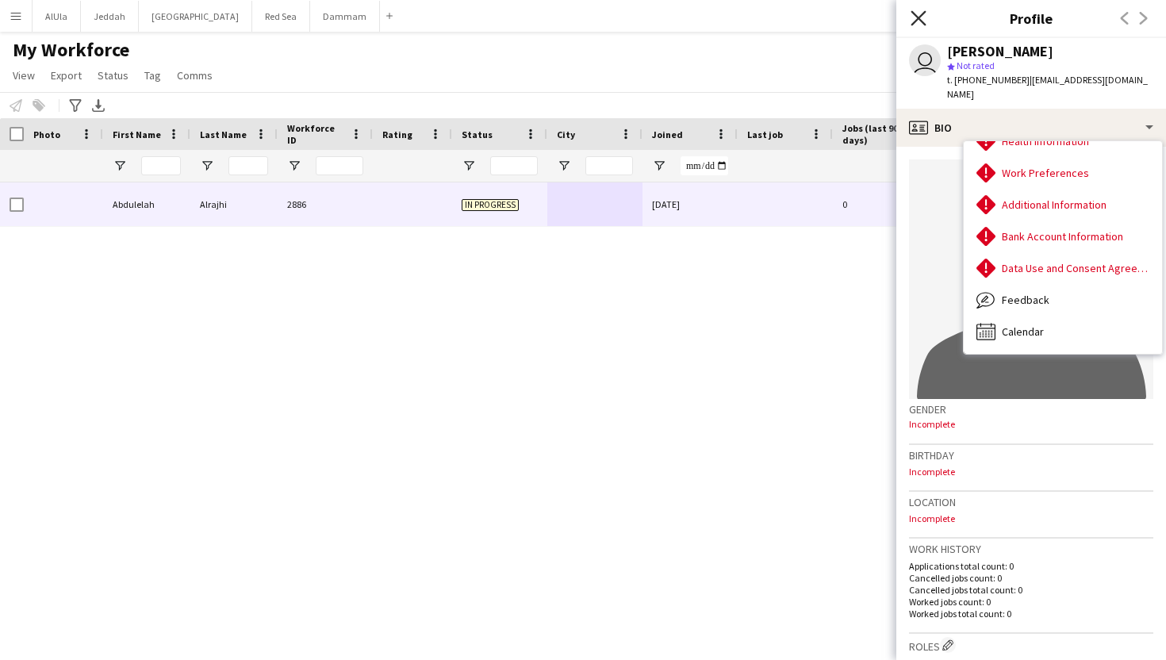
click at [914, 20] on icon "Close pop-in" at bounding box center [918, 17] width 15 height 15
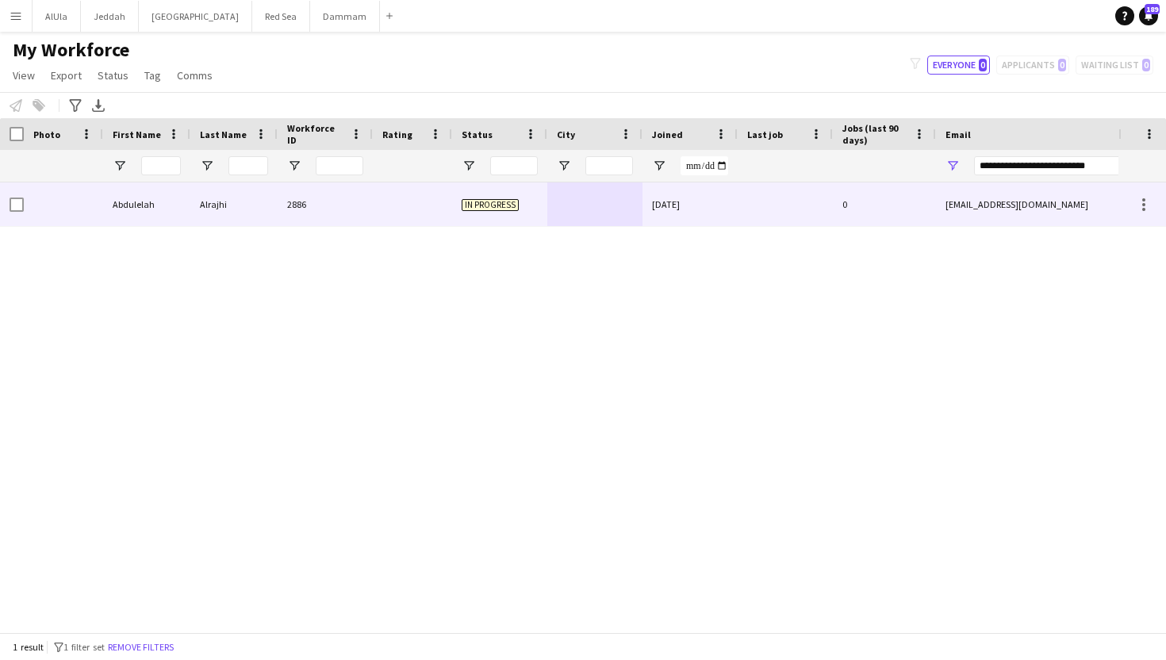
click at [404, 214] on div at bounding box center [412, 205] width 79 height 44
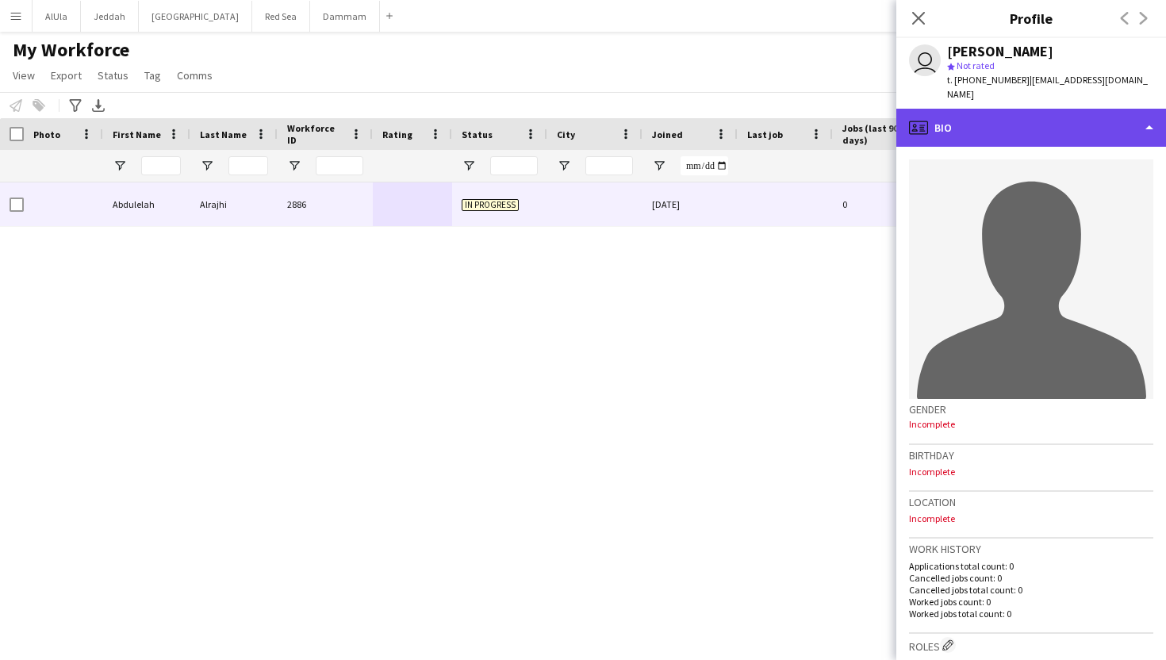
click at [1013, 115] on div "profile Bio" at bounding box center [1032, 128] width 270 height 38
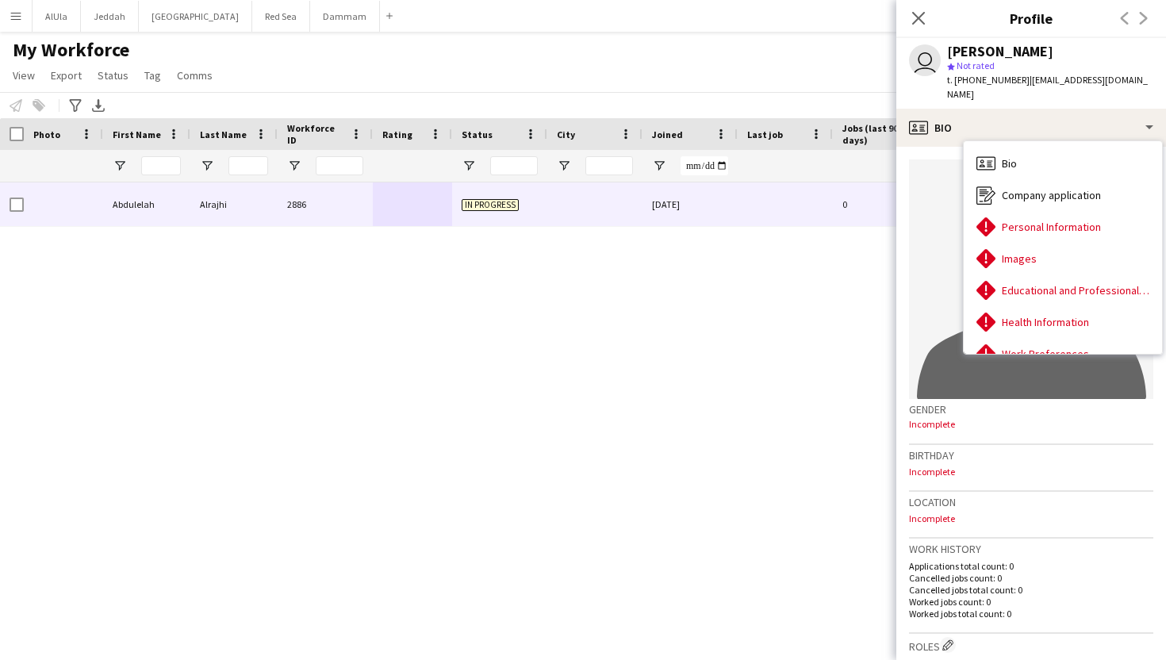
click at [821, 48] on div "My Workforce View Views Default view New view Update view Delete view Edit name…" at bounding box center [583, 65] width 1166 height 54
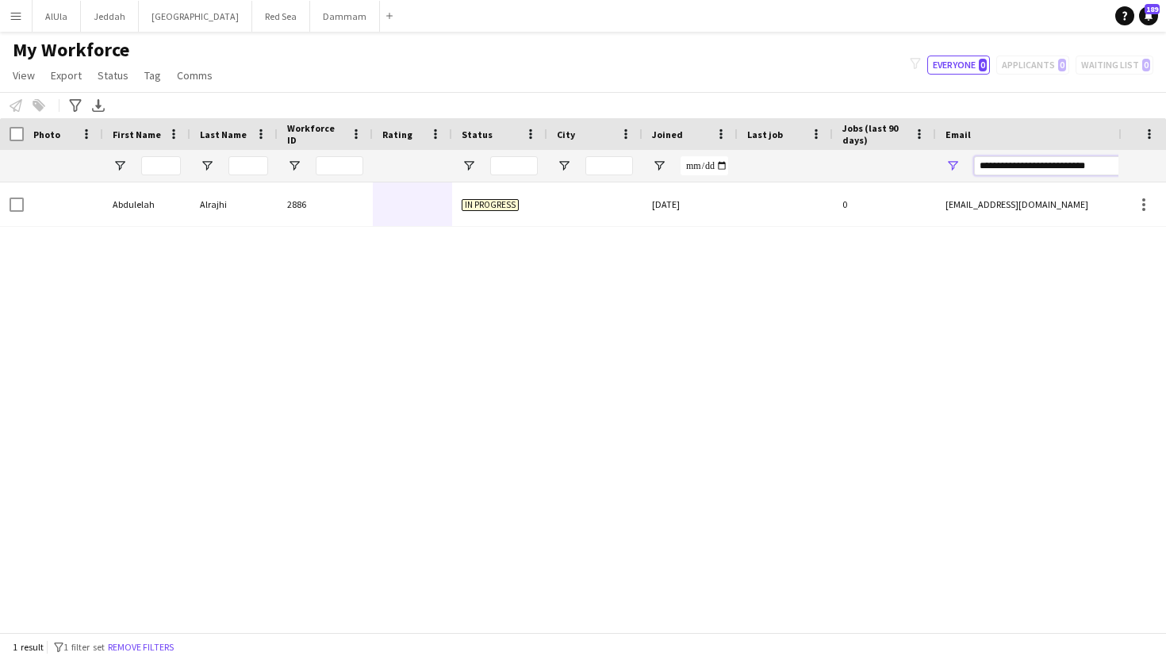
click at [1009, 167] on input "**********" at bounding box center [1109, 165] width 270 height 19
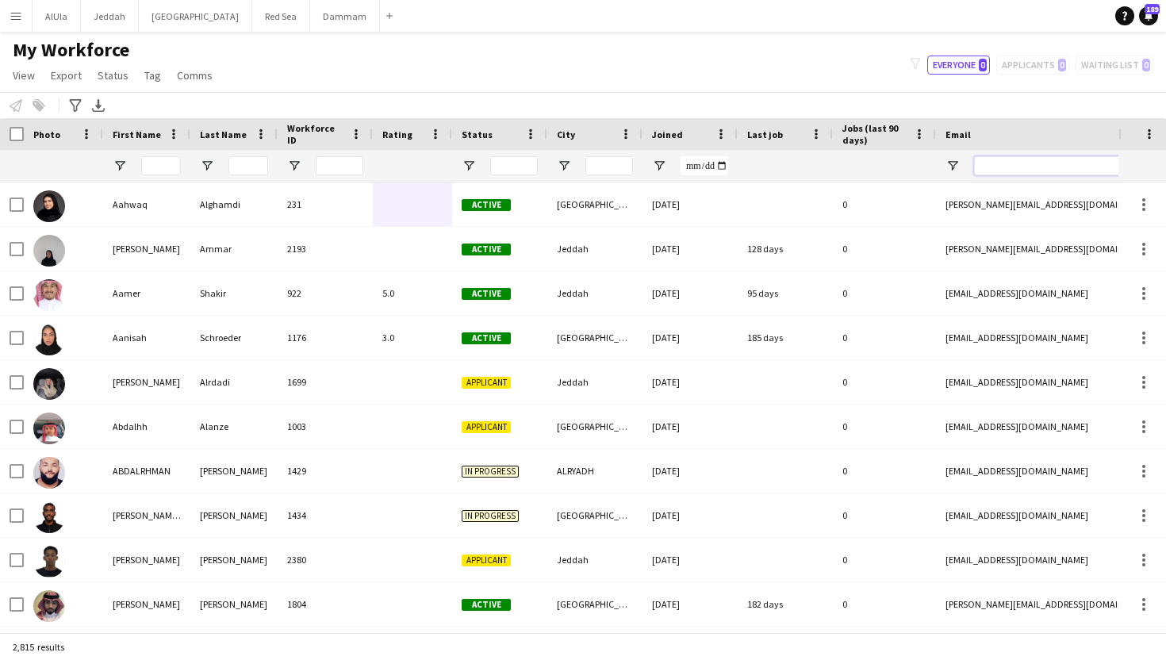
paste input "**********"
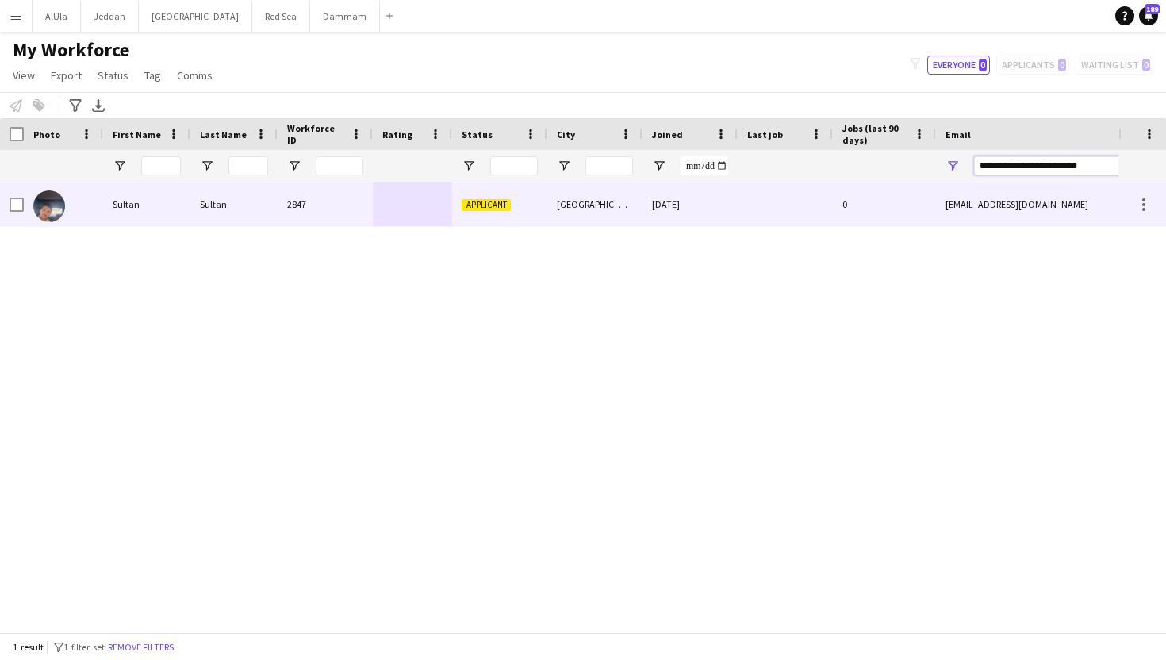
type input "**********"
click at [712, 198] on div "[DATE]" at bounding box center [690, 205] width 95 height 44
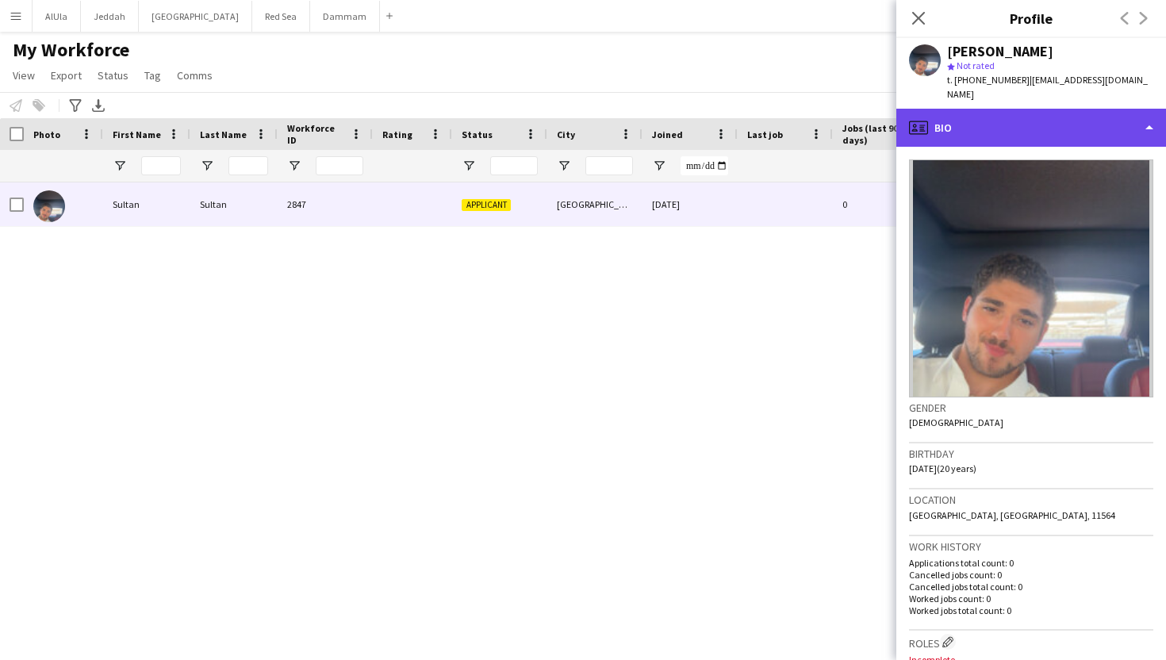
click at [1054, 130] on div "profile Bio" at bounding box center [1032, 128] width 270 height 38
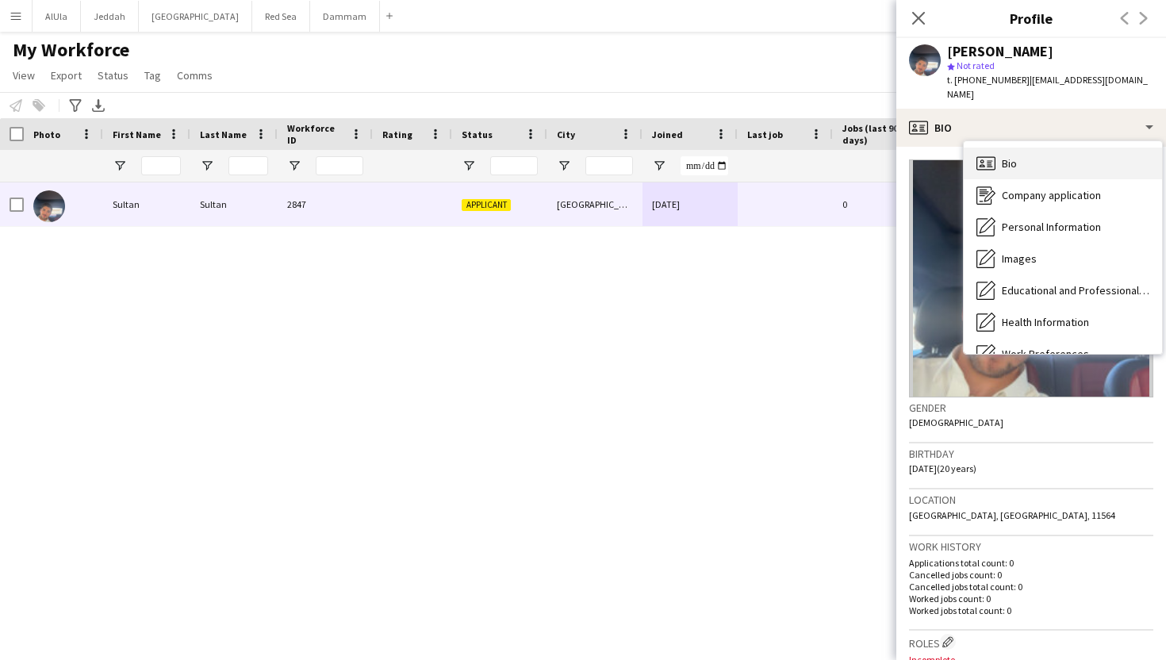
click at [1045, 154] on div "Bio Bio" at bounding box center [1063, 164] width 198 height 32
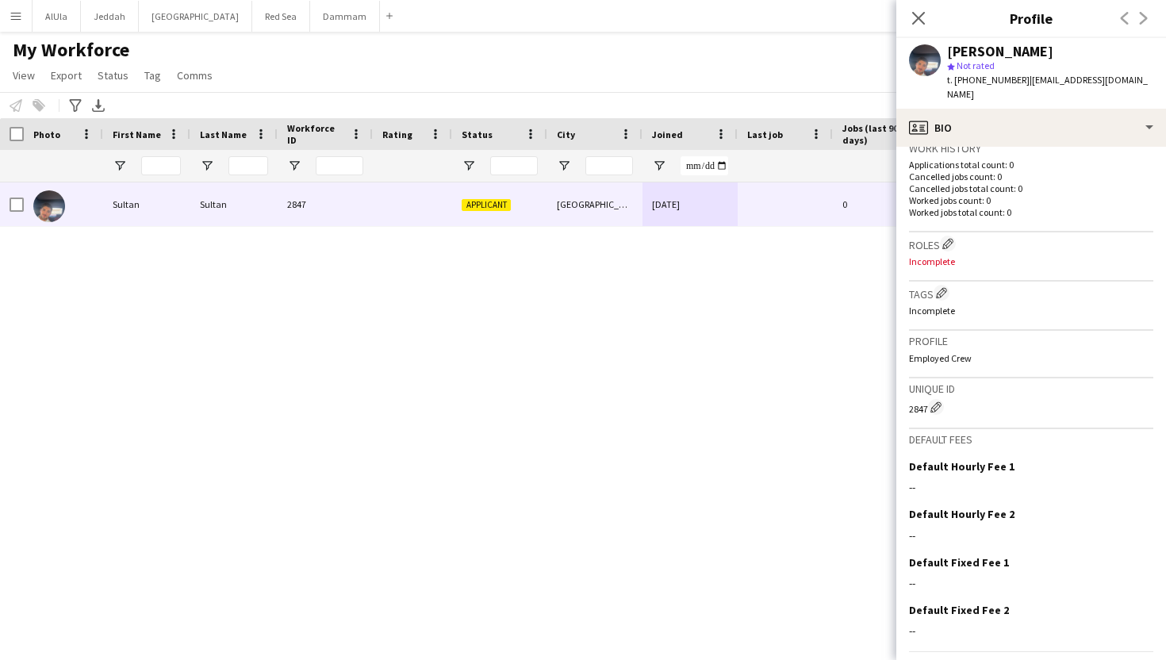
scroll to position [433, 0]
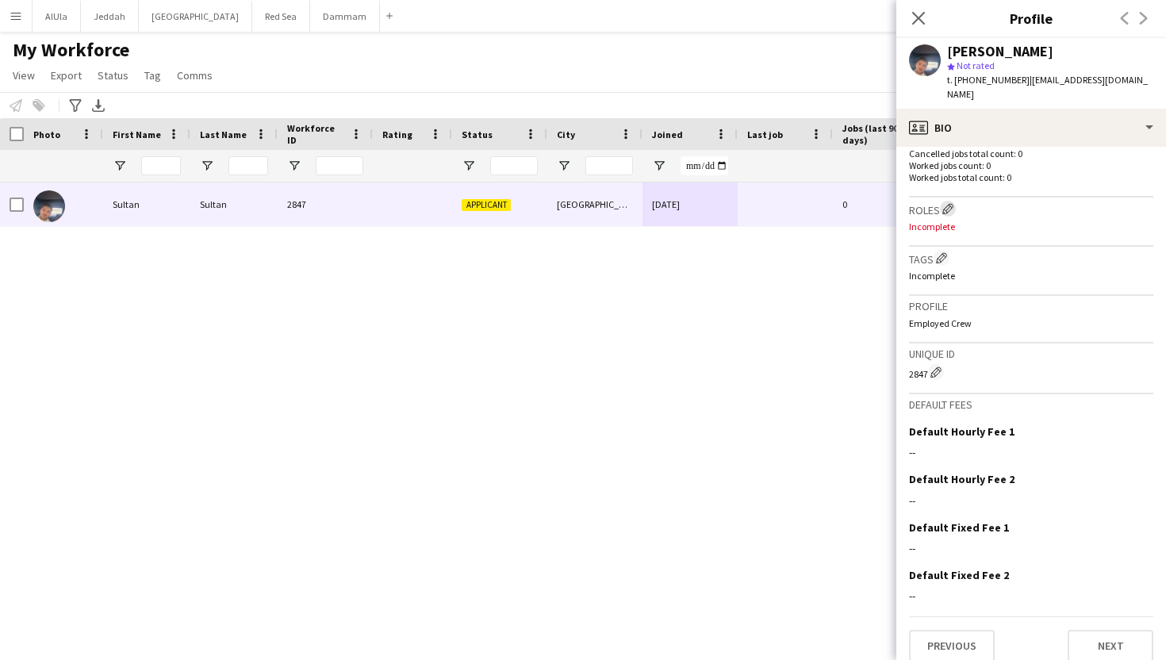
click at [947, 203] on app-icon "Edit crew company roles" at bounding box center [948, 208] width 11 height 11
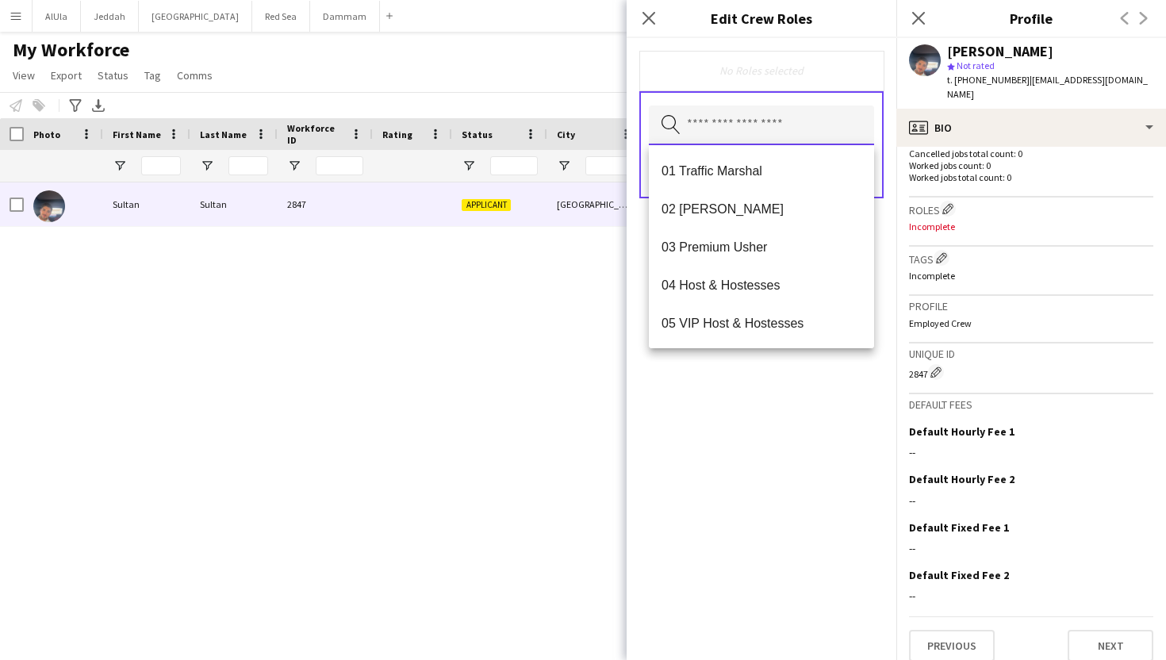
click at [765, 123] on input "text" at bounding box center [761, 126] width 225 height 40
click at [568, 336] on div "[PERSON_NAME] 2847 Applicant [GEOGRAPHIC_DATA] [DATE] 0 [EMAIL_ADDRESS][DOMAIN_…" at bounding box center [559, 408] width 1119 height 450
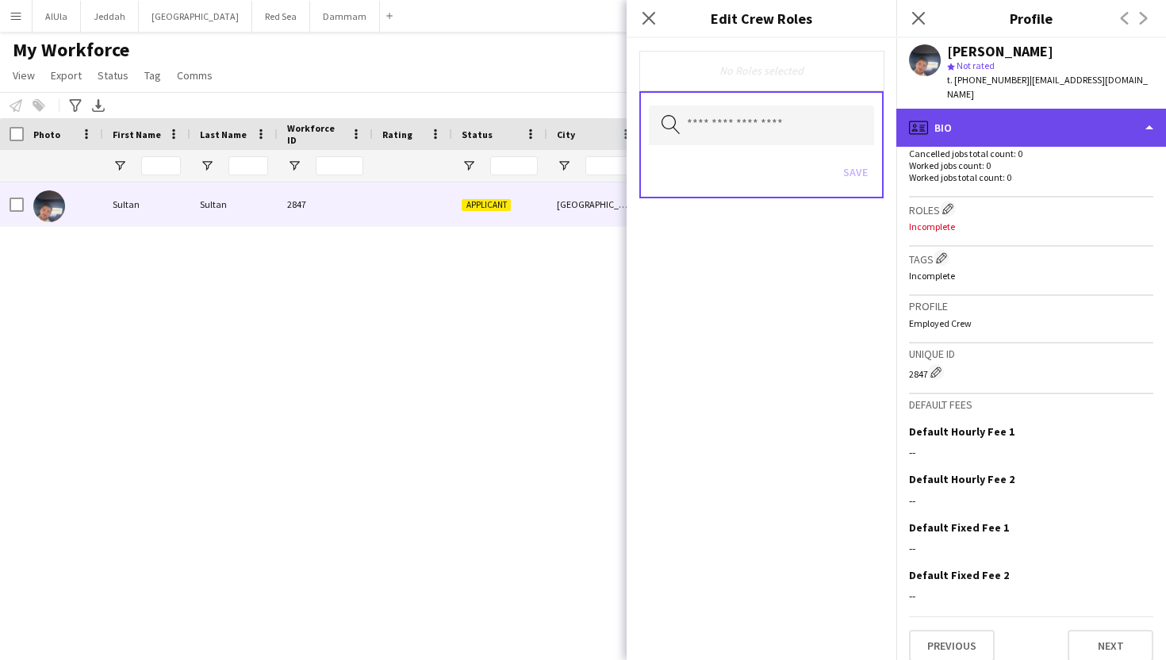
click at [986, 130] on div "profile Bio" at bounding box center [1032, 128] width 270 height 38
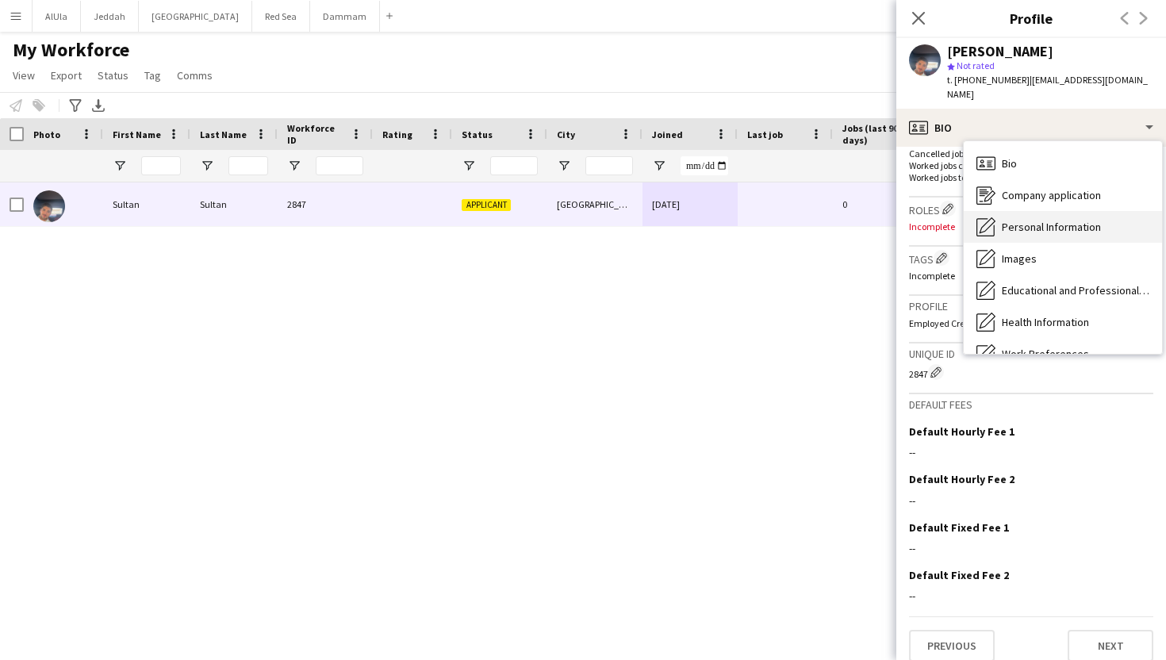
click at [1026, 220] on span "Personal Information" at bounding box center [1051, 227] width 99 height 14
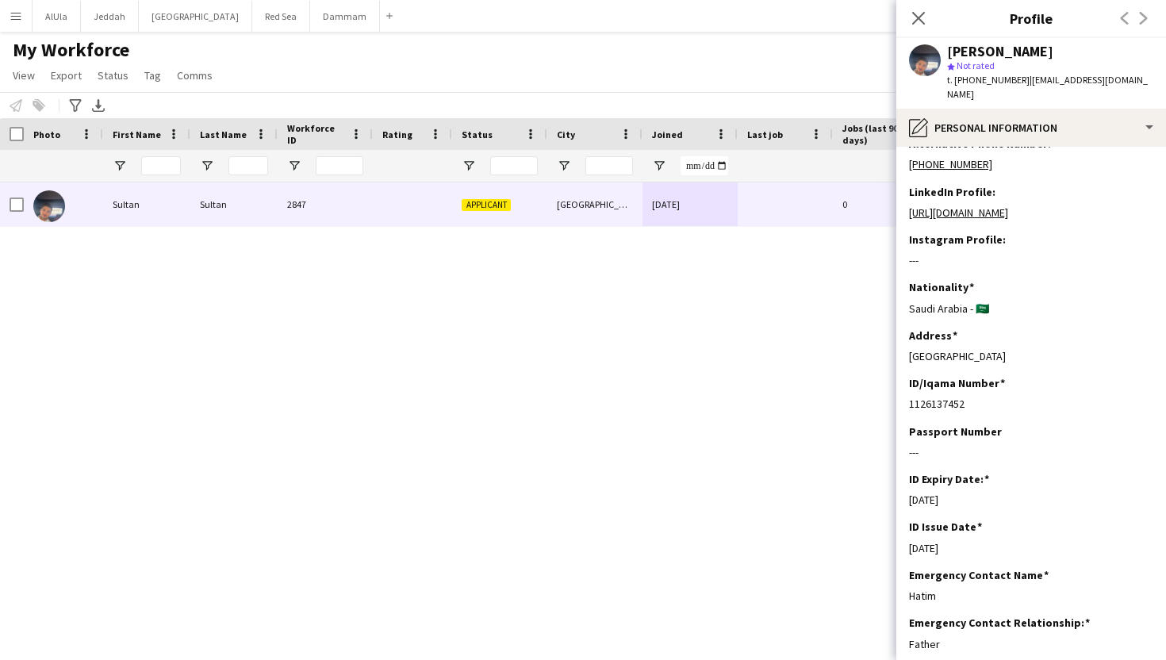
scroll to position [0, 0]
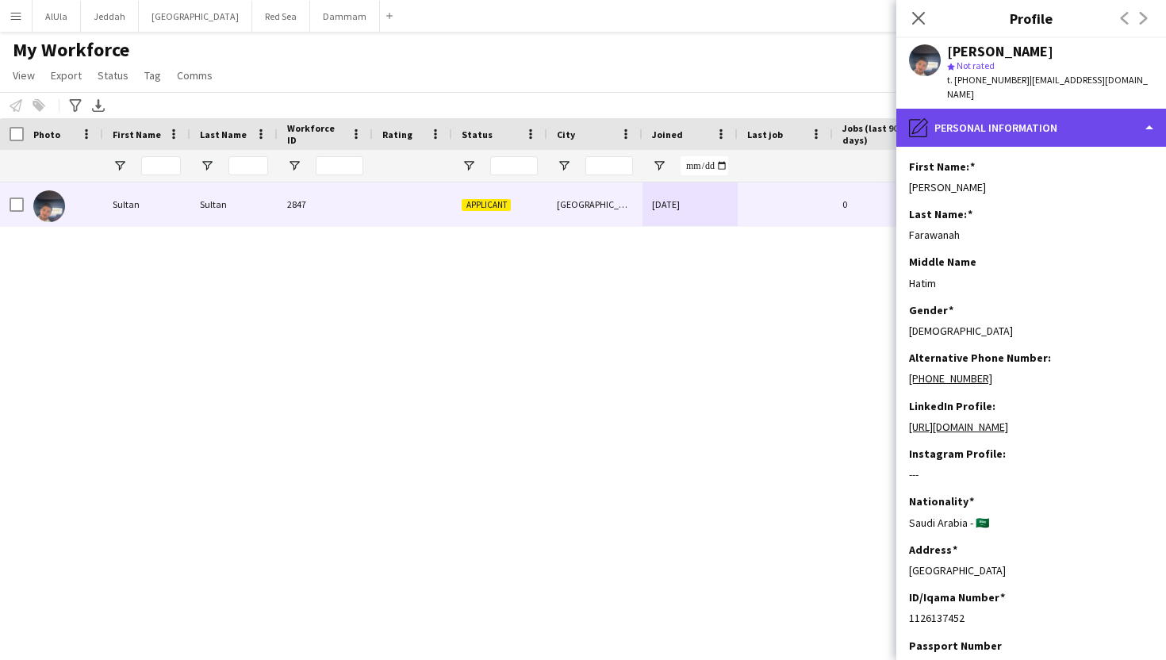
click at [993, 109] on div "pencil4 Personal Information" at bounding box center [1032, 128] width 270 height 38
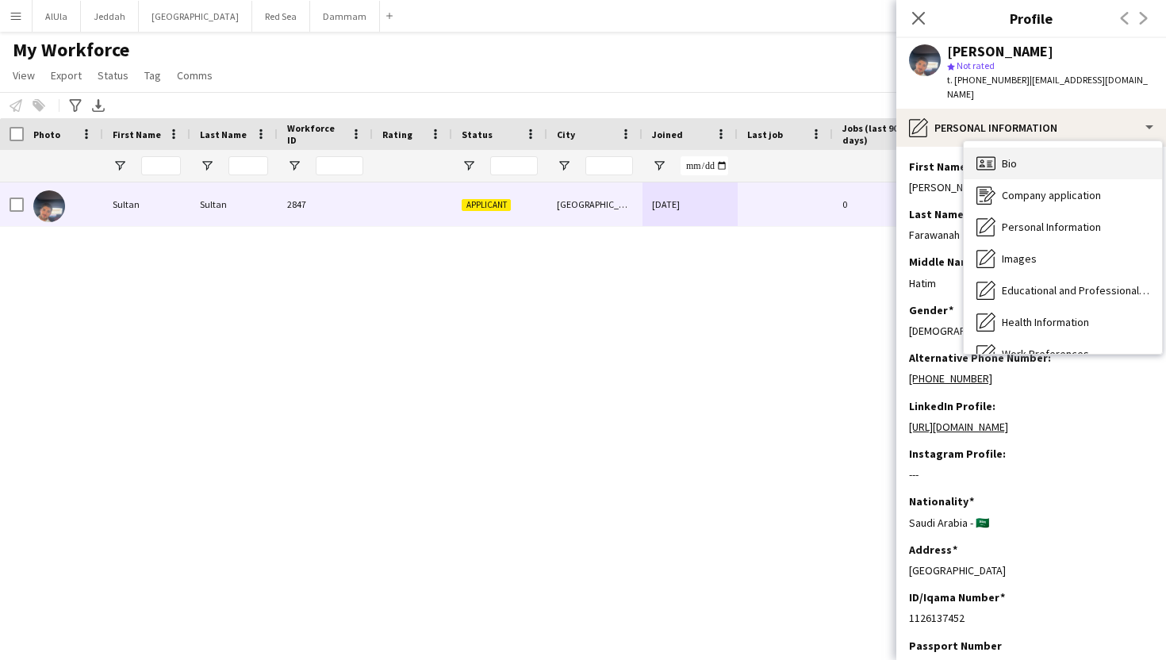
click at [1005, 156] on span "Bio" at bounding box center [1009, 163] width 15 height 14
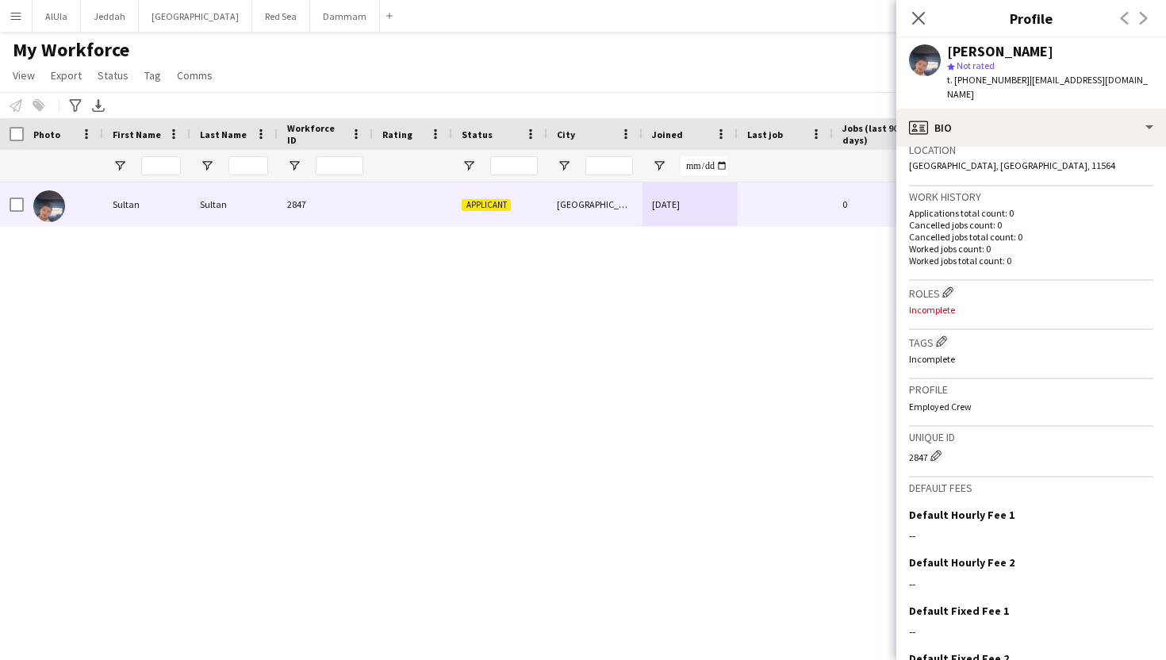
scroll to position [351, 0]
click at [947, 286] on app-icon "Edit crew company roles" at bounding box center [948, 291] width 11 height 11
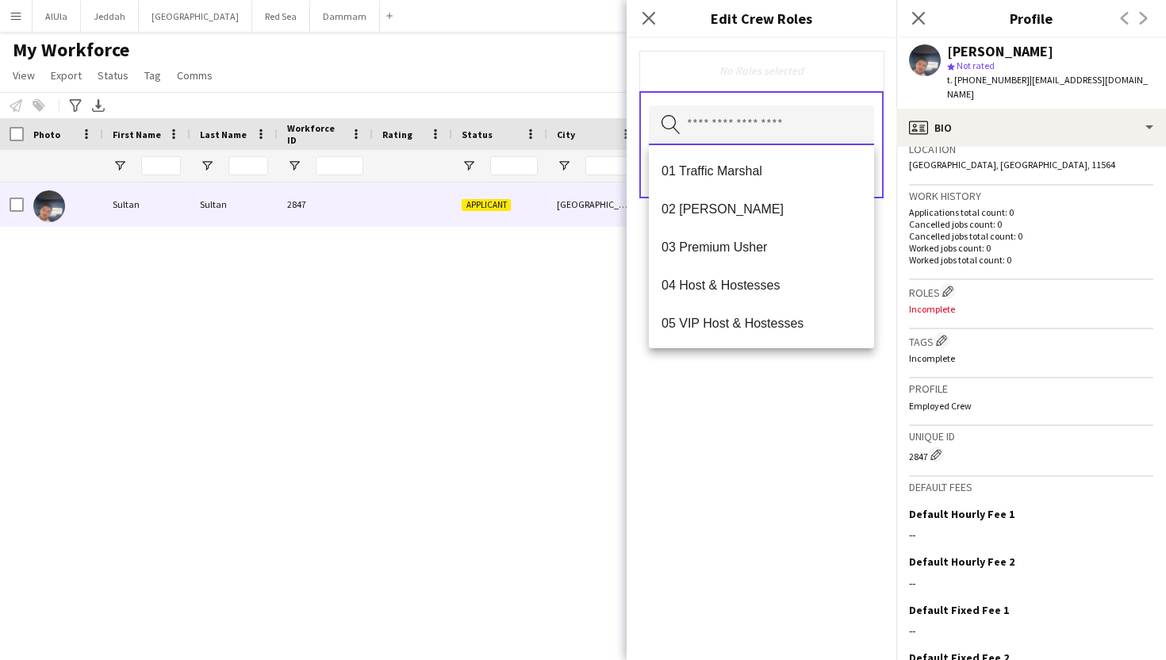
click at [768, 131] on input "text" at bounding box center [761, 126] width 225 height 40
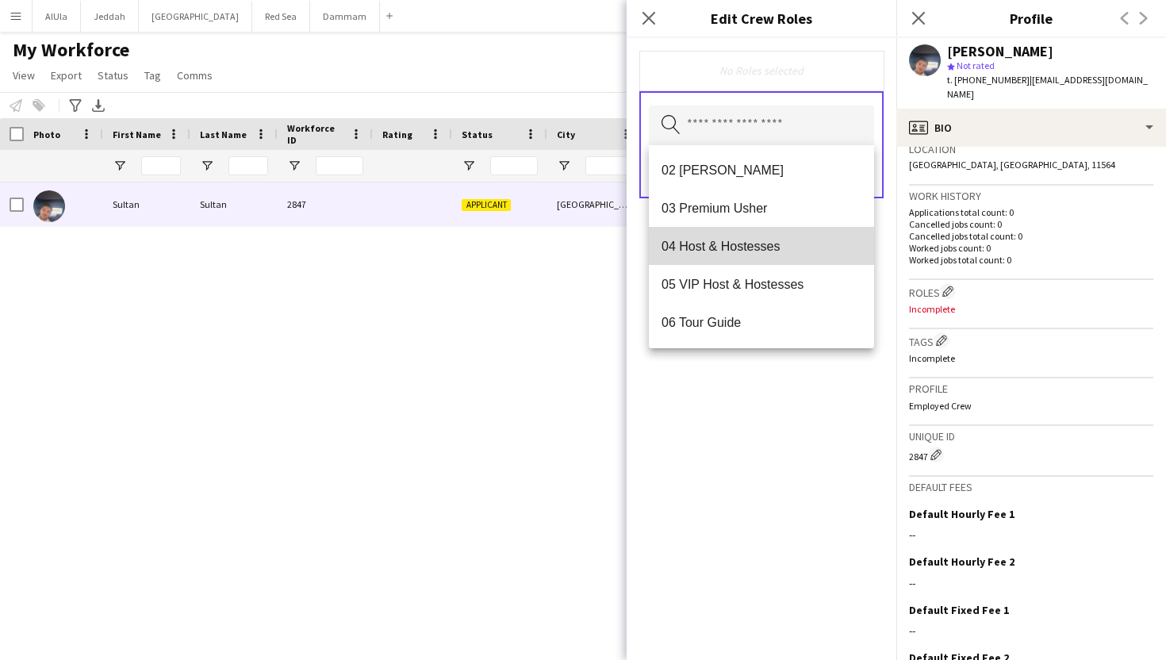
click at [758, 237] on mat-option "04 Host & Hostesses" at bounding box center [761, 246] width 225 height 38
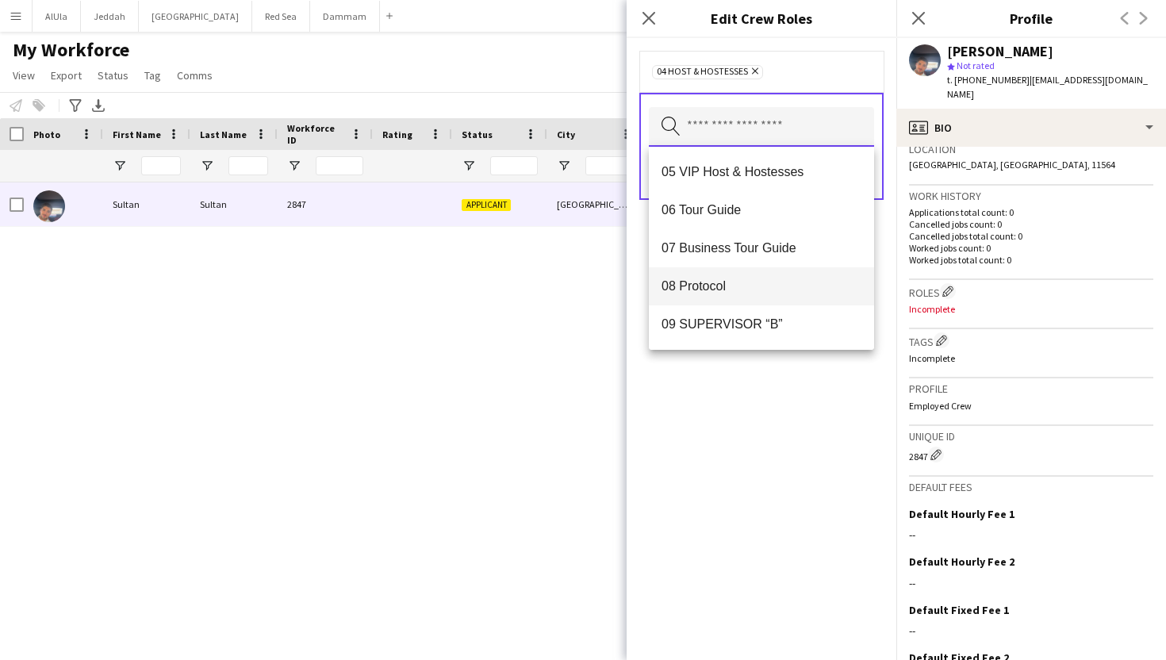
scroll to position [115, 0]
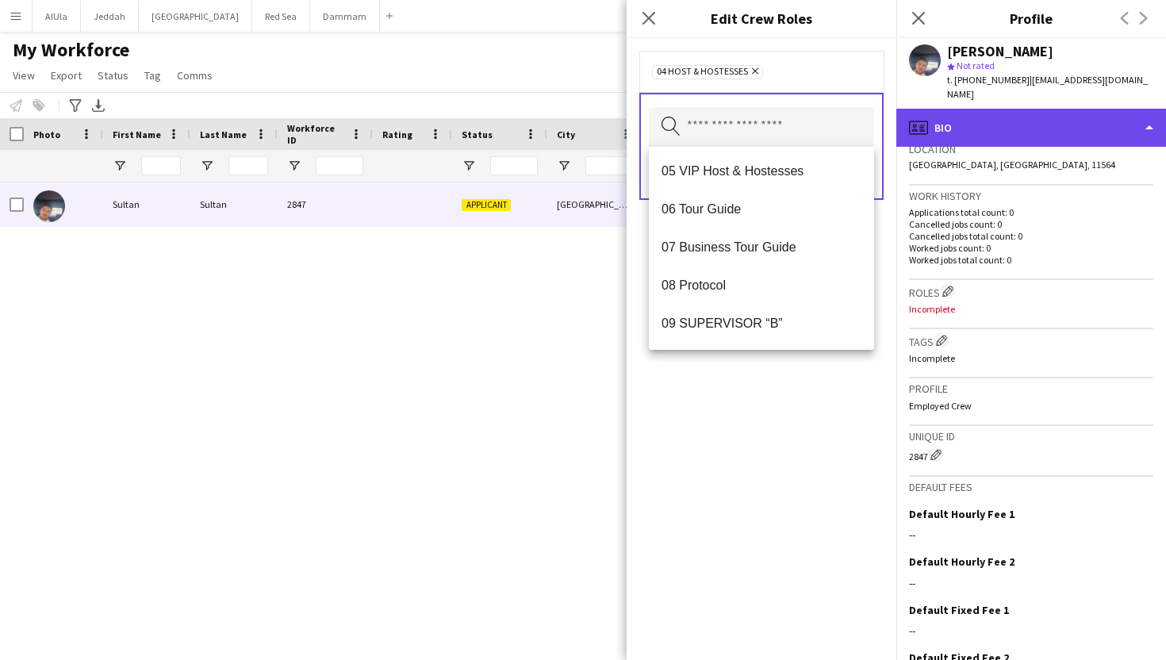
click at [1024, 115] on div "profile Bio" at bounding box center [1032, 128] width 270 height 38
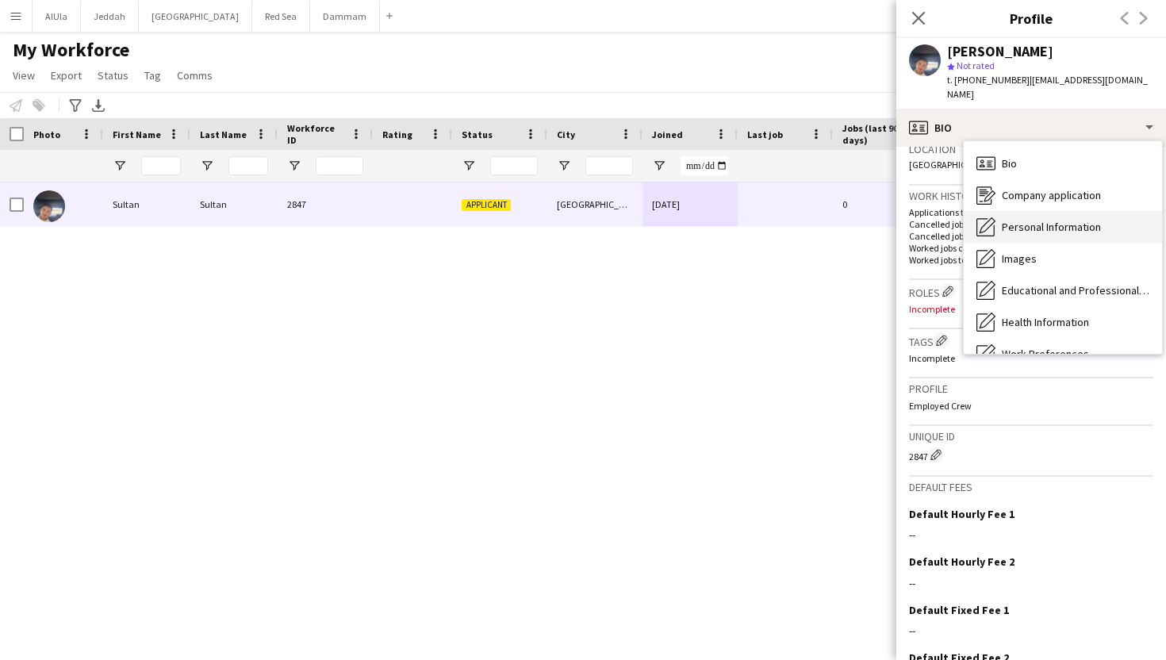
click at [1036, 220] on span "Personal Information" at bounding box center [1051, 227] width 99 height 14
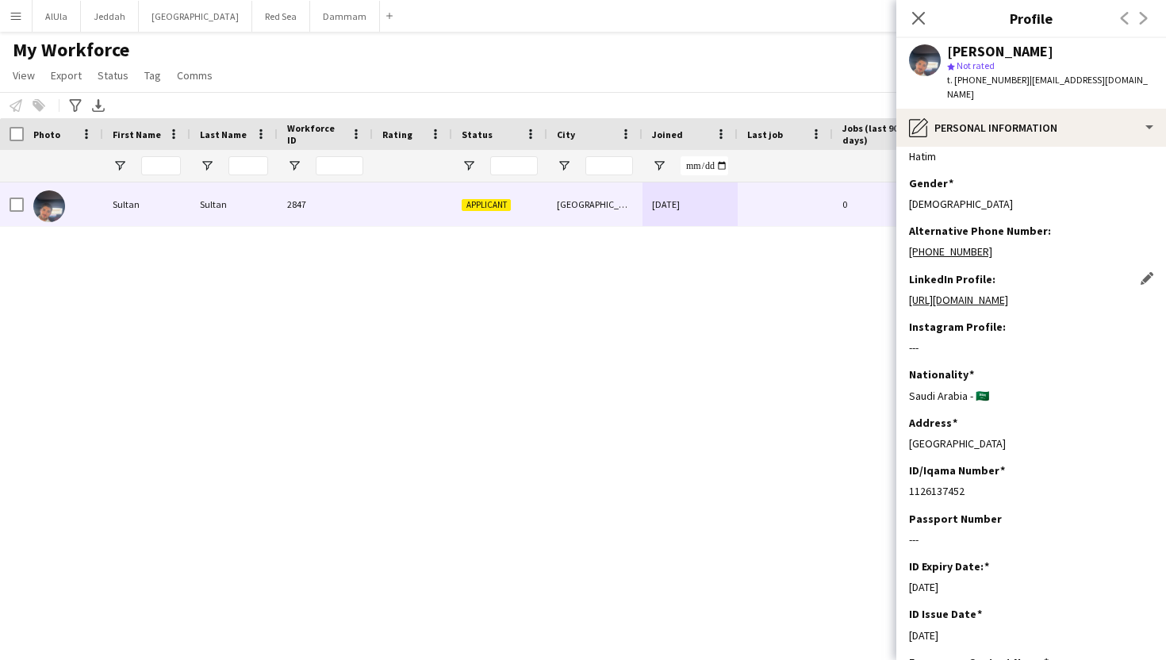
scroll to position [0, 0]
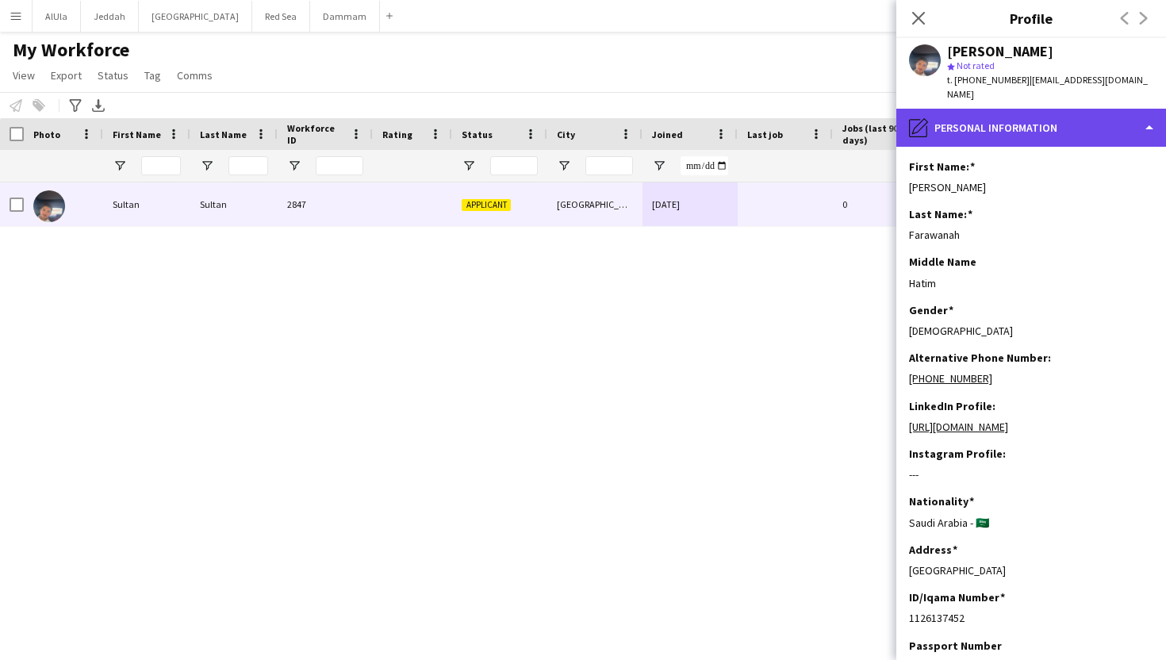
click at [947, 125] on div "pencil4 Personal Information" at bounding box center [1032, 128] width 270 height 38
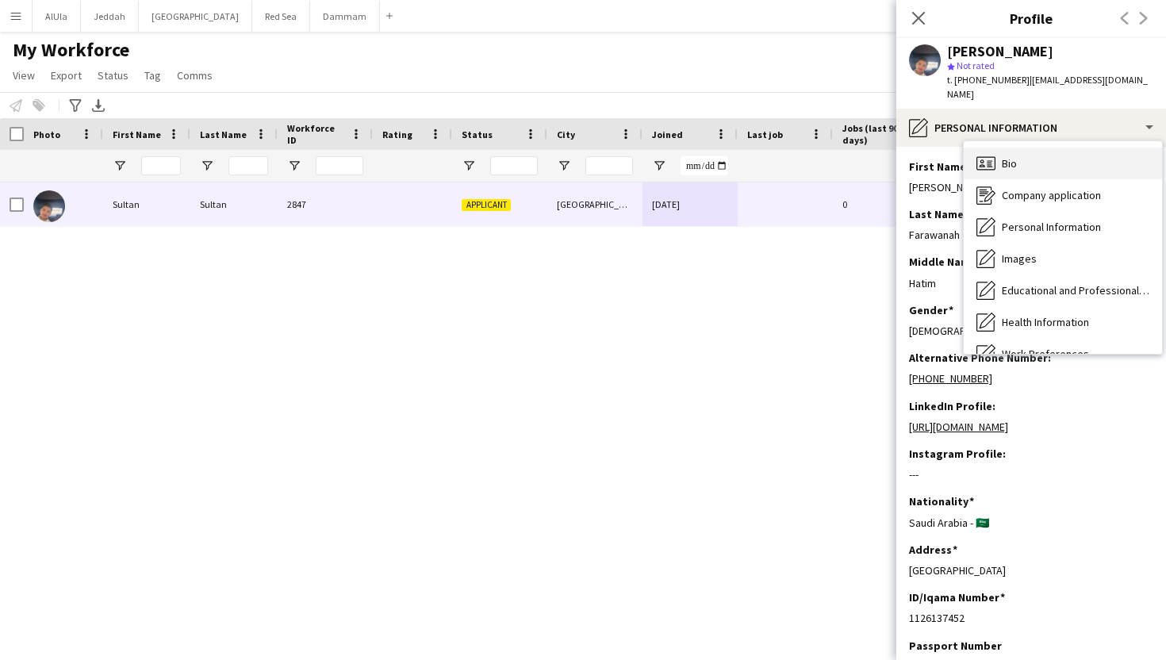
click at [994, 161] on div "Bio Bio" at bounding box center [1063, 164] width 198 height 32
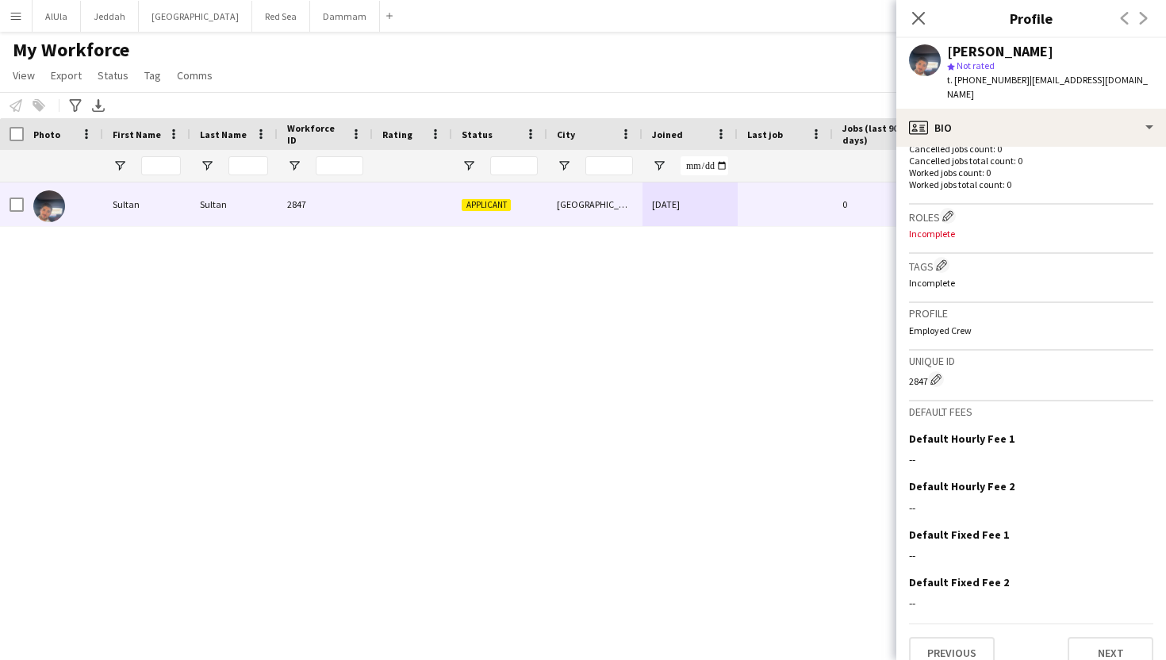
scroll to position [433, 0]
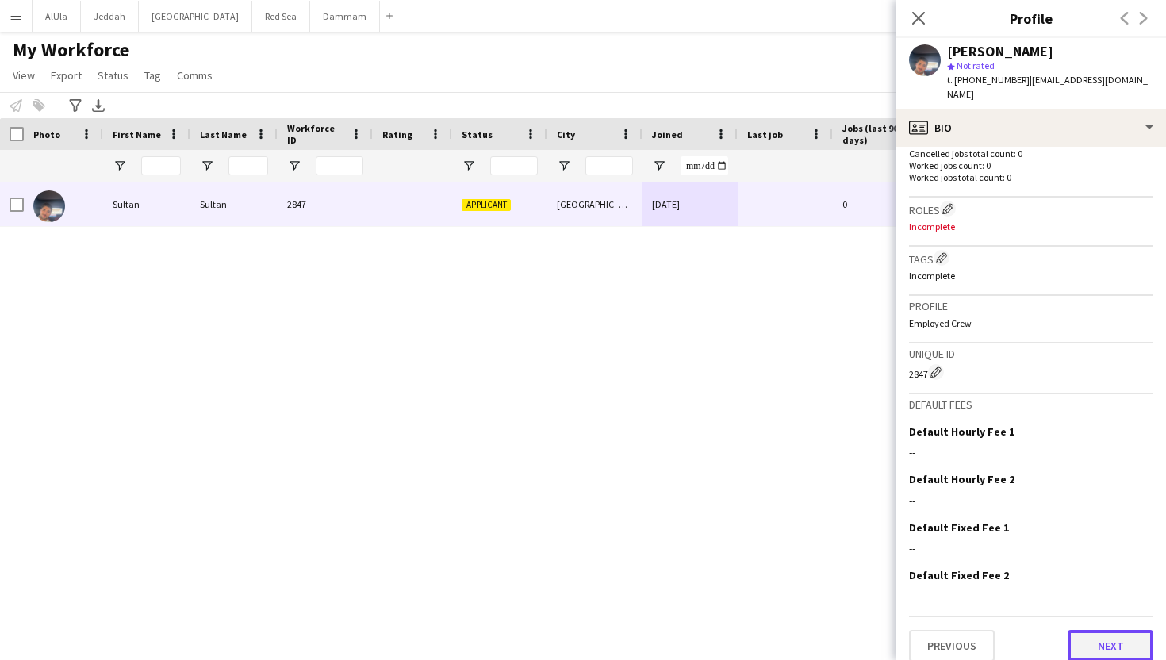
click at [1107, 635] on button "Next" at bounding box center [1111, 646] width 86 height 32
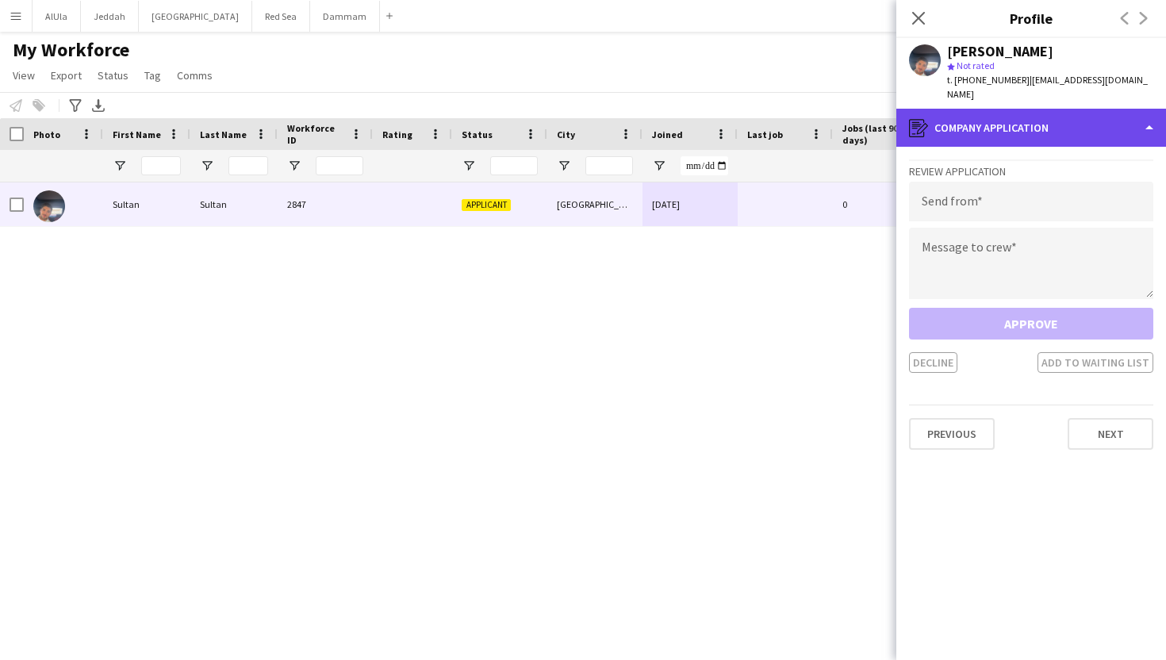
click at [986, 115] on div "register Company application" at bounding box center [1032, 128] width 270 height 38
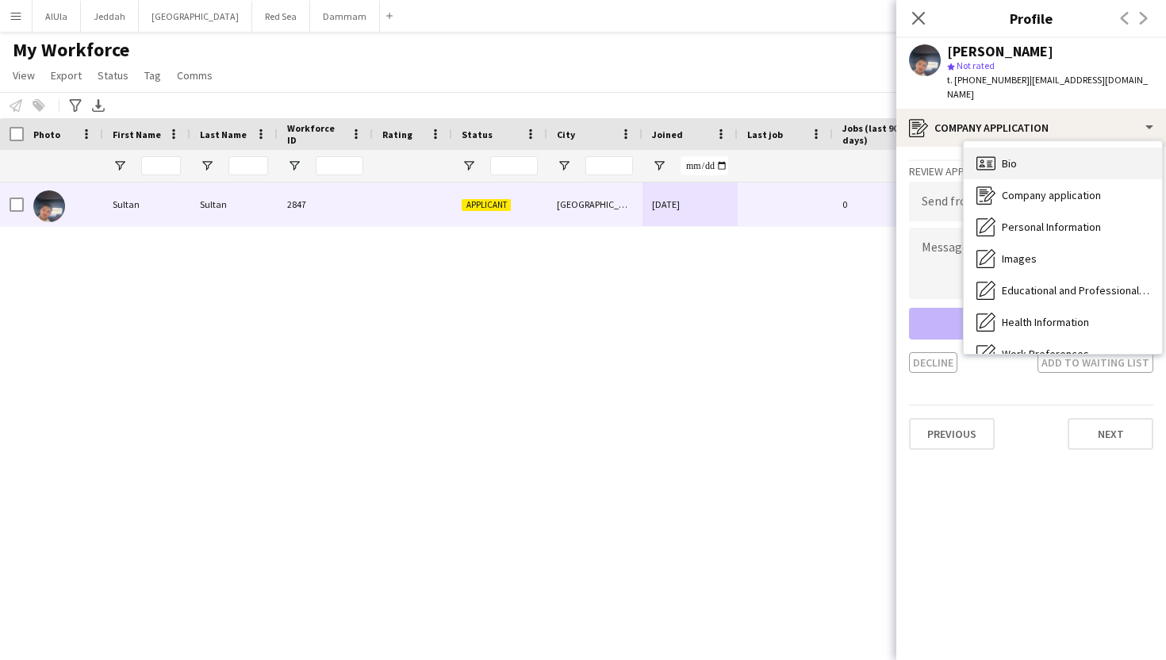
click at [1006, 156] on span "Bio" at bounding box center [1009, 163] width 15 height 14
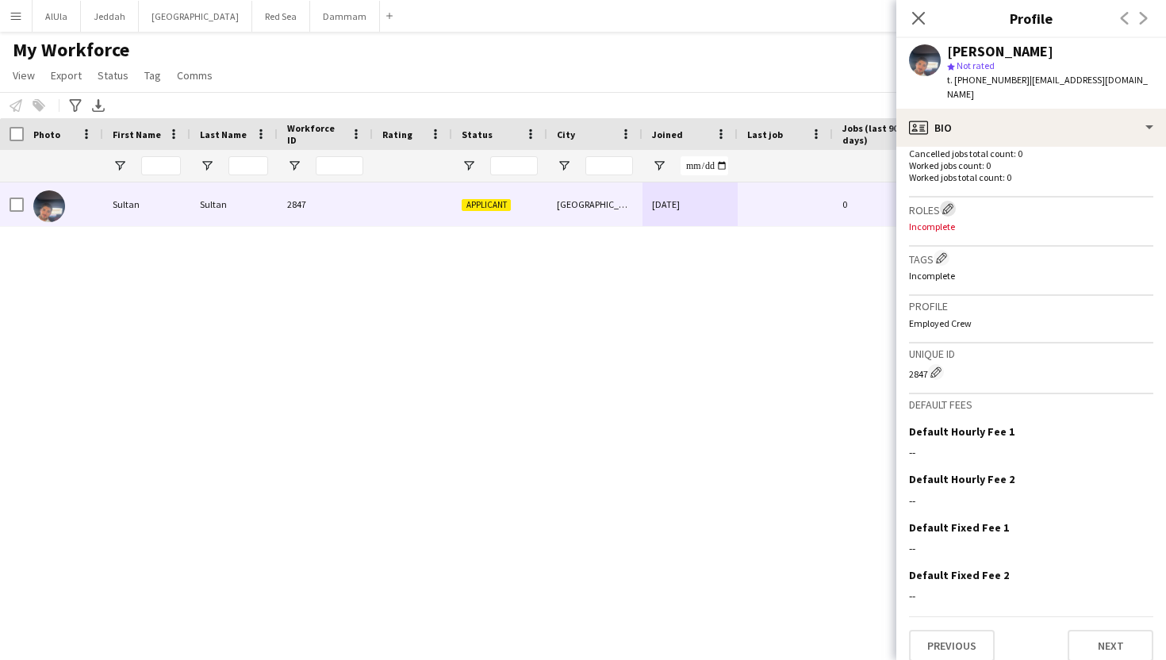
click at [950, 203] on app-icon "Edit crew company roles" at bounding box center [948, 208] width 11 height 11
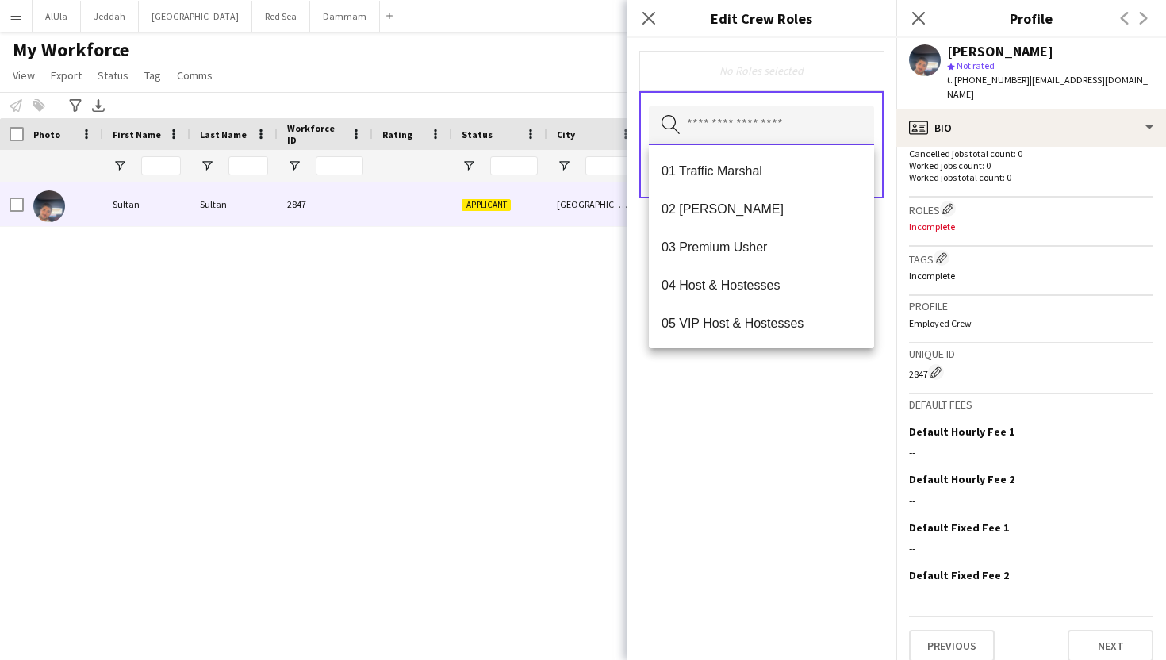
click at [794, 113] on input "text" at bounding box center [761, 126] width 225 height 40
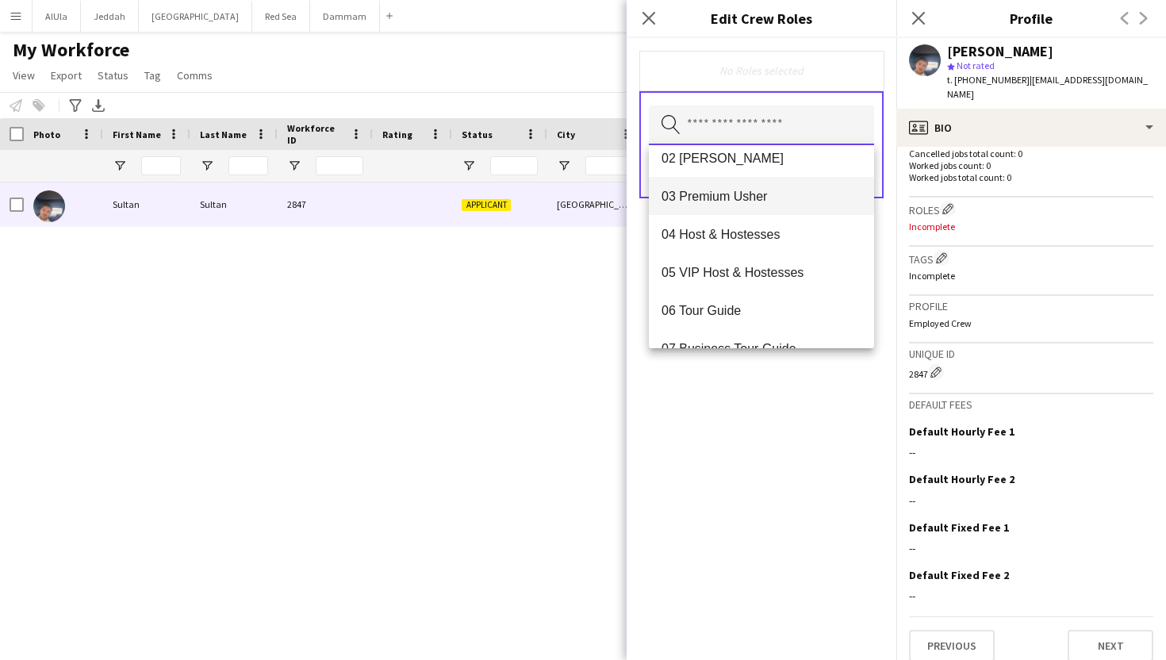
scroll to position [52, 0]
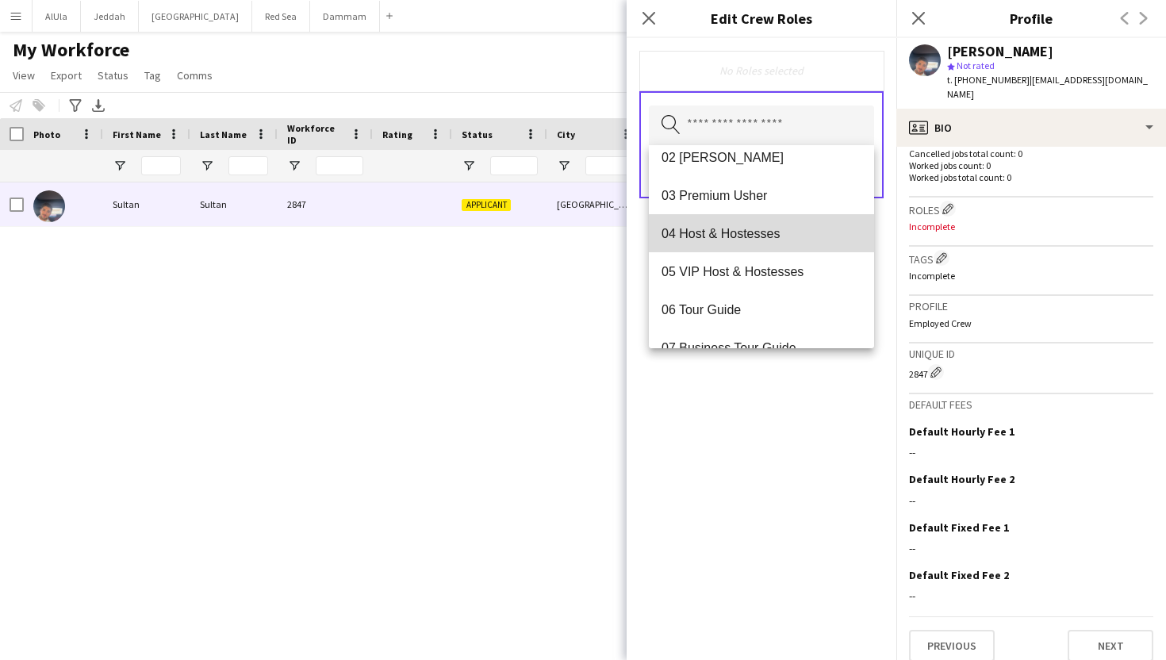
click at [770, 239] on span "04 Host & Hostesses" at bounding box center [762, 233] width 200 height 15
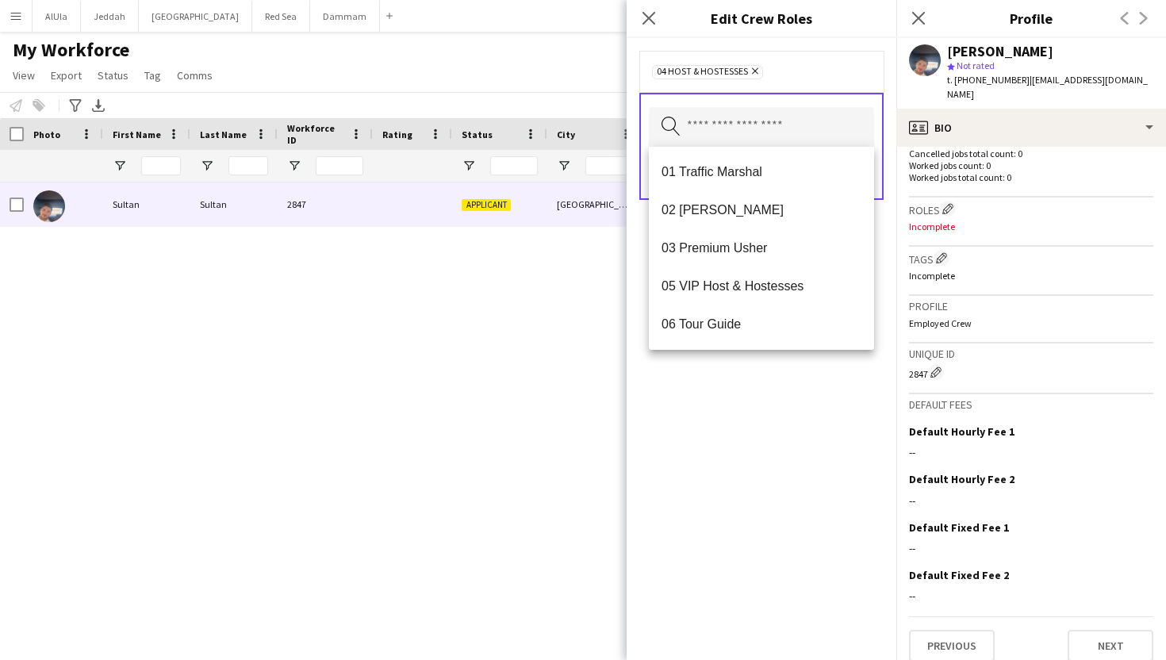
click at [772, 398] on div "04 Host & Hostesses Remove Search by role type Save" at bounding box center [762, 349] width 270 height 622
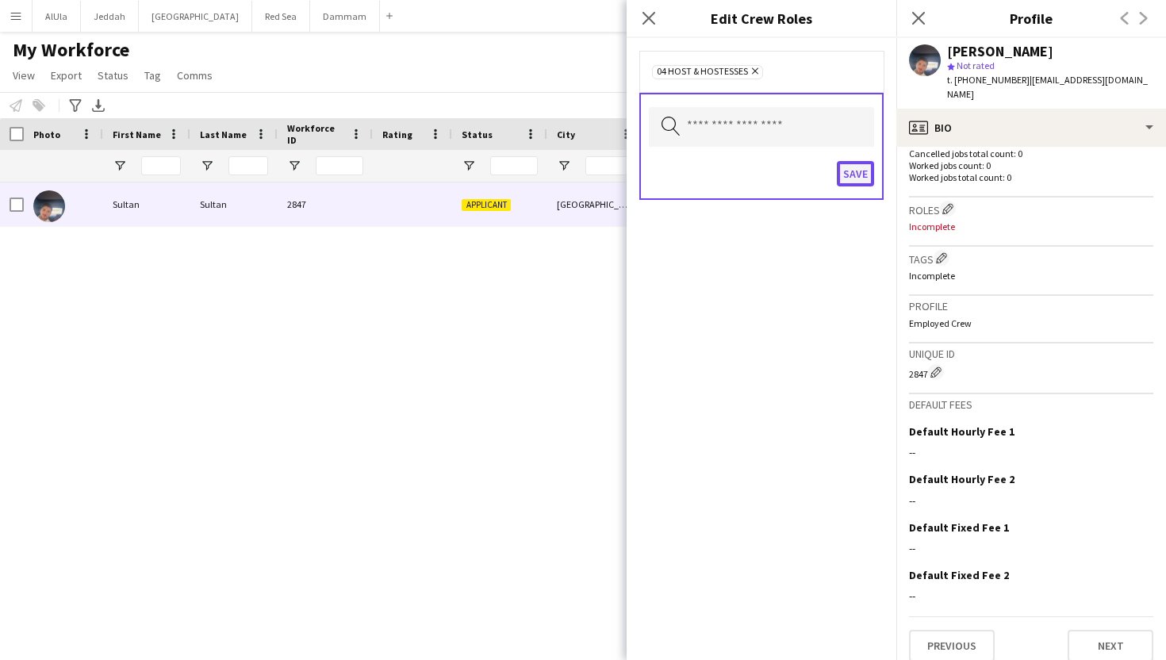
click at [863, 180] on button "Save" at bounding box center [855, 173] width 37 height 25
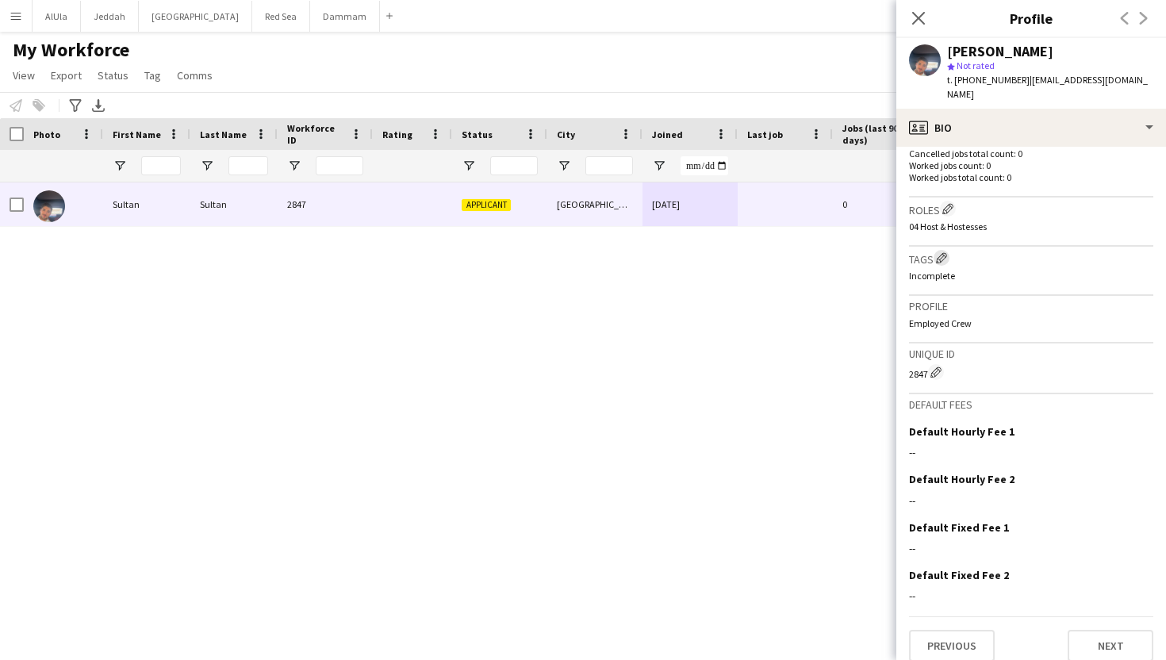
click at [942, 252] on app-icon "Edit crew company tags" at bounding box center [941, 257] width 11 height 11
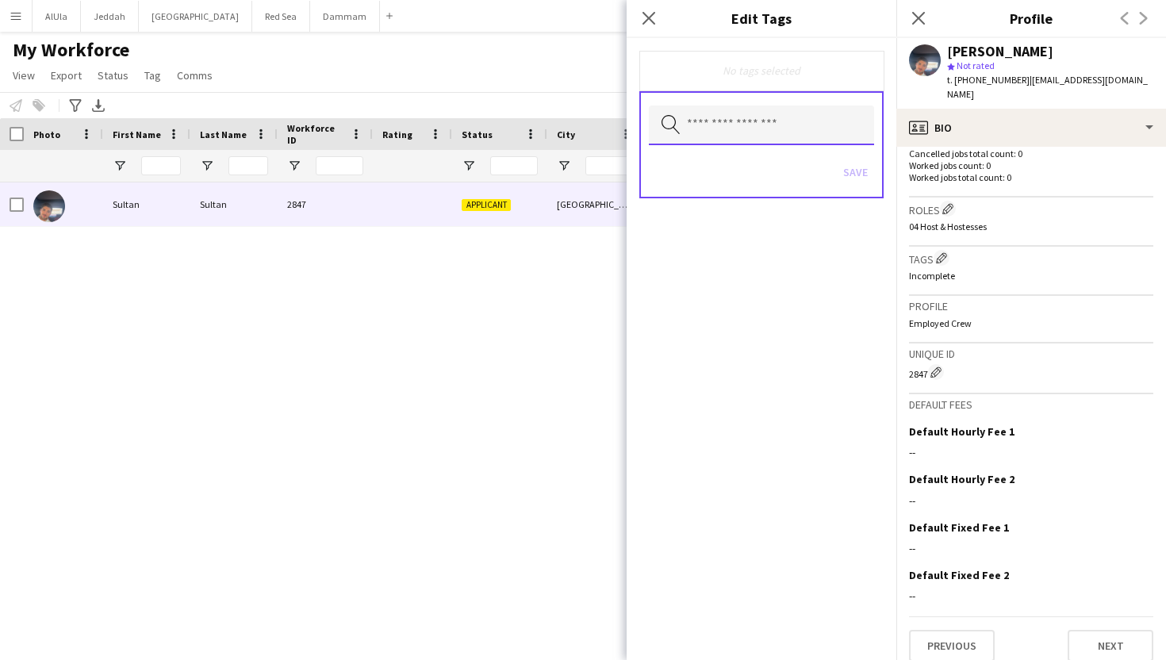
click at [767, 129] on input "text" at bounding box center [761, 126] width 225 height 40
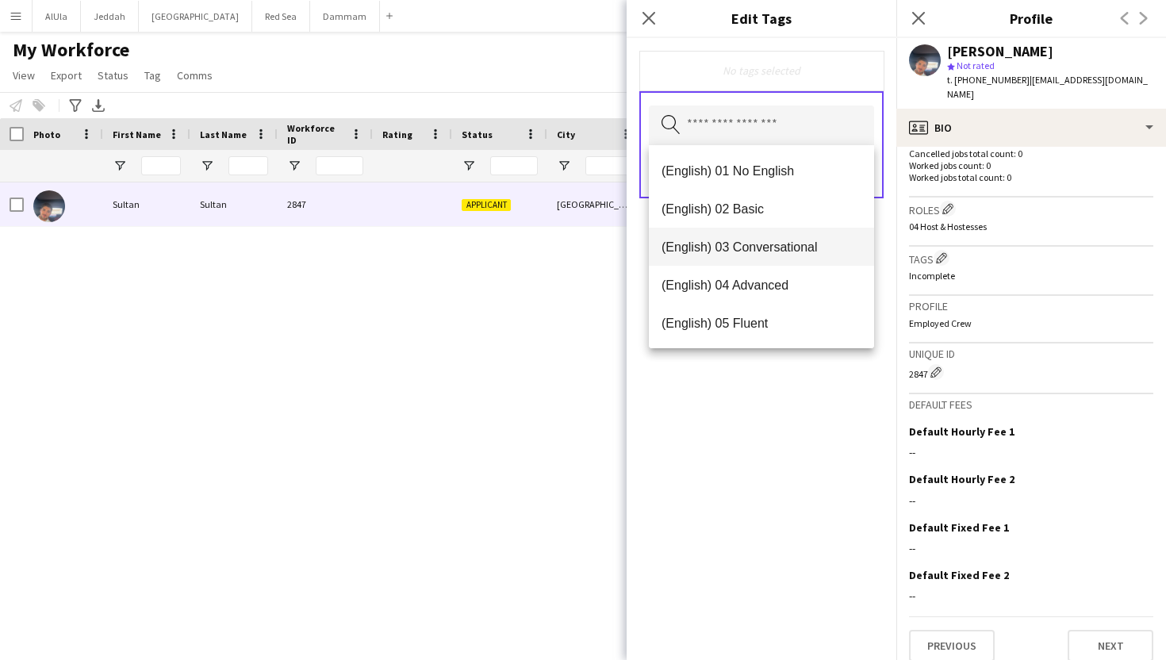
click at [763, 248] on span "(English) 03 Conversational" at bounding box center [762, 247] width 200 height 15
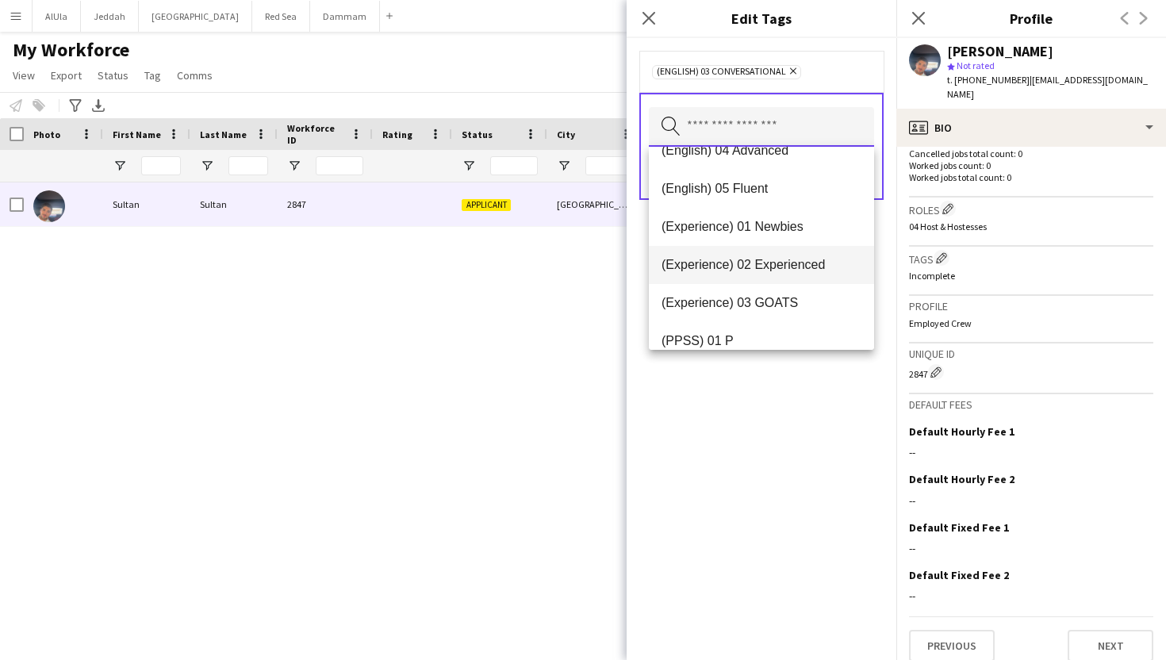
scroll to position [100, 0]
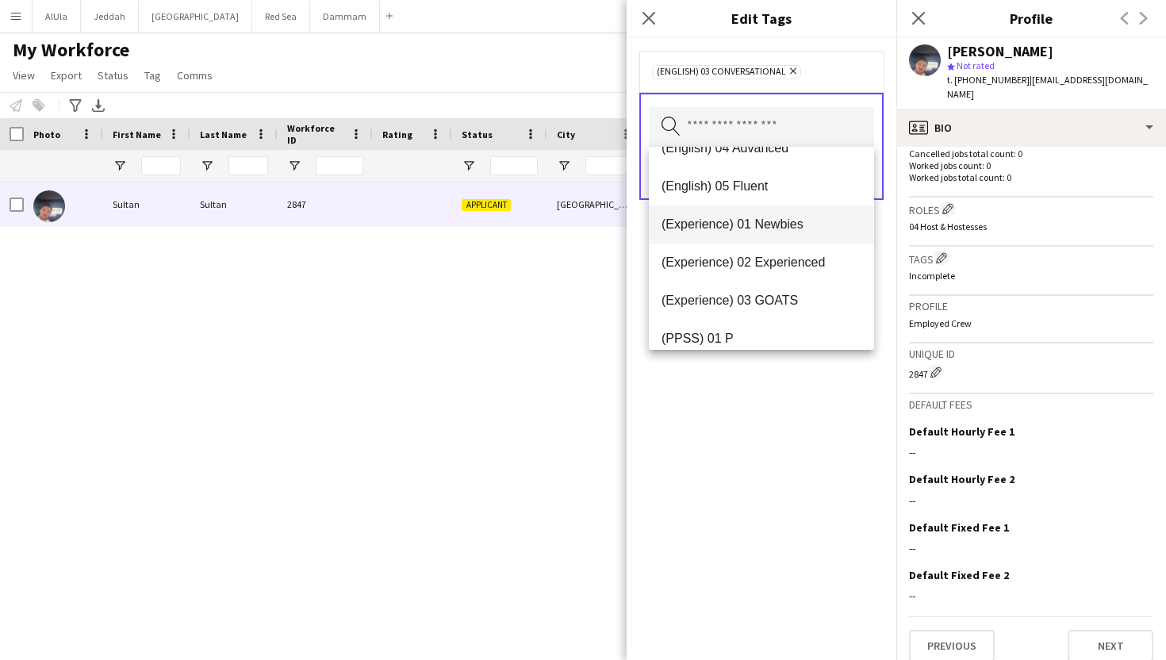
click at [780, 227] on span "(Experience) 01 Newbies" at bounding box center [762, 224] width 200 height 15
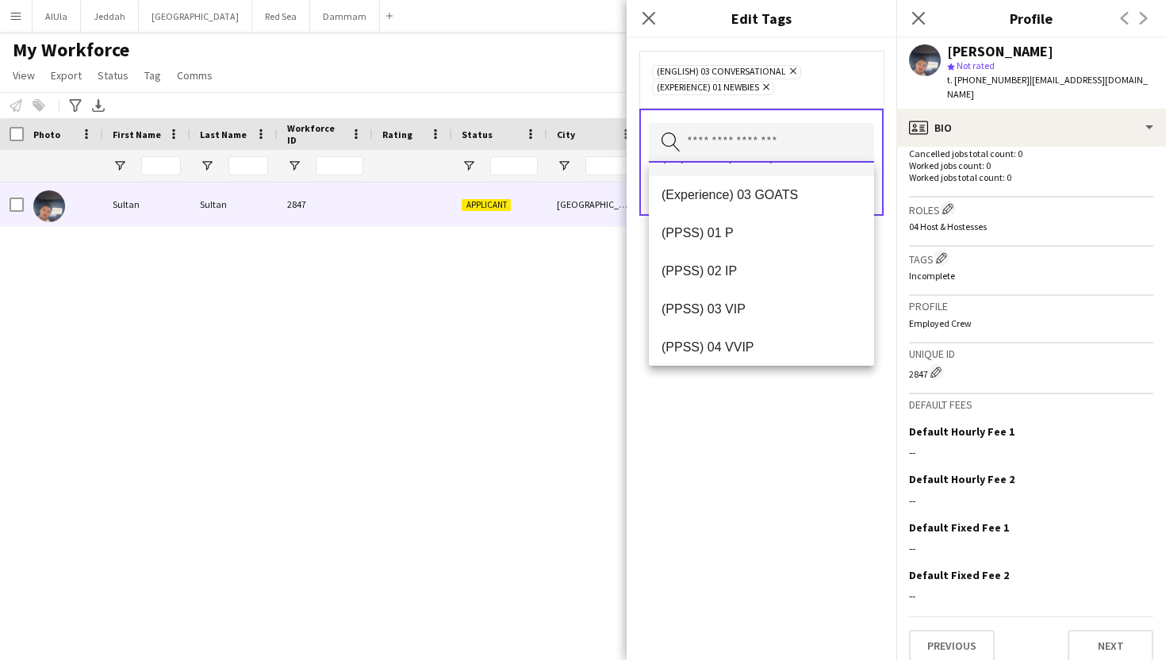
scroll to position [188, 0]
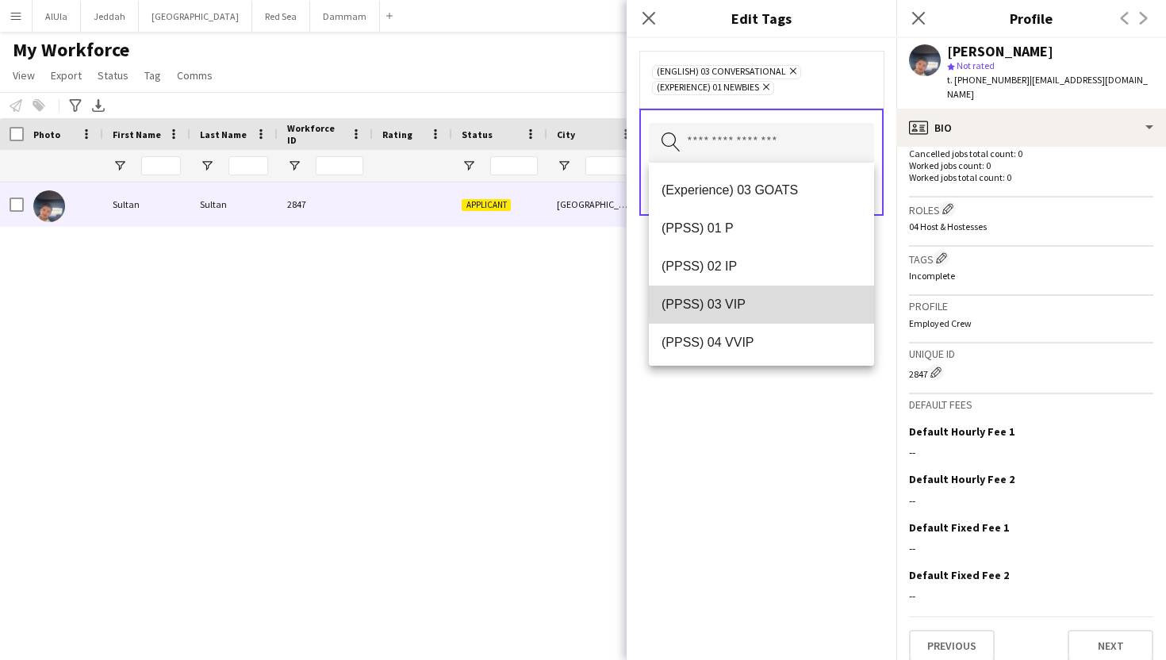
click at [774, 298] on span "(PPSS) 03 VIP" at bounding box center [762, 304] width 200 height 15
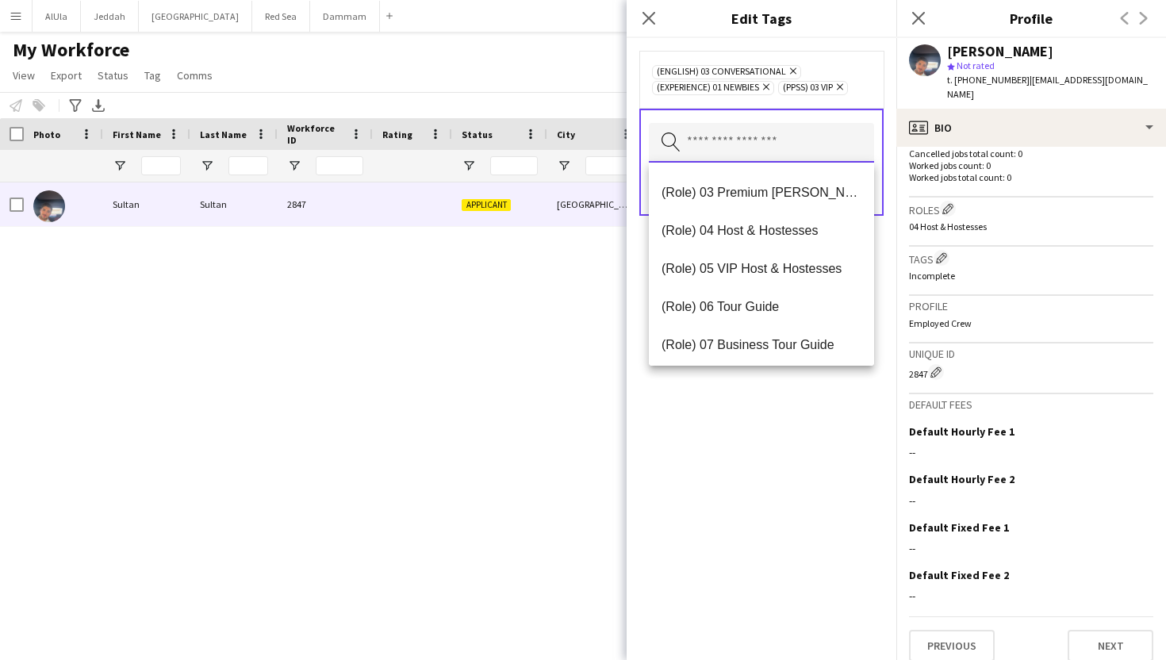
scroll to position [485, 0]
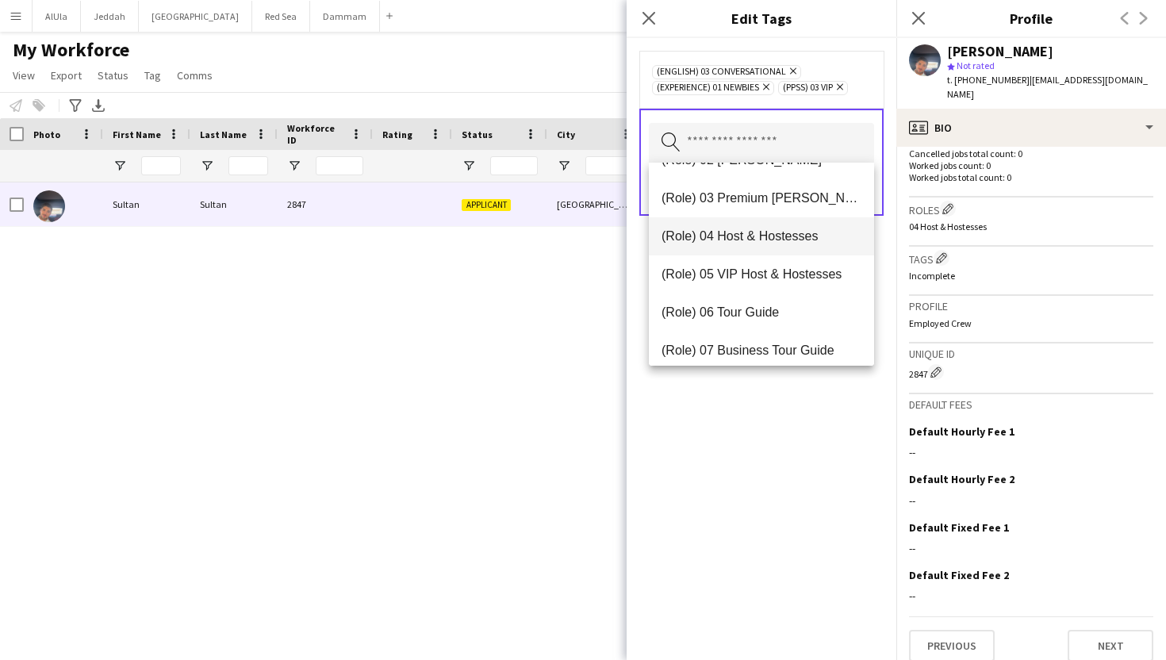
click at [778, 238] on span "(Role) 04 Host & Hostesses" at bounding box center [762, 236] width 200 height 15
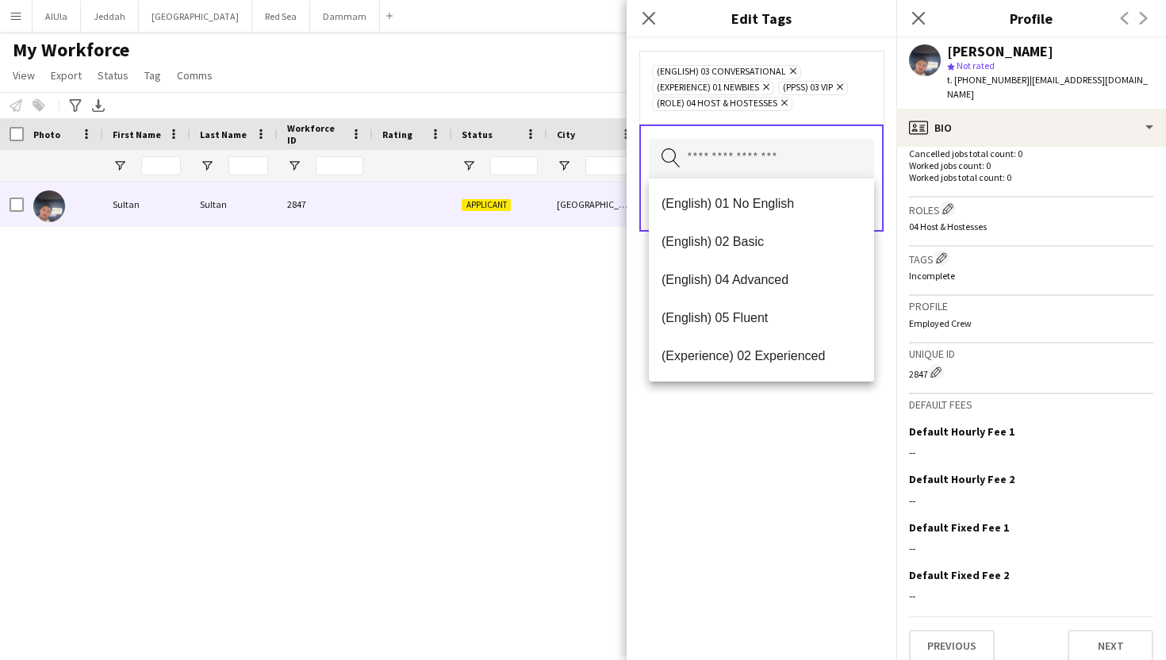
click at [782, 432] on div "(English) 03 Conversational Remove (Experience) 01 Newbies Remove (PPSS) 03 VIP…" at bounding box center [762, 349] width 270 height 622
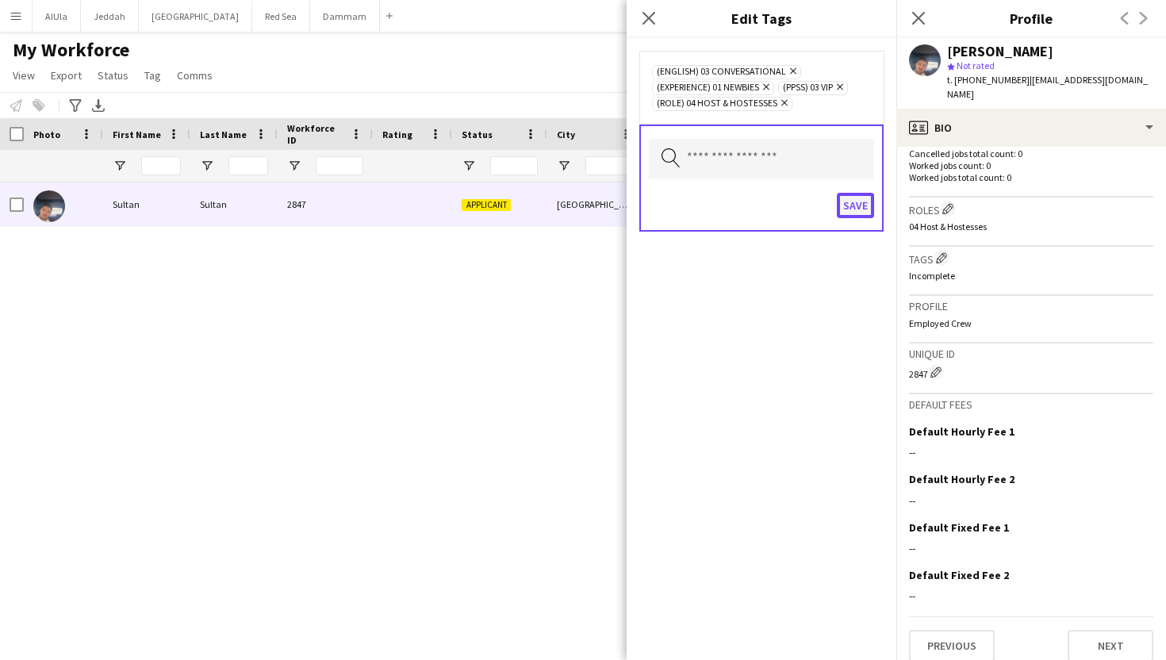
click at [854, 213] on button "Save" at bounding box center [855, 205] width 37 height 25
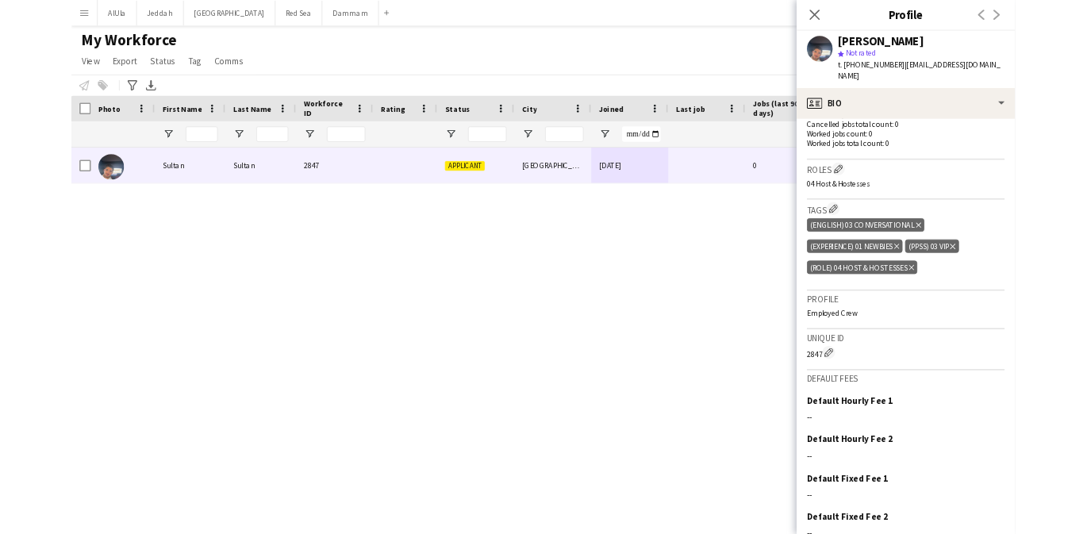
scroll to position [497, 0]
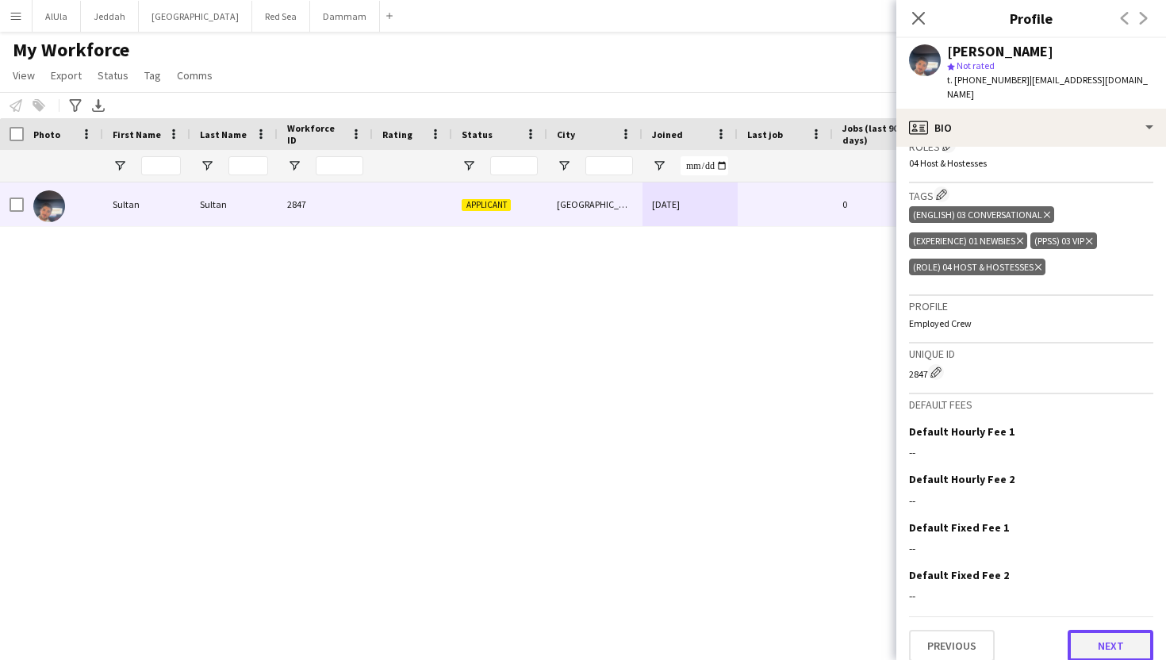
click at [1109, 634] on button "Next" at bounding box center [1111, 646] width 86 height 32
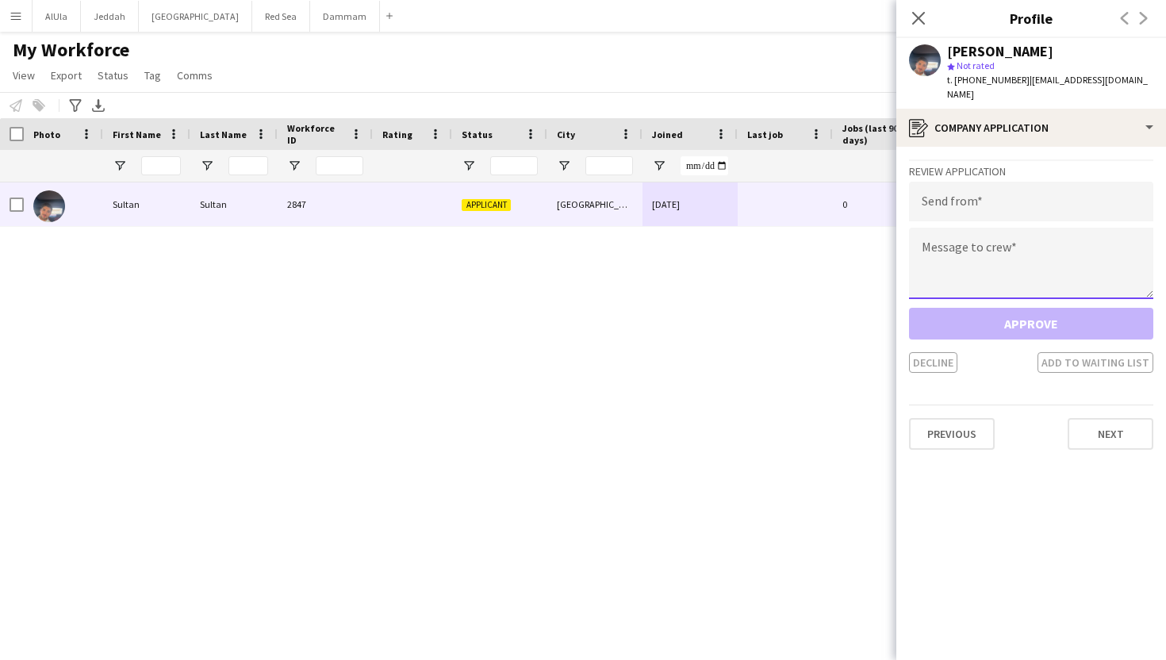
click at [1024, 254] on textarea at bounding box center [1031, 263] width 244 height 71
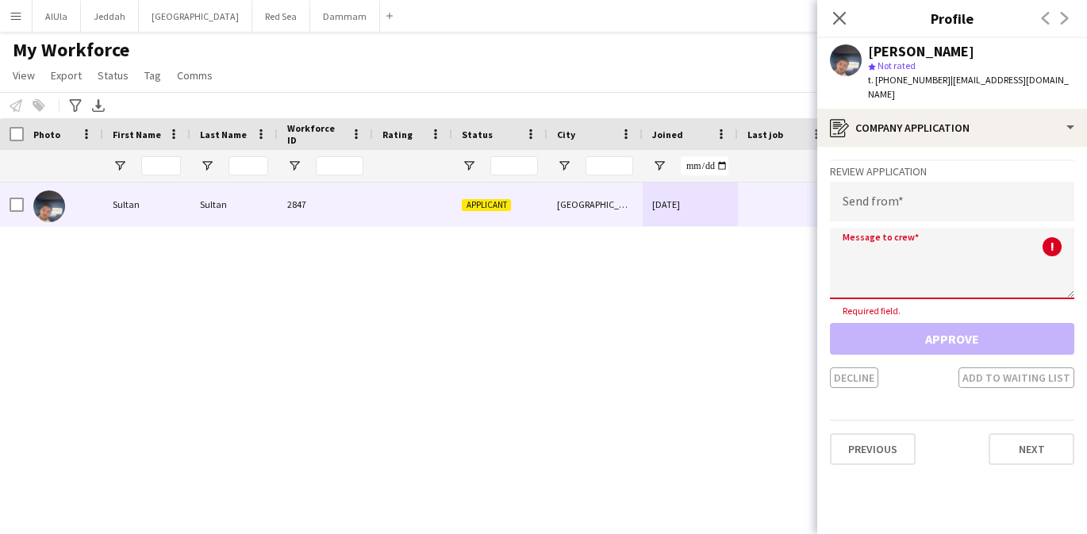
click at [900, 232] on textarea at bounding box center [952, 263] width 244 height 71
paste textarea "**********"
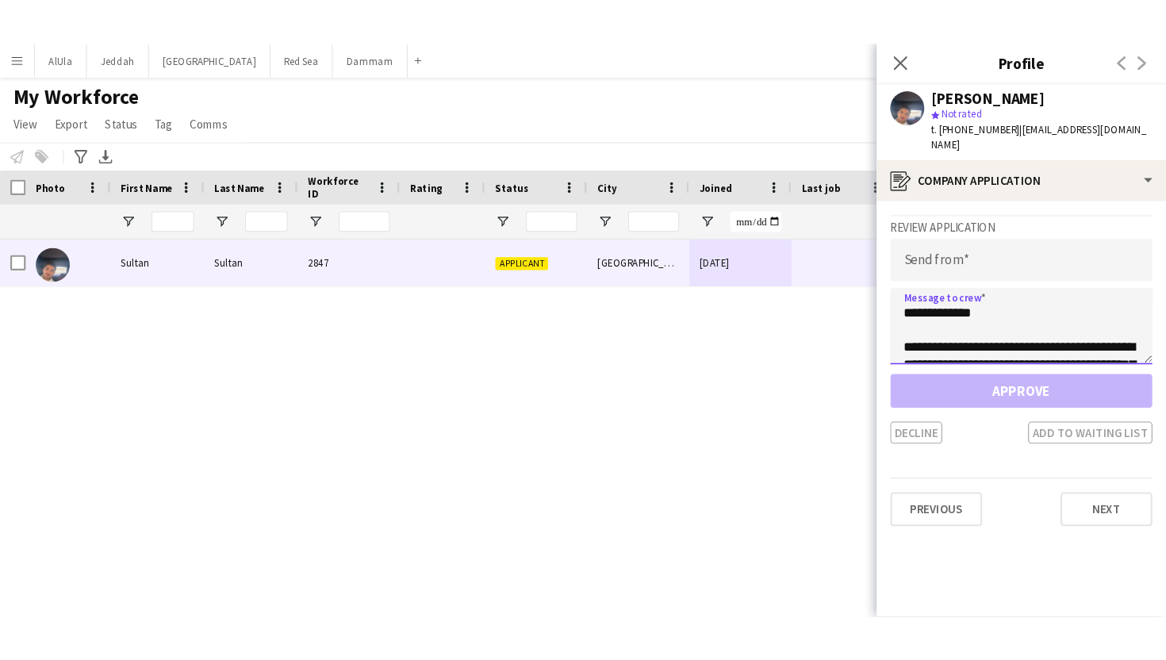
scroll to position [263, 0]
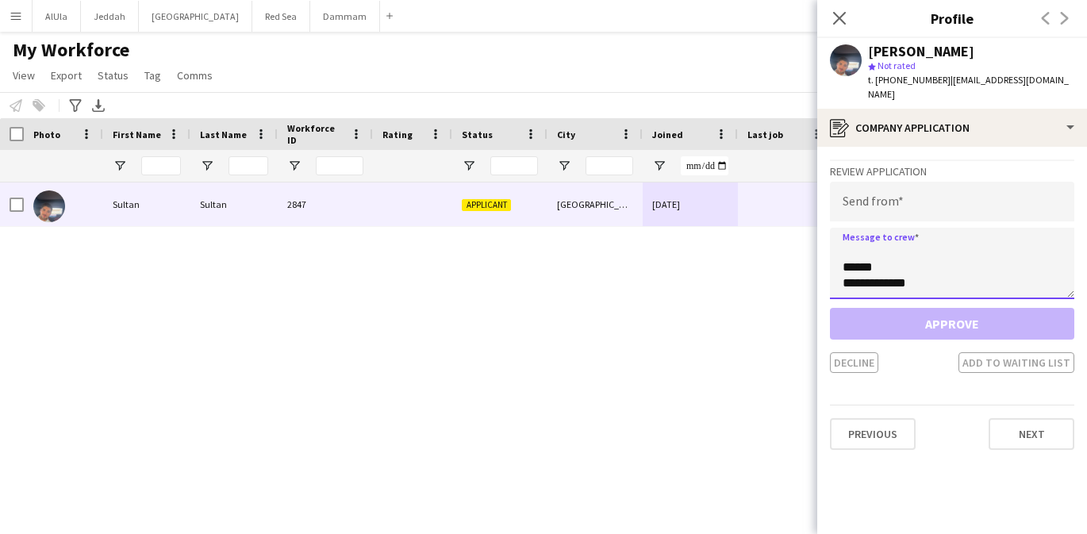
type textarea "**********"
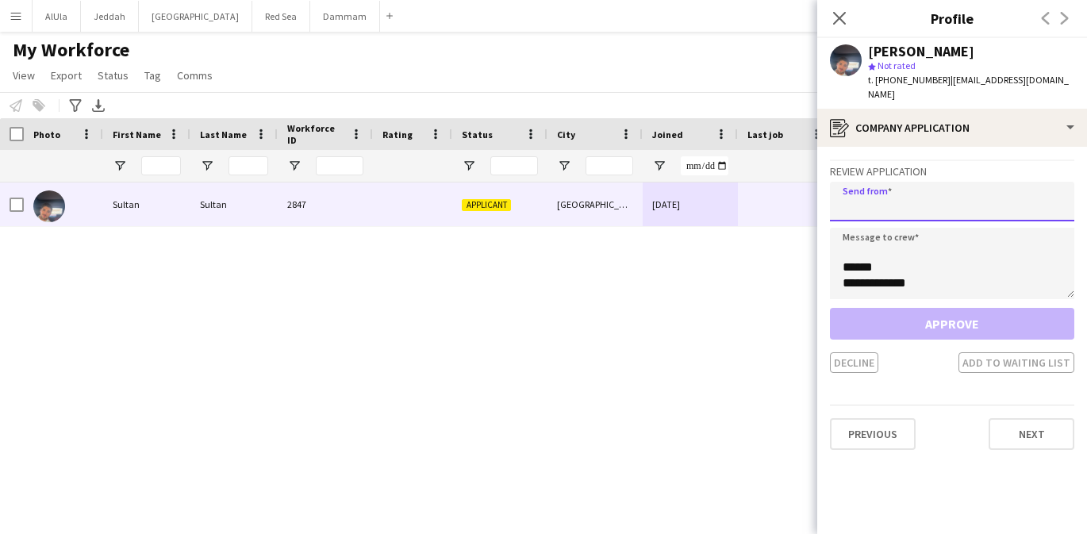
click at [866, 189] on input "email" at bounding box center [952, 202] width 244 height 40
paste input "**********"
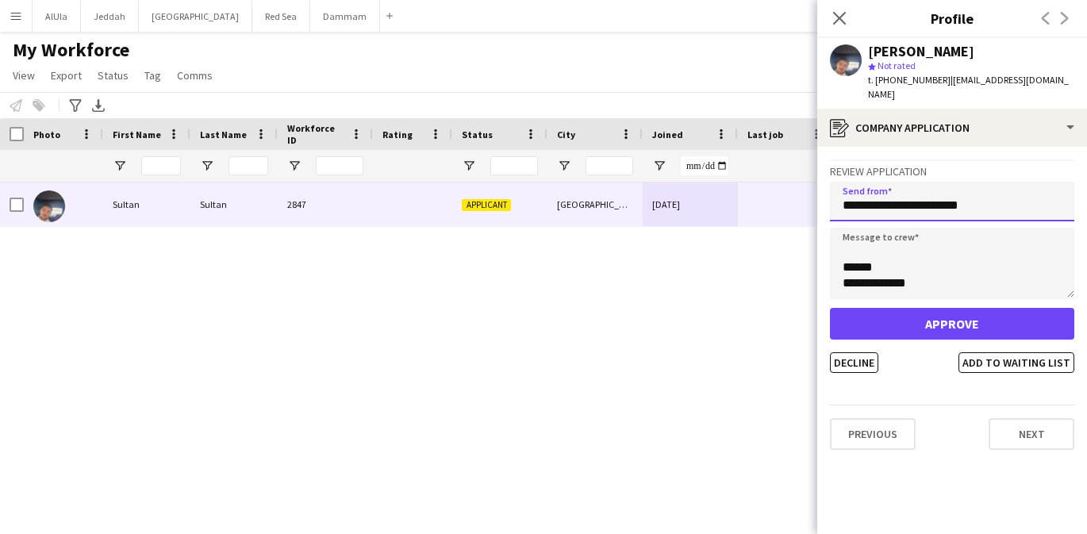
type input "**********"
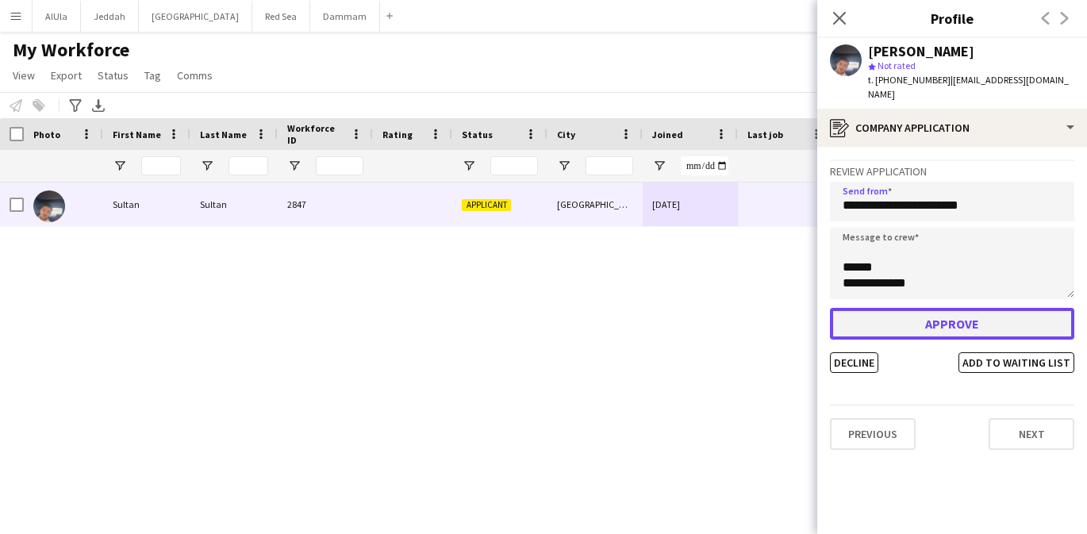
click at [903, 308] on button "Approve" at bounding box center [952, 324] width 244 height 32
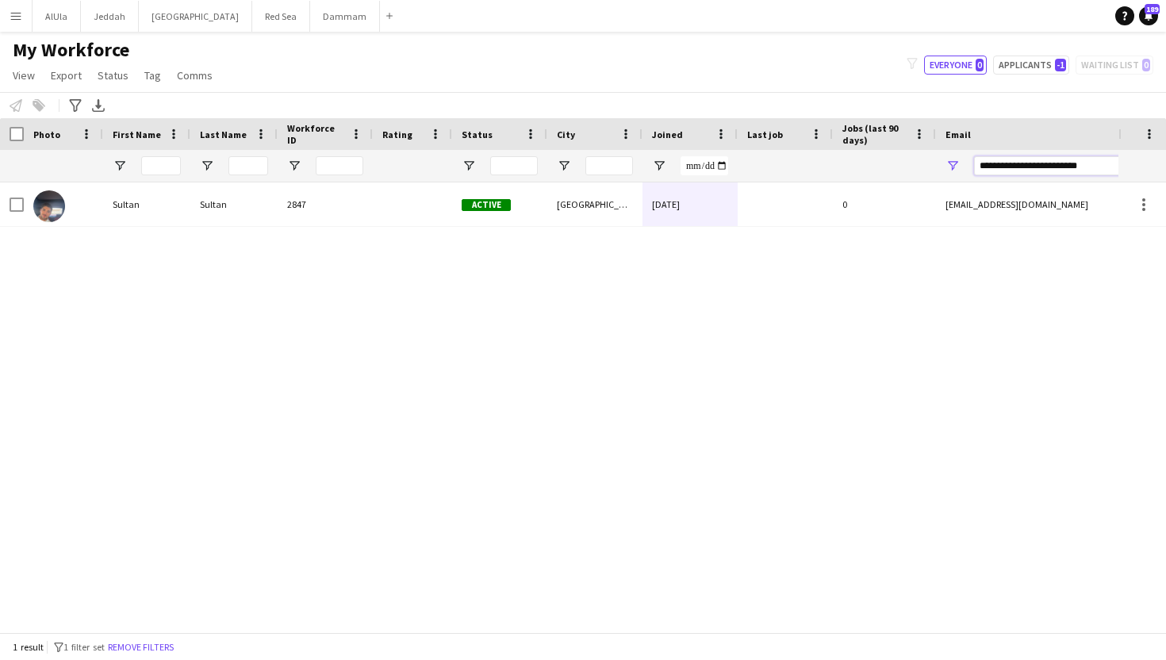
click at [1000, 166] on input "**********" at bounding box center [1109, 165] width 270 height 19
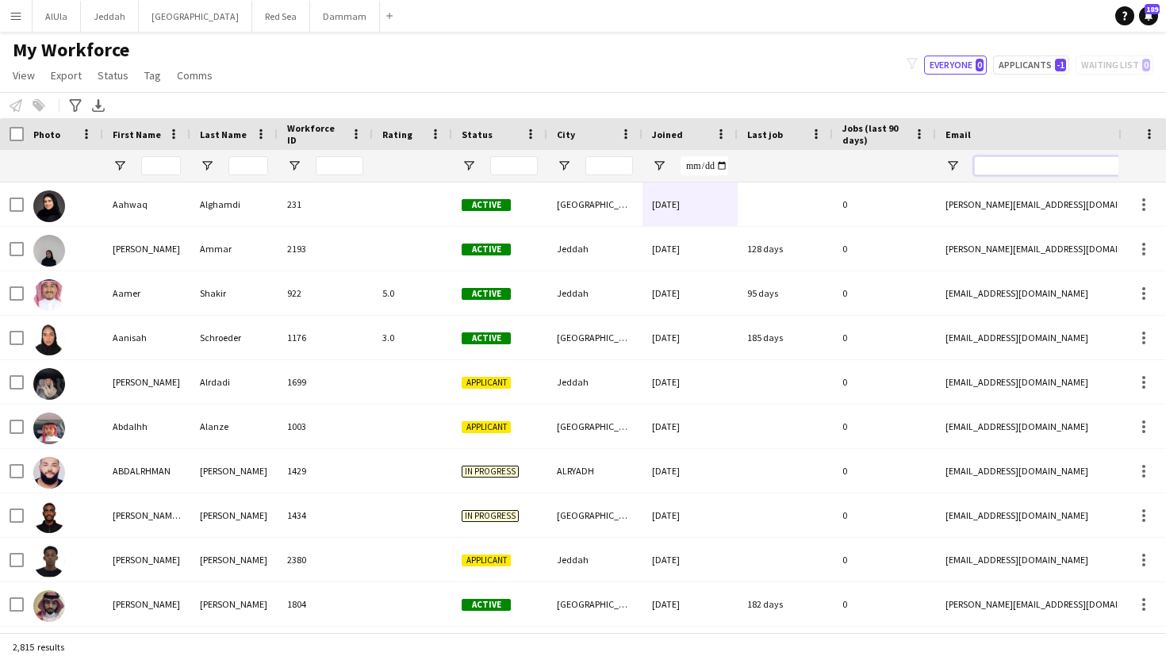
paste input "**********"
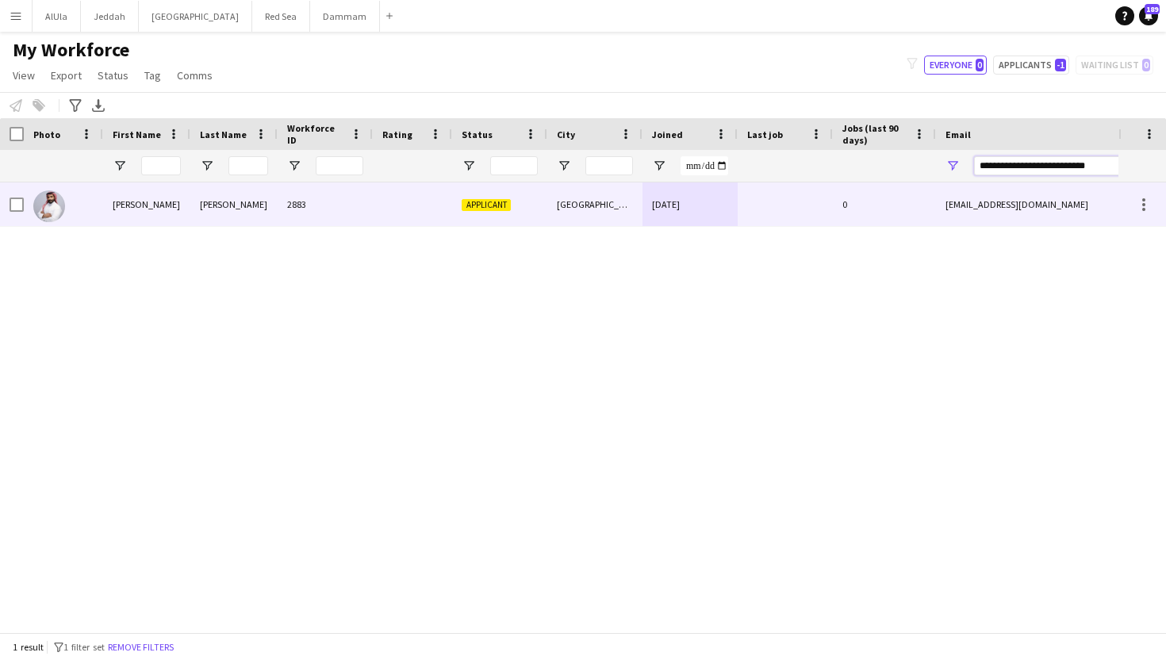
type input "**********"
click at [673, 213] on div "[DATE]" at bounding box center [690, 205] width 95 height 44
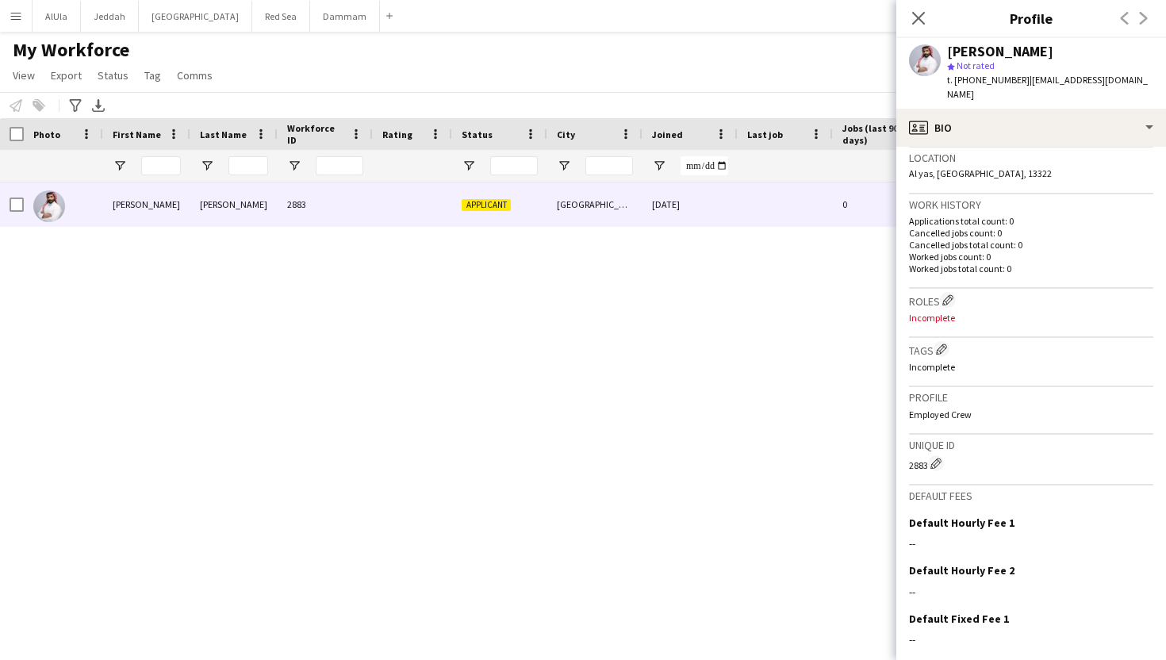
scroll to position [332, 0]
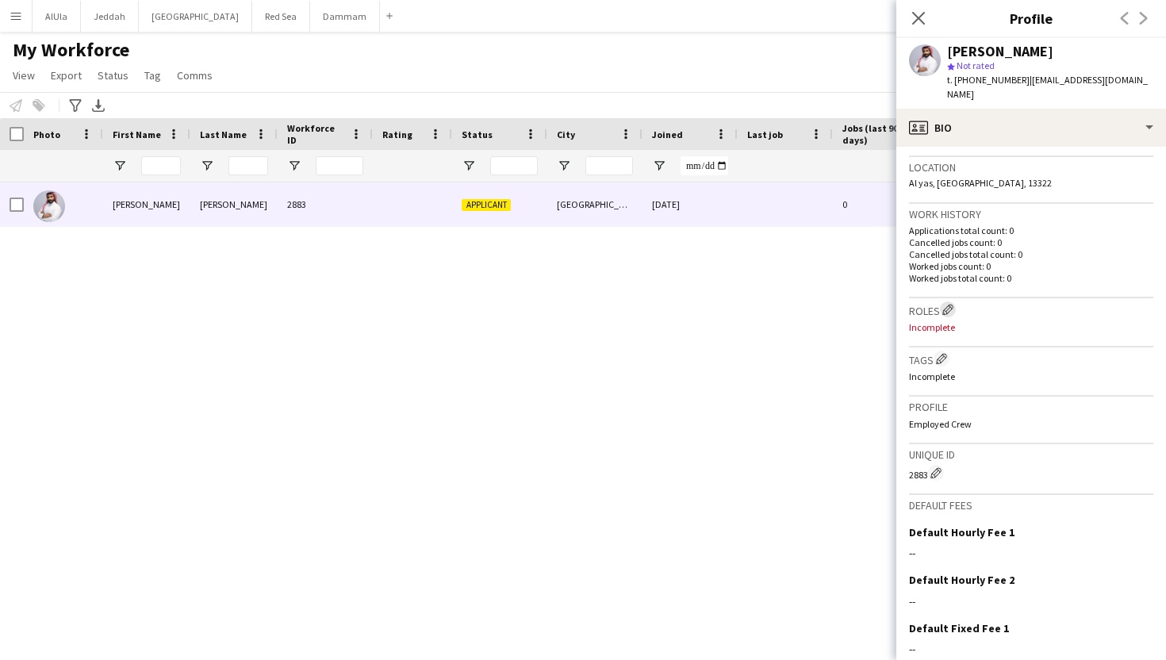
click at [949, 304] on app-icon "Edit crew company roles" at bounding box center [948, 309] width 11 height 11
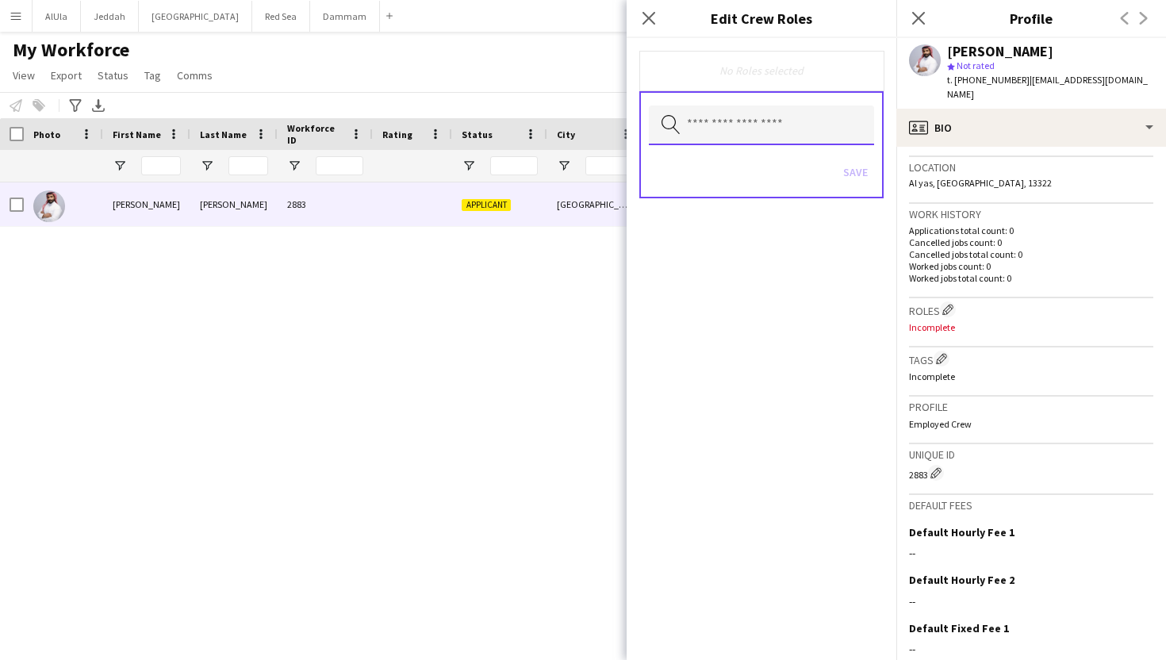
click at [736, 129] on input "text" at bounding box center [761, 126] width 225 height 40
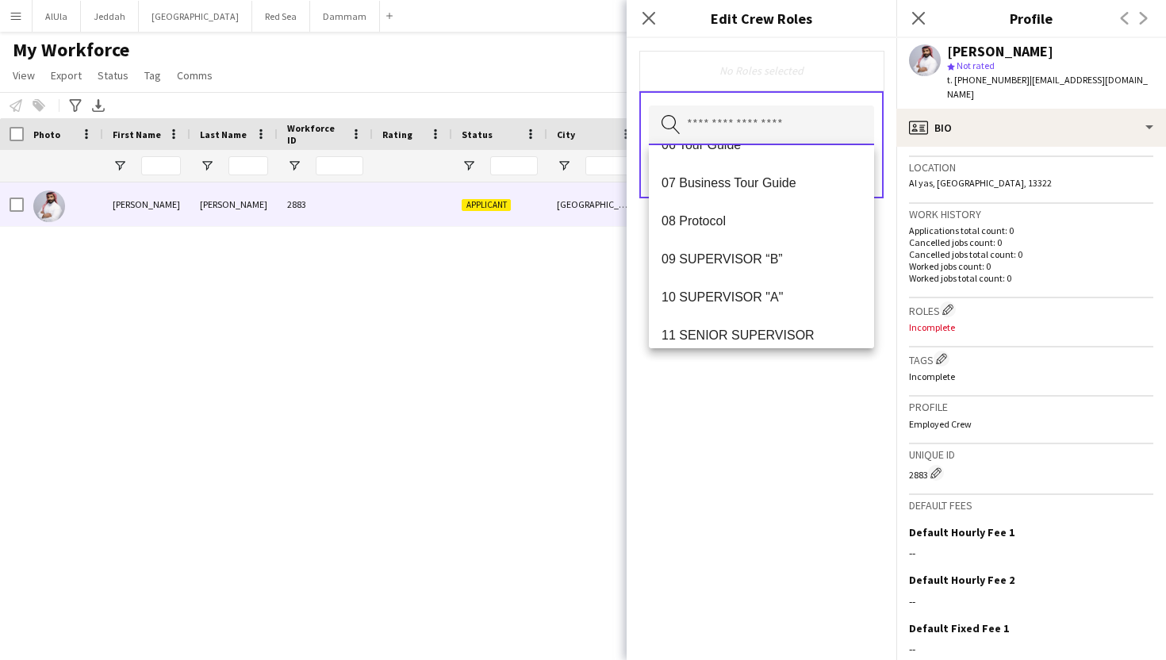
scroll to position [232, 0]
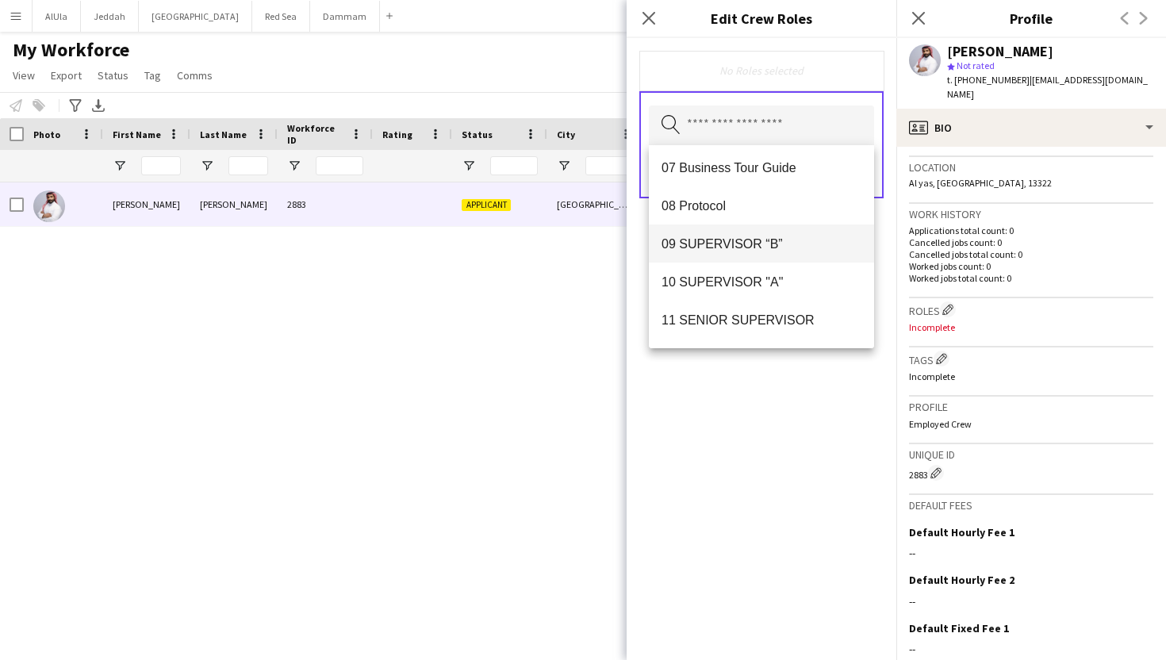
click at [751, 251] on mat-option "09 SUPERVISOR “B”" at bounding box center [761, 244] width 225 height 38
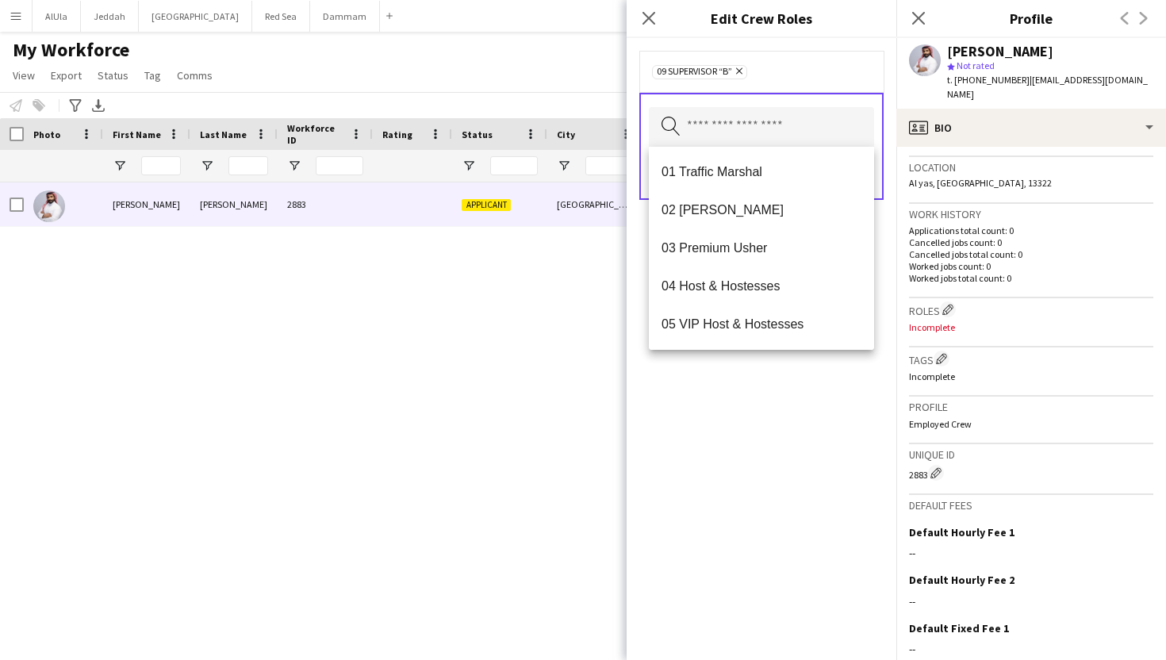
click at [768, 404] on div "09 SUPERVISOR “B” Remove Search by role type Save" at bounding box center [762, 349] width 270 height 622
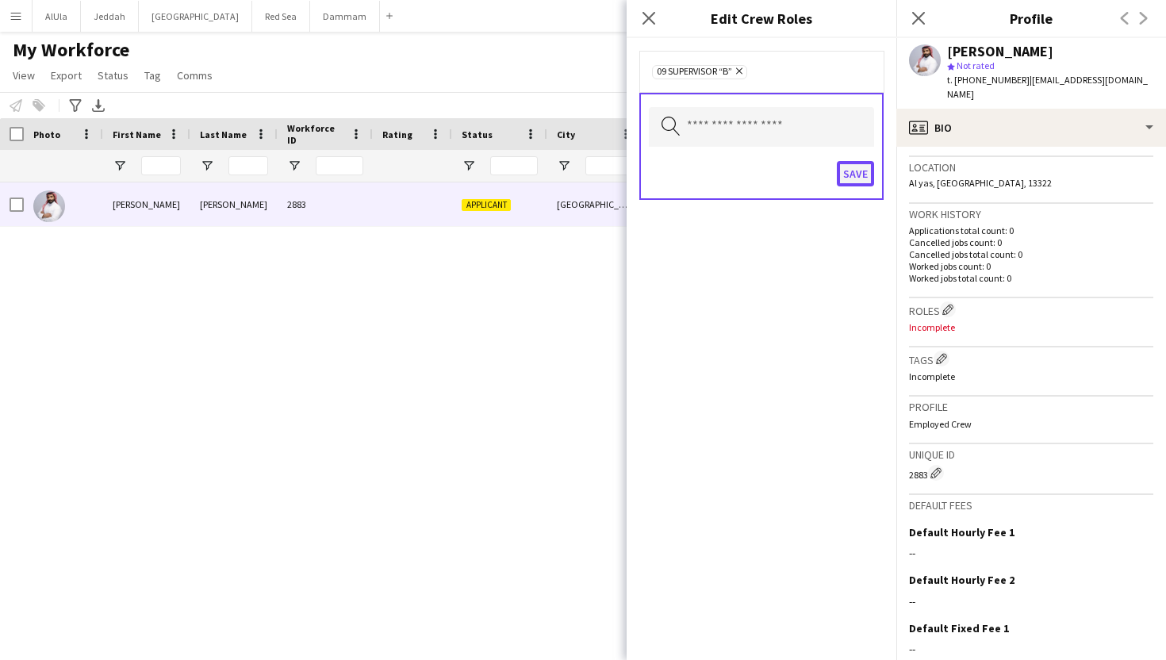
click at [860, 179] on button "Save" at bounding box center [855, 173] width 37 height 25
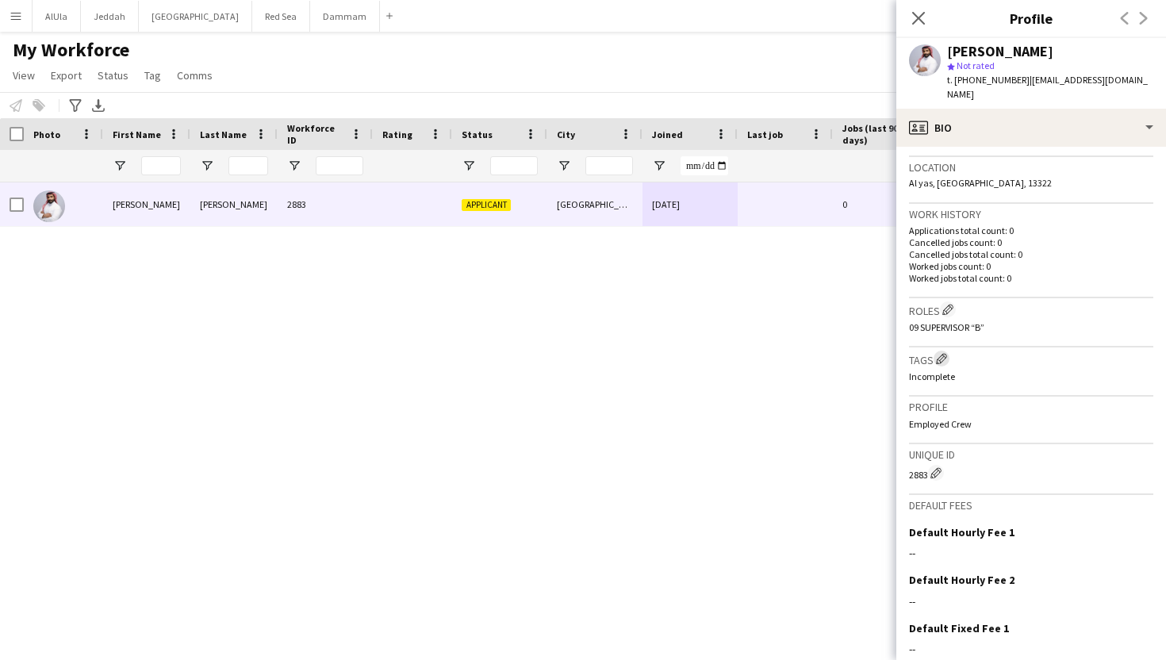
click at [943, 353] on app-icon "Edit crew company tags" at bounding box center [941, 358] width 11 height 11
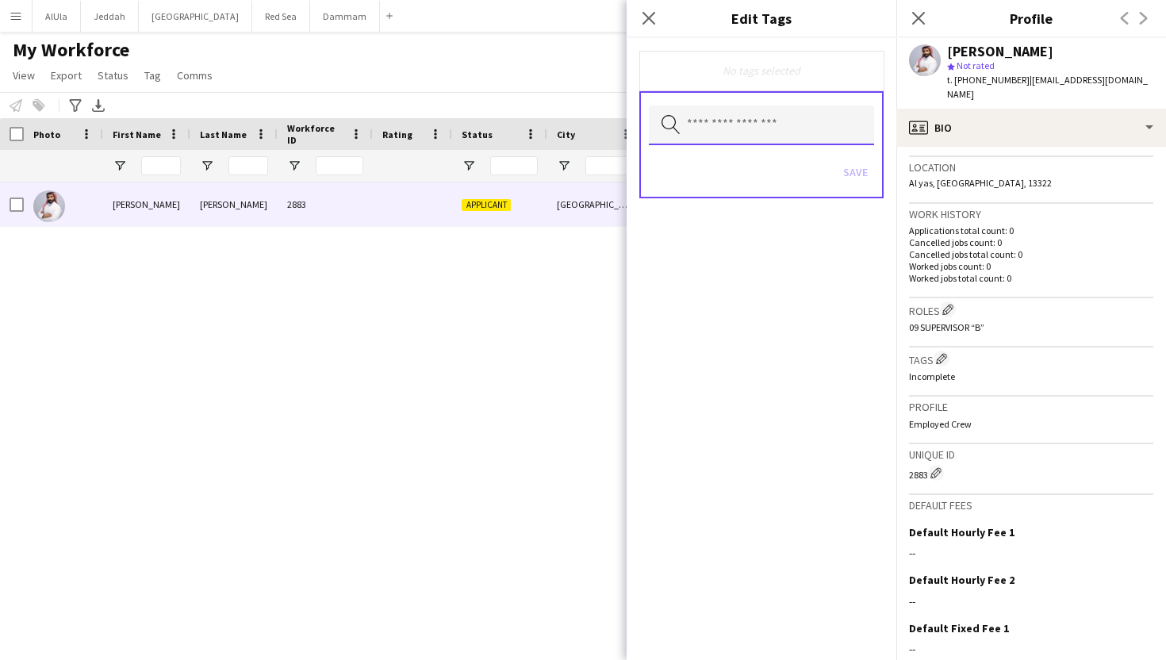
click at [764, 134] on input "text" at bounding box center [761, 126] width 225 height 40
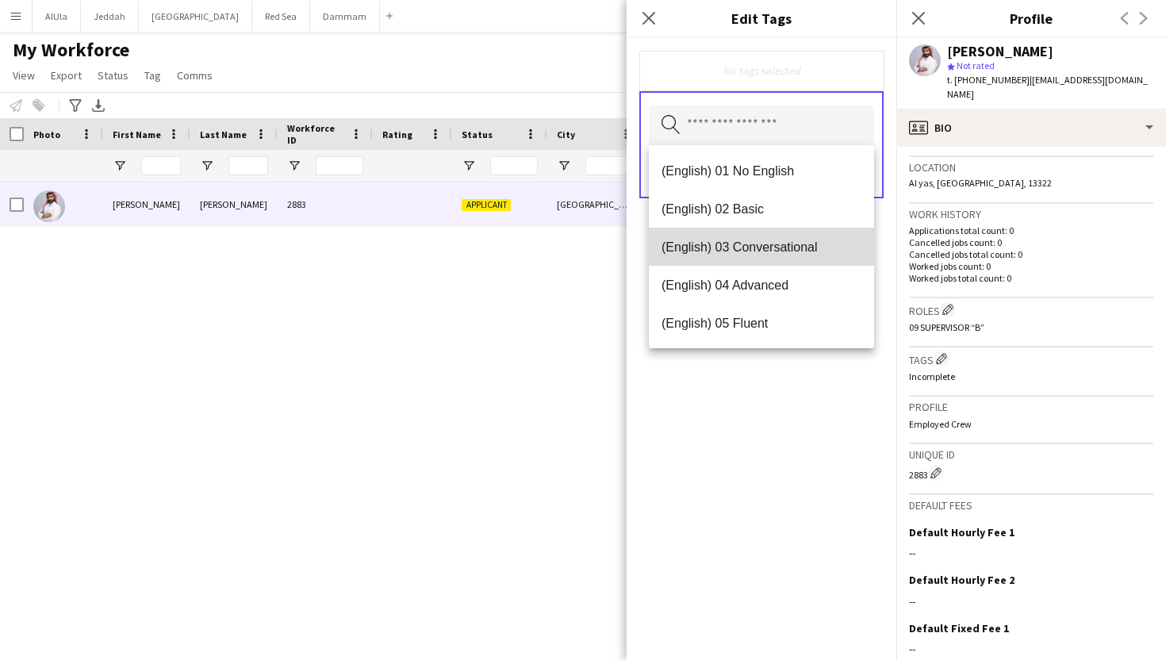
click at [765, 255] on mat-option "(English) 03 Conversational" at bounding box center [761, 247] width 225 height 38
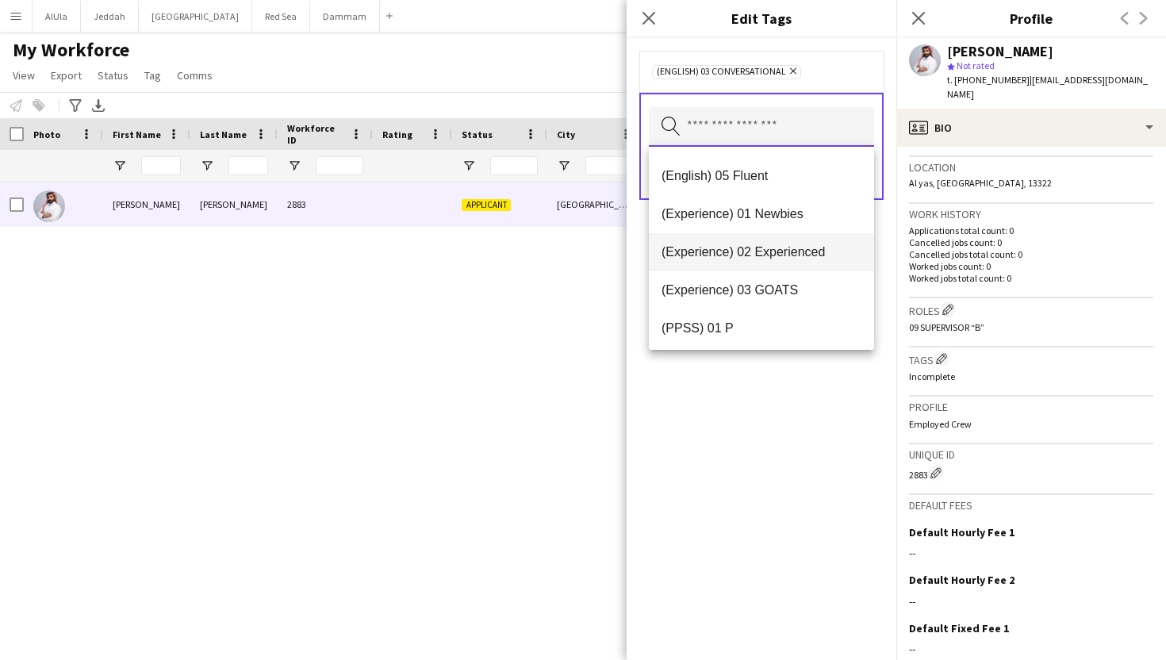
scroll to position [116, 0]
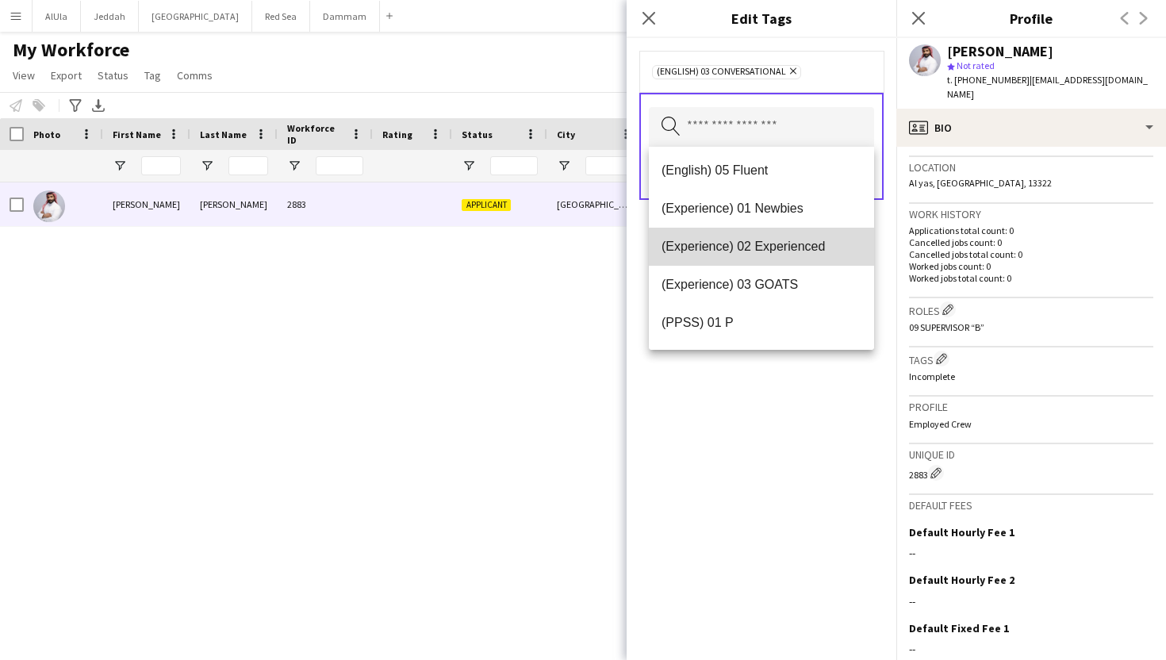
click at [770, 248] on span "(Experience) 02 Experienced" at bounding box center [762, 246] width 200 height 15
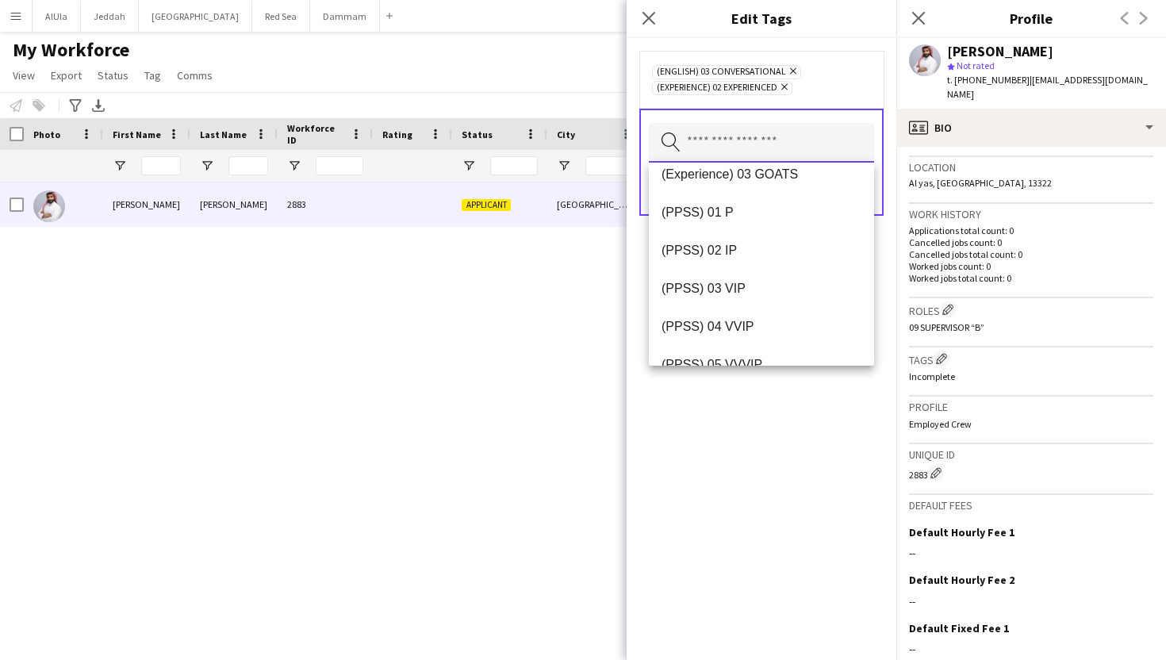
scroll to position [208, 0]
click at [770, 248] on span "(PPSS) 02 IP" at bounding box center [762, 246] width 200 height 15
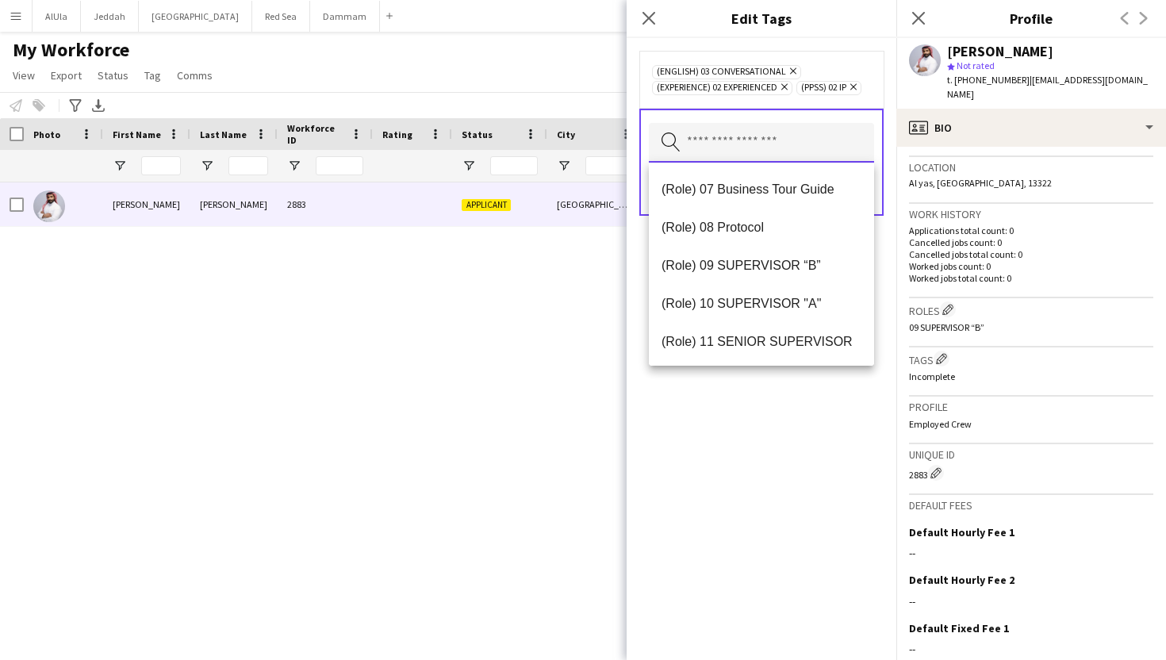
scroll to position [647, 0]
click at [775, 268] on span "(Role) 09 SUPERVISOR “B”" at bounding box center [762, 264] width 200 height 15
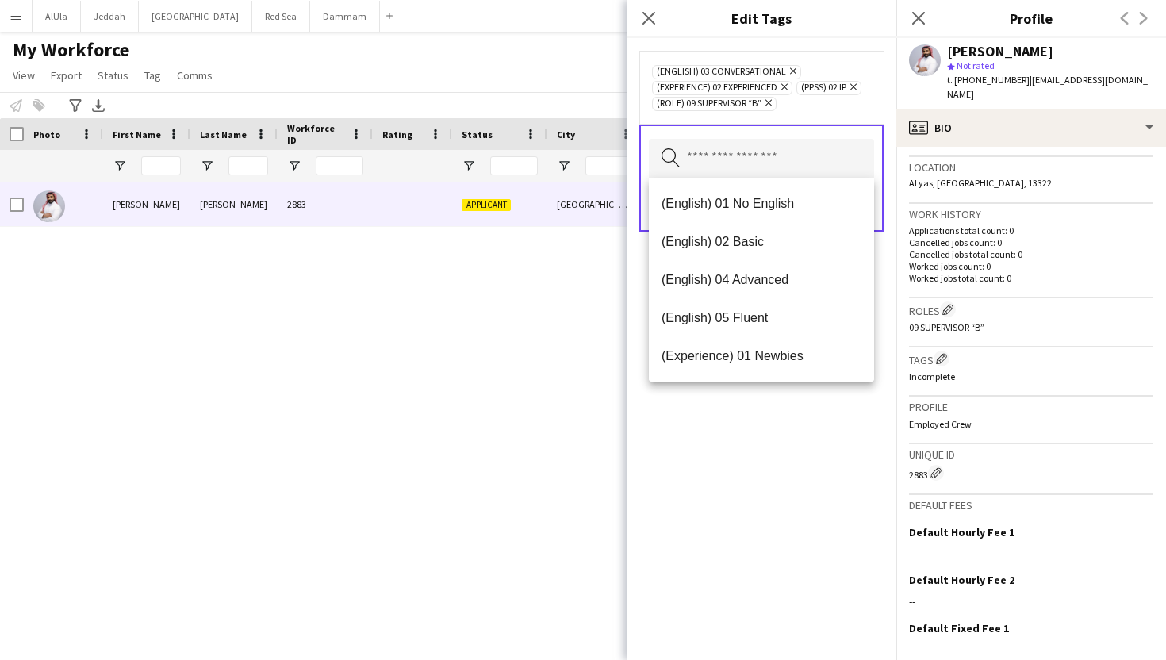
click at [782, 401] on div "(English) 03 Conversational Remove (Experience) 02 Experienced Remove (PPSS) 02…" at bounding box center [762, 349] width 270 height 622
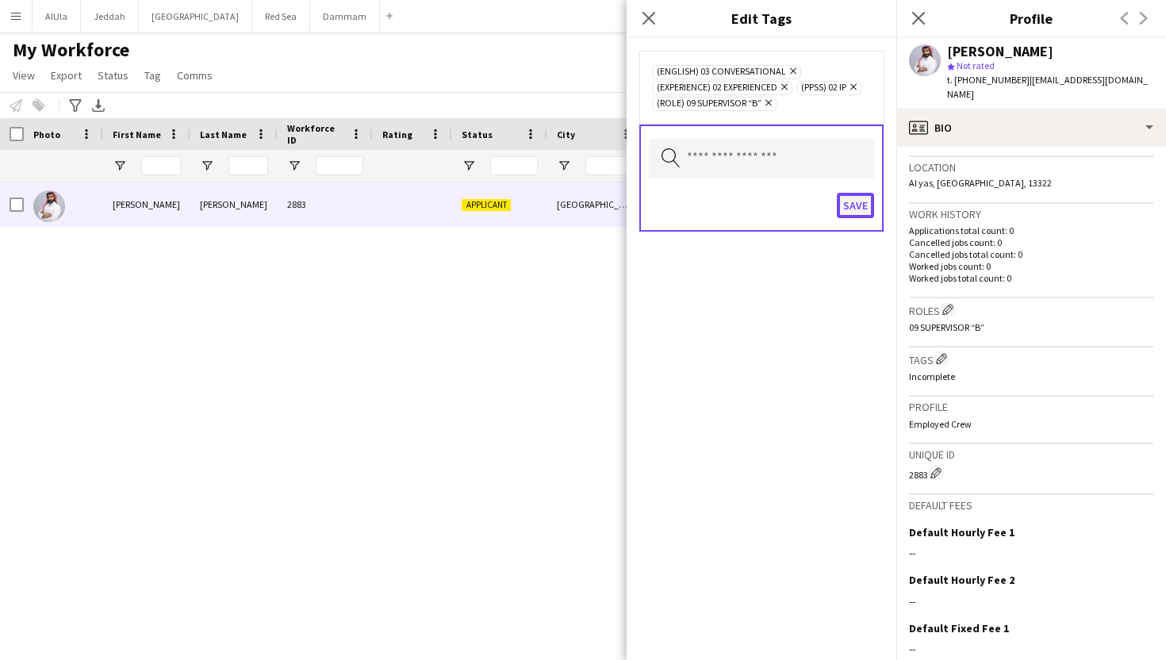
click at [856, 206] on button "Save" at bounding box center [855, 205] width 37 height 25
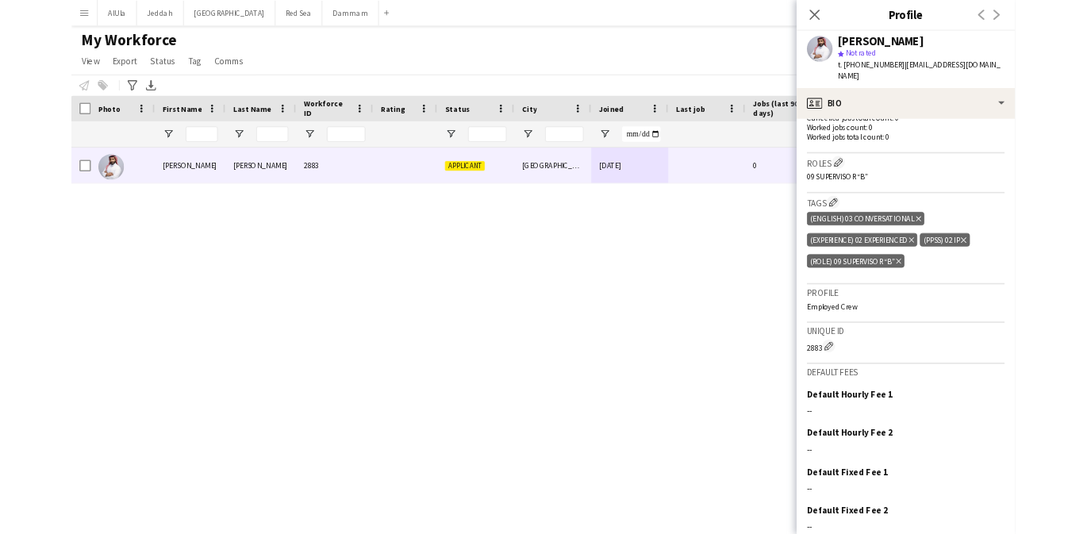
scroll to position [497, 0]
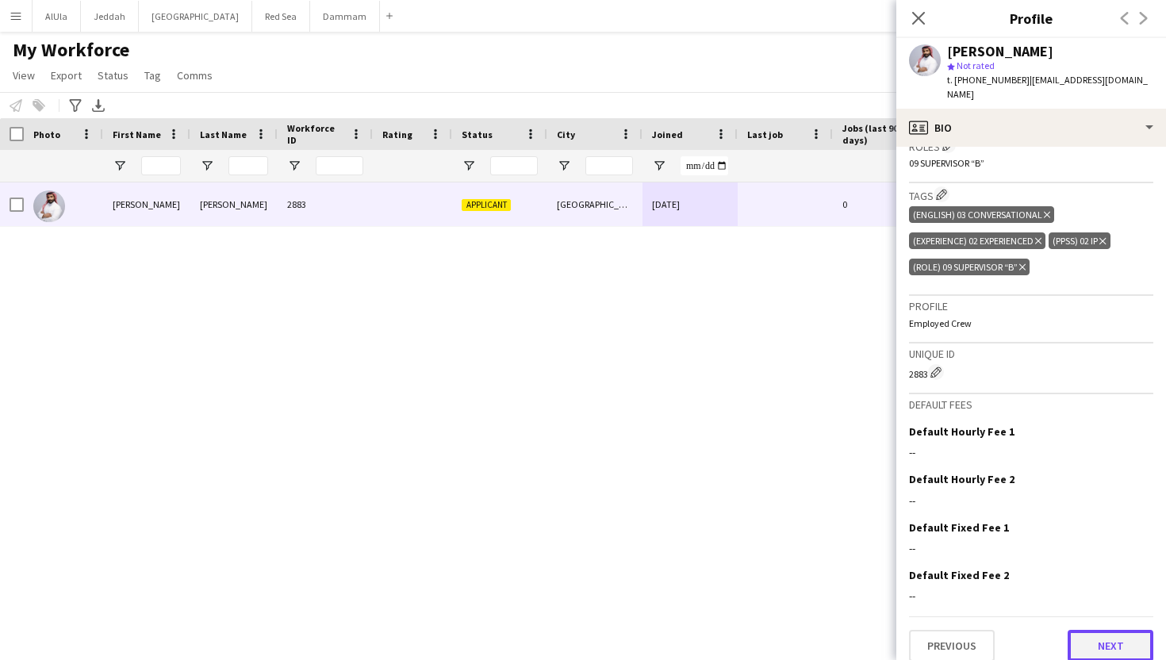
click at [1105, 640] on button "Next" at bounding box center [1111, 646] width 86 height 32
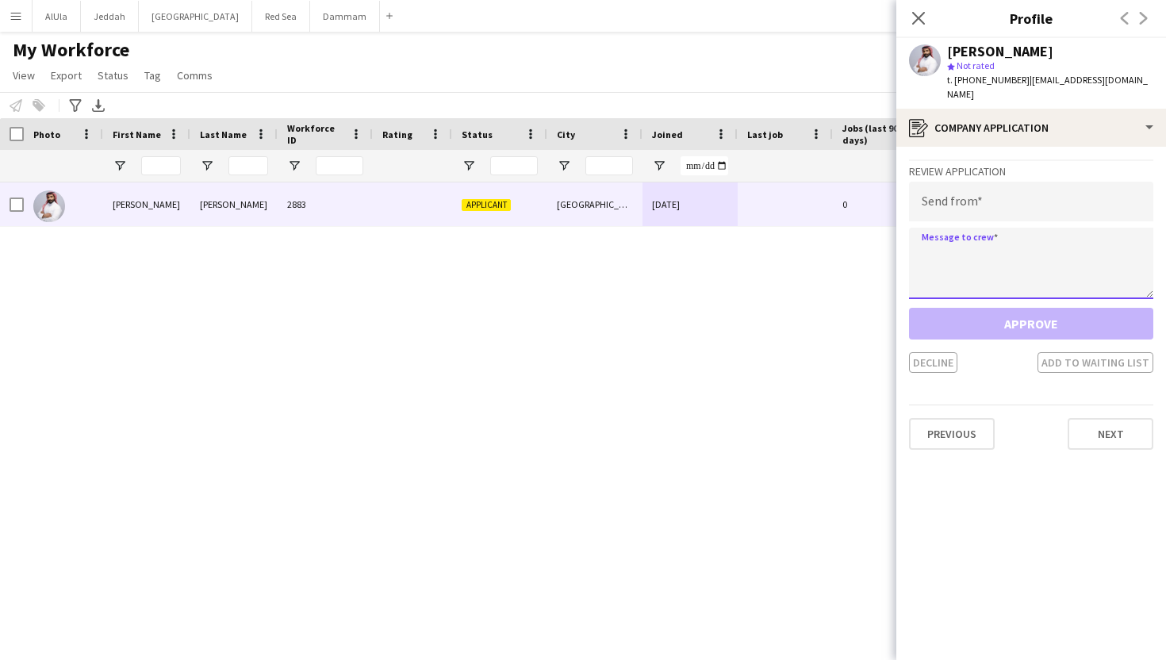
click at [989, 263] on textarea at bounding box center [1031, 263] width 244 height 71
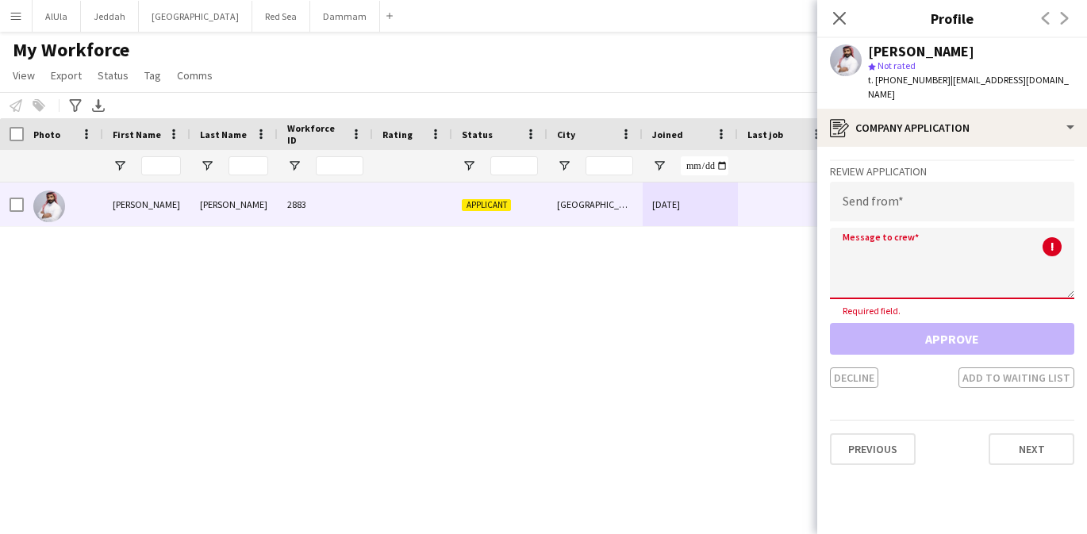
click at [869, 232] on textarea at bounding box center [952, 263] width 244 height 71
paste textarea "**********"
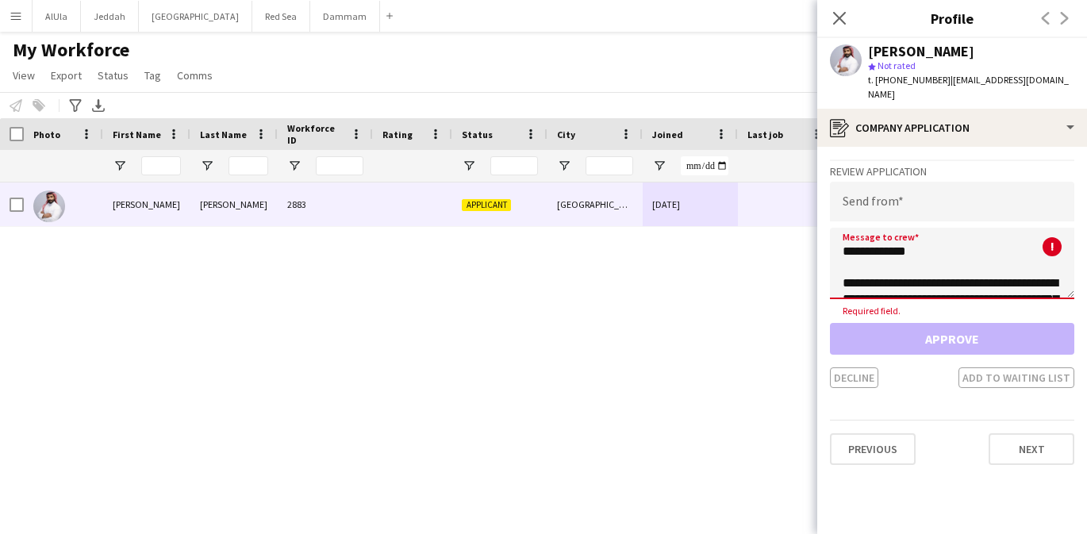
scroll to position [263, 0]
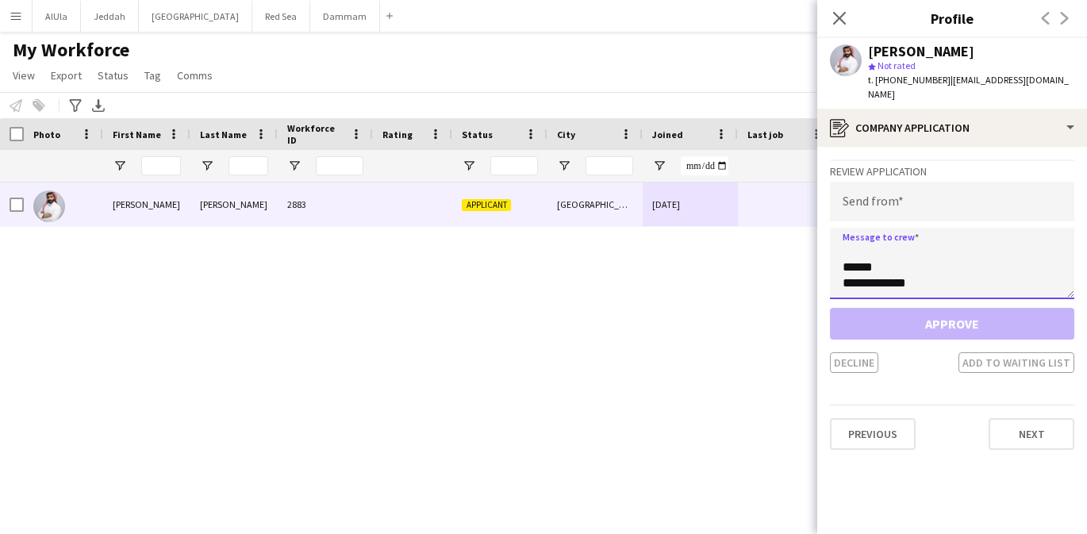
type textarea "**********"
click at [925, 186] on input "email" at bounding box center [952, 202] width 244 height 40
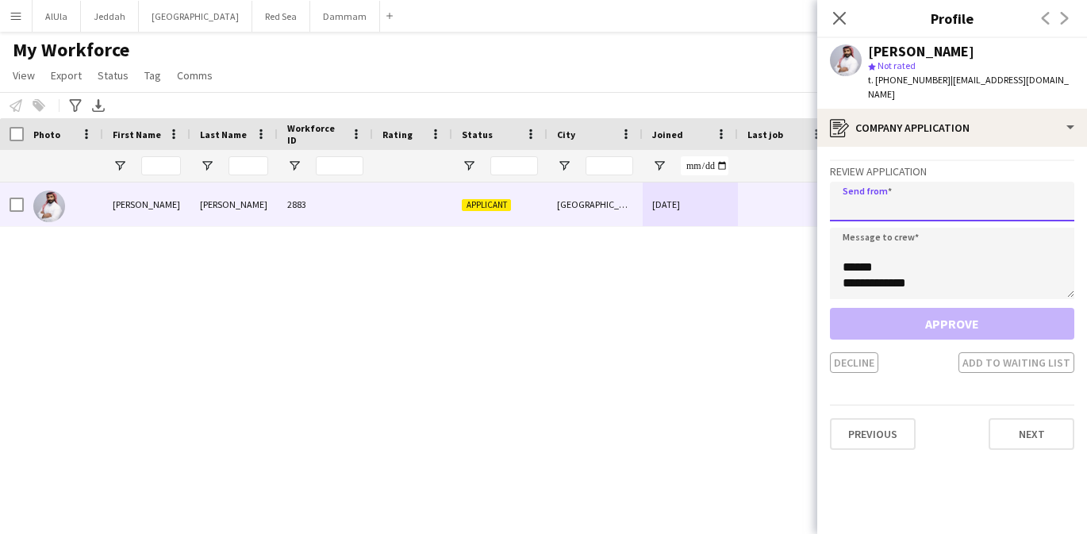
paste input "**********"
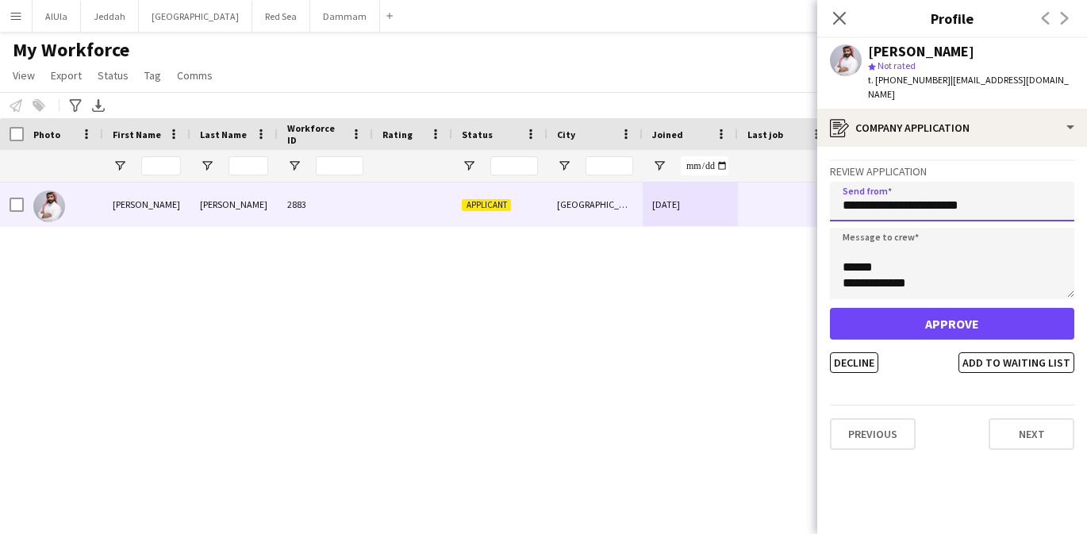
type input "**********"
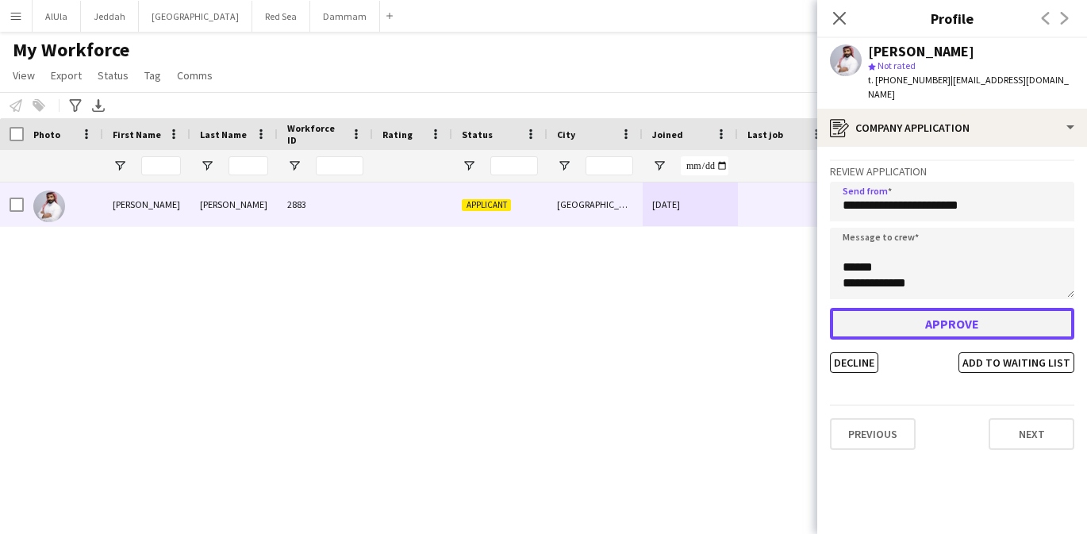
click at [956, 308] on button "Approve" at bounding box center [952, 324] width 244 height 32
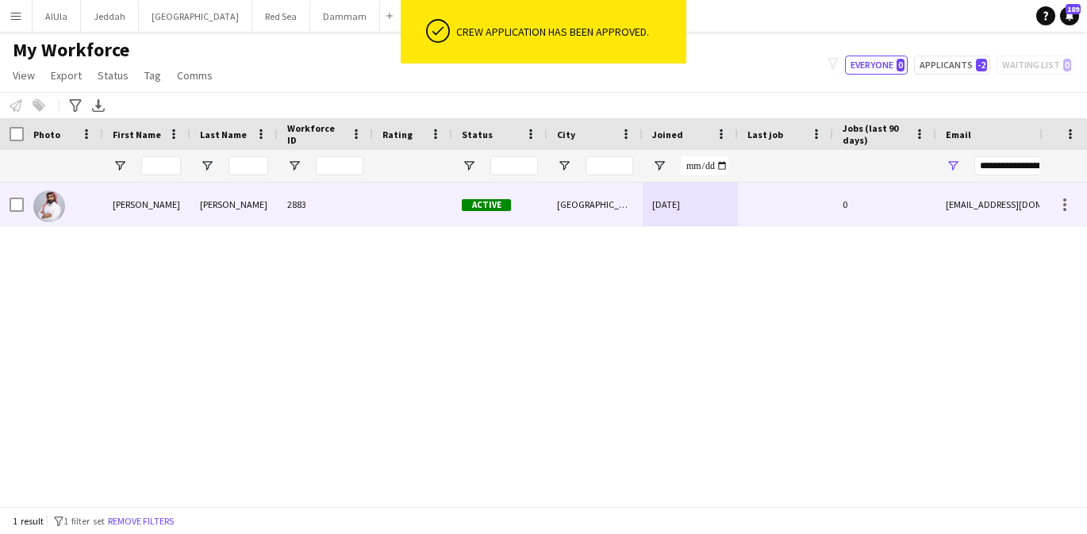
click at [866, 211] on div "0" at bounding box center [884, 205] width 103 height 44
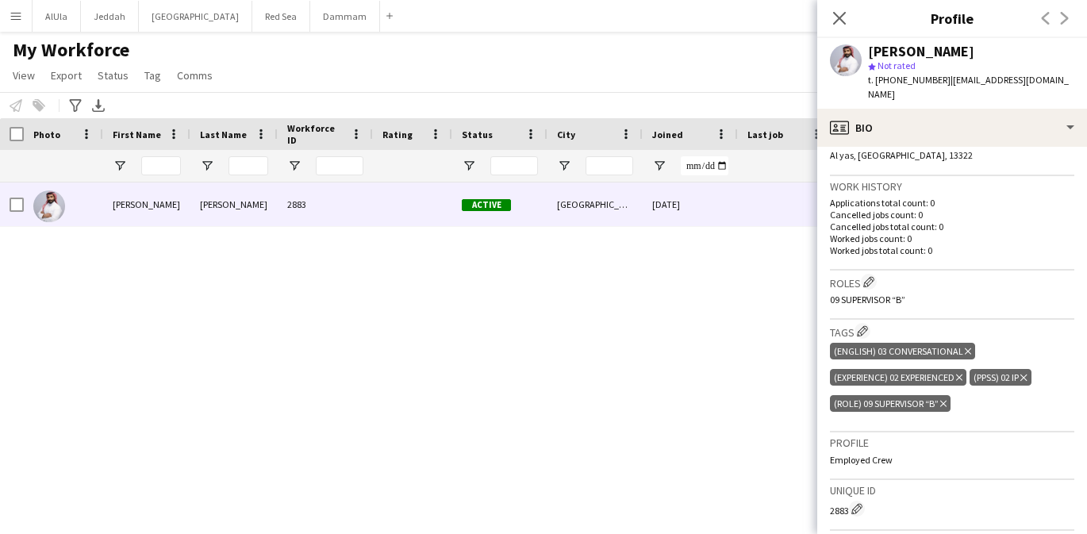
scroll to position [362, 0]
click at [874, 275] on app-icon "Edit crew company roles" at bounding box center [868, 280] width 11 height 11
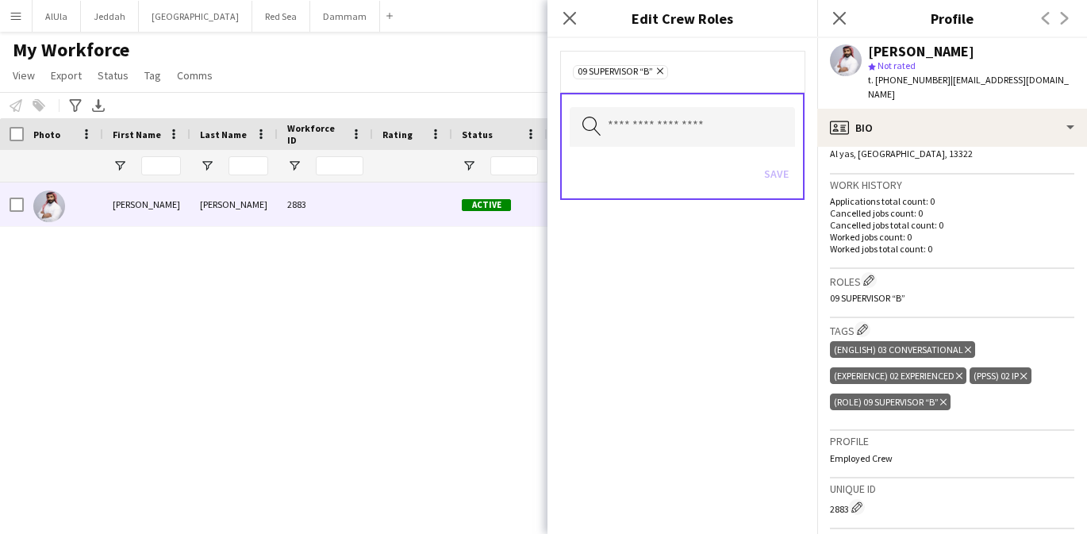
click at [663, 69] on icon "Remove" at bounding box center [658, 71] width 10 height 10
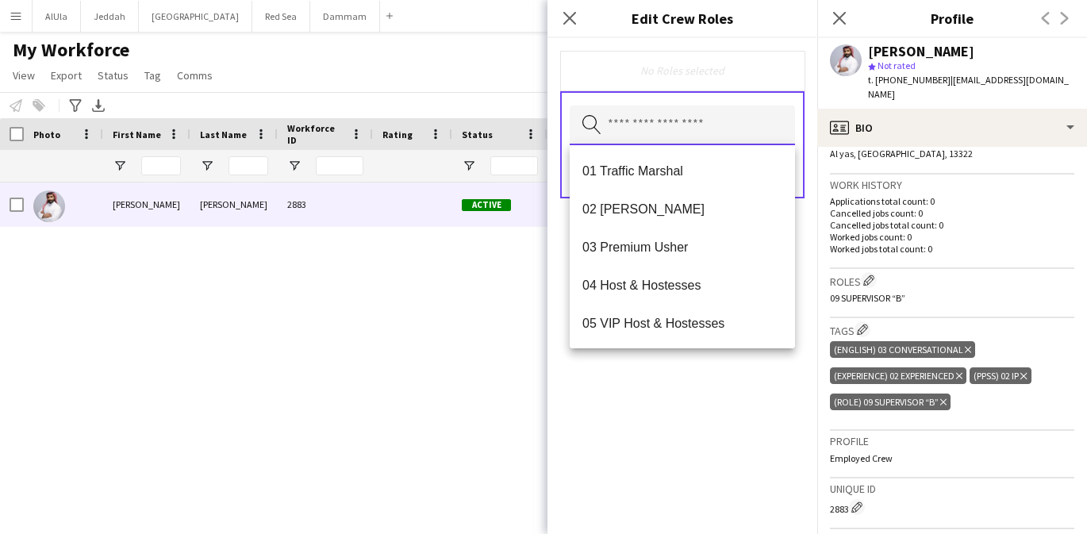
click at [663, 114] on input "text" at bounding box center [682, 126] width 225 height 40
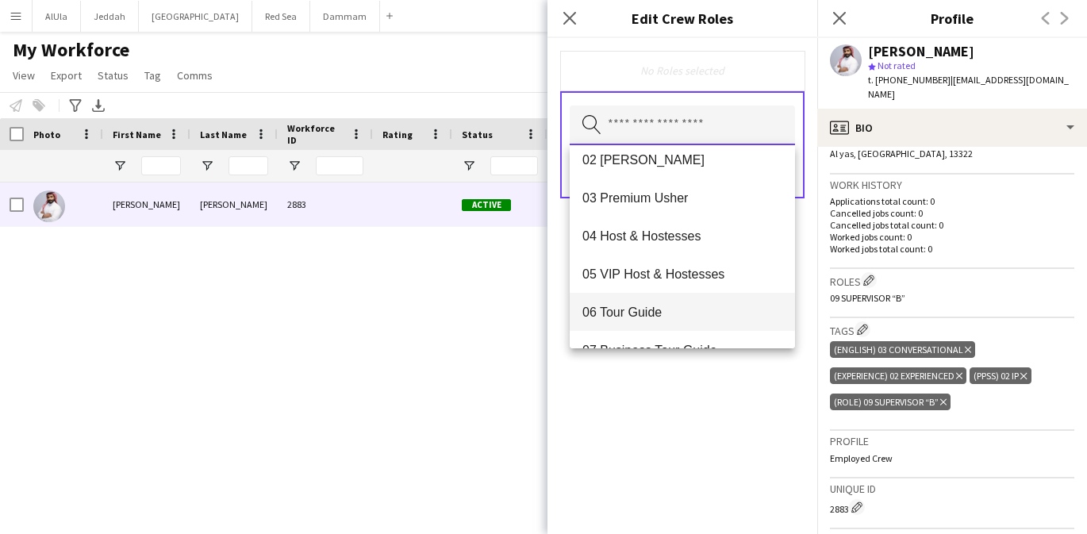
scroll to position [48, 0]
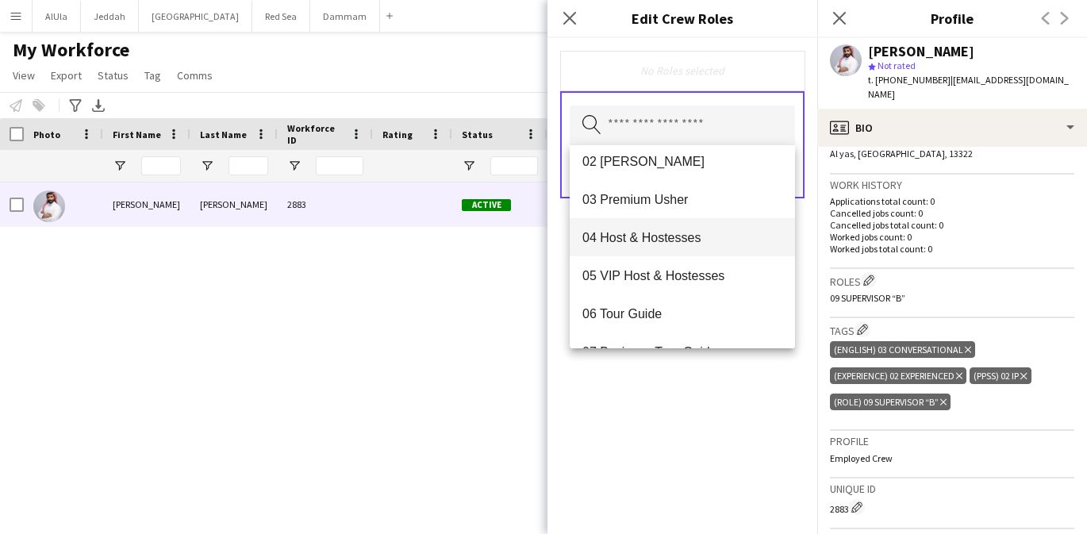
click at [663, 236] on span "04 Host & Hostesses" at bounding box center [682, 237] width 200 height 15
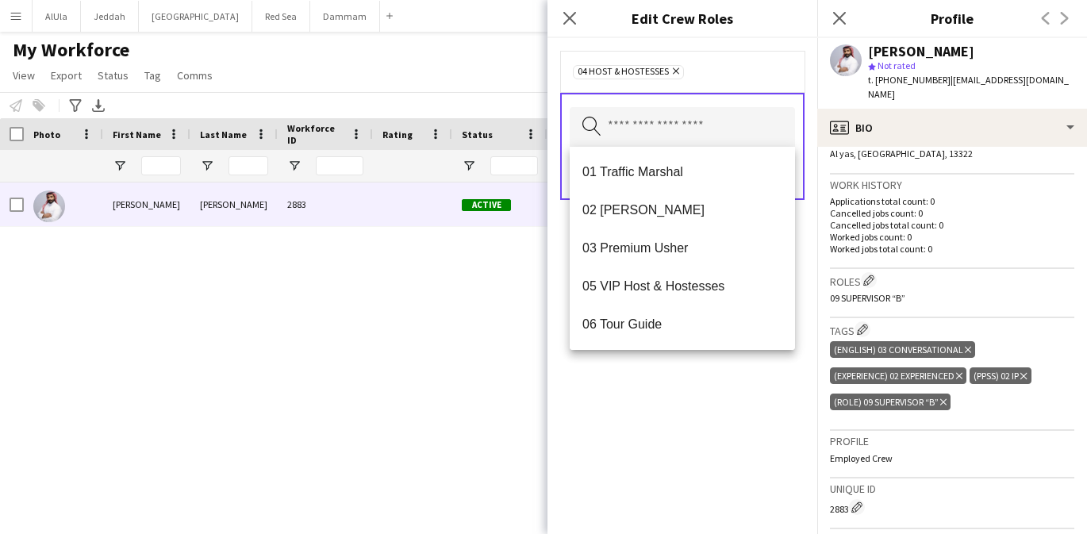
click at [676, 358] on div "04 Host & Hostesses Remove Search by role type Save" at bounding box center [683, 286] width 270 height 496
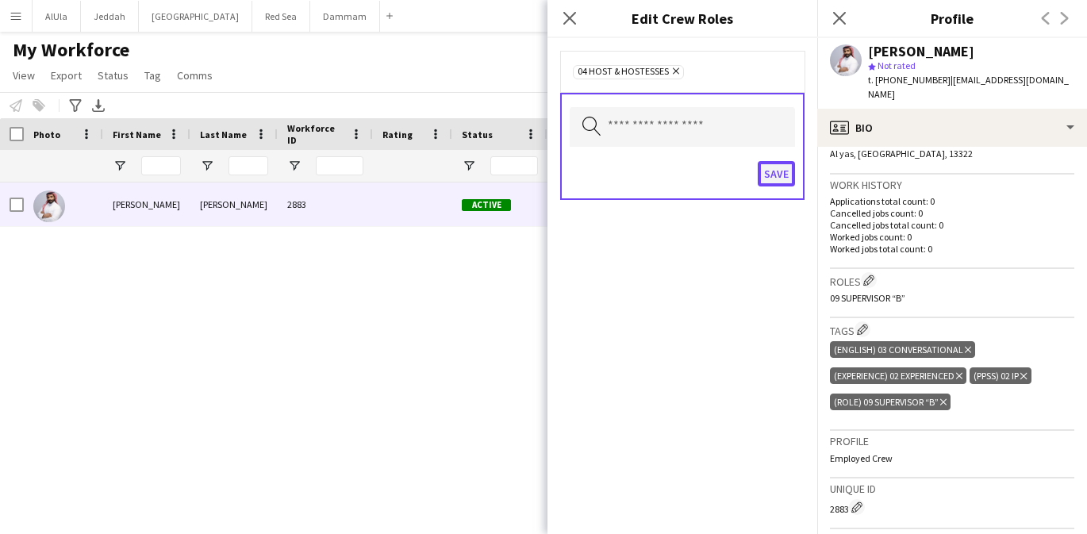
click at [776, 171] on button "Save" at bounding box center [776, 173] width 37 height 25
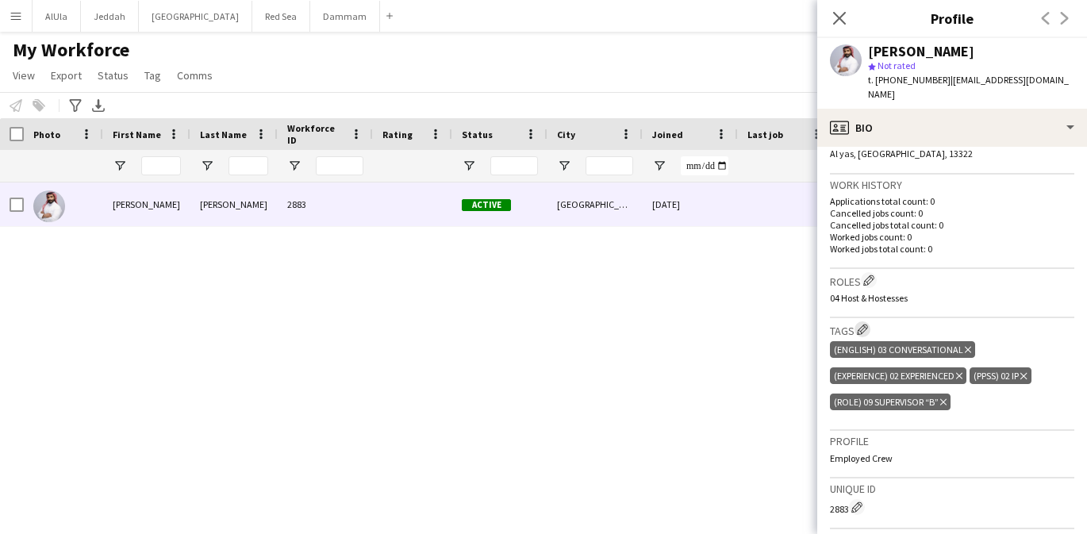
click at [867, 324] on app-icon "Edit crew company tags" at bounding box center [862, 329] width 11 height 11
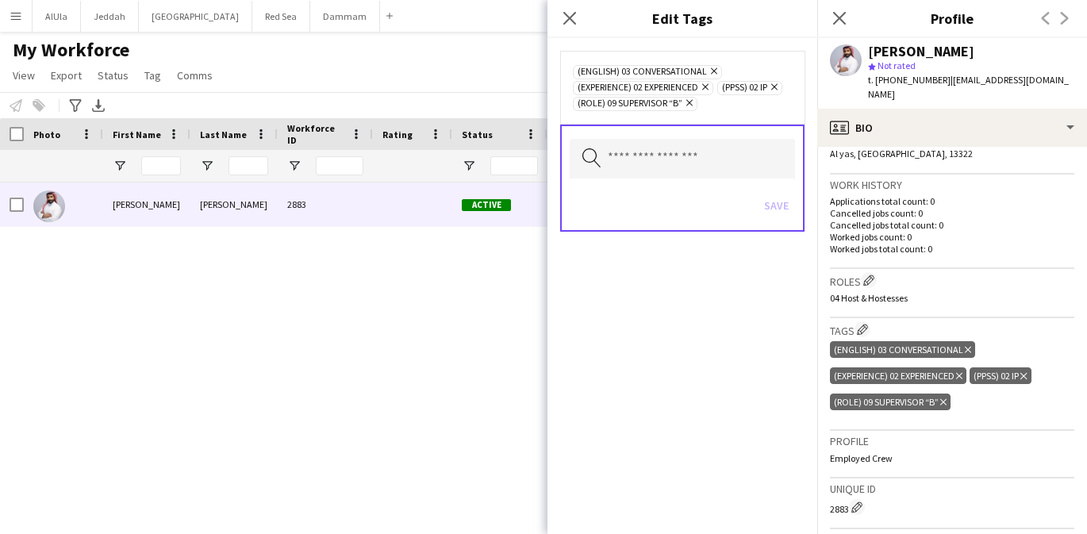
click at [693, 102] on icon "Remove" at bounding box center [687, 103] width 10 height 10
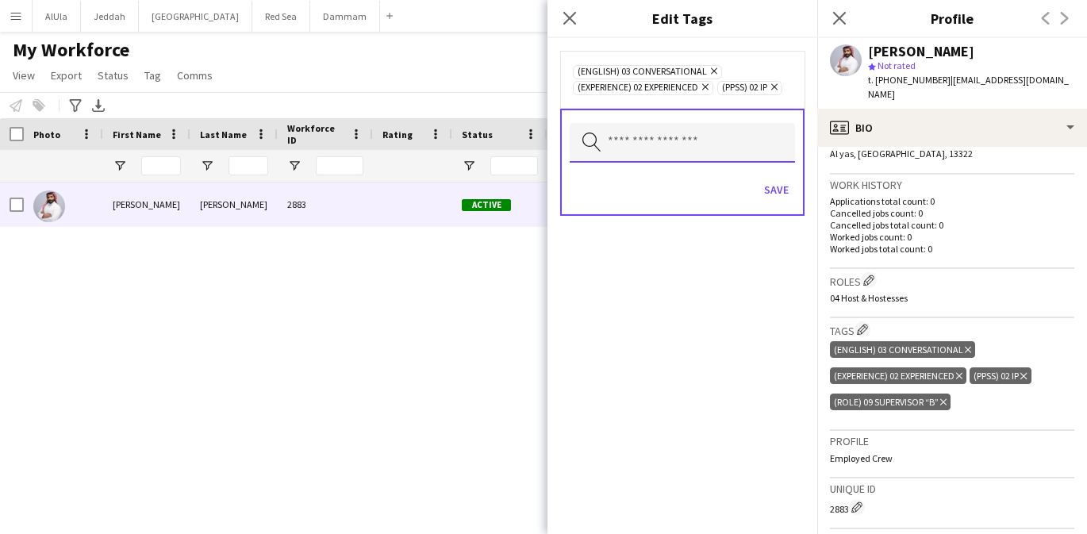
click at [732, 155] on input "text" at bounding box center [682, 143] width 225 height 40
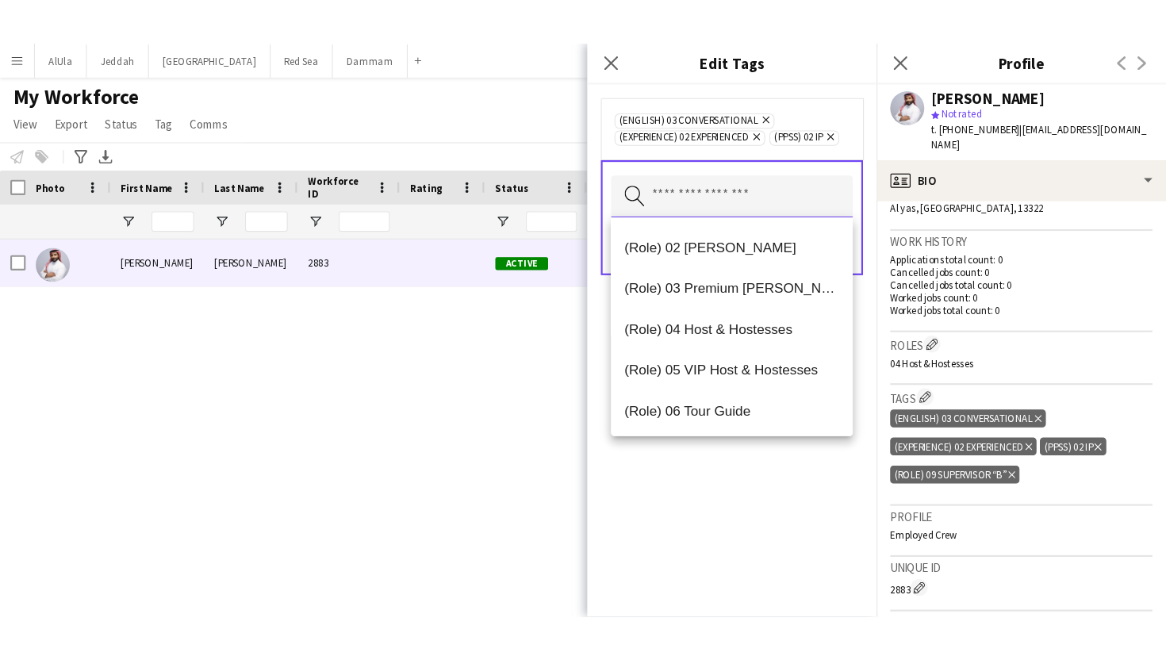
scroll to position [460, 0]
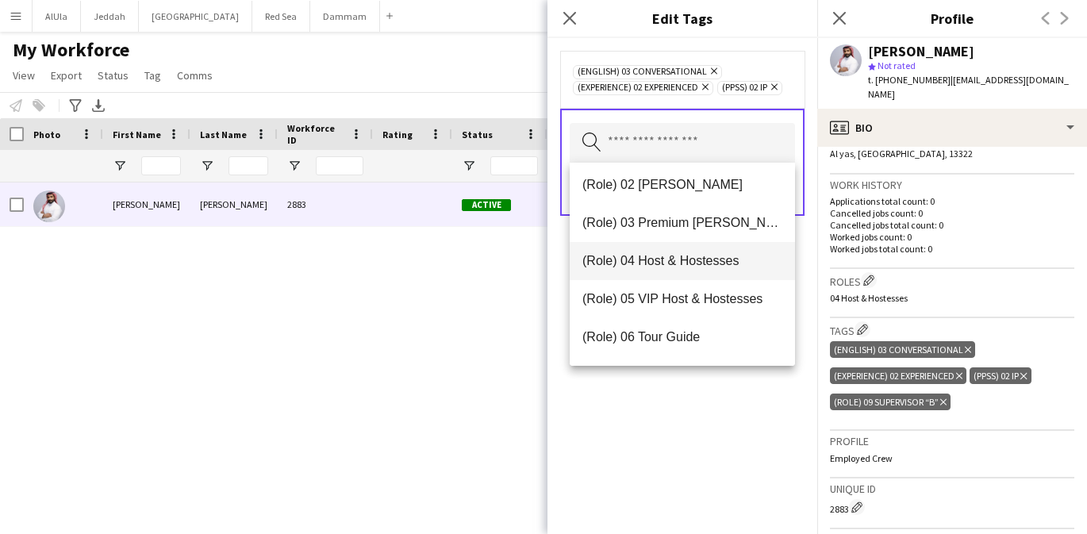
click at [701, 263] on span "(Role) 04 Host & Hostesses" at bounding box center [682, 260] width 200 height 15
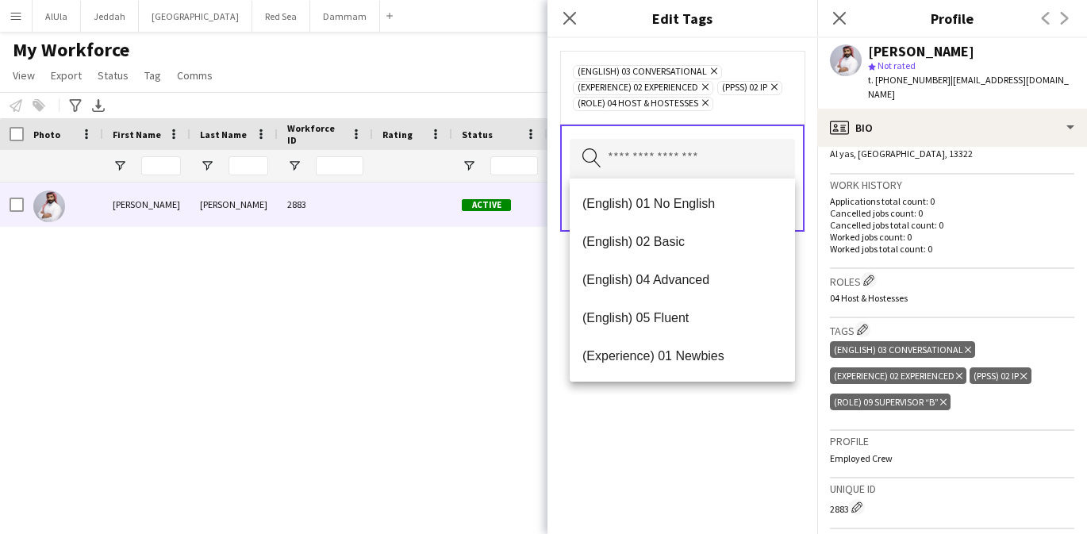
click at [705, 445] on div "(English) 03 Conversational Remove (Experience) 02 Experienced Remove (PPSS) 02…" at bounding box center [683, 286] width 270 height 496
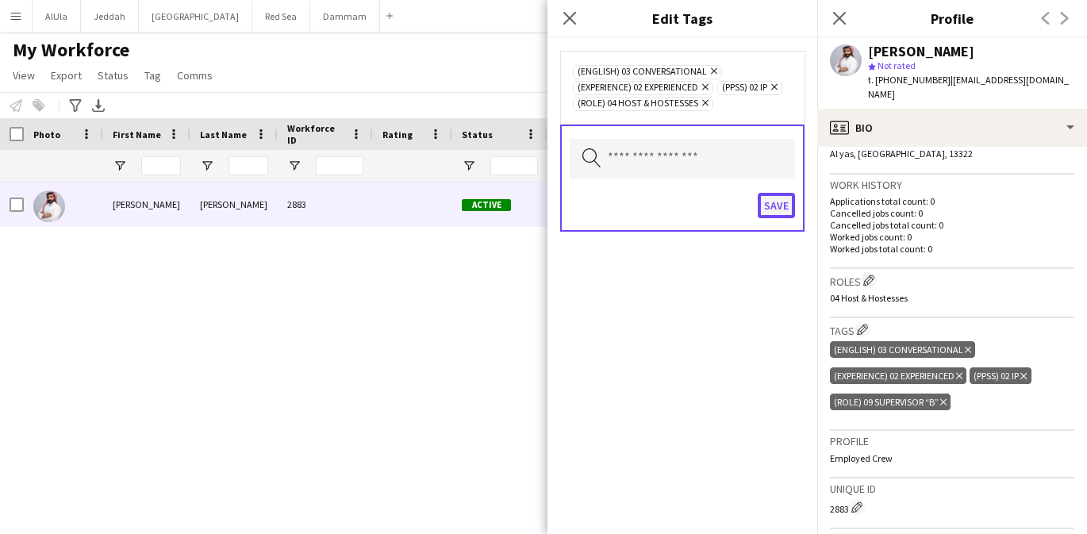
click at [775, 210] on button "Save" at bounding box center [776, 205] width 37 height 25
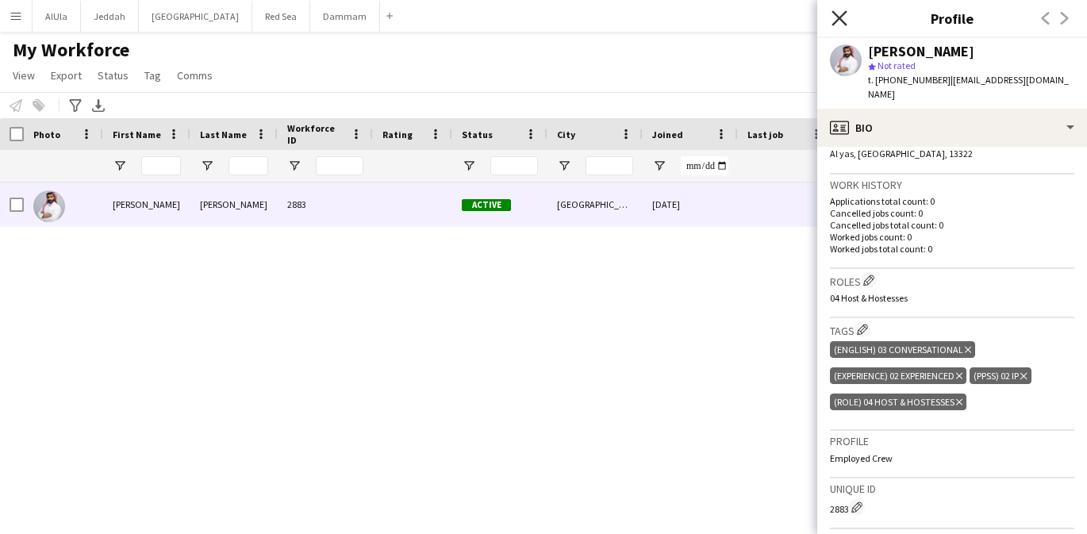
click at [843, 17] on icon "Close pop-in" at bounding box center [839, 17] width 15 height 15
